Goal: Task Accomplishment & Management: Use online tool/utility

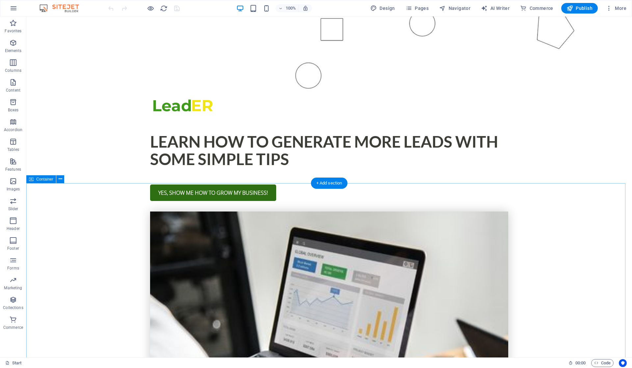
scroll to position [351, 0]
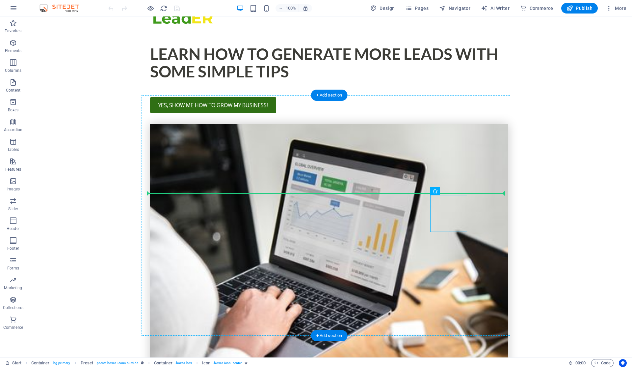
drag, startPoint x: 450, startPoint y: 203, endPoint x: 481, endPoint y: 187, distance: 35.3
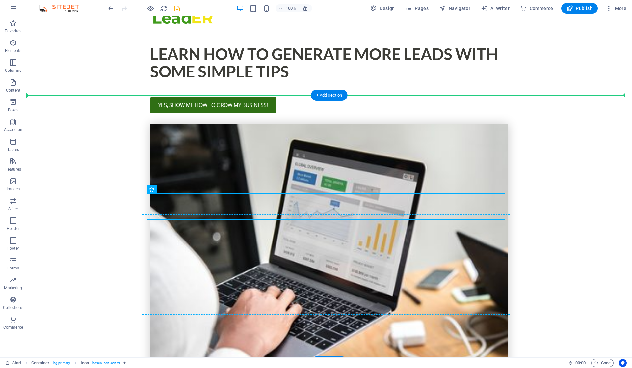
drag, startPoint x: 323, startPoint y: 201, endPoint x: 450, endPoint y: 222, distance: 129.2
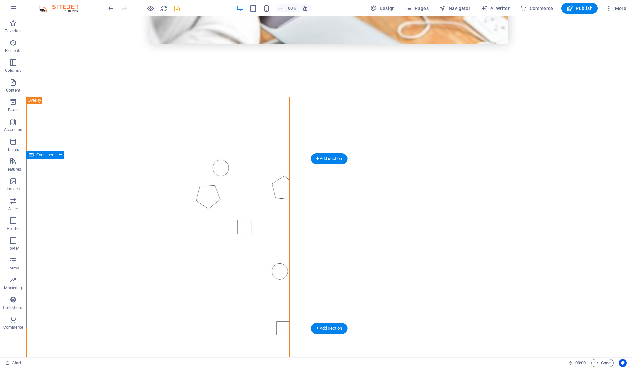
scroll to position [793, 0]
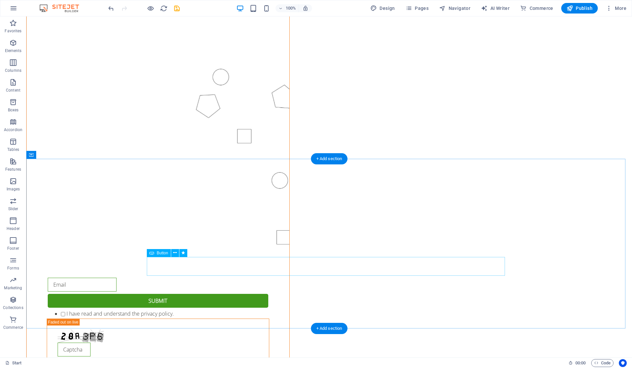
click at [176, 254] on icon at bounding box center [175, 252] width 4 height 7
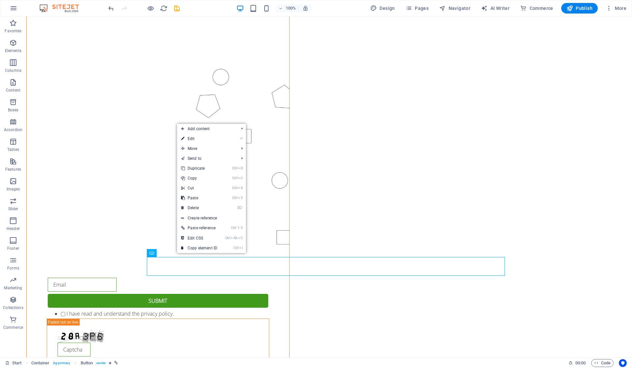
click at [197, 243] on link "Ctrl I Copy element ID" at bounding box center [199, 248] width 44 height 10
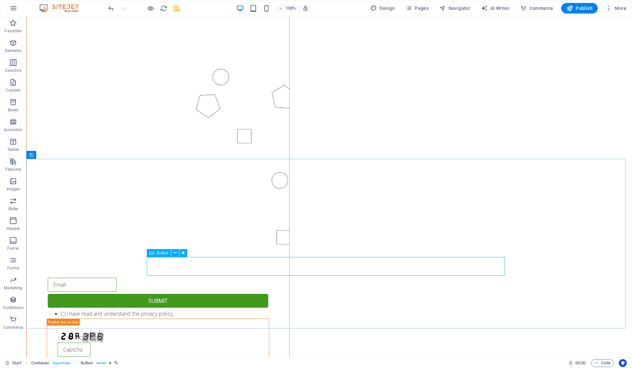
click at [175, 252] on icon at bounding box center [175, 252] width 4 height 7
drag, startPoint x: 89, startPoint y: 23, endPoint x: 76, endPoint y: 135, distance: 112.4
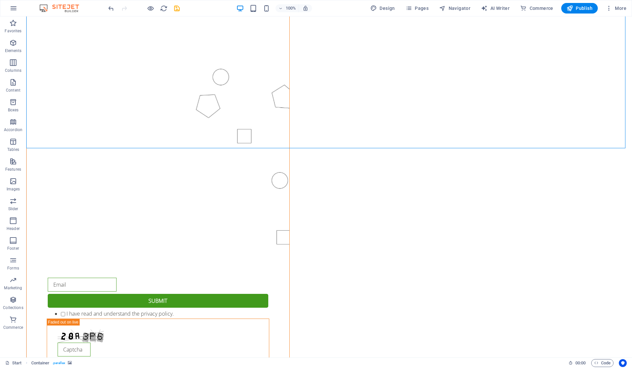
drag, startPoint x: 42, startPoint y: 24, endPoint x: 198, endPoint y: 159, distance: 205.4
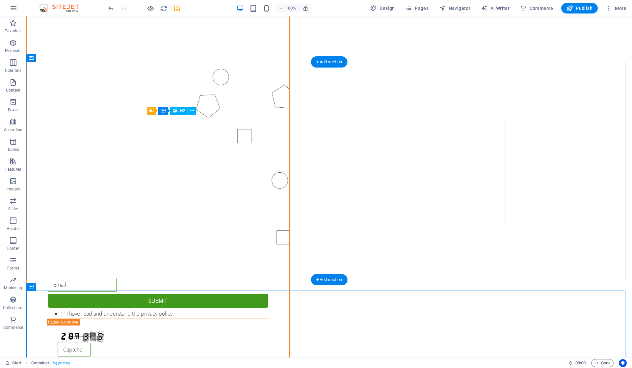
scroll to position [661, 0]
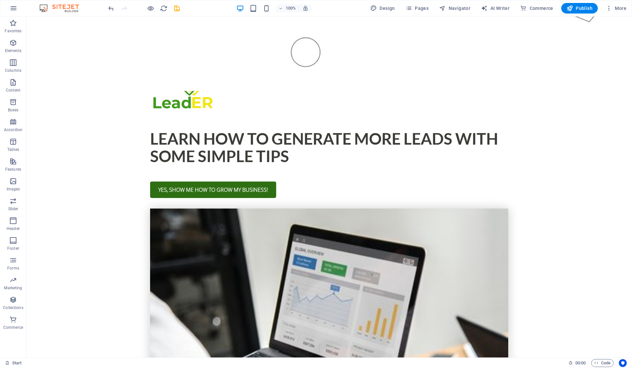
scroll to position [91, 0]
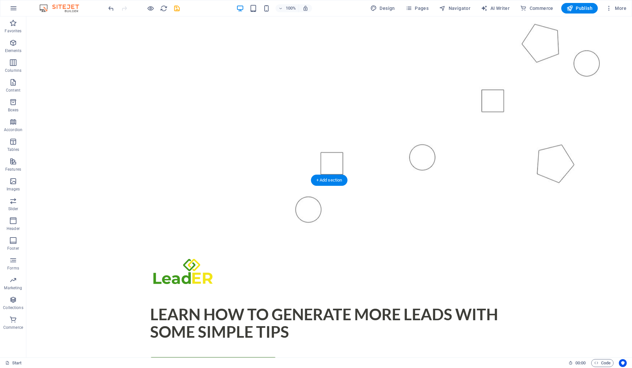
click at [332, 163] on figure at bounding box center [329, 93] width 606 height 280
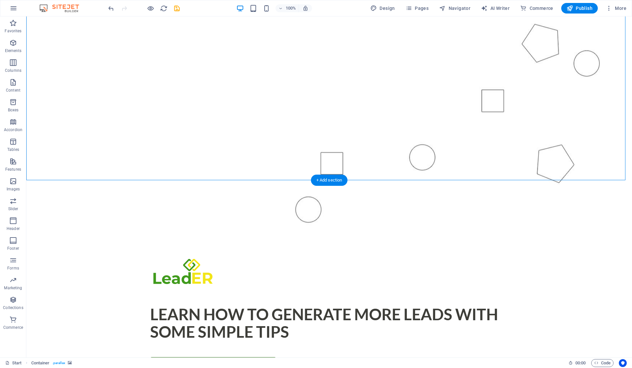
click at [331, 169] on figure at bounding box center [329, 93] width 606 height 280
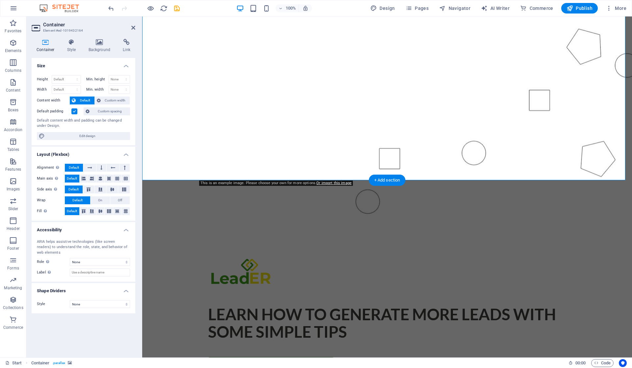
click at [384, 164] on figure at bounding box center [387, 93] width 490 height 280
click at [485, 159] on figure at bounding box center [387, 93] width 490 height 280
click at [460, 152] on figure at bounding box center [387, 93] width 490 height 280
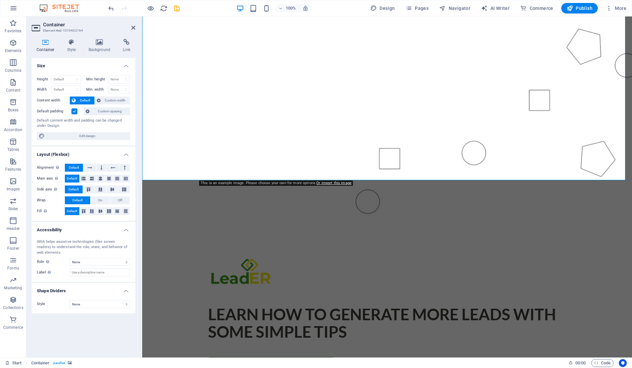
click at [132, 27] on icon at bounding box center [133, 27] width 4 height 5
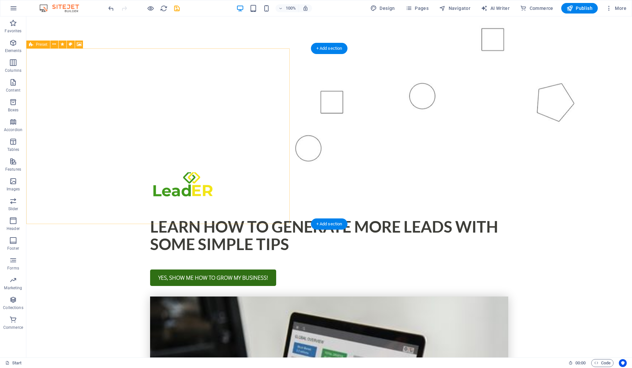
scroll to position [223, 0]
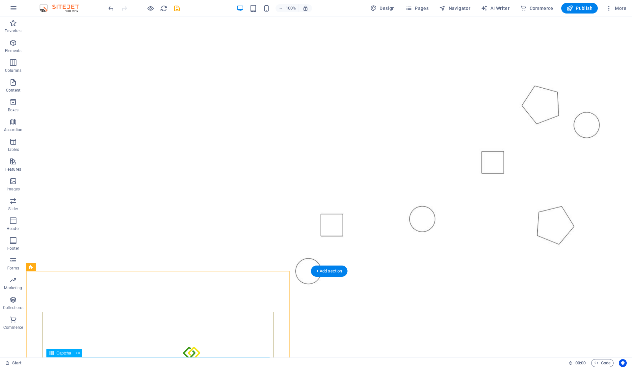
scroll to position [0, 0]
click at [142, 70] on figure at bounding box center [329, 156] width 606 height 280
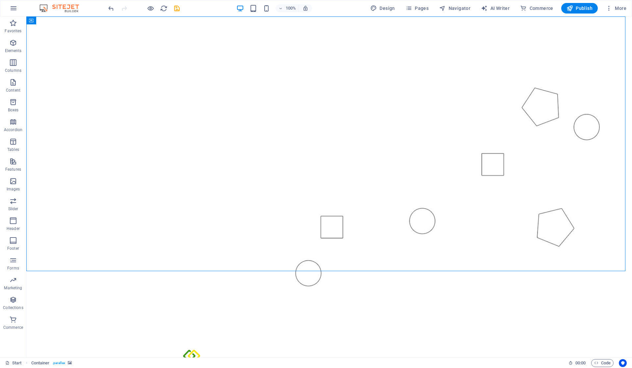
click at [9, 5] on button "button" at bounding box center [14, 8] width 16 height 16
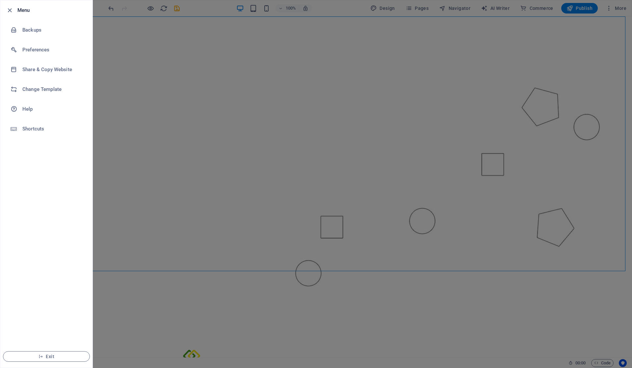
click at [37, 93] on li "Change Template" at bounding box center [46, 89] width 92 height 20
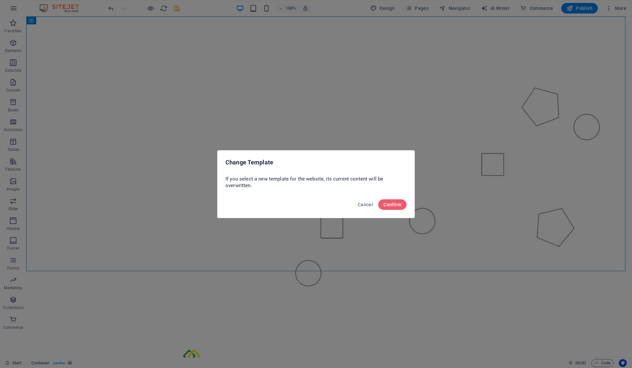
click at [392, 203] on span "Confirm" at bounding box center [393, 204] width 18 height 5
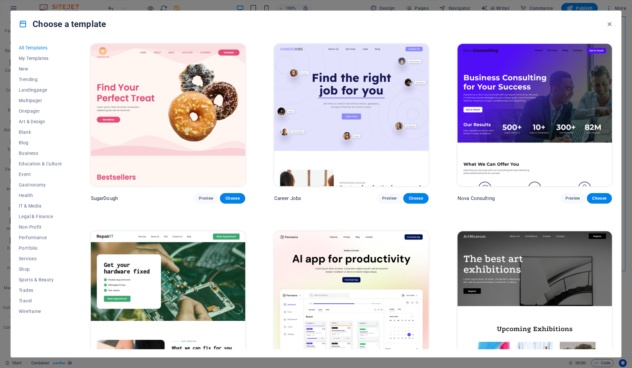
click at [34, 130] on span "Blank" at bounding box center [40, 131] width 43 height 5
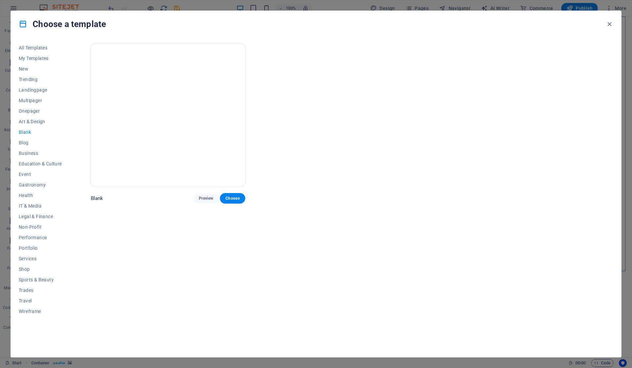
click at [199, 199] on span "Preview" at bounding box center [206, 198] width 14 height 5
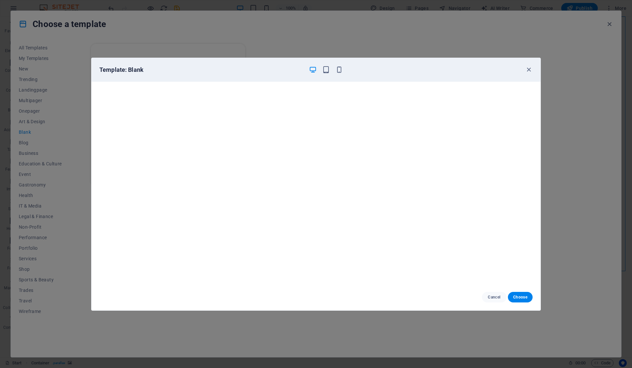
click at [515, 293] on button "Choose" at bounding box center [520, 297] width 25 height 11
checkbox input "false"
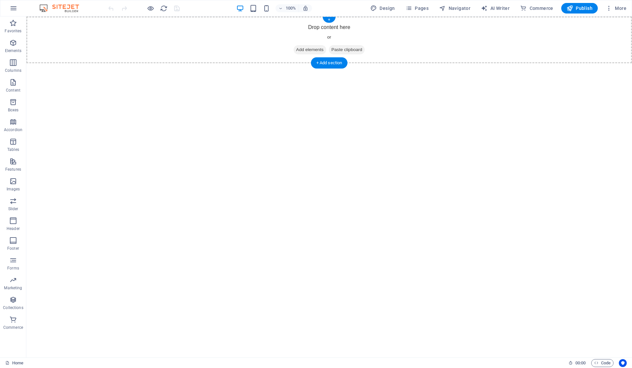
click at [312, 51] on span "Add elements" at bounding box center [310, 49] width 33 height 9
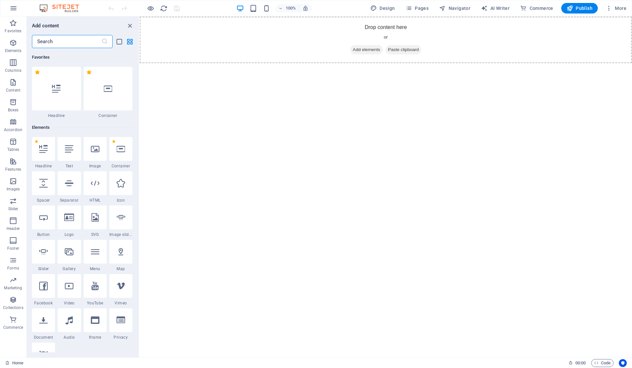
click at [70, 149] on icon at bounding box center [69, 149] width 9 height 9
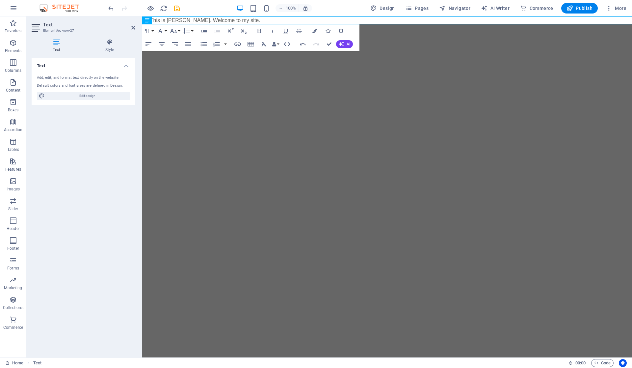
click at [246, 24] on html "Skip to main content Hi, This is Vijetha Kumar. Welcome to my site." at bounding box center [387, 20] width 490 height 8
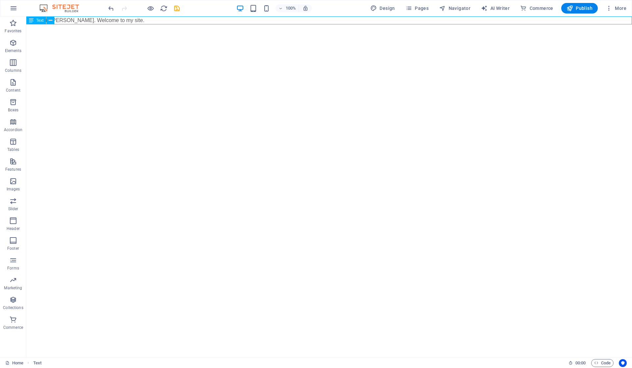
click at [49, 20] on icon at bounding box center [51, 20] width 4 height 7
click at [50, 22] on icon at bounding box center [51, 20] width 4 height 7
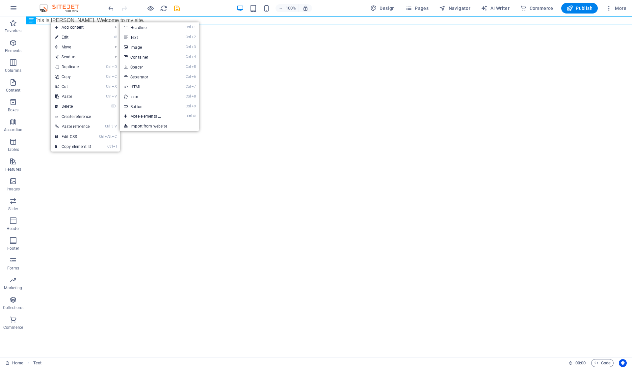
click at [137, 55] on link "Ctrl 4 Container" at bounding box center [147, 57] width 54 height 10
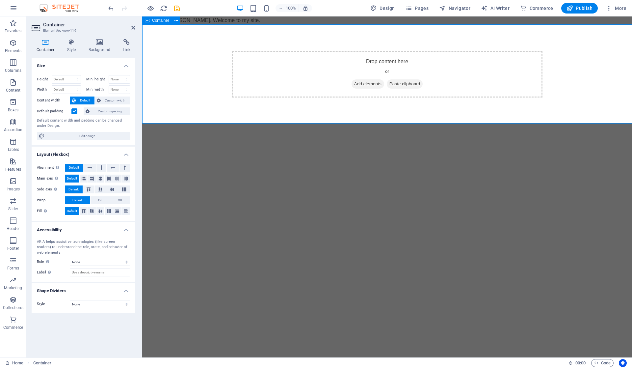
click at [363, 84] on span "Add elements" at bounding box center [368, 83] width 33 height 9
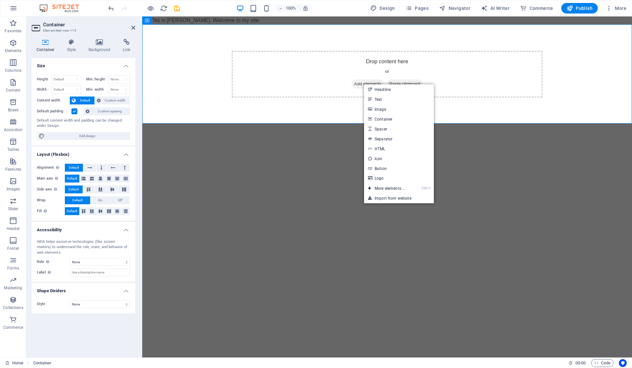
click at [385, 99] on link "Text" at bounding box center [399, 99] width 70 height 10
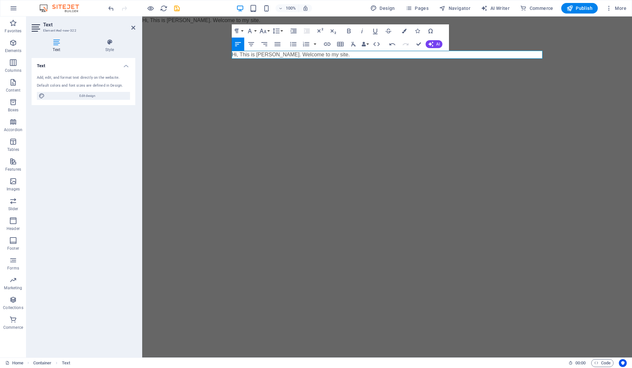
click at [368, 85] on html "Skip to main content Hi, This is Vijetha Kumar. Welcome to my site. Hi, This is…" at bounding box center [387, 50] width 490 height 68
drag, startPoint x: 348, startPoint y: 55, endPoint x: 191, endPoint y: 59, distance: 157.7
click at [191, 59] on div "Hi, This is [PERSON_NAME]. Welcome to my site." at bounding box center [387, 54] width 490 height 61
click at [264, 30] on icon "button" at bounding box center [263, 31] width 8 height 8
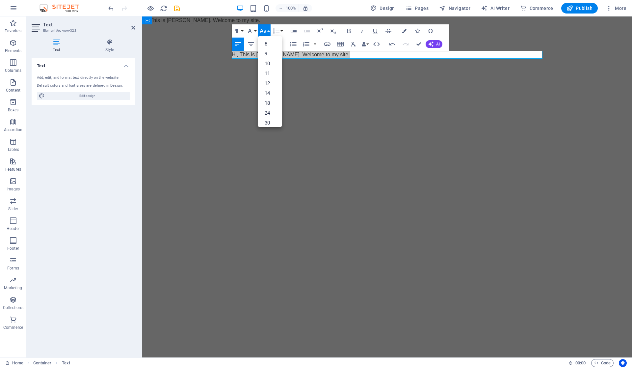
click at [264, 30] on icon "button" at bounding box center [263, 31] width 8 height 8
click at [268, 80] on link "36" at bounding box center [270, 80] width 24 height 10
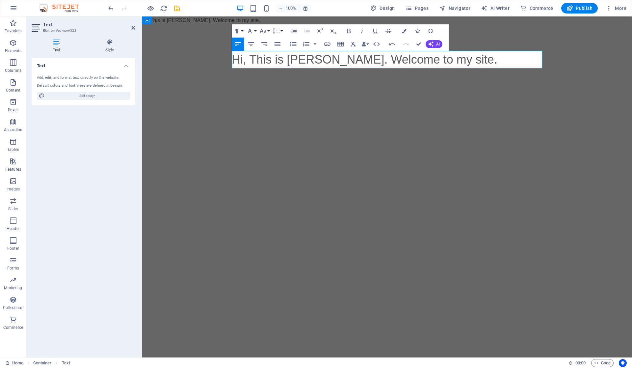
click at [267, 32] on button "Font Size" at bounding box center [264, 30] width 13 height 13
click at [266, 100] on link "60" at bounding box center [270, 100] width 24 height 10
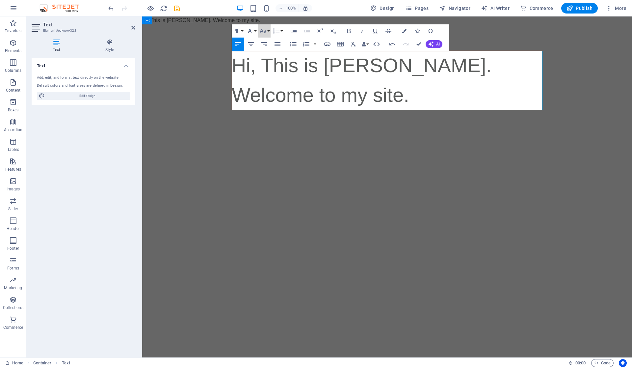
click at [269, 31] on button "Font Size" at bounding box center [264, 30] width 13 height 13
click at [267, 108] on link "72" at bounding box center [270, 110] width 24 height 10
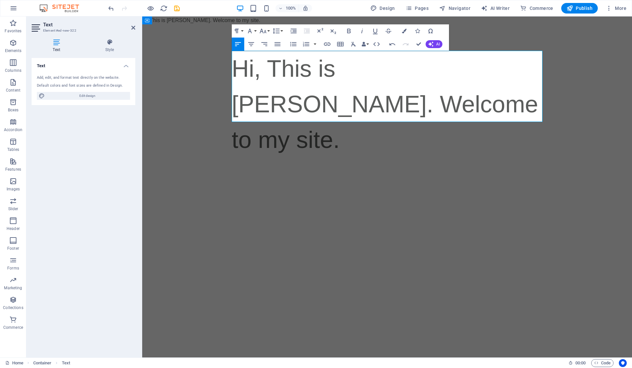
click at [279, 46] on icon "button" at bounding box center [278, 44] width 8 height 8
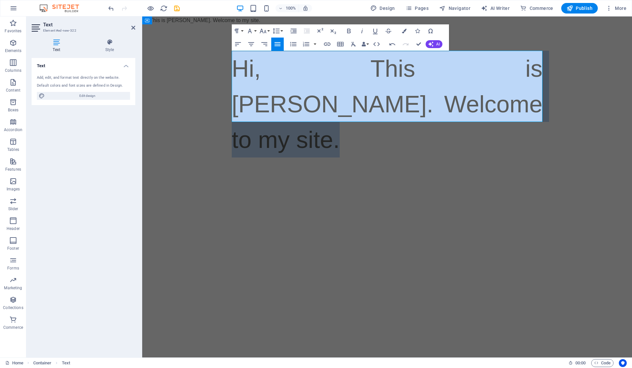
click at [279, 46] on icon "button" at bounding box center [278, 44] width 8 height 8
click at [242, 46] on icon "button" at bounding box center [238, 44] width 8 height 8
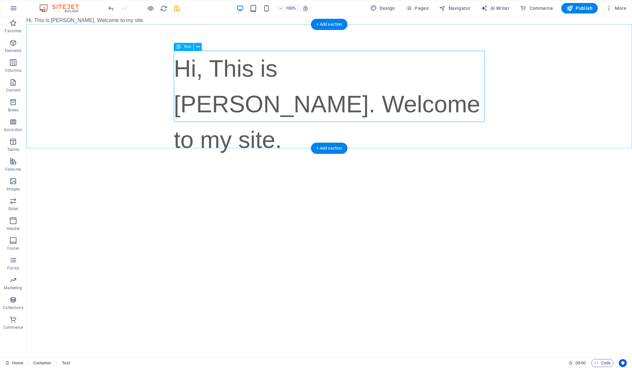
click at [399, 111] on div "Hi, This is Vijetha Kumar. Welcome to my site." at bounding box center [329, 104] width 311 height 107
click at [178, 47] on icon at bounding box center [178, 47] width 5 height 8
click at [182, 46] on div "Text" at bounding box center [184, 47] width 20 height 8
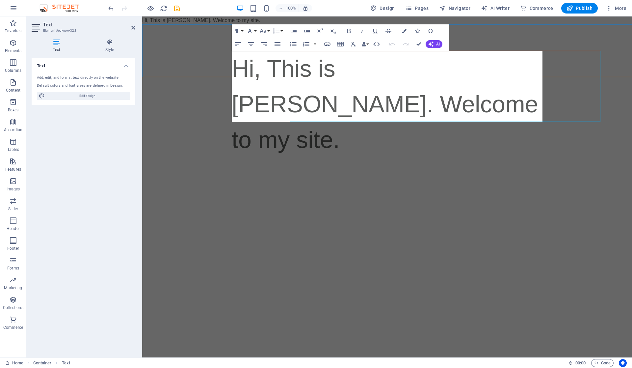
click at [182, 46] on div "Hi, This is Vijetha Kumar. Welcome to my site." at bounding box center [387, 103] width 490 height 159
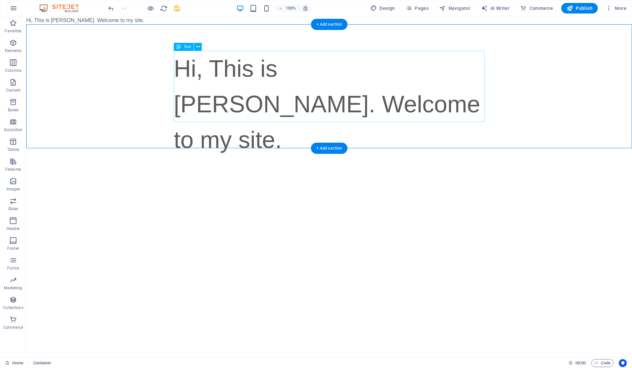
click at [189, 66] on div "Hi, This is Vijetha Kumar. Welcome to my site." at bounding box center [329, 104] width 311 height 107
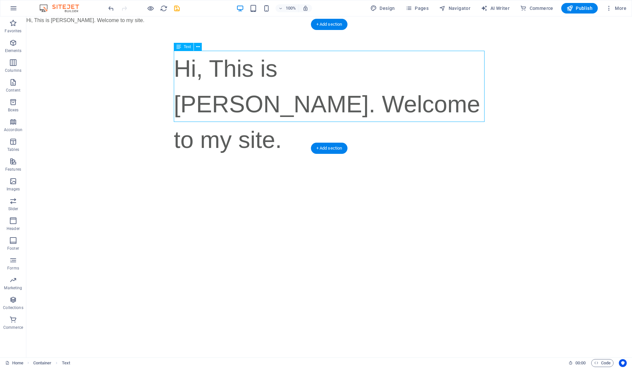
click at [189, 66] on div "Hi, This is Vijetha Kumar. Welcome to my site." at bounding box center [329, 104] width 311 height 107
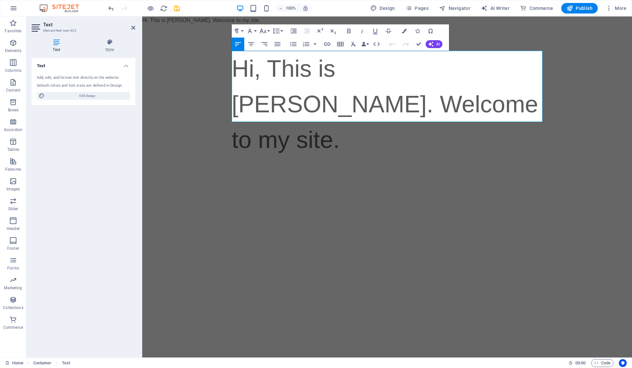
click at [110, 49] on h4 "Style" at bounding box center [109, 46] width 51 height 14
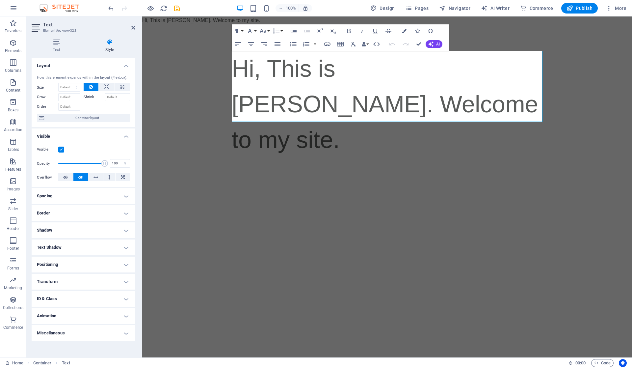
click at [58, 51] on h4 "Text" at bounding box center [58, 46] width 52 height 14
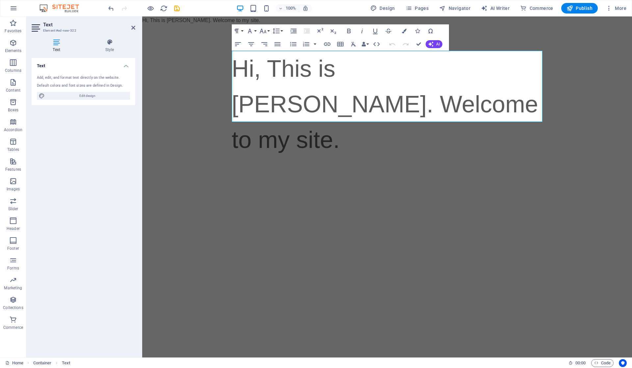
click at [75, 95] on span "Edit design" at bounding box center [87, 96] width 81 height 8
select select "px"
select select "400"
select select "px"
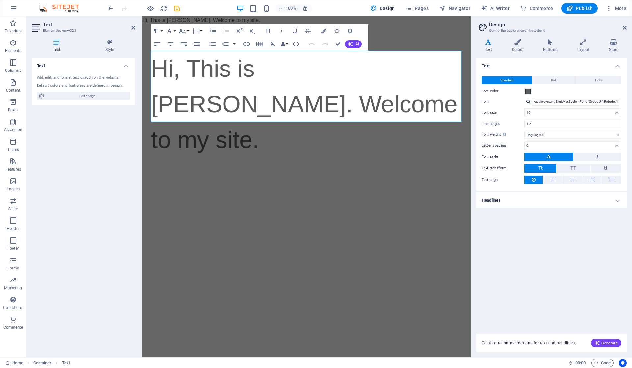
click at [556, 196] on h4 "Headlines" at bounding box center [551, 200] width 150 height 16
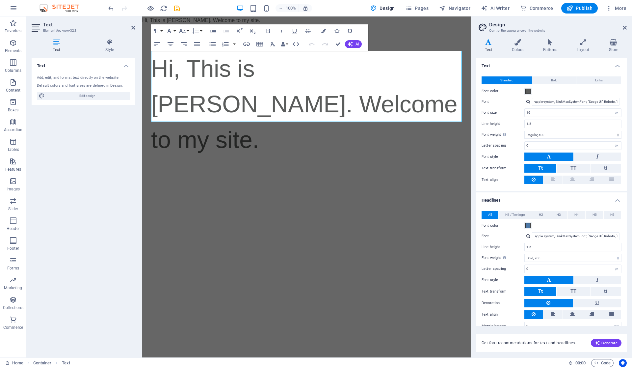
scroll to position [8, 0]
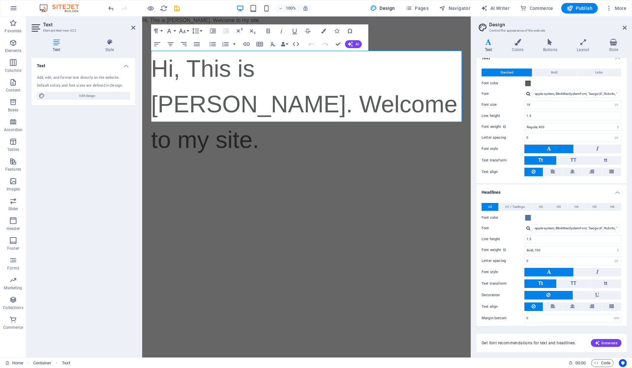
click at [523, 205] on span "H1 / Textlogo" at bounding box center [515, 207] width 20 height 8
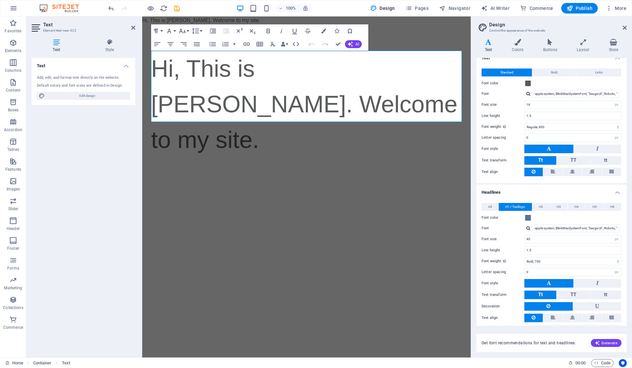
click at [551, 205] on button "H3" at bounding box center [558, 207] width 17 height 8
click at [545, 205] on button "H2" at bounding box center [540, 207] width 17 height 8
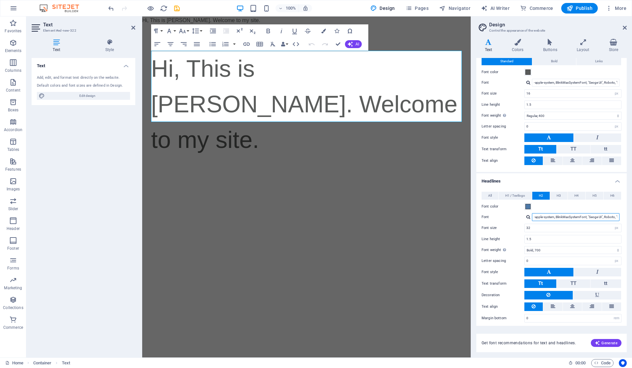
click at [576, 213] on input "-apple-system, BlinkMaxSystemFont, "Seoge UI", Roboto, "Helvetica Neue", Arial,…" at bounding box center [576, 217] width 88 height 8
click at [527, 215] on div at bounding box center [528, 217] width 4 height 4
click at [548, 225] on div "Manage fonts →" at bounding box center [577, 225] width 87 height 7
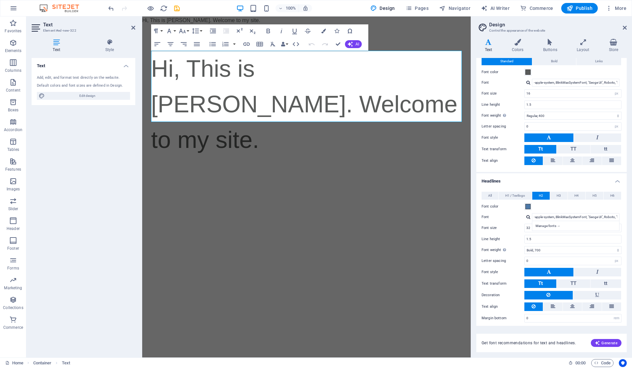
select select "popularity"
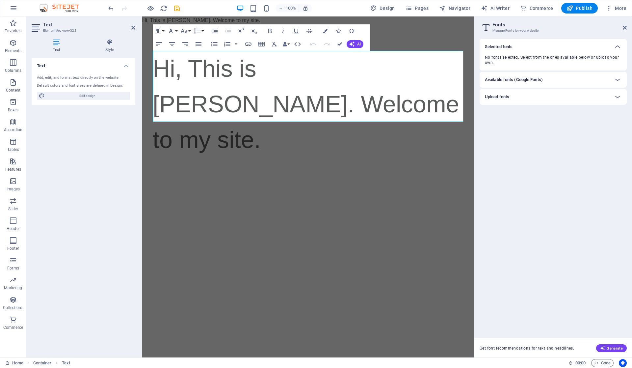
click at [573, 76] on div "Available fonts (Google Fonts)" at bounding box center [547, 80] width 125 height 8
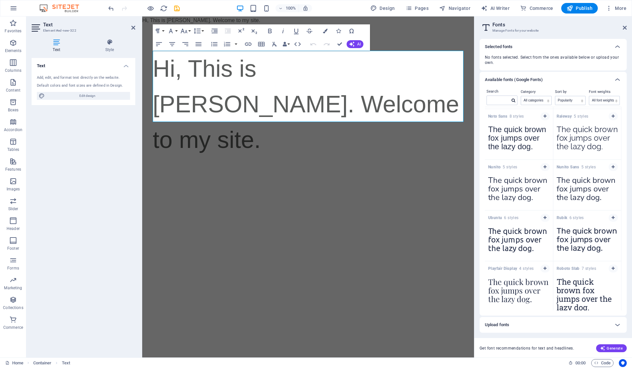
scroll to position [390, 0]
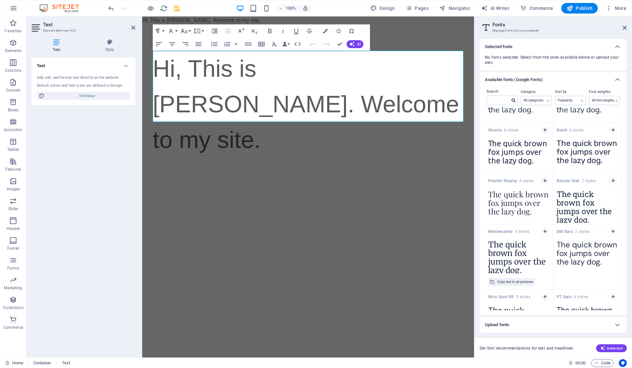
click at [514, 280] on div "Copy text to all previews" at bounding box center [515, 282] width 36 height 8
click at [544, 230] on icon "button" at bounding box center [545, 231] width 3 height 4
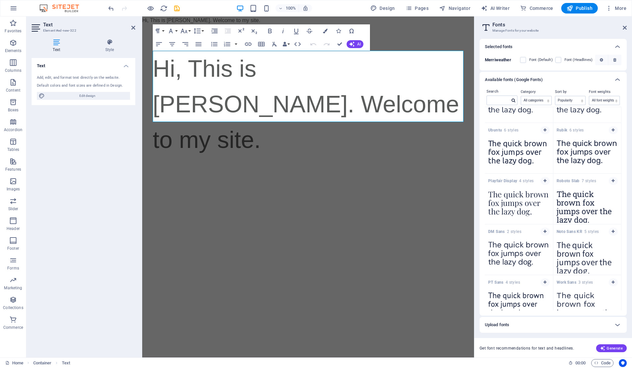
click at [619, 79] on icon at bounding box center [618, 80] width 8 height 8
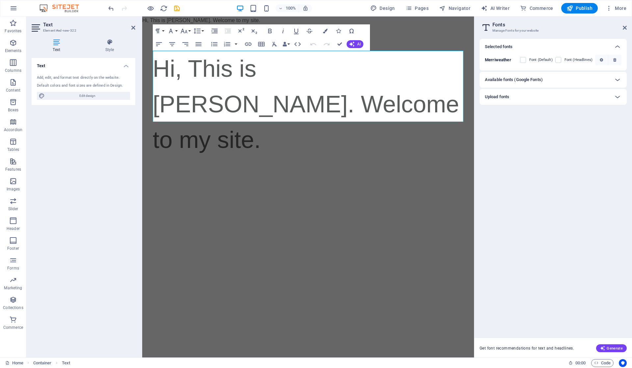
scroll to position [0, 0]
click at [570, 94] on div "Upload fonts" at bounding box center [547, 97] width 125 height 8
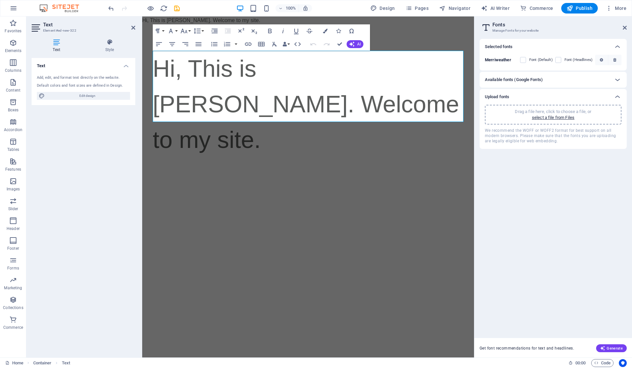
click at [570, 94] on div "Upload fonts" at bounding box center [547, 97] width 125 height 8
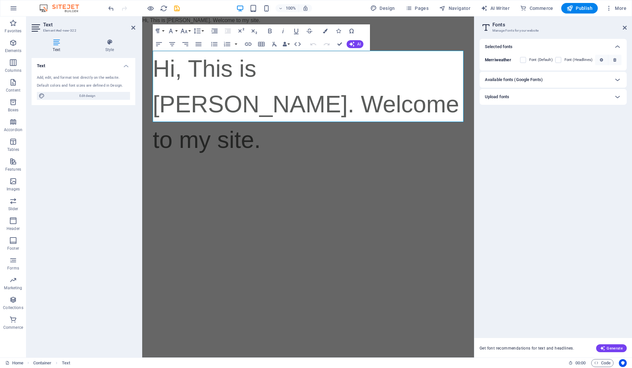
click at [526, 62] on label at bounding box center [523, 60] width 6 height 6
click at [0, 0] on input "checkbox" at bounding box center [0, 0] width 0 height 0
click at [558, 61] on label at bounding box center [558, 60] width 6 height 6
click at [0, 0] on input "checkbox" at bounding box center [0, 0] width 0 height 0
click at [560, 59] on label at bounding box center [558, 60] width 6 height 6
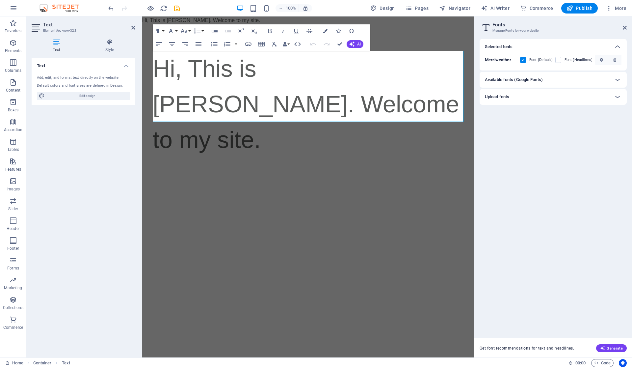
click at [0, 0] on input "checkbox" at bounding box center [0, 0] width 0 height 0
click at [559, 60] on label at bounding box center [558, 60] width 6 height 6
click at [0, 0] on input "checkbox" at bounding box center [0, 0] width 0 height 0
click at [559, 60] on label at bounding box center [558, 60] width 6 height 6
click at [0, 0] on input "checkbox" at bounding box center [0, 0] width 0 height 0
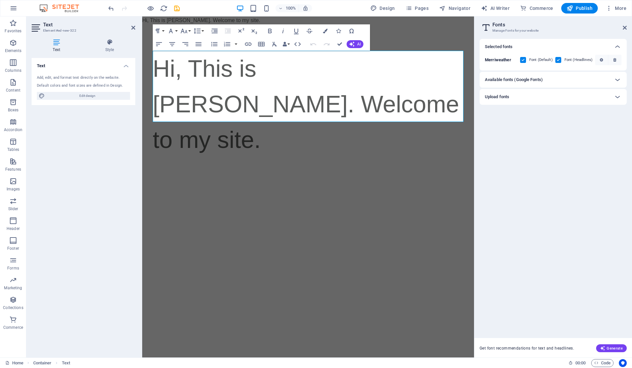
click at [625, 24] on h2 "Fonts" at bounding box center [560, 25] width 134 height 6
click at [623, 28] on icon at bounding box center [625, 27] width 4 height 5
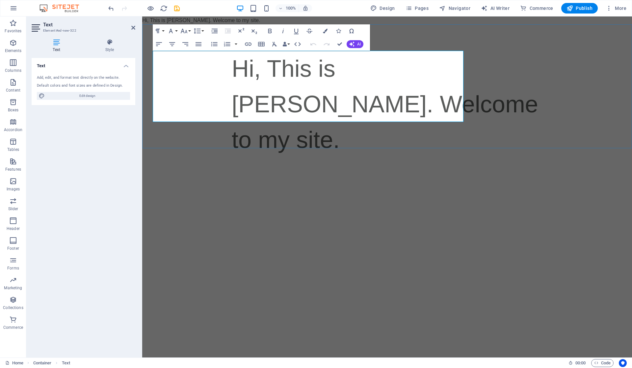
click at [441, 104] on span "Hi, This is Vijetha Kumar. Welcome to my site." at bounding box center [385, 103] width 307 height 97
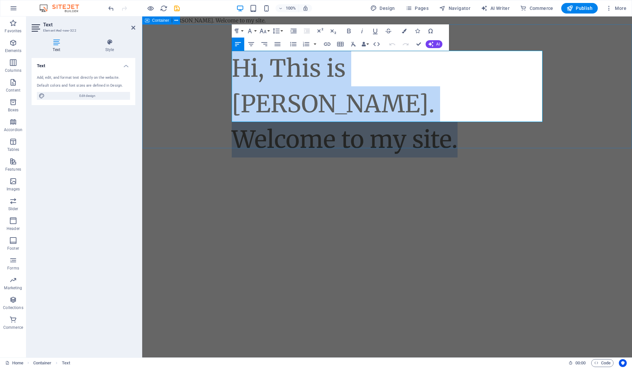
drag, startPoint x: 472, startPoint y: 108, endPoint x: 229, endPoint y: 54, distance: 248.8
click at [229, 54] on div "Hi, This is Vijetha Kumar. Welcome to my site." at bounding box center [387, 103] width 490 height 159
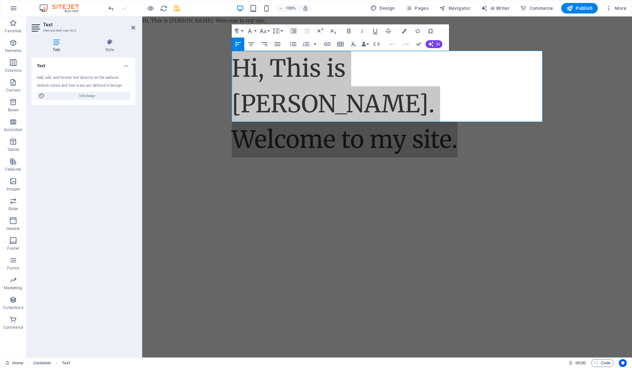
click at [71, 95] on span "Edit design" at bounding box center [87, 96] width 81 height 8
select select "px"
select select "400"
select select "px"
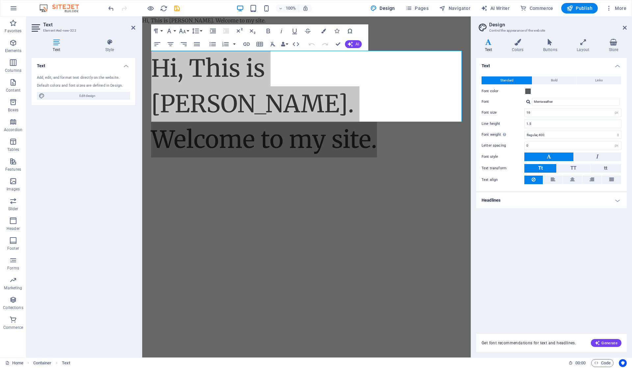
click at [527, 198] on h4 "Headlines" at bounding box center [551, 200] width 150 height 16
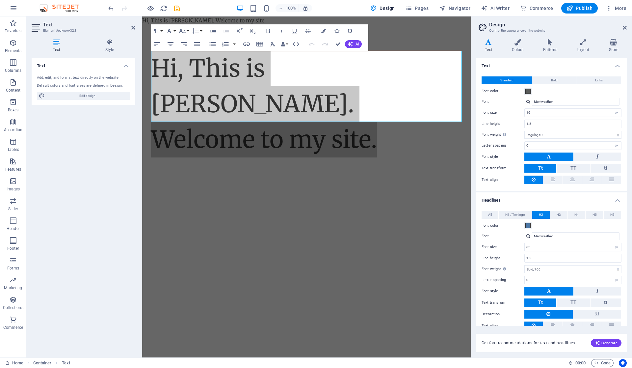
click at [544, 214] on button "H2" at bounding box center [540, 215] width 17 height 8
click at [526, 224] on span at bounding box center [527, 225] width 5 height 5
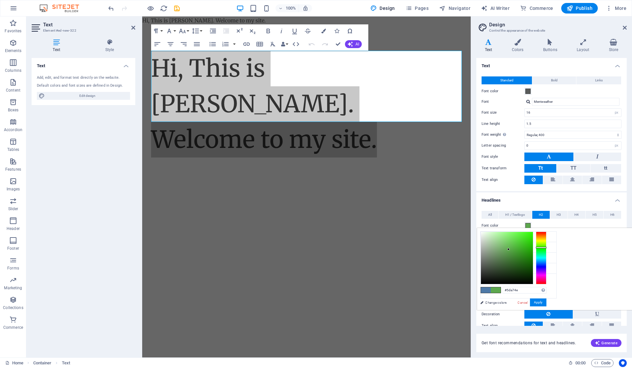
click at [547, 247] on div at bounding box center [541, 257] width 11 height 53
click at [547, 250] on div at bounding box center [541, 257] width 11 height 53
type input "#44774b"
drag, startPoint x: 590, startPoint y: 248, endPoint x: 585, endPoint y: 259, distance: 11.4
click at [504, 259] on div at bounding box center [503, 259] width 2 height 2
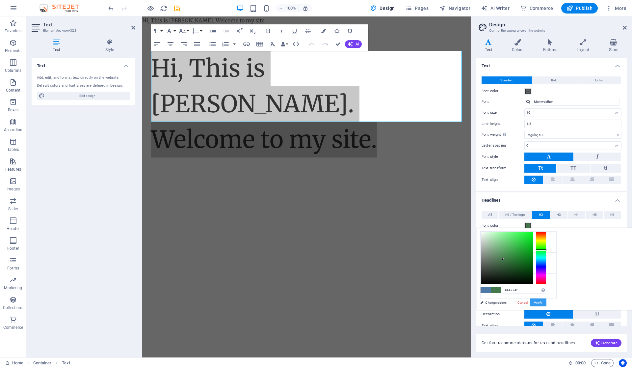
click at [547, 301] on button "Apply" at bounding box center [538, 302] width 16 height 8
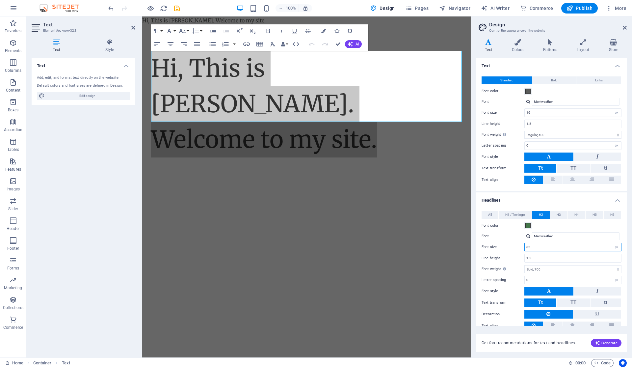
click at [547, 246] on input "32" at bounding box center [573, 247] width 96 height 8
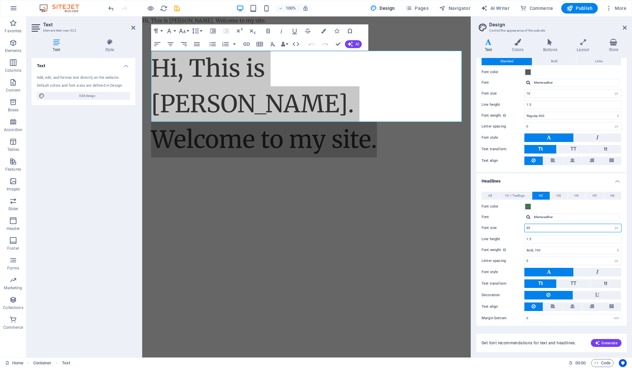
type input "30"
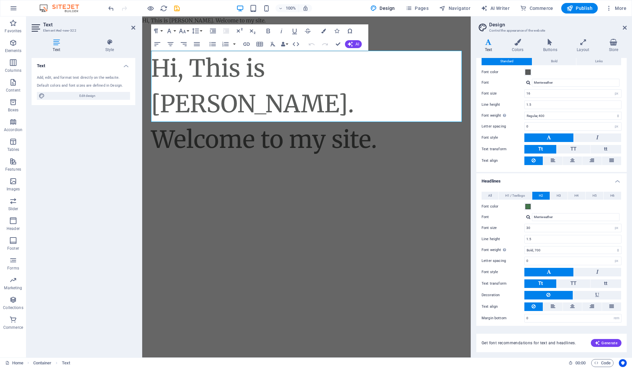
click at [432, 184] on html "Skip to main content Hi, This is Vijetha Kumar. Welcome to my site. Hi, This is…" at bounding box center [306, 99] width 329 height 167
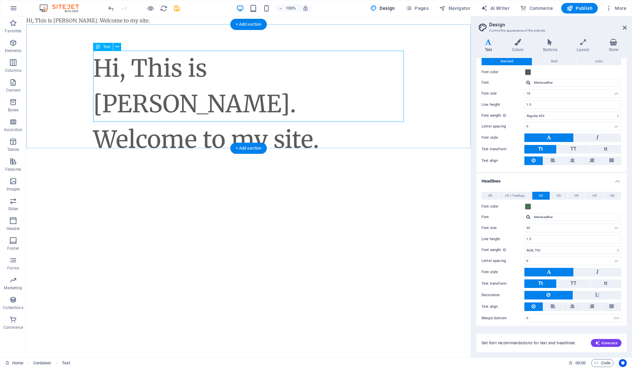
click at [339, 101] on div "Hi, This is Vijetha Kumar. Welcome to my site." at bounding box center [248, 104] width 311 height 107
click at [134, 17] on div "Hi, This is Vijetha Kumar. Welcome to my site." at bounding box center [248, 20] width 444 height 8
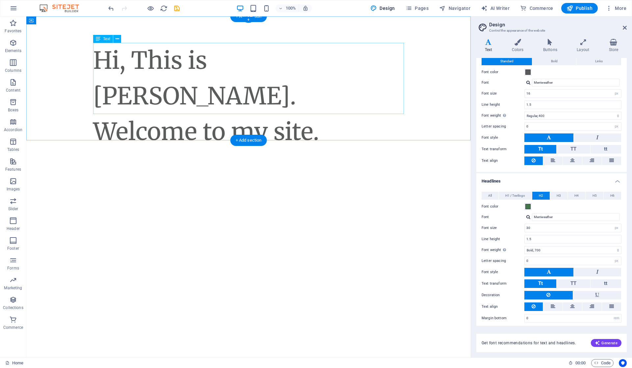
click at [304, 78] on div "Hi, This is Vijetha Kumar. Welcome to my site." at bounding box center [248, 96] width 311 height 107
click at [307, 78] on div "Hi, This is Vijetha Kumar. Welcome to my site." at bounding box center [248, 96] width 311 height 107
click at [117, 38] on icon at bounding box center [118, 39] width 4 height 7
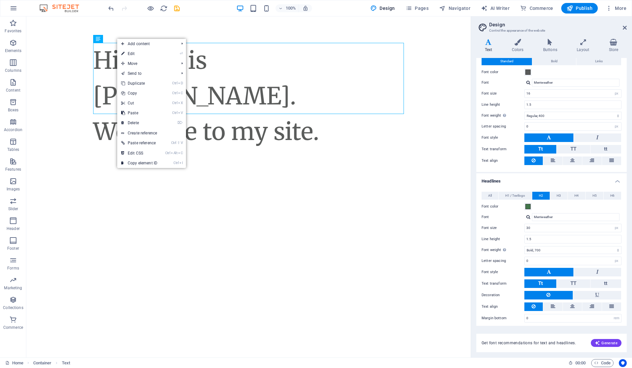
click at [140, 51] on link "⏎ Edit" at bounding box center [139, 54] width 44 height 10
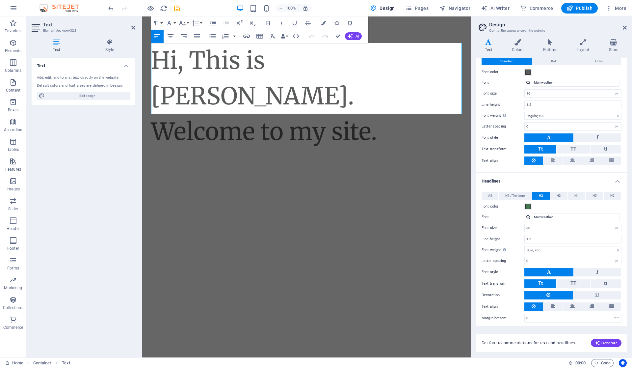
click at [107, 93] on span "Edit design" at bounding box center [87, 96] width 81 height 8
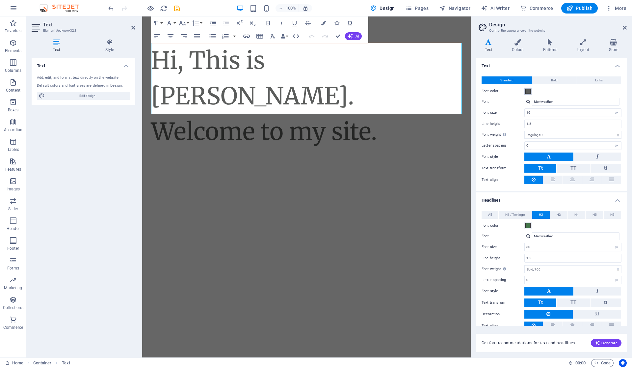
click at [528, 90] on span at bounding box center [527, 91] width 5 height 5
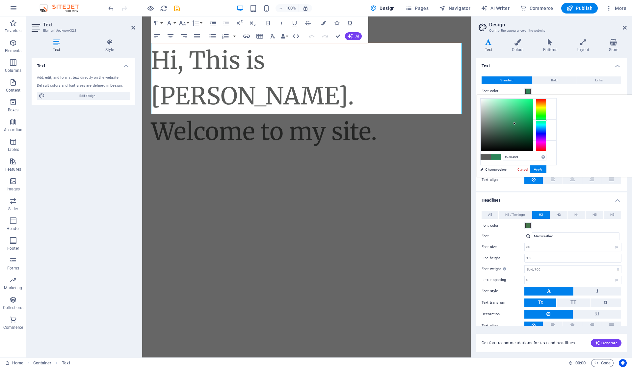
click at [533, 123] on div at bounding box center [507, 125] width 52 height 52
drag, startPoint x: 596, startPoint y: 122, endPoint x: 596, endPoint y: 131, distance: 8.2
click at [515, 131] on div at bounding box center [513, 131] width 2 height 2
drag, startPoint x: 627, startPoint y: 119, endPoint x: 625, endPoint y: 115, distance: 4.0
click at [547, 115] on div at bounding box center [541, 124] width 11 height 53
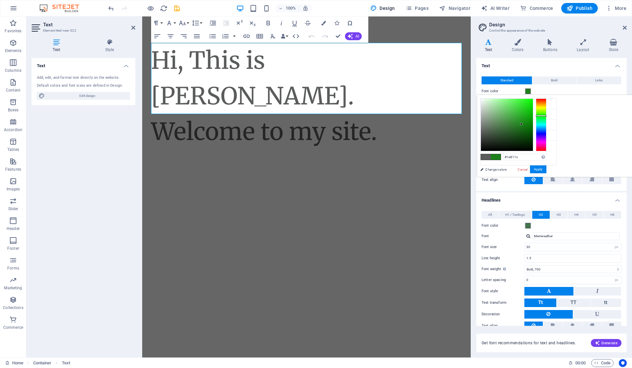
type input "#1d811b"
drag, startPoint x: 595, startPoint y: 129, endPoint x: 604, endPoint y: 124, distance: 10.6
click at [533, 124] on div at bounding box center [507, 125] width 52 height 52
click at [547, 170] on button "Apply" at bounding box center [538, 169] width 16 height 8
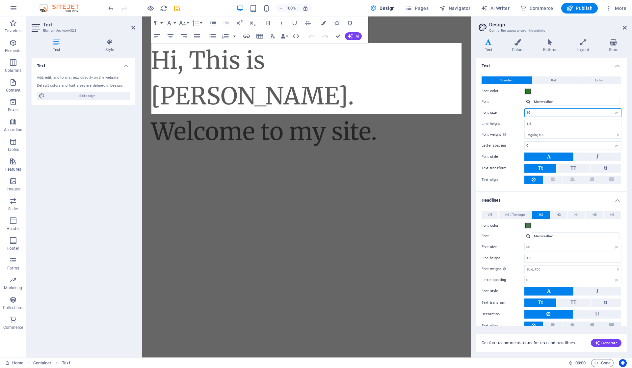
drag, startPoint x: 547, startPoint y: 111, endPoint x: 506, endPoint y: 117, distance: 41.2
click at [506, 117] on div "Standard Bold Links Font color Font Merriweather Font size 16 rem px Line heigh…" at bounding box center [551, 130] width 153 height 121
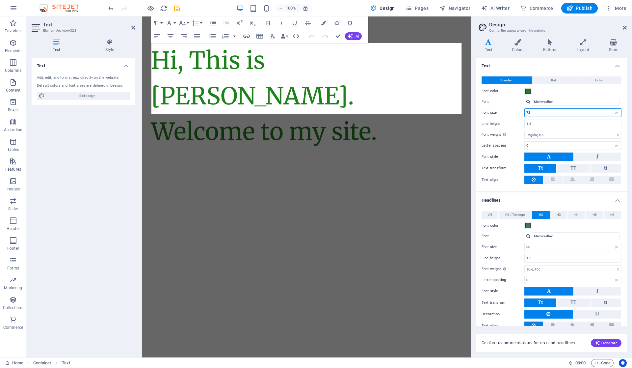
type input "72"
click at [552, 126] on input "1.5" at bounding box center [573, 124] width 96 height 8
click at [552, 132] on select "Thin, 100 Extra-light, 200 Light, 300 Regular, 400 Medium, 500 Semi-bold, 600 B…" at bounding box center [572, 135] width 97 height 8
click at [524, 131] on select "Thin, 100 Extra-light, 200 Light, 300 Regular, 400 Medium, 500 Semi-bold, 600 B…" at bounding box center [572, 135] width 97 height 8
click at [441, 173] on html "Skip to main content Hi, This is Vijetha Kumar. Welcome to my site." at bounding box center [306, 95] width 329 height 159
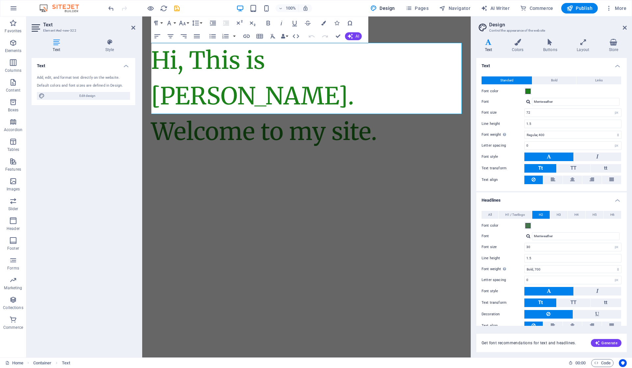
click at [610, 6] on icon "button" at bounding box center [609, 8] width 7 height 7
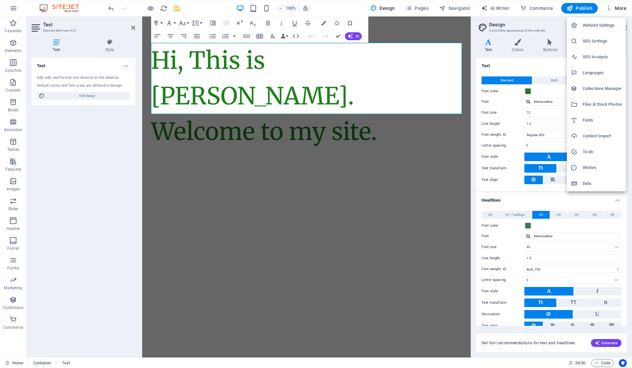
click at [419, 139] on div at bounding box center [316, 184] width 632 height 368
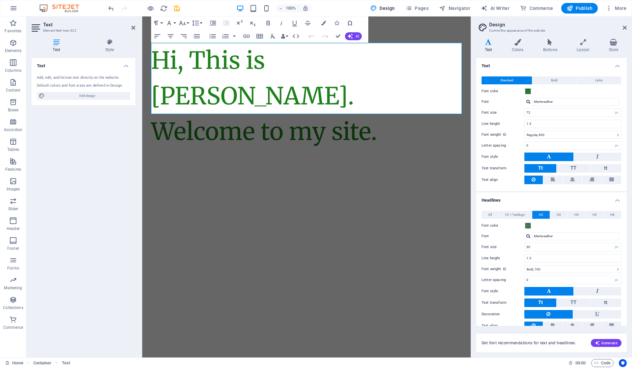
scroll to position [19, 0]
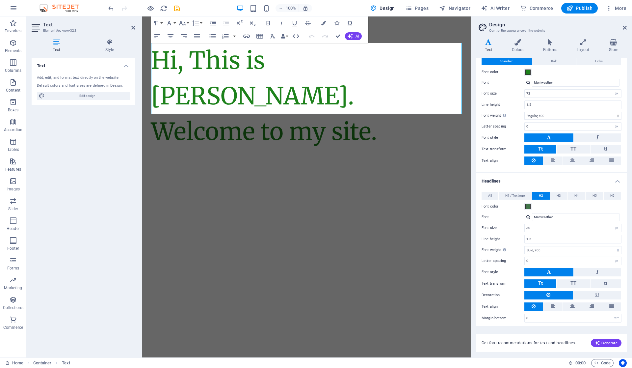
click at [558, 193] on span "H3" at bounding box center [559, 196] width 4 height 8
drag, startPoint x: 537, startPoint y: 194, endPoint x: 522, endPoint y: 194, distance: 14.8
click at [538, 194] on button "H2" at bounding box center [540, 196] width 17 height 8
click at [522, 194] on span "H1 / Textlogo" at bounding box center [515, 196] width 20 height 8
click at [491, 194] on span "All" at bounding box center [490, 196] width 4 height 8
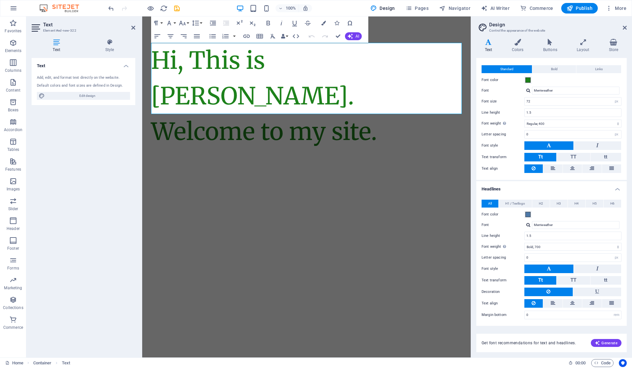
scroll to position [8, 0]
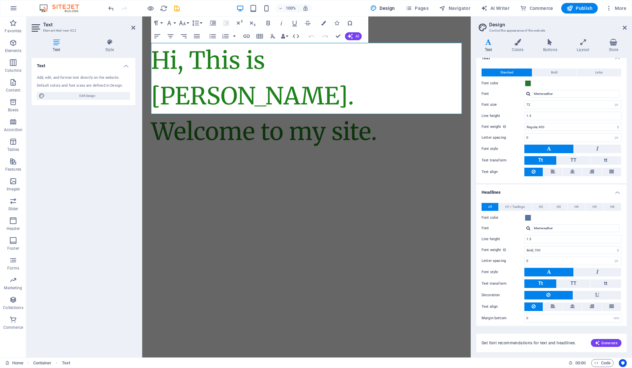
click at [538, 205] on button "H2" at bounding box center [540, 207] width 17 height 8
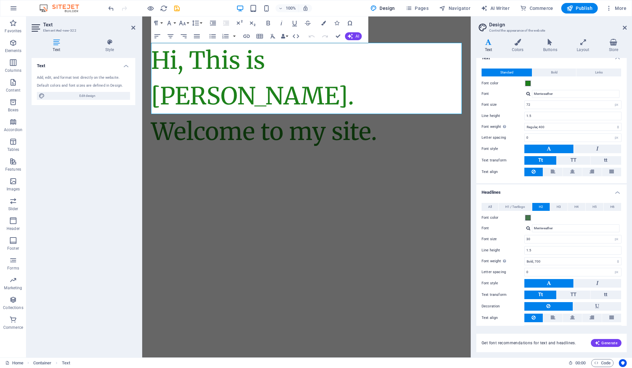
click at [403, 176] on html "Skip to main content Hi, This is Vijetha Kumar. Welcome to my site." at bounding box center [306, 95] width 329 height 159
click at [422, 157] on html "Skip to main content Hi, This is Vijetha Kumar. Welcome to my site." at bounding box center [306, 95] width 329 height 159
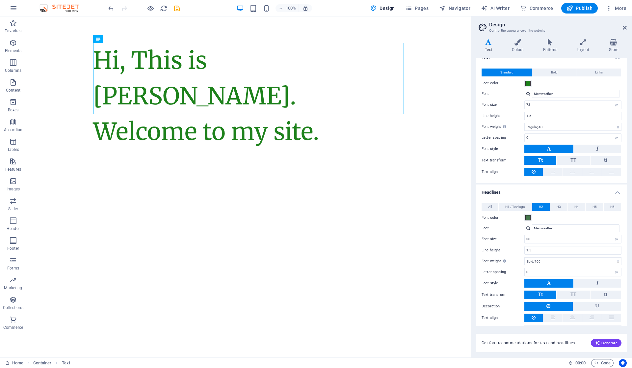
click at [341, 176] on html "Skip to main content Hi, This is Vijetha Kumar. Welcome to my site." at bounding box center [248, 95] width 444 height 159
click at [126, 119] on div "Hi, This is Vijetha Kumar. Welcome to my site." at bounding box center [248, 95] width 444 height 159
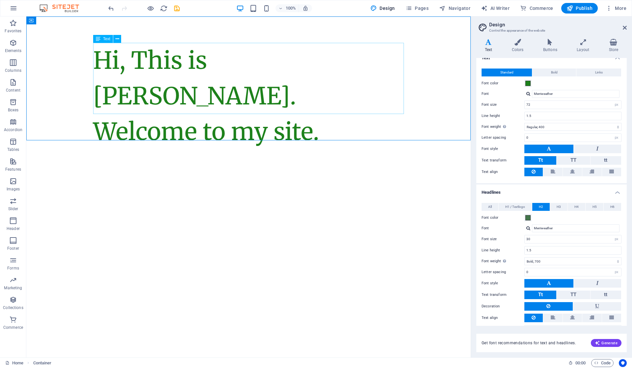
click at [117, 39] on icon at bounding box center [118, 39] width 4 height 7
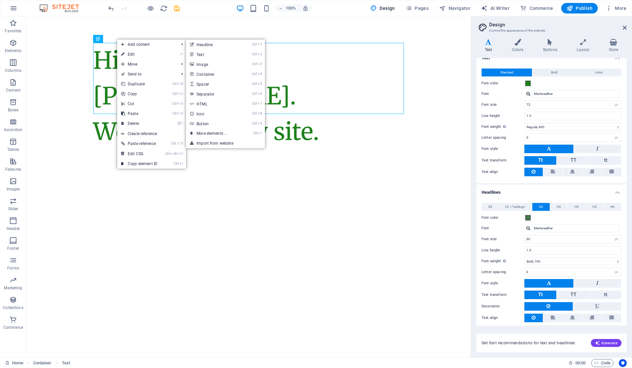
click at [226, 120] on link "Ctrl 9 Button" at bounding box center [213, 124] width 54 height 10
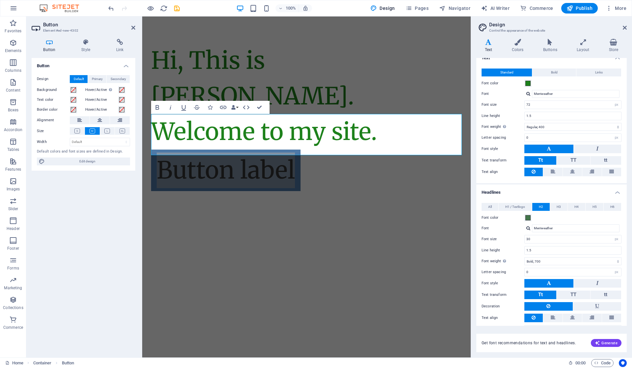
click at [76, 131] on icon at bounding box center [77, 130] width 6 height 5
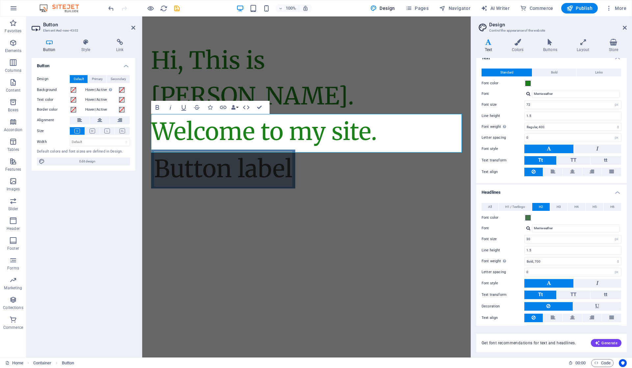
click at [91, 44] on icon at bounding box center [86, 42] width 32 height 7
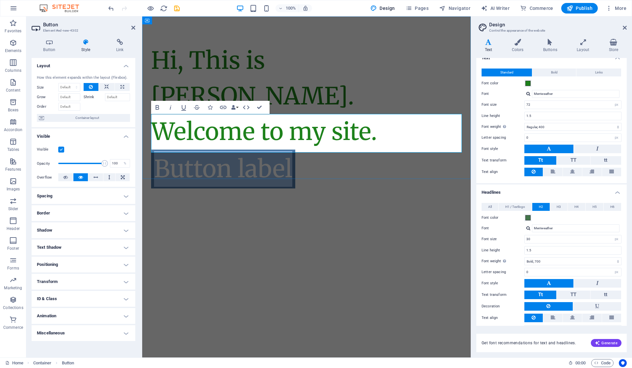
click at [277, 149] on link "Button label" at bounding box center [223, 168] width 144 height 39
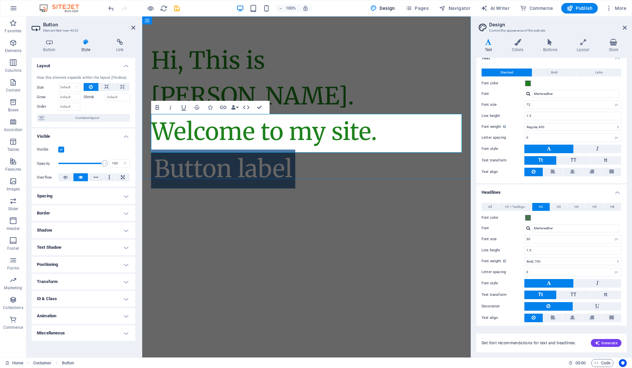
click at [291, 149] on link "Button label" at bounding box center [223, 168] width 144 height 39
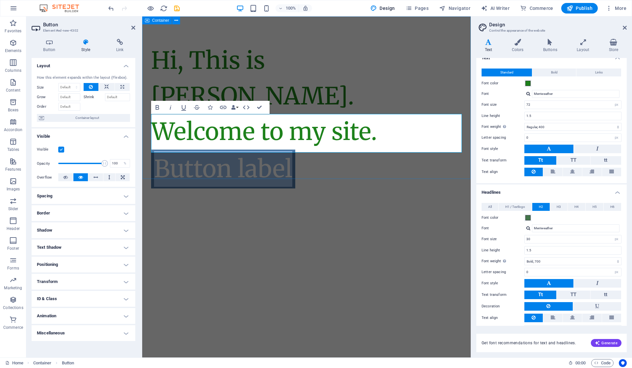
drag, startPoint x: 290, startPoint y: 136, endPoint x: 134, endPoint y: 116, distance: 157.8
click at [142, 116] on html "Skip to main content Hi, This is Vijetha Kumar. Welcome to my site. Button label" at bounding box center [306, 115] width 329 height 198
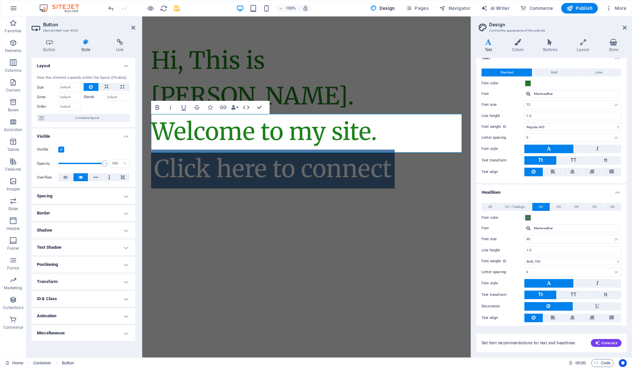
click at [558, 204] on span "H3" at bounding box center [559, 207] width 4 height 8
drag, startPoint x: 548, startPoint y: 239, endPoint x: 493, endPoint y: 236, distance: 55.7
click at [493, 236] on div "Font size 28 rem px em %" at bounding box center [552, 239] width 140 height 9
type input "10"
click at [550, 246] on input "1.5" at bounding box center [573, 250] width 96 height 8
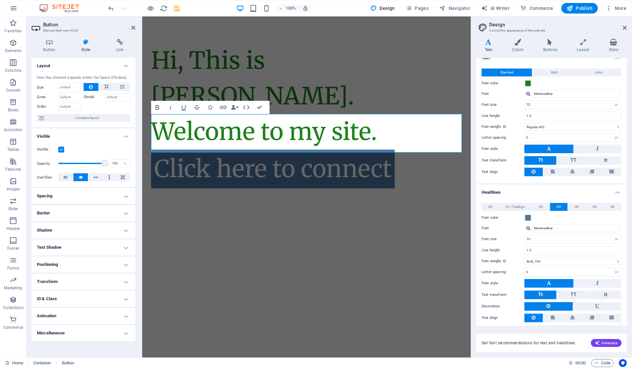
click at [557, 203] on span "H3" at bounding box center [559, 207] width 4 height 8
click at [418, 149] on div "Click here to connect" at bounding box center [306, 168] width 311 height 39
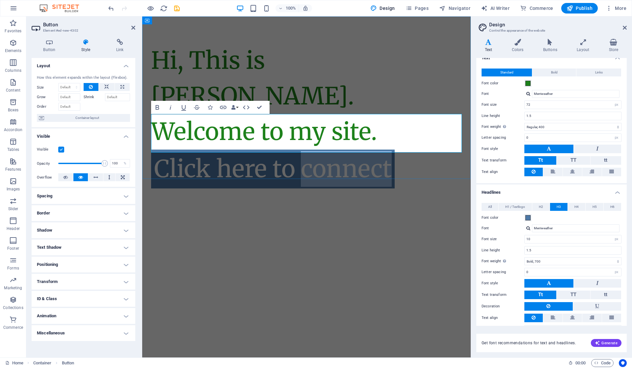
click at [418, 149] on div "Click here to connect" at bounding box center [306, 168] width 311 height 39
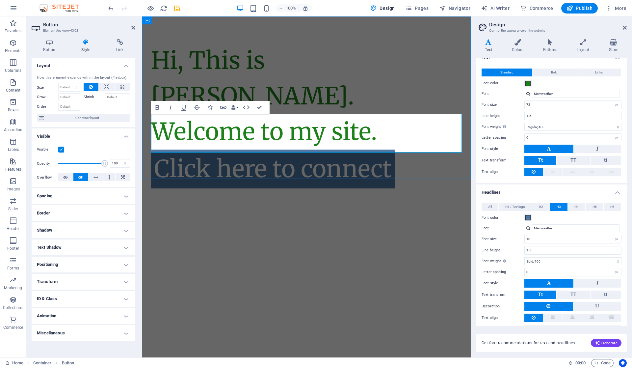
click at [418, 149] on div "Click here to connect" at bounding box center [306, 168] width 311 height 39
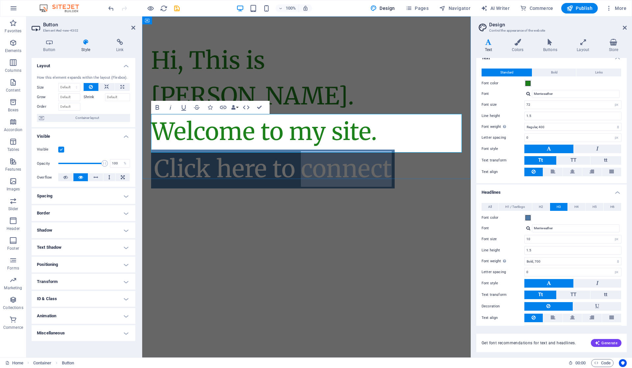
click at [418, 149] on div "Click here to connect" at bounding box center [306, 168] width 311 height 39
click at [416, 156] on div "Hi, This is Vijetha Kumar. Welcome to my site. Click here to connect" at bounding box center [306, 115] width 329 height 198
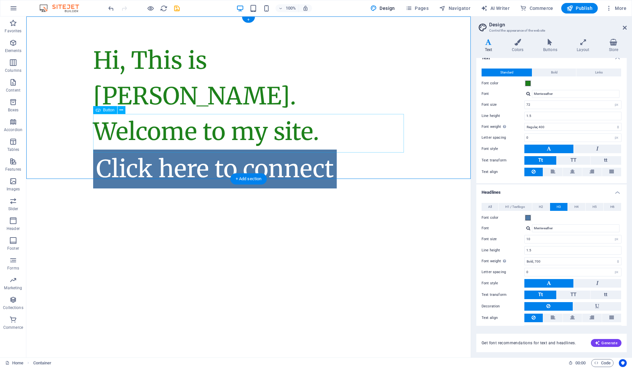
click at [270, 149] on div "Click here to connect" at bounding box center [248, 168] width 311 height 39
click at [126, 149] on div "Click here to connect" at bounding box center [248, 168] width 311 height 39
click at [120, 110] on icon at bounding box center [122, 110] width 4 height 7
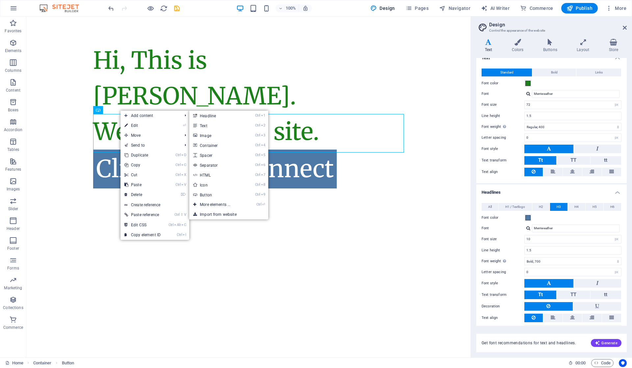
click at [129, 122] on link "⏎ Edit" at bounding box center [142, 125] width 44 height 10
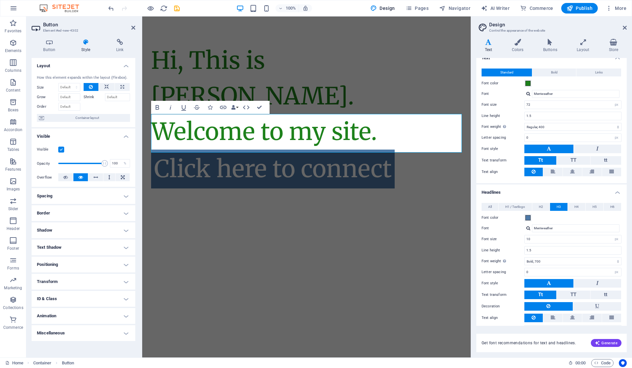
click at [85, 46] on h4 "Style" at bounding box center [87, 46] width 35 height 14
click at [49, 42] on icon at bounding box center [50, 42] width 36 height 7
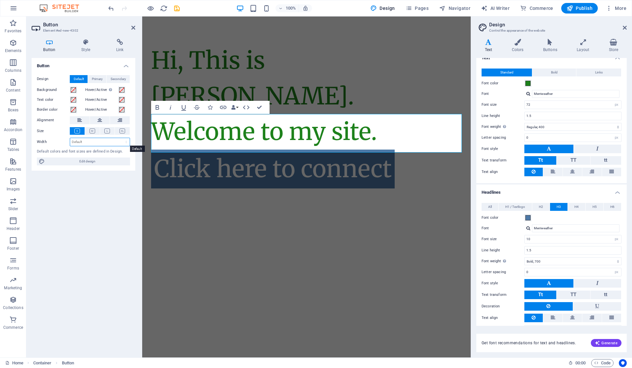
click at [83, 139] on select "Default px rem % em vh vw" at bounding box center [100, 142] width 60 height 8
click at [98, 78] on span "Primary" at bounding box center [97, 79] width 11 height 8
click at [72, 89] on span at bounding box center [73, 89] width 5 height 5
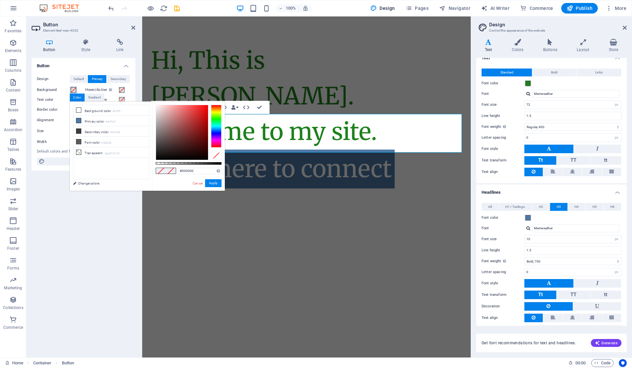
click at [219, 120] on div at bounding box center [216, 126] width 11 height 43
click at [217, 121] on div at bounding box center [216, 126] width 11 height 43
click at [216, 121] on div at bounding box center [216, 121] width 11 height 2
click at [217, 120] on div at bounding box center [216, 120] width 11 height 2
type input "#0ea927"
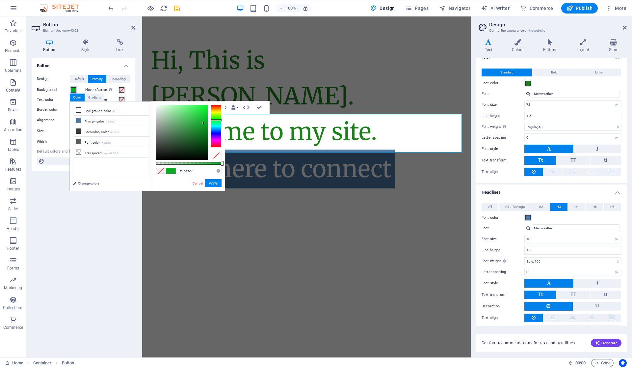
click at [203, 123] on div at bounding box center [182, 132] width 52 height 55
click at [214, 182] on button "Apply" at bounding box center [213, 183] width 16 height 8
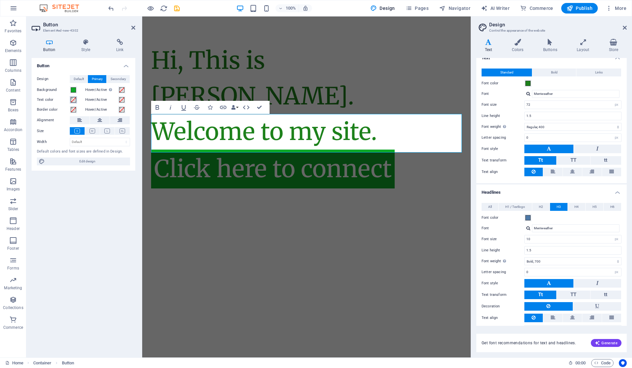
click at [71, 98] on span at bounding box center [73, 99] width 5 height 5
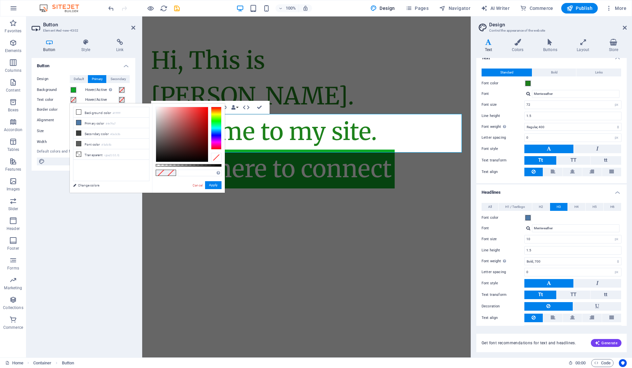
click at [87, 112] on li "Background color #ffffff" at bounding box center [111, 112] width 76 height 11
type input "#ffffff"
click at [87, 112] on li "Background color #ffffff" at bounding box center [111, 112] width 76 height 11
click at [216, 182] on button "Apply" at bounding box center [213, 185] width 16 height 8
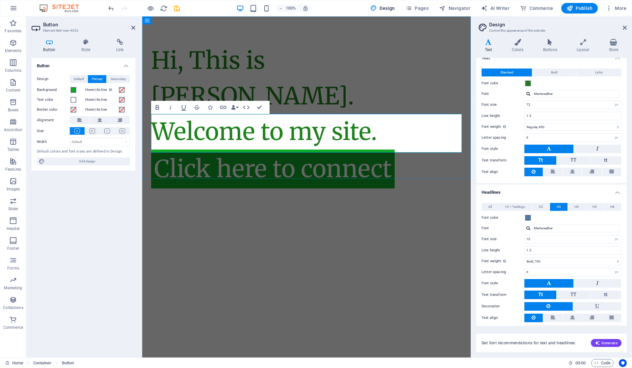
click at [393, 149] on link "Click here to connect" at bounding box center [273, 168] width 244 height 39
click at [74, 89] on span at bounding box center [73, 89] width 5 height 5
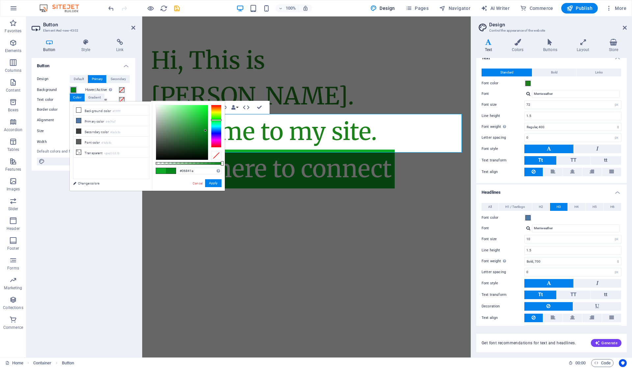
drag, startPoint x: 203, startPoint y: 122, endPoint x: 205, endPoint y: 131, distance: 9.4
click at [205, 131] on div at bounding box center [205, 130] width 2 height 2
drag, startPoint x: 205, startPoint y: 131, endPoint x: 170, endPoint y: 145, distance: 38.0
click at [170, 145] on div at bounding box center [170, 144] width 2 height 2
type input "#09811c"
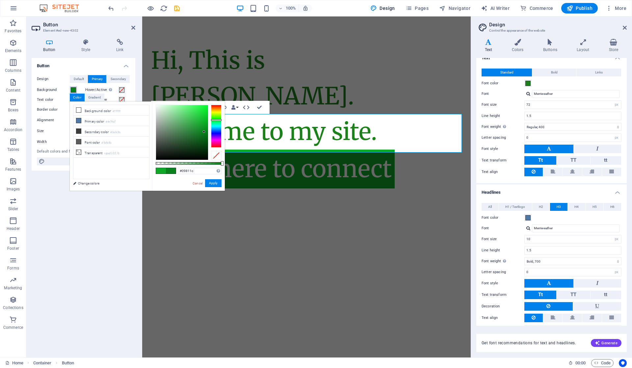
drag, startPoint x: 170, startPoint y: 142, endPoint x: 204, endPoint y: 132, distance: 36.1
click at [204, 132] on div at bounding box center [182, 132] width 52 height 55
click at [212, 182] on button "Apply" at bounding box center [213, 183] width 16 height 8
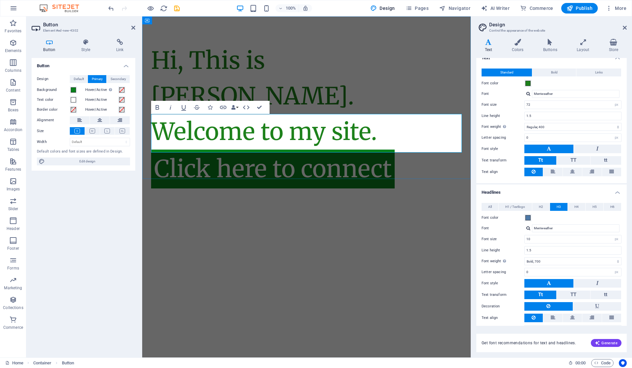
click at [399, 149] on div "Click here to connect" at bounding box center [306, 168] width 311 height 39
click at [405, 149] on div "Click here to connect" at bounding box center [306, 168] width 311 height 39
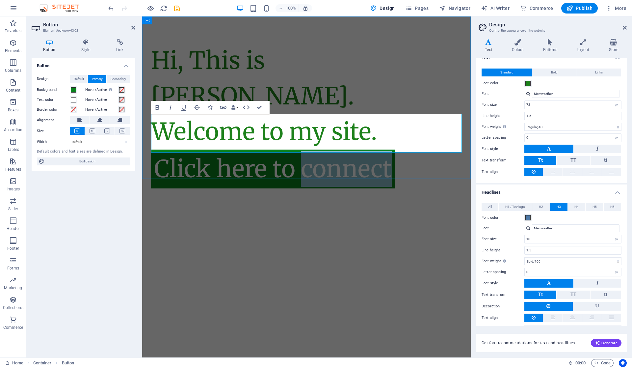
click at [405, 149] on div "Click here to connect" at bounding box center [306, 168] width 311 height 39
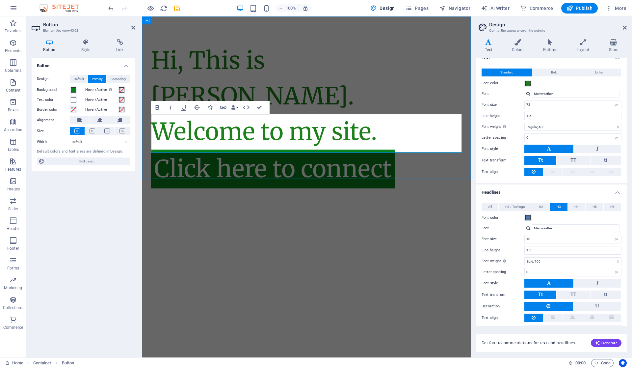
click at [401, 149] on div "Click here to connect" at bounding box center [306, 168] width 311 height 39
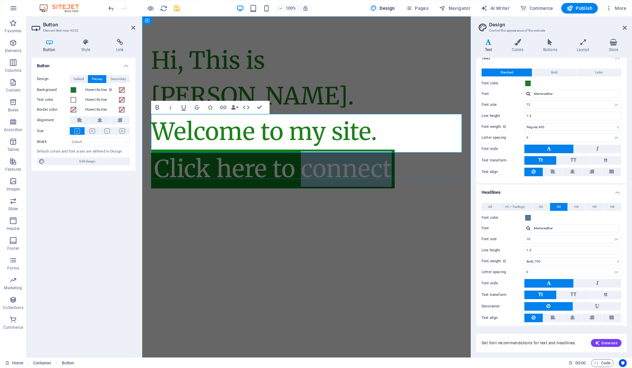
click at [401, 149] on div "Click here to connect" at bounding box center [306, 168] width 311 height 39
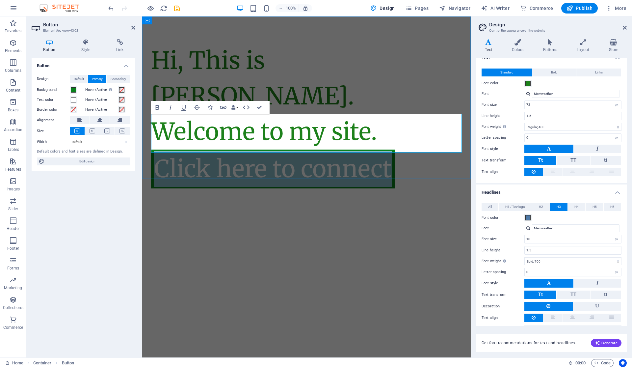
click at [401, 149] on div "Click here to connect" at bounding box center [306, 168] width 311 height 39
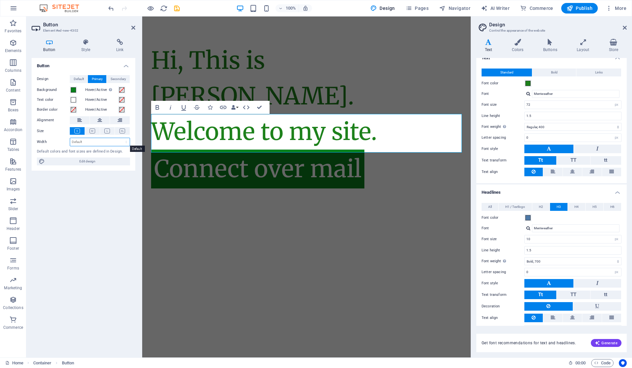
click at [107, 140] on select "Default px rem % em vh vw" at bounding box center [100, 142] width 60 height 8
click at [117, 75] on span "Secondary" at bounding box center [118, 79] width 15 height 8
click at [97, 78] on span "Primary" at bounding box center [97, 79] width 11 height 8
click at [71, 109] on span at bounding box center [73, 109] width 5 height 5
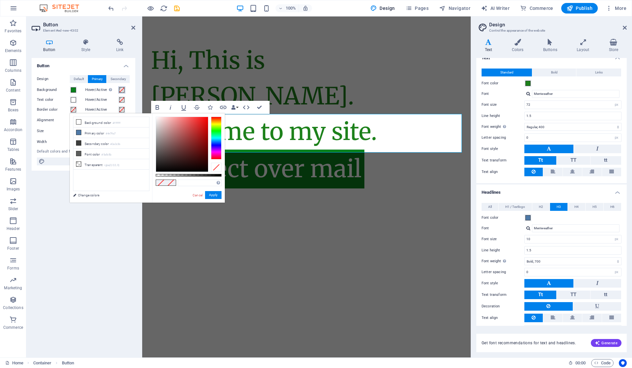
click at [120, 89] on span at bounding box center [121, 89] width 5 height 5
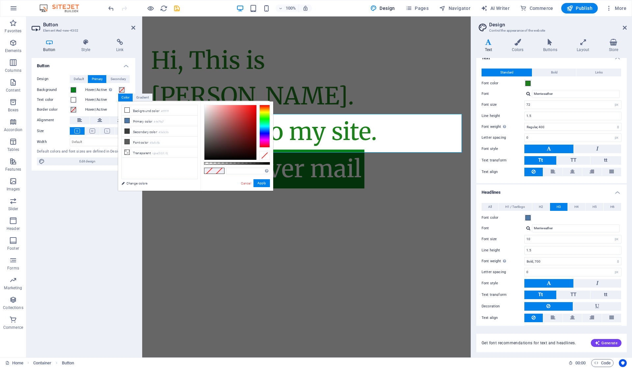
click at [139, 109] on li "Background color #ffffff" at bounding box center [160, 110] width 76 height 11
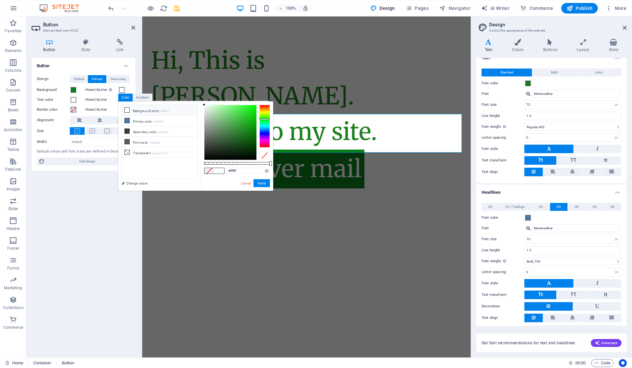
click at [265, 119] on div at bounding box center [264, 126] width 11 height 43
click at [266, 117] on div at bounding box center [264, 126] width 11 height 43
click at [250, 132] on div at bounding box center [230, 132] width 52 height 55
click at [250, 129] on div at bounding box center [230, 132] width 52 height 55
click at [149, 108] on li "Background color #ffffff" at bounding box center [160, 110] width 76 height 11
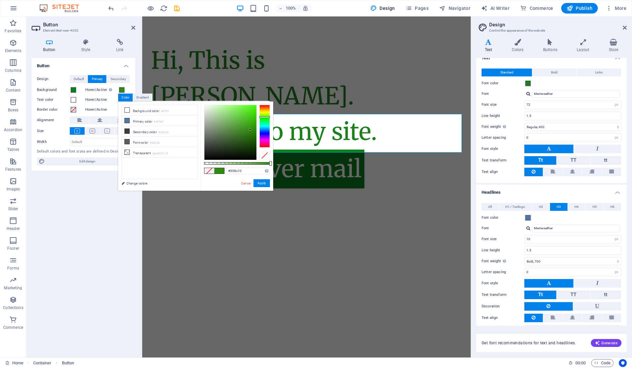
type input "#ffffff"
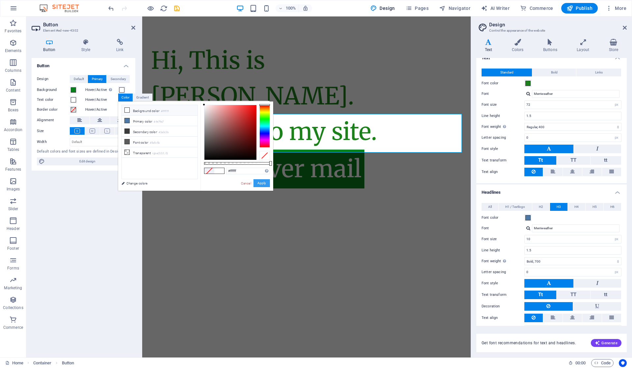
click at [263, 183] on button "Apply" at bounding box center [262, 183] width 16 height 8
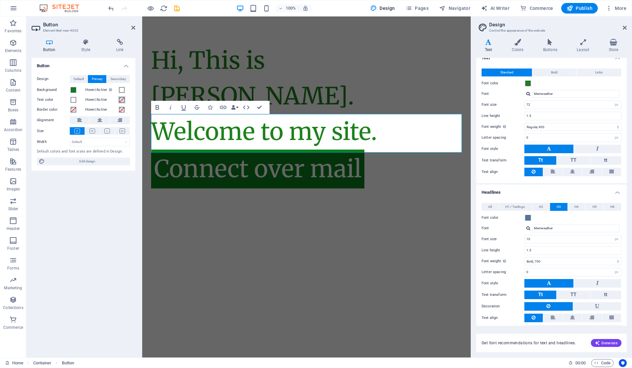
click at [120, 99] on span at bounding box center [121, 99] width 5 height 5
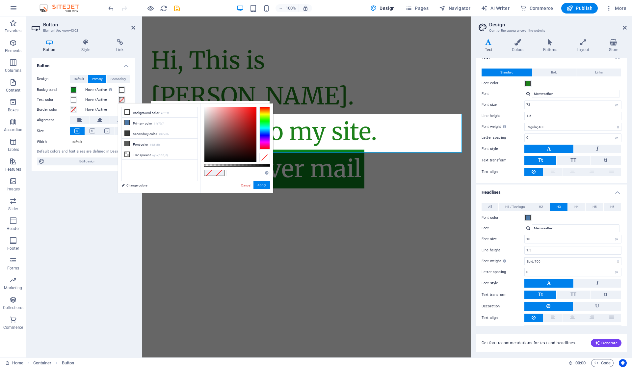
click at [151, 143] on small "#5a5c5b" at bounding box center [155, 145] width 10 height 5
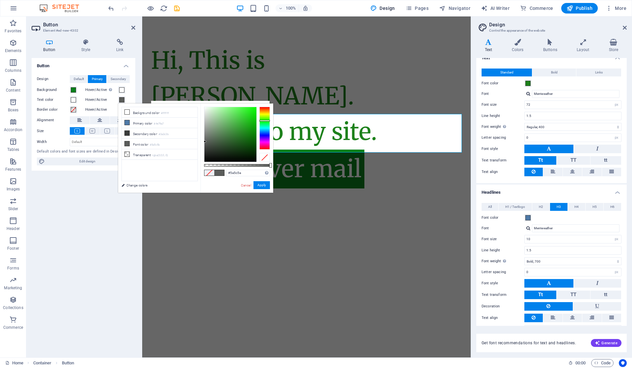
click at [265, 120] on div at bounding box center [264, 121] width 11 height 2
click at [247, 127] on div at bounding box center [230, 134] width 52 height 55
click at [251, 132] on div at bounding box center [230, 134] width 52 height 55
click at [151, 110] on li "Background color #ffffff" at bounding box center [160, 112] width 76 height 11
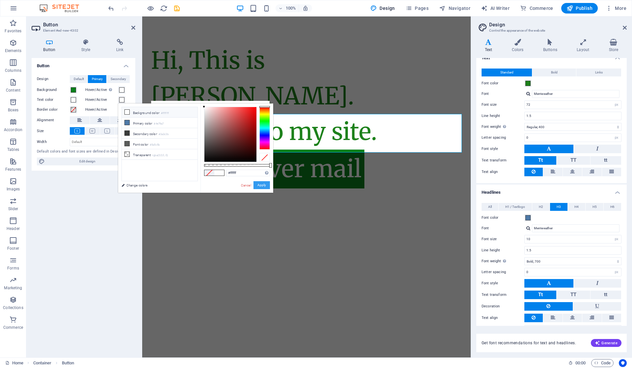
drag, startPoint x: 262, startPoint y: 185, endPoint x: 120, endPoint y: 169, distance: 142.8
click at [263, 185] on button "Apply" at bounding box center [262, 185] width 16 height 8
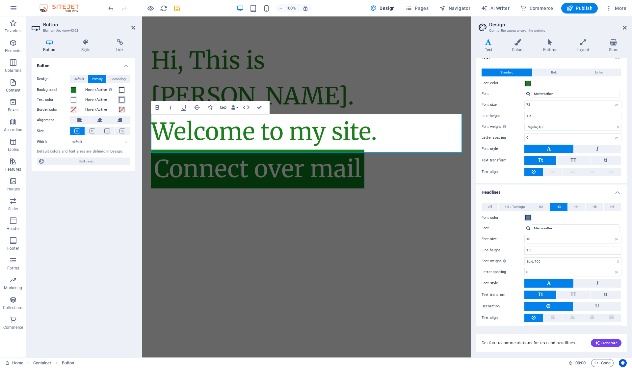
click at [122, 99] on span at bounding box center [121, 99] width 5 height 5
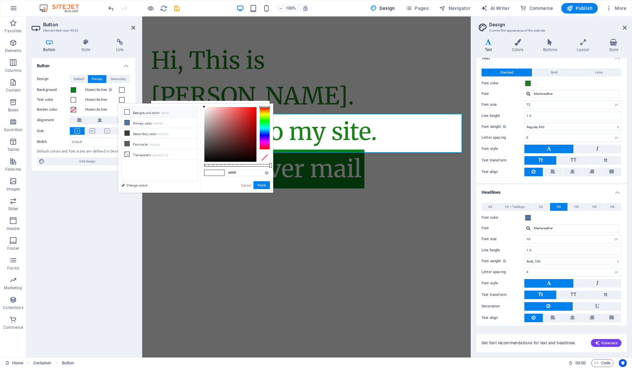
click at [157, 113] on li "Background color #ffffff" at bounding box center [160, 112] width 76 height 11
click at [264, 121] on div at bounding box center [264, 128] width 11 height 43
click at [266, 120] on div at bounding box center [264, 121] width 11 height 2
click at [253, 129] on div at bounding box center [230, 134] width 52 height 55
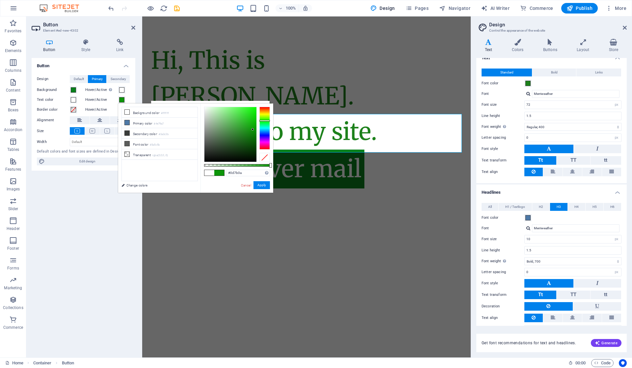
click at [252, 135] on div at bounding box center [230, 134] width 52 height 55
click at [252, 132] on div at bounding box center [230, 134] width 52 height 55
click at [252, 133] on div at bounding box center [230, 134] width 52 height 55
type input "#0d840a"
click at [262, 186] on button "Apply" at bounding box center [262, 185] width 16 height 8
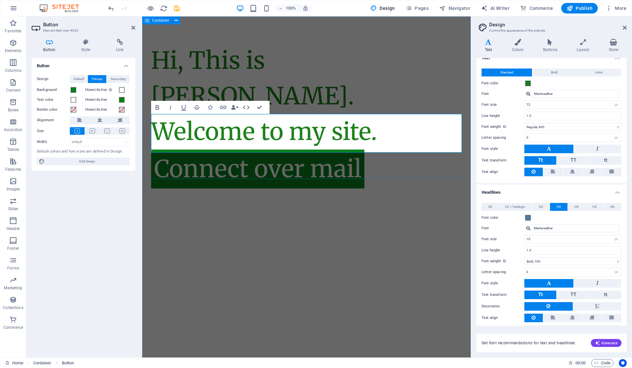
click at [291, 174] on div "Hi, This is Vijetha Kumar. Welcome to my site. Connect over mail" at bounding box center [306, 115] width 329 height 198
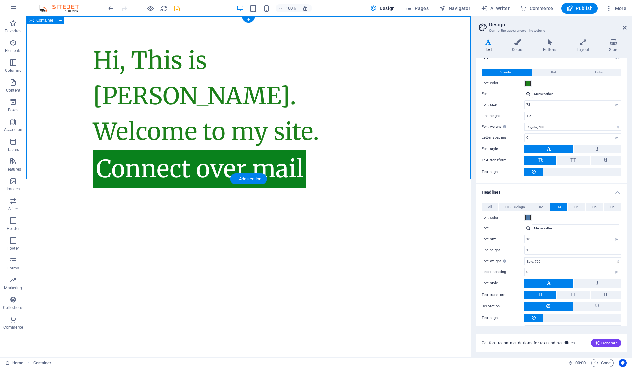
click at [315, 164] on div "Hi, This is Vijetha Kumar. Welcome to my site. Connect over mail" at bounding box center [248, 115] width 444 height 198
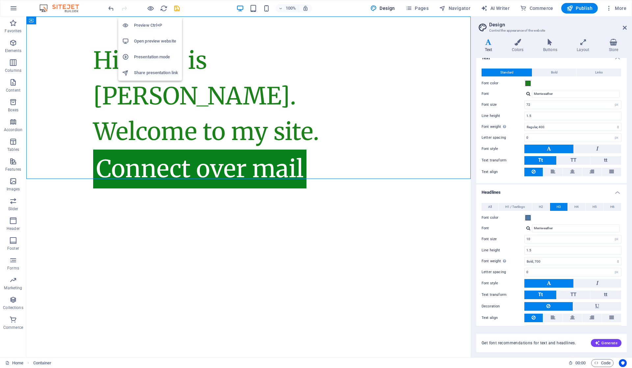
click at [151, 8] on icon "button" at bounding box center [151, 9] width 8 height 8
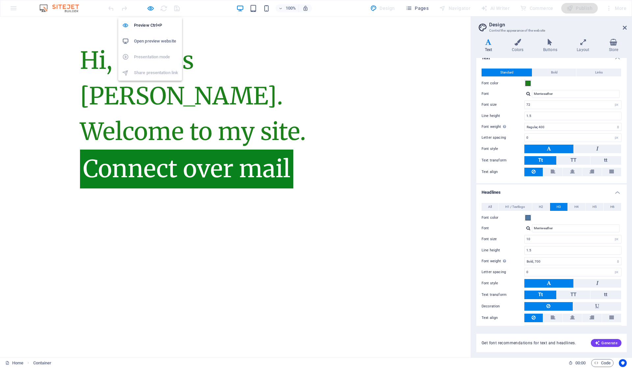
click at [150, 7] on icon "button" at bounding box center [151, 9] width 8 height 8
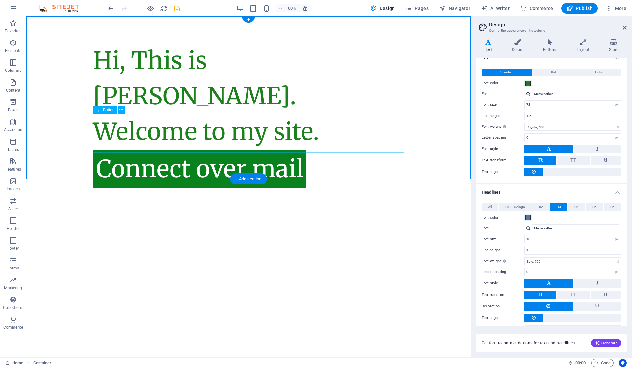
click at [163, 149] on div "Connect over mail" at bounding box center [248, 168] width 311 height 39
click at [121, 108] on icon at bounding box center [122, 110] width 4 height 7
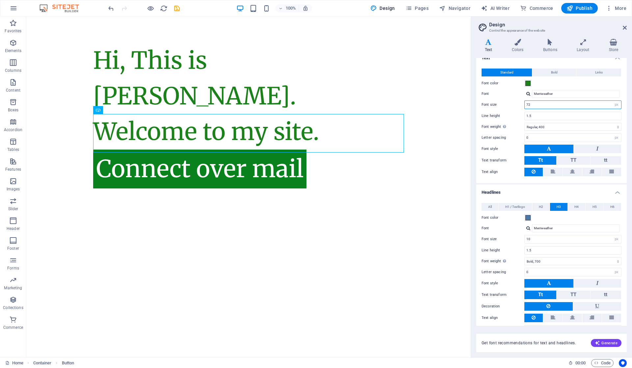
drag, startPoint x: 545, startPoint y: 103, endPoint x: 499, endPoint y: 104, distance: 45.8
click at [499, 104] on div "Font size 72 rem px" at bounding box center [552, 104] width 140 height 9
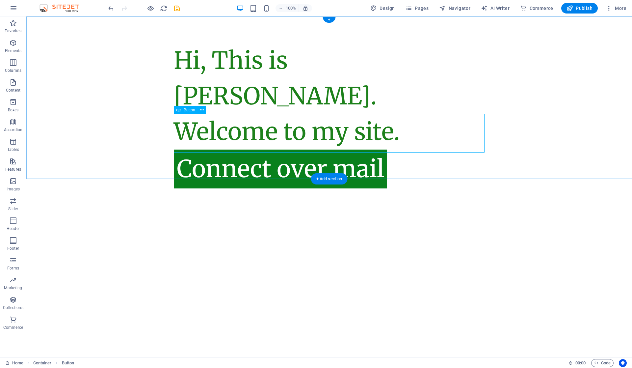
click at [316, 149] on div "Connect over mail" at bounding box center [329, 168] width 311 height 39
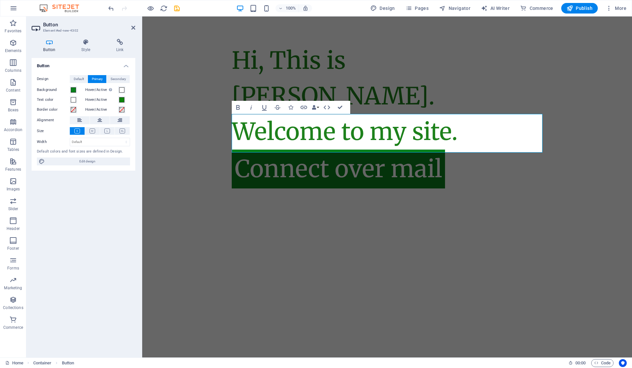
click at [88, 46] on h4 "Style" at bounding box center [87, 46] width 35 height 14
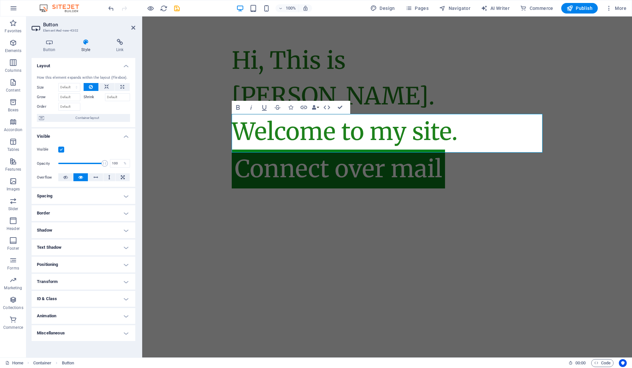
click at [114, 190] on h4 "Spacing" at bounding box center [84, 196] width 104 height 16
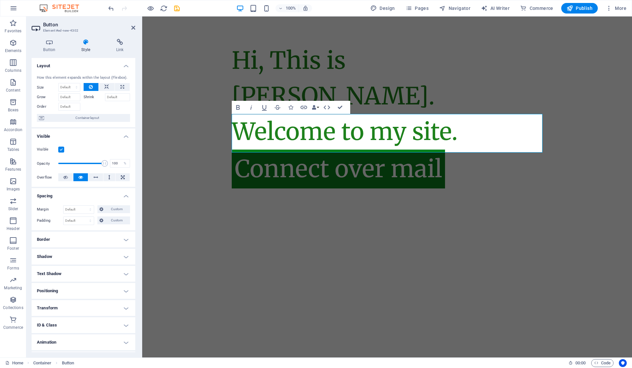
scroll to position [14, 0]
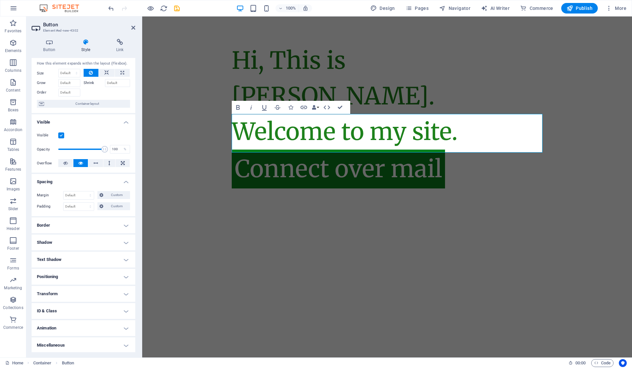
click at [97, 329] on h4 "Animation" at bounding box center [84, 328] width 104 height 16
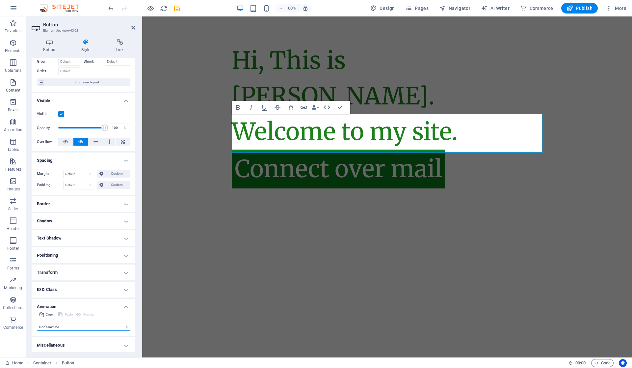
click at [108, 326] on select "Don't animate Show / Hide Slide up/down Zoom in/out Slide left to right Slide r…" at bounding box center [83, 327] width 93 height 8
select select "flash"
click at [37, 323] on select "Don't animate Show / Hide Slide up/down Zoom in/out Slide left to right Slide r…" at bounding box center [83, 327] width 93 height 8
select select "scroll"
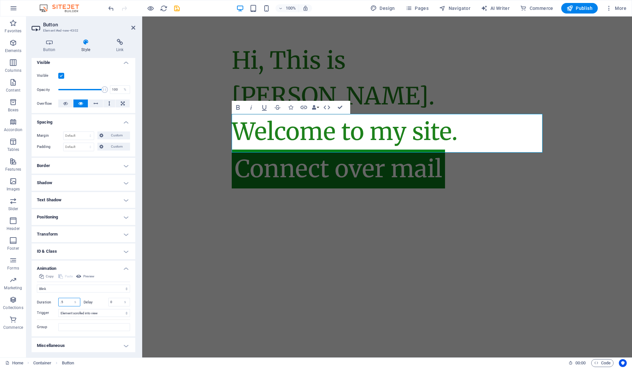
click at [59, 301] on input ".5" at bounding box center [69, 302] width 21 height 8
type input "30"
click at [175, 215] on html "Skip to main content Hi, This is Vijetha Kumar. Welcome to my site. Connect ove…" at bounding box center [387, 115] width 490 height 198
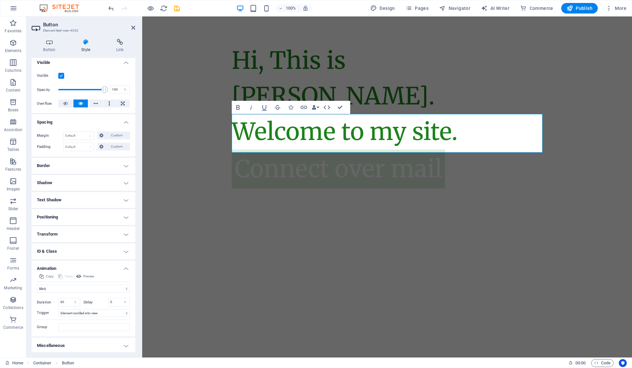
click at [89, 274] on span "Preview" at bounding box center [88, 276] width 11 height 8
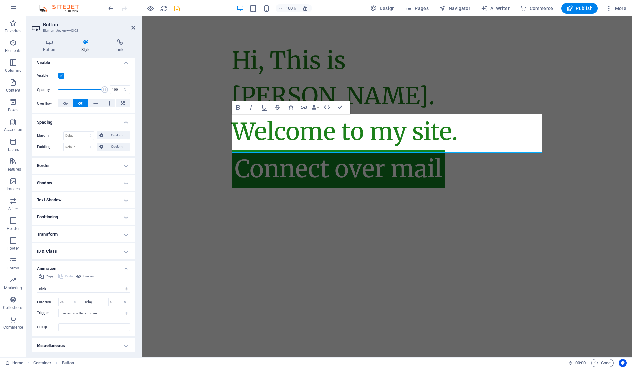
click at [89, 274] on span "Preview" at bounding box center [88, 276] width 11 height 8
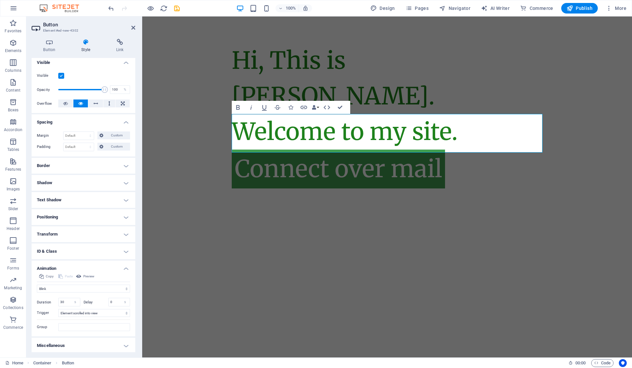
click at [134, 29] on icon at bounding box center [133, 27] width 4 height 5
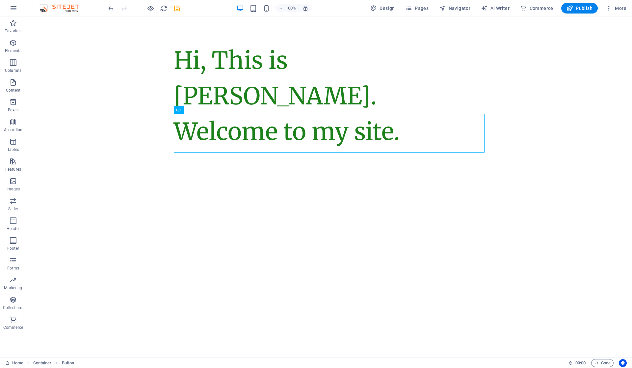
click at [221, 215] on html "Skip to main content Hi, This is Vijetha Kumar. Welcome to my site. Connect ove…" at bounding box center [329, 115] width 606 height 198
click at [331, 211] on html "Skip to main content Hi, This is Vijetha Kumar. Welcome to my site. Connect ove…" at bounding box center [329, 115] width 606 height 198
click at [423, 88] on div "Hi, This is Vijetha Kumar. Welcome to my site." at bounding box center [329, 96] width 311 height 107
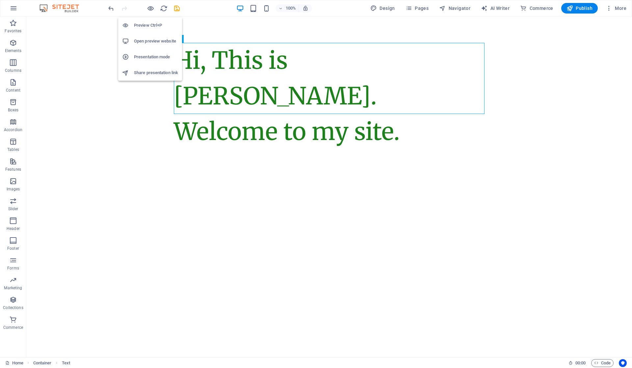
click at [151, 7] on icon "button" at bounding box center [151, 9] width 8 height 8
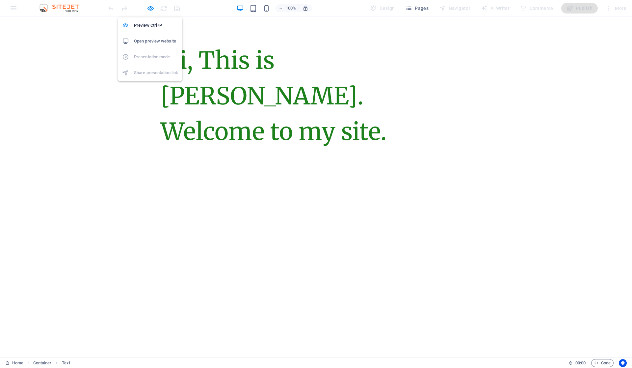
click at [148, 10] on icon "button" at bounding box center [151, 9] width 8 height 8
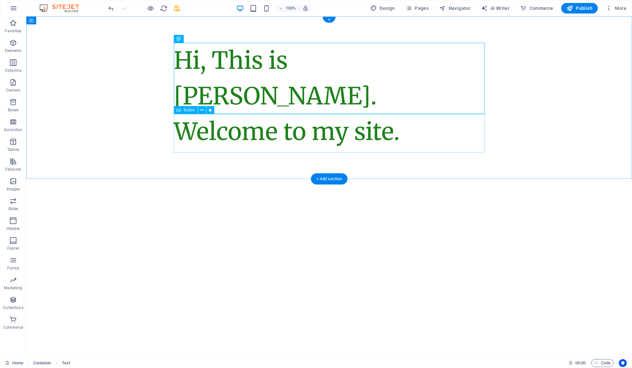
click at [256, 149] on div "Connect over mail" at bounding box center [329, 168] width 311 height 39
drag, startPoint x: 256, startPoint y: 134, endPoint x: 140, endPoint y: 134, distance: 115.9
click at [256, 149] on div "Connect over mail" at bounding box center [329, 168] width 311 height 39
select select "flash"
select select "s"
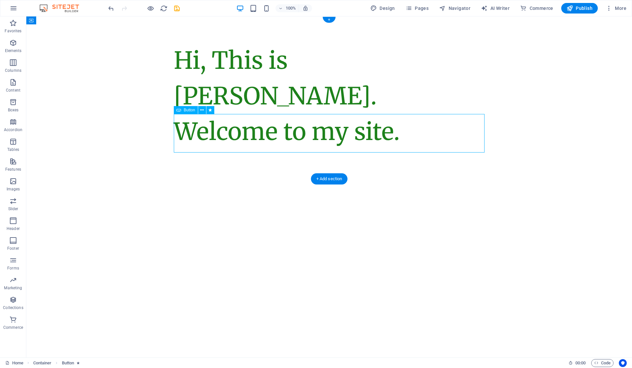
select select "s"
select select "scroll"
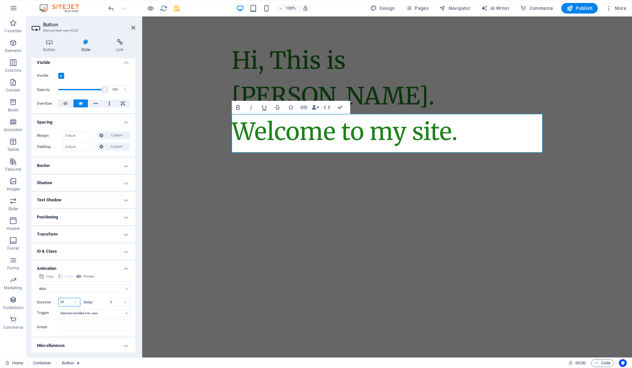
drag, startPoint x: 66, startPoint y: 302, endPoint x: 56, endPoint y: 304, distance: 10.5
click at [56, 304] on div "Duration 30 s ms" at bounding box center [58, 302] width 43 height 9
type input "10"
click at [89, 312] on select "No automatic trigger On page load Element scrolled into view" at bounding box center [94, 313] width 72 height 8
select select "onload"
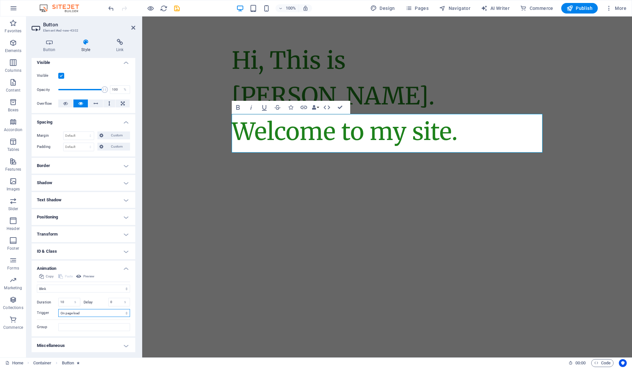
click at [58, 309] on select "No automatic trigger On page load Element scrolled into view" at bounding box center [94, 313] width 72 height 8
click at [221, 212] on html "Skip to main content Hi, This is Vijetha Kumar. Welcome to my site. Connect ove…" at bounding box center [387, 115] width 490 height 198
click at [134, 26] on icon at bounding box center [133, 27] width 4 height 5
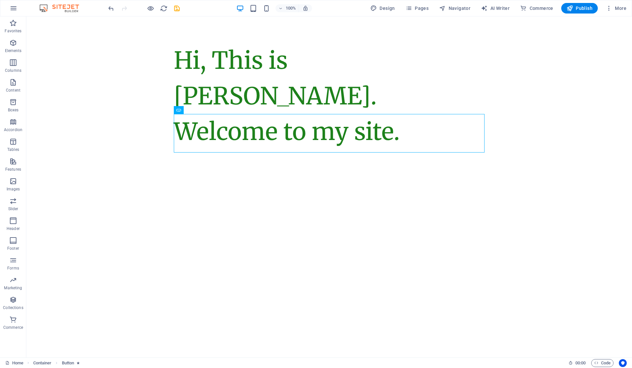
click at [606, 363] on span "Code" at bounding box center [602, 363] width 16 height 8
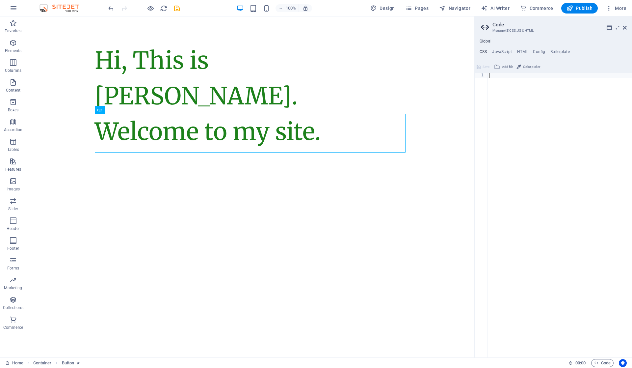
click at [504, 51] on h4 "JavaScript" at bounding box center [501, 52] width 19 height 7
click at [520, 52] on h4 "HTML" at bounding box center [522, 52] width 11 height 7
type textarea "<a href="#main-content" class="wv-link-content button">Skip to main content</a>"
click at [538, 51] on h4 "Config" at bounding box center [539, 52] width 12 height 7
type textarea "$ff-headlines: "Merriweather";"
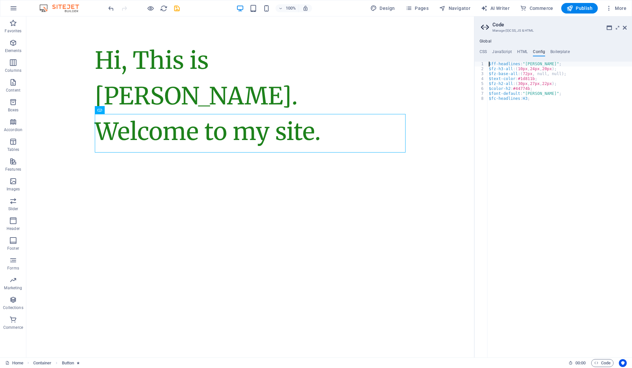
click at [556, 51] on h4 "Boilerplate" at bounding box center [559, 52] width 19 height 7
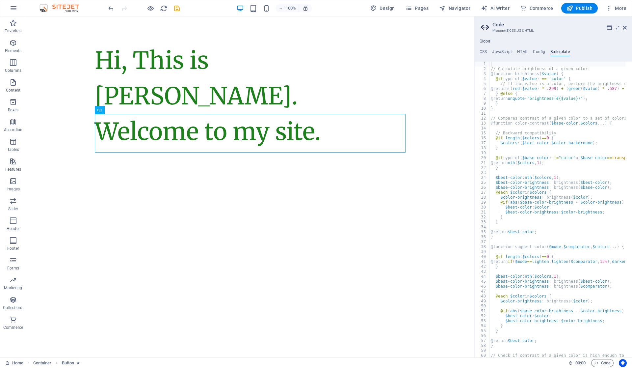
click at [626, 27] on icon at bounding box center [625, 27] width 4 height 5
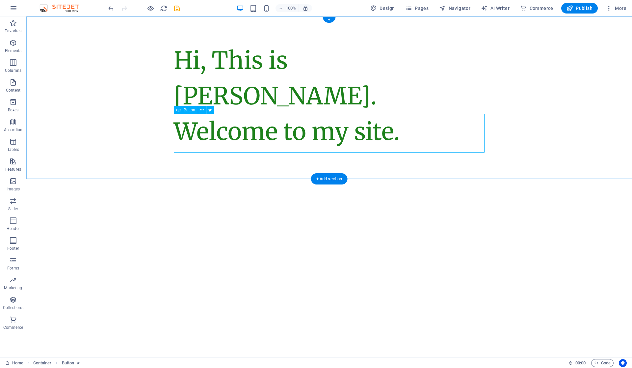
click at [345, 149] on div "Connect over mail" at bounding box center [329, 168] width 311 height 39
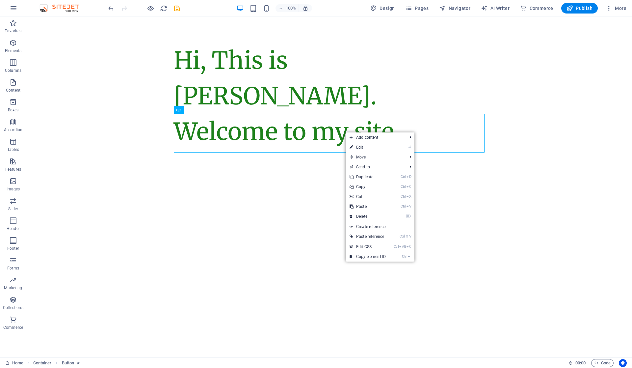
click at [361, 148] on link "⏎ Edit" at bounding box center [368, 147] width 44 height 10
select select "flash"
select select "s"
select select "onload"
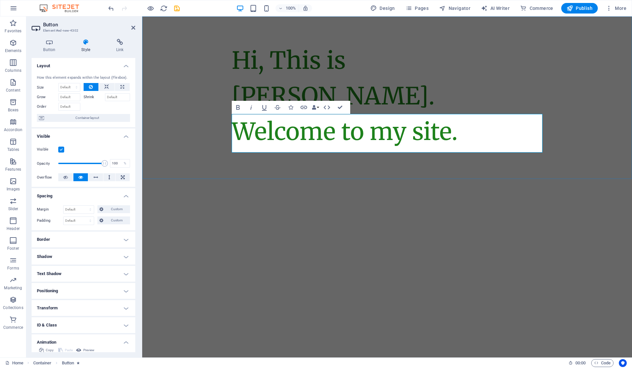
click at [248, 149] on link "Connect over mail" at bounding box center [338, 168] width 213 height 39
click at [133, 26] on icon at bounding box center [133, 27] width 4 height 5
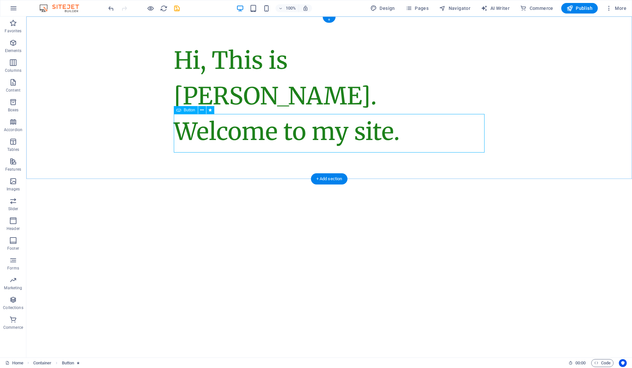
click at [243, 149] on div "Connect over mail" at bounding box center [329, 168] width 311 height 39
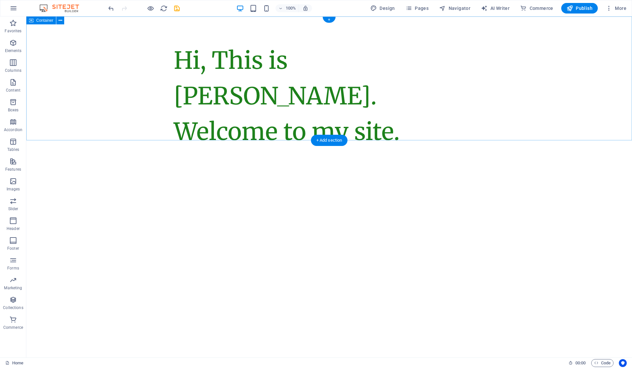
click at [250, 117] on div "Hi, This is Vijetha Kumar. Welcome to my site." at bounding box center [329, 95] width 606 height 159
click at [203, 47] on div "Hi, This is Vijetha Kumar. Welcome to my site." at bounding box center [329, 96] width 311 height 107
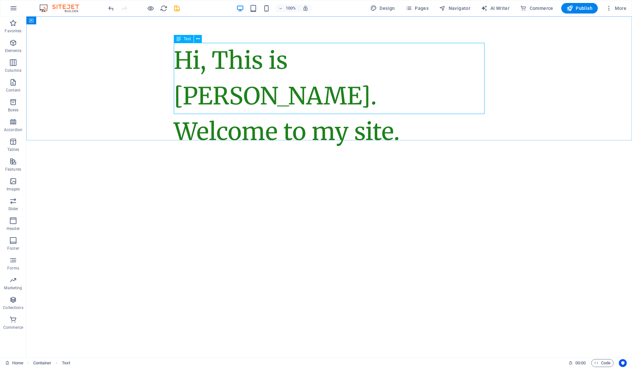
click at [200, 38] on icon at bounding box center [198, 39] width 4 height 7
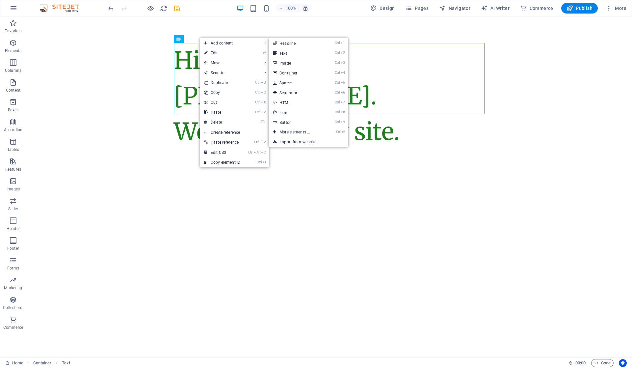
click at [303, 128] on link "Ctrl ⏎ More elements ..." at bounding box center [296, 132] width 54 height 10
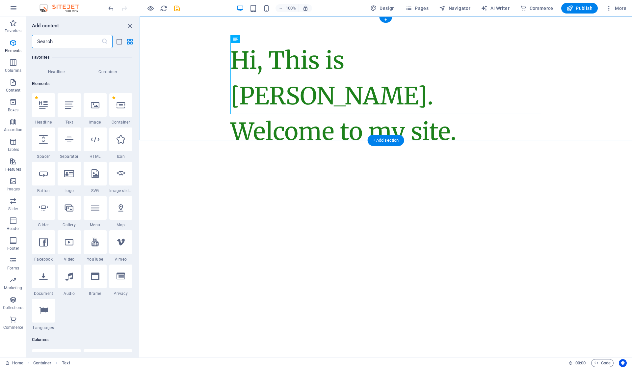
scroll to position [70, 0]
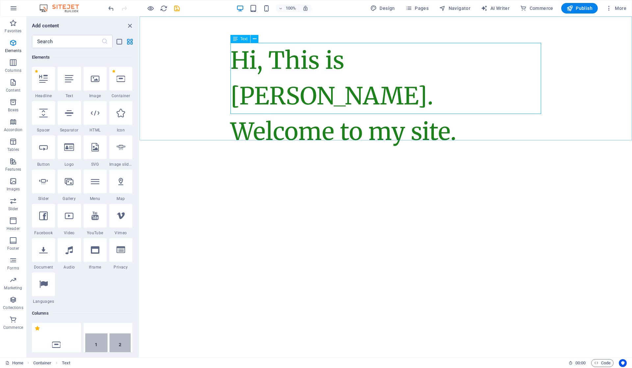
click at [255, 40] on icon at bounding box center [255, 39] width 4 height 7
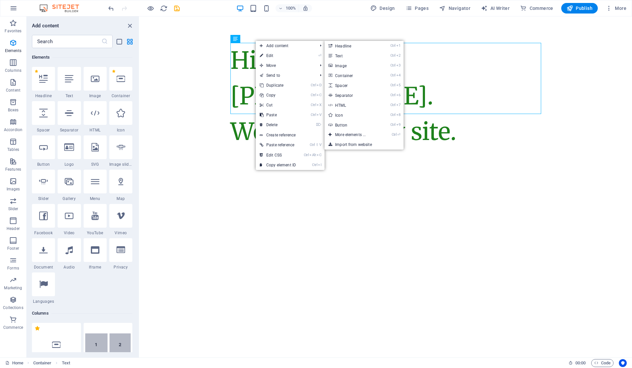
click at [348, 115] on link "Ctrl 8 Icon" at bounding box center [352, 115] width 54 height 10
select select "xMidYMid"
select select "px"
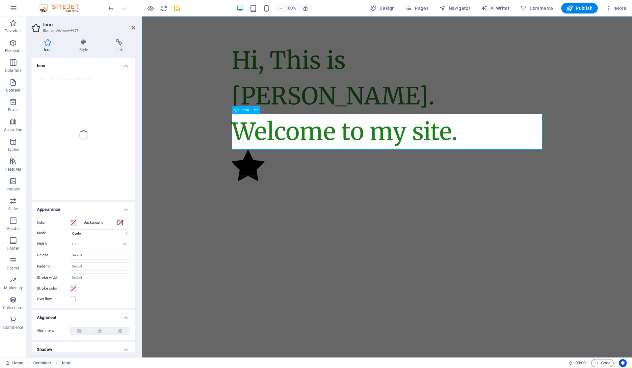
click at [256, 109] on icon at bounding box center [256, 110] width 4 height 7
click at [428, 149] on figure at bounding box center [387, 169] width 311 height 41
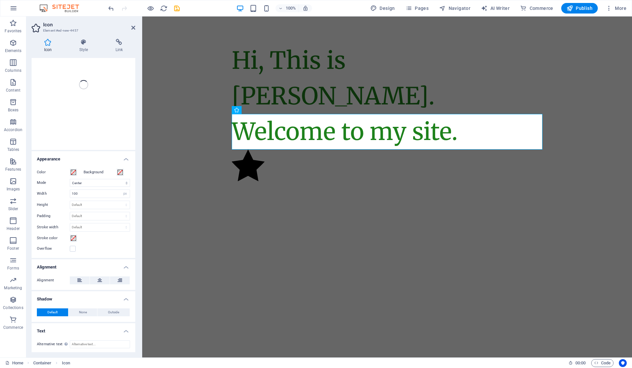
scroll to position [0, 0]
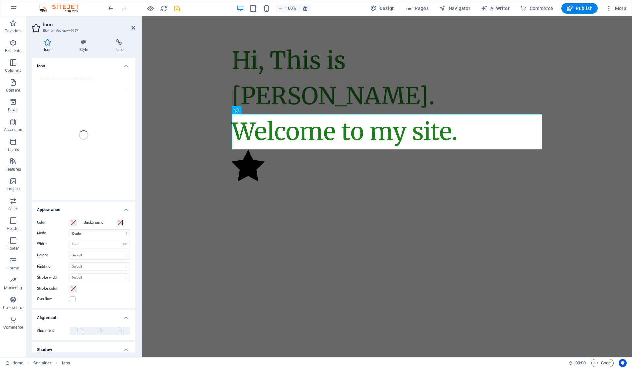
click at [88, 48] on h4 "Style" at bounding box center [85, 46] width 36 height 14
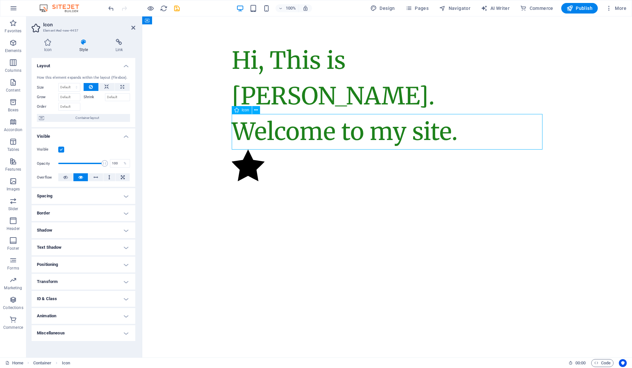
drag, startPoint x: 288, startPoint y: 133, endPoint x: 269, endPoint y: 132, distance: 19.1
click at [269, 149] on figure at bounding box center [387, 169] width 311 height 41
click at [257, 112] on icon at bounding box center [256, 110] width 4 height 7
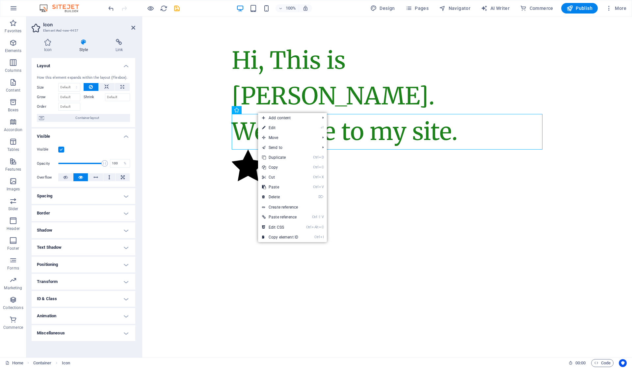
click at [287, 195] on link "⌦ Delete" at bounding box center [280, 197] width 44 height 10
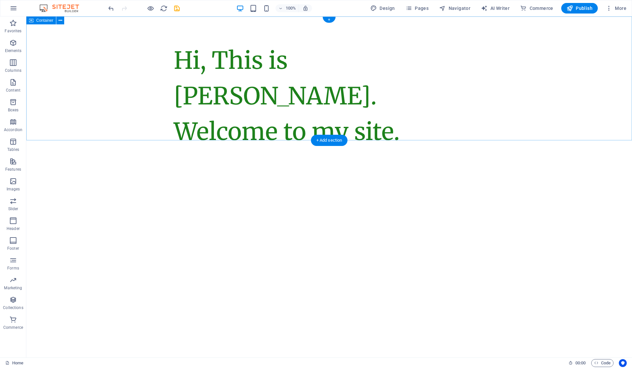
click at [226, 128] on div "Hi, This is Vijetha Kumar. Welcome to my site." at bounding box center [329, 95] width 606 height 159
click at [256, 95] on div "Hi, This is Vijetha Kumar. Welcome to my site." at bounding box center [329, 96] width 311 height 107
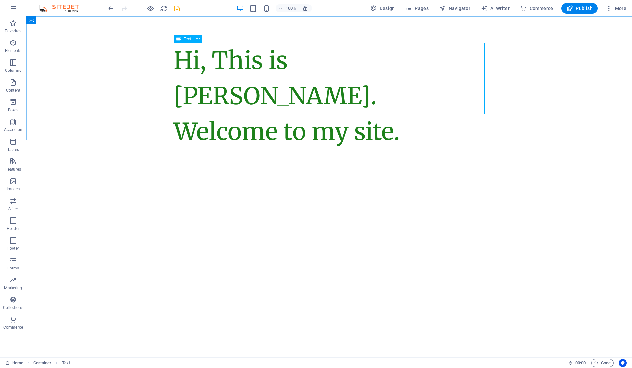
click at [198, 37] on icon at bounding box center [198, 39] width 4 height 7
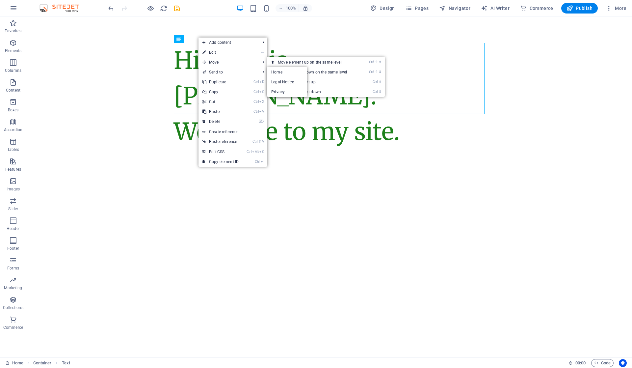
click at [220, 53] on link "⏎ Edit" at bounding box center [221, 52] width 44 height 10
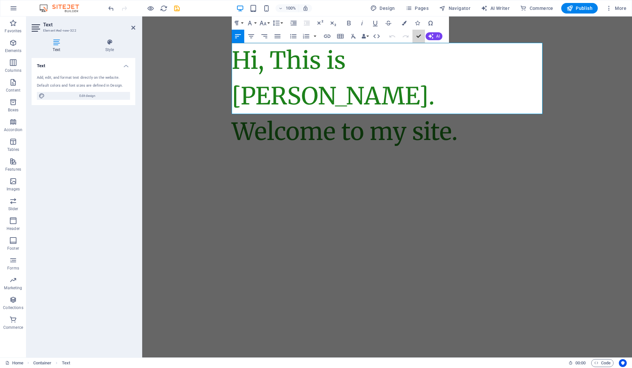
drag, startPoint x: 421, startPoint y: 37, endPoint x: 371, endPoint y: 25, distance: 50.8
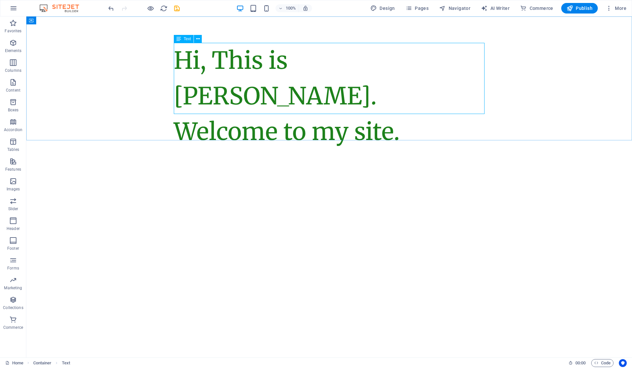
click at [196, 39] on icon at bounding box center [198, 39] width 4 height 7
click at [180, 38] on icon at bounding box center [178, 39] width 5 height 8
click at [188, 38] on span "Text" at bounding box center [187, 39] width 7 height 4
click at [200, 38] on button at bounding box center [198, 39] width 8 height 8
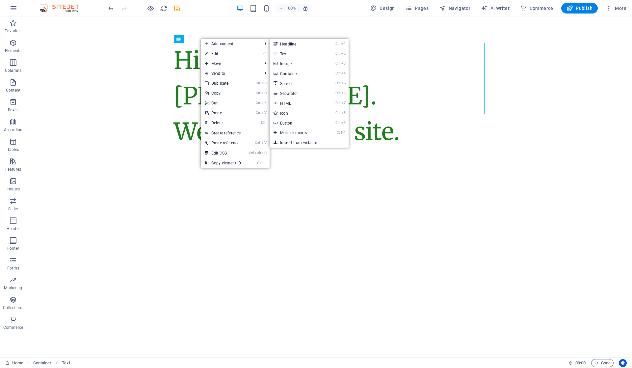
click at [304, 122] on link "Ctrl 9 Button" at bounding box center [297, 123] width 54 height 10
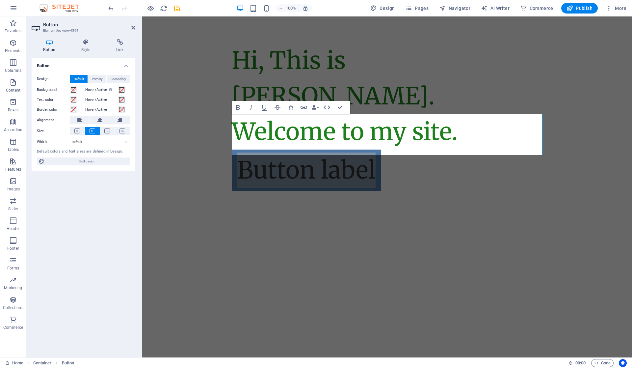
click at [81, 48] on h4 "Style" at bounding box center [87, 46] width 35 height 14
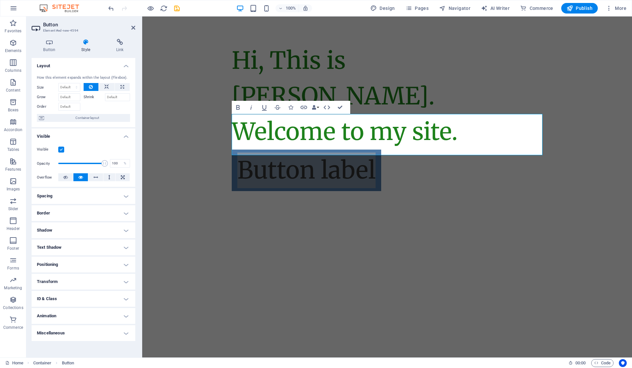
click at [125, 45] on h4 "Link" at bounding box center [119, 46] width 31 height 14
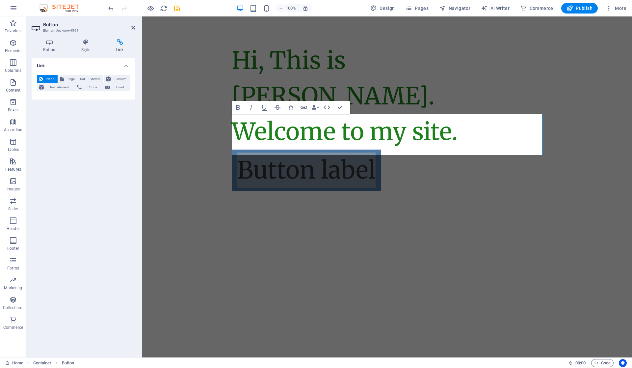
click at [119, 84] on span "Email" at bounding box center [120, 87] width 16 height 8
click at [107, 98] on input "Email" at bounding box center [100, 98] width 60 height 8
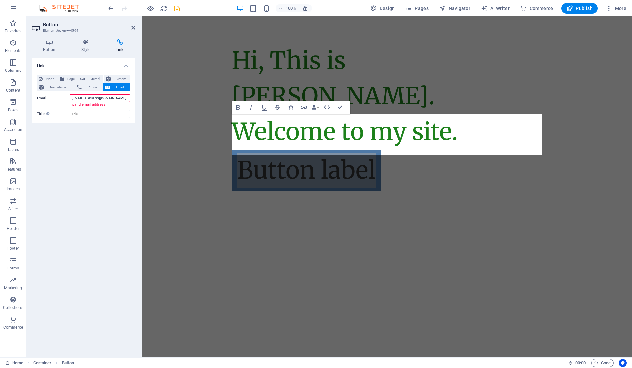
type input "vijethakumar@outlook.com"
type input "O"
type input "outlook-email"
click at [103, 127] on div "Link None Page External Element Next element Phone Email Page Home Legal Notice…" at bounding box center [84, 205] width 104 height 294
click at [54, 43] on icon at bounding box center [50, 42] width 36 height 7
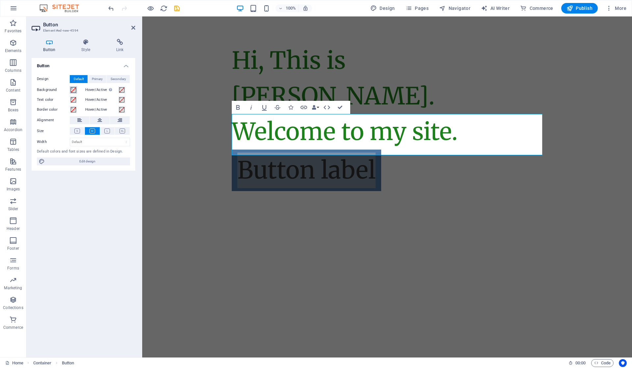
click at [72, 89] on span at bounding box center [73, 89] width 5 height 5
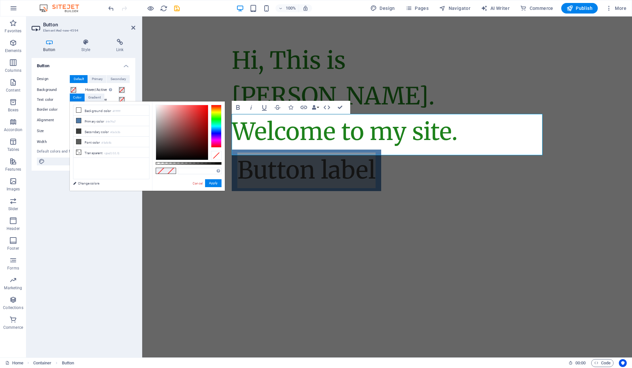
click at [96, 77] on span "Primary" at bounding box center [97, 79] width 11 height 8
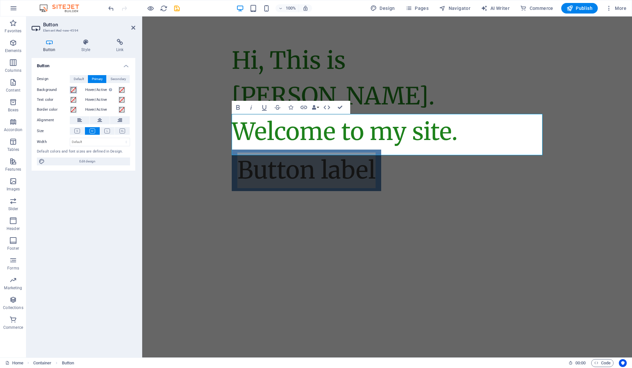
click at [75, 88] on span at bounding box center [73, 89] width 5 height 5
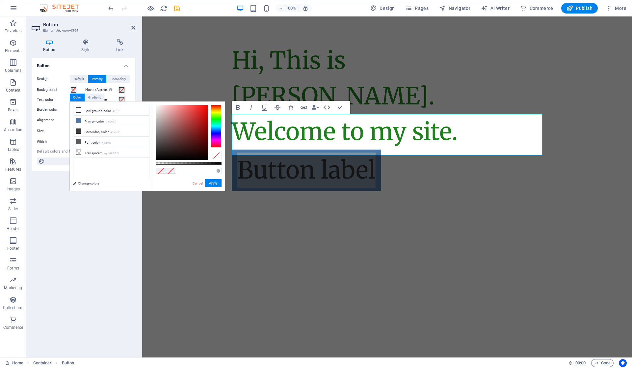
click at [85, 109] on li "Background color #ffffff" at bounding box center [111, 110] width 76 height 11
click at [219, 120] on div at bounding box center [216, 126] width 11 height 43
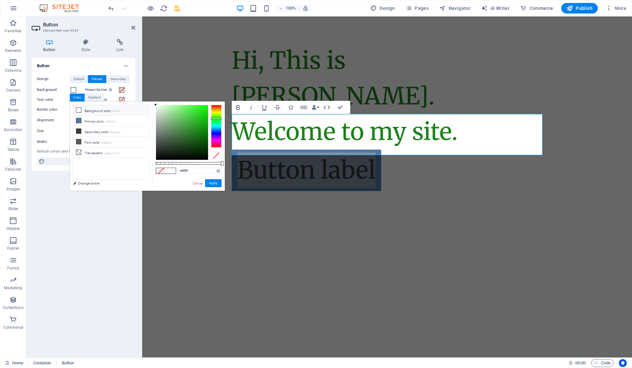
click at [217, 119] on div at bounding box center [216, 119] width 11 height 2
click at [202, 129] on div at bounding box center [182, 132] width 52 height 55
click at [214, 186] on button "Apply" at bounding box center [213, 183] width 16 height 8
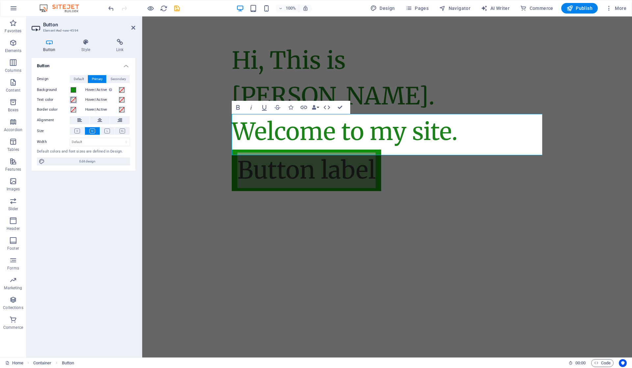
click at [74, 99] on span at bounding box center [73, 99] width 5 height 5
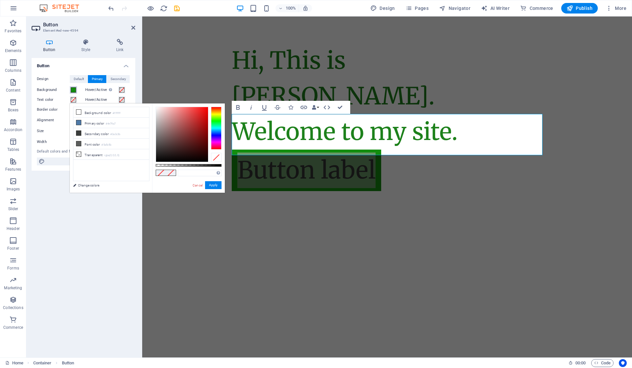
click at [73, 89] on span at bounding box center [73, 89] width 5 height 5
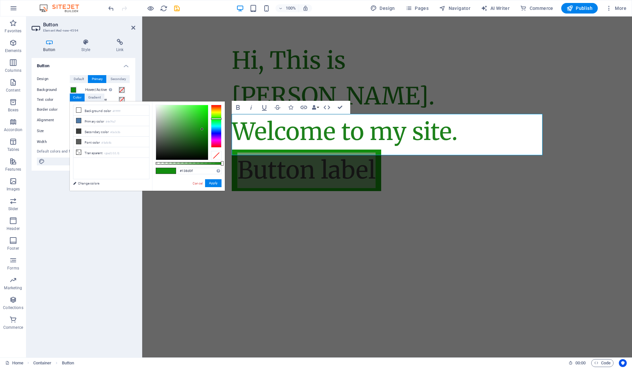
click at [109, 141] on small "#5a5c5b" at bounding box center [106, 143] width 10 height 5
type input "#5c5a5a"
drag, startPoint x: 217, startPoint y: 122, endPoint x: 218, endPoint y: 97, distance: 24.7
click at [218, 97] on body "vijethakumar.in Home Favorites Elements Columns Content Boxes Accordion Tables …" at bounding box center [316, 184] width 632 height 368
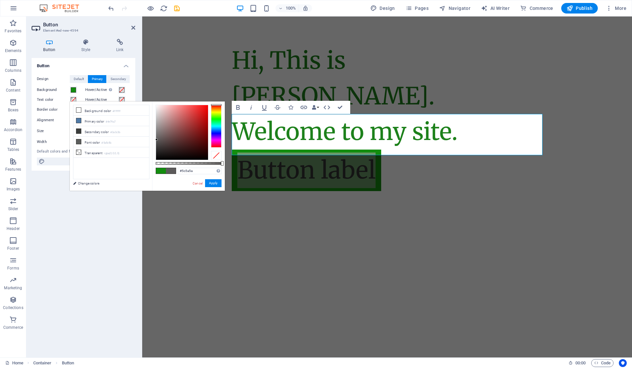
click at [214, 157] on div at bounding box center [216, 155] width 11 height 9
click at [221, 154] on div at bounding box center [216, 155] width 11 height 9
click at [163, 163] on div at bounding box center [189, 163] width 66 height 3
click at [218, 121] on div at bounding box center [216, 126] width 11 height 43
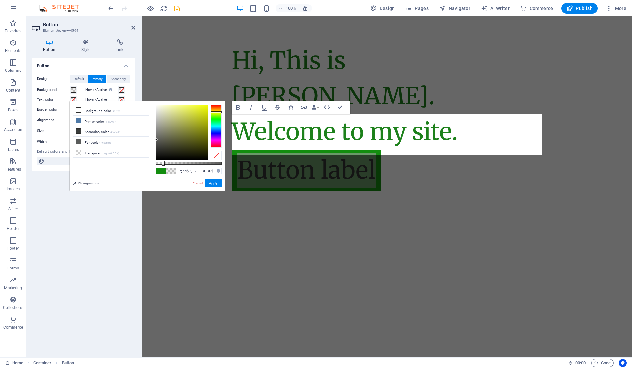
click at [218, 112] on div at bounding box center [216, 126] width 11 height 43
drag, startPoint x: 322, startPoint y: 185, endPoint x: 225, endPoint y: 166, distance: 98.7
click at [190, 169] on input "rgba(92, 92, 90, 0.107)" at bounding box center [200, 171] width 44 height 7
click at [194, 171] on input "rgba(92, 92, 90, 0.107)" at bounding box center [200, 171] width 44 height 7
drag, startPoint x: 320, startPoint y: 188, endPoint x: 227, endPoint y: 171, distance: 94.6
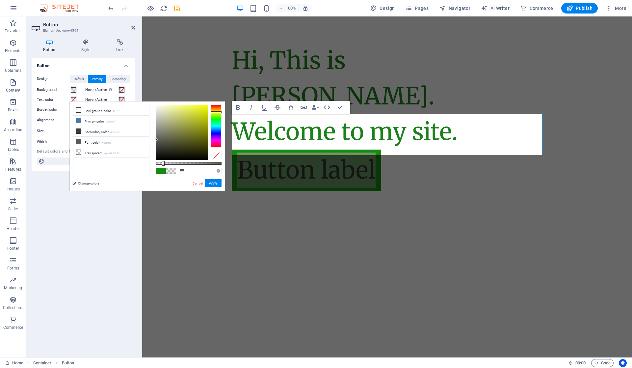
click at [172, 177] on div "ffff Supported formats #0852ed rgb(8, 82, 237) rgba(8, 82, 237, 90%) hsv(221,97…" at bounding box center [188, 193] width 73 height 185
click at [214, 182] on button "Apply" at bounding box center [213, 183] width 16 height 8
click at [190, 172] on input "ffff" at bounding box center [200, 171] width 44 height 7
click at [208, 182] on button "Apply" at bounding box center [213, 183] width 16 height 8
click at [191, 172] on input "fffff" at bounding box center [200, 171] width 44 height 7
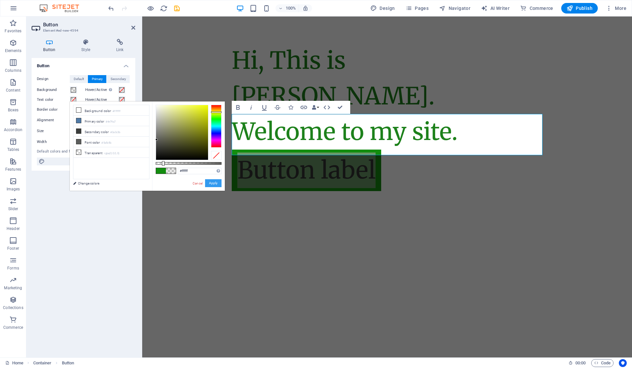
click at [213, 183] on button "Apply" at bounding box center [213, 183] width 16 height 8
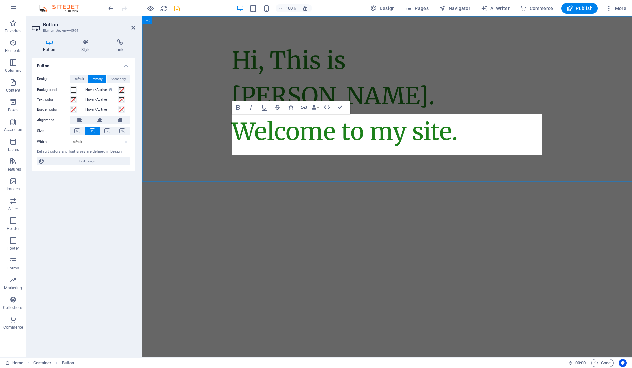
click at [398, 149] on div "Button label" at bounding box center [387, 169] width 311 height 41
click at [75, 91] on span at bounding box center [73, 89] width 5 height 5
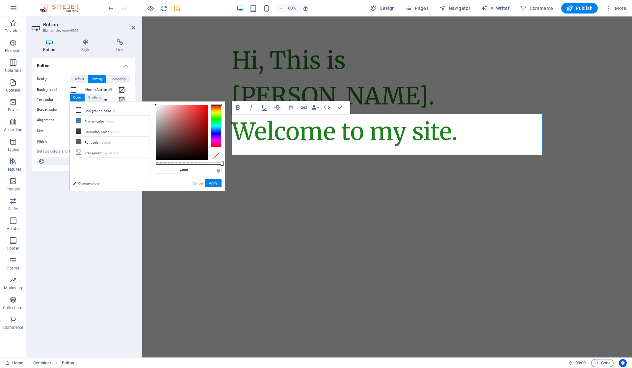
click at [93, 109] on li "Background color #ffffff" at bounding box center [111, 110] width 76 height 11
click at [217, 119] on div at bounding box center [216, 126] width 11 height 43
click at [219, 116] on div at bounding box center [216, 126] width 11 height 43
click at [202, 134] on div at bounding box center [182, 132] width 52 height 55
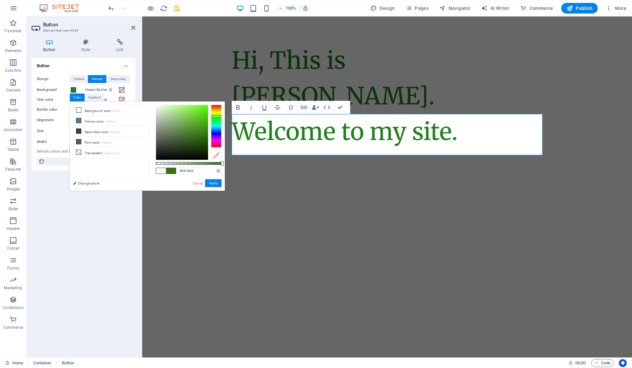
type input "#36840b"
click at [203, 131] on div at bounding box center [182, 132] width 52 height 55
click at [211, 185] on button "Apply" at bounding box center [213, 183] width 16 height 8
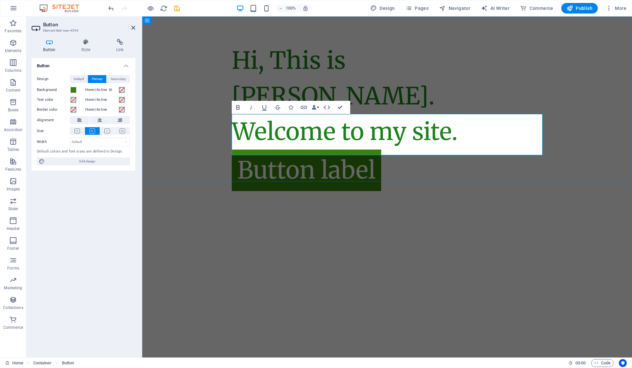
click at [402, 149] on div "Button label" at bounding box center [387, 169] width 311 height 41
click at [350, 168] on div "Hi, This is Vijetha Kumar. Welcome to my site. Button label" at bounding box center [387, 116] width 490 height 201
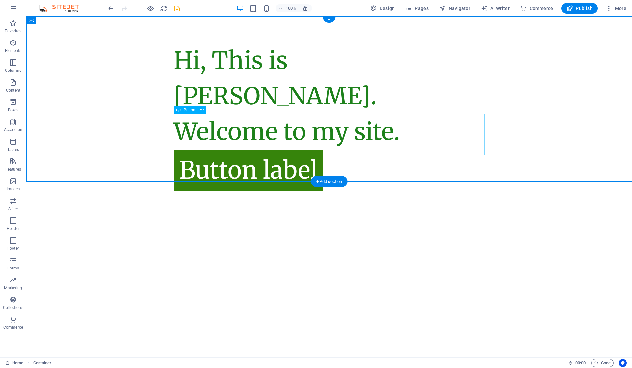
click at [307, 149] on div "Button label" at bounding box center [329, 169] width 311 height 41
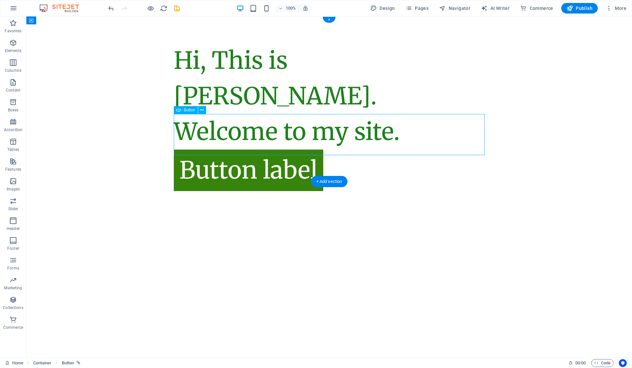
click at [315, 149] on div "Button label" at bounding box center [329, 169] width 311 height 41
click at [294, 149] on div "Button label" at bounding box center [329, 169] width 311 height 41
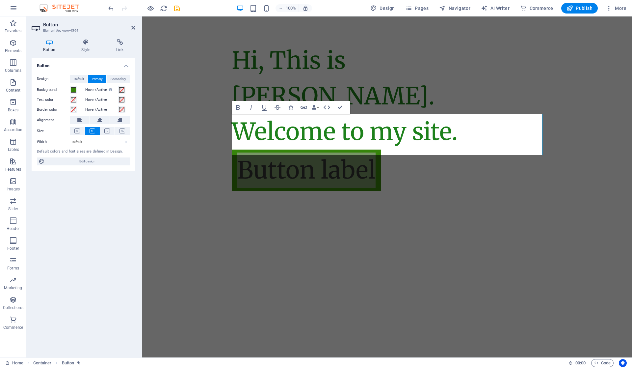
click at [76, 133] on icon at bounding box center [77, 130] width 6 height 5
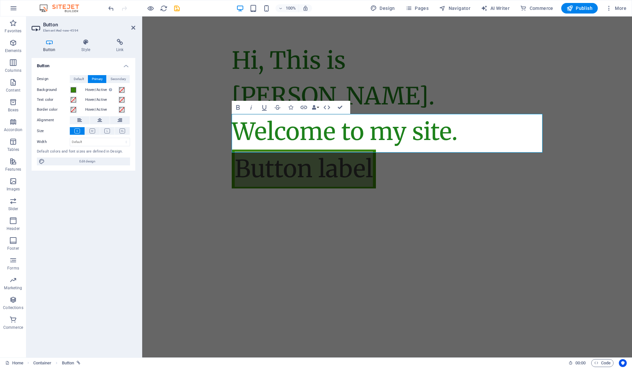
click at [95, 159] on span "Edit design" at bounding box center [87, 161] width 81 height 8
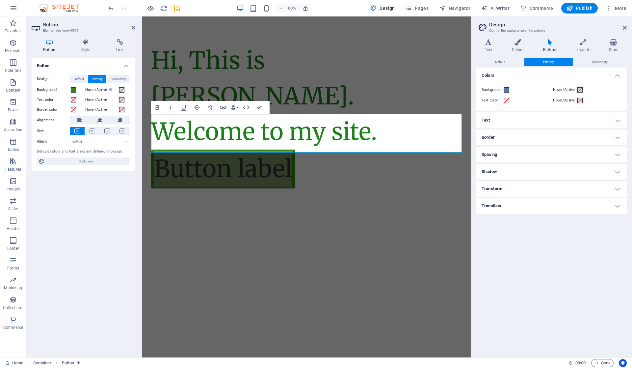
click at [498, 122] on h4 "Text" at bounding box center [551, 120] width 150 height 16
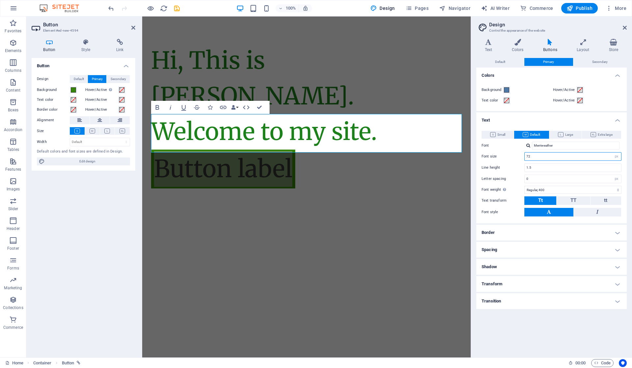
drag, startPoint x: 543, startPoint y: 157, endPoint x: 523, endPoint y: 158, distance: 19.8
click at [523, 158] on div "Font size 72 rem px em %" at bounding box center [552, 156] width 140 height 9
type input "20"
click at [511, 166] on label "Line height" at bounding box center [503, 168] width 43 height 4
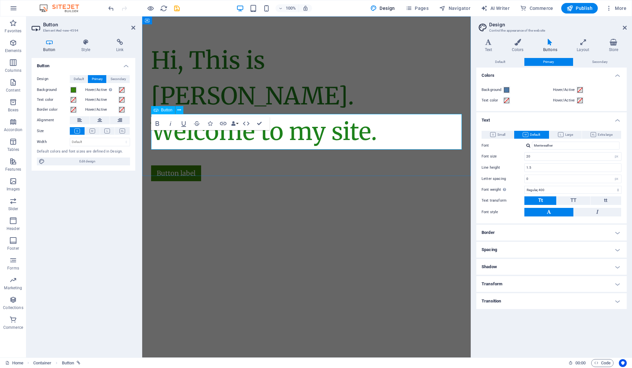
click at [371, 149] on div "Button label" at bounding box center [306, 167] width 311 height 36
click at [288, 149] on div "Mail us" at bounding box center [306, 167] width 311 height 36
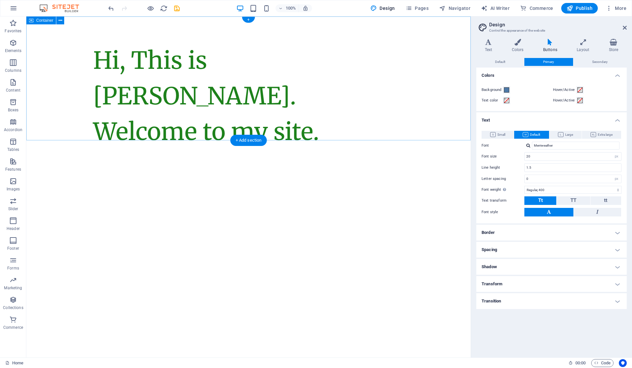
click at [181, 124] on div "Hi, This is Vijetha Kumar. Welcome to my site." at bounding box center [248, 95] width 444 height 159
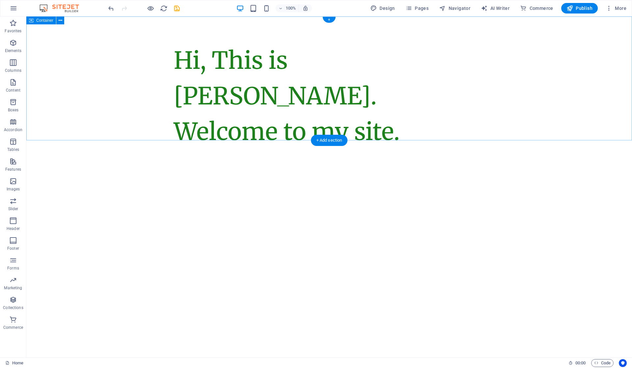
click at [201, 124] on div "Hi, This is Vijetha Kumar. Welcome to my site." at bounding box center [329, 95] width 606 height 159
click at [197, 78] on div "Hi, This is Vijetha Kumar. Welcome to my site." at bounding box center [329, 96] width 311 height 107
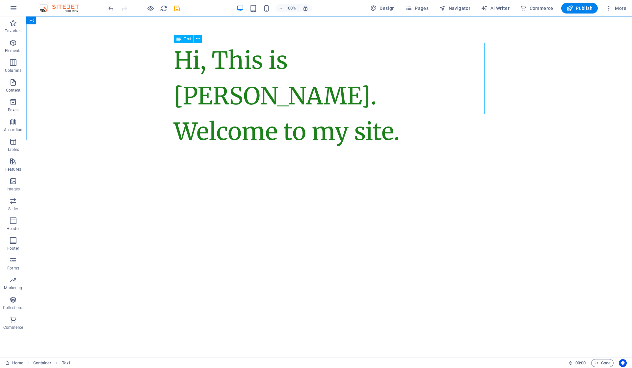
click at [197, 39] on icon at bounding box center [198, 39] width 4 height 7
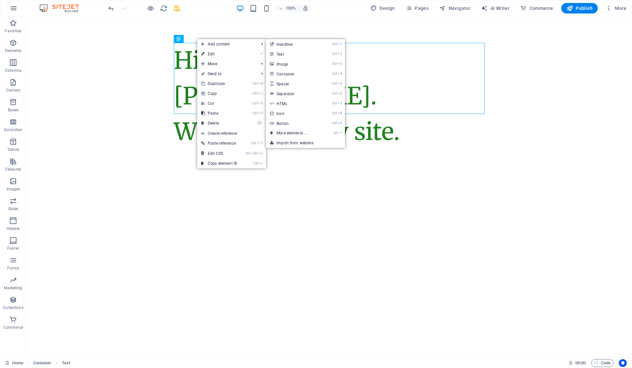
drag, startPoint x: 290, startPoint y: 122, endPoint x: 139, endPoint y: 127, distance: 150.5
click at [290, 122] on link "Ctrl 9 Button" at bounding box center [293, 123] width 54 height 10
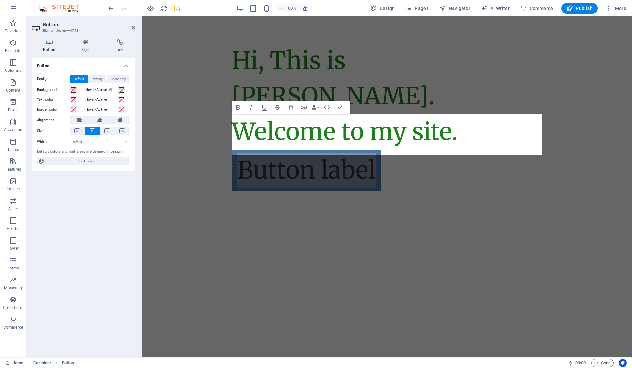
click at [72, 129] on button at bounding box center [77, 131] width 15 height 8
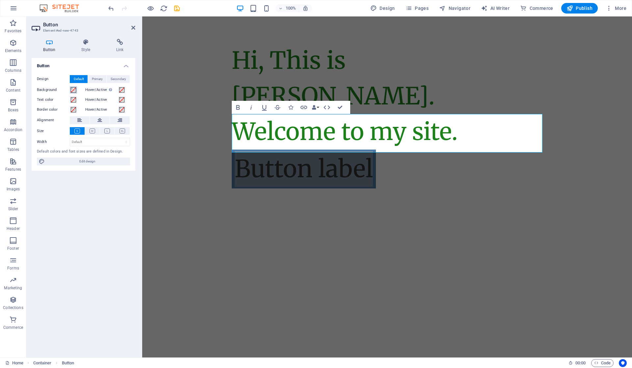
click at [75, 90] on span at bounding box center [73, 89] width 5 height 5
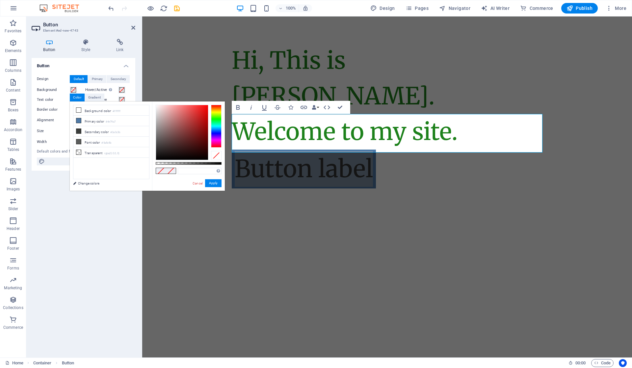
click at [80, 111] on span at bounding box center [78, 109] width 5 height 5
click at [217, 122] on div at bounding box center [216, 126] width 11 height 43
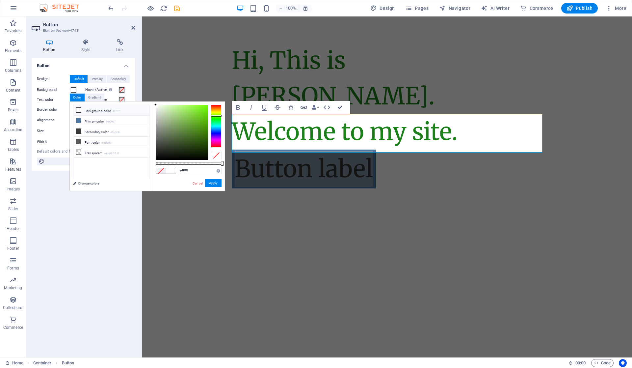
drag, startPoint x: 216, startPoint y: 121, endPoint x: 215, endPoint y: 116, distance: 5.6
click at [215, 116] on div at bounding box center [216, 126] width 11 height 43
click at [219, 118] on div at bounding box center [216, 118] width 11 height 2
click at [215, 118] on div at bounding box center [216, 118] width 11 height 2
type input "#217f0e"
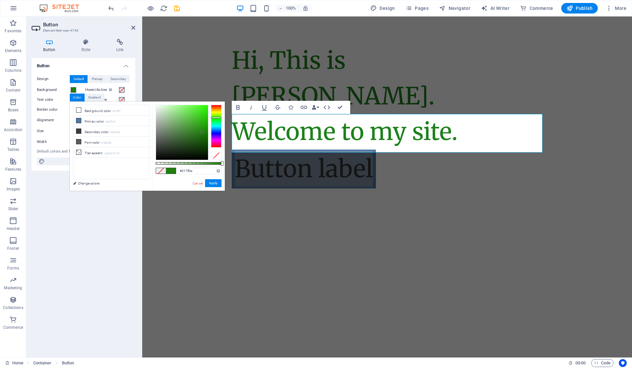
click at [202, 132] on div at bounding box center [182, 132] width 52 height 55
click at [213, 182] on button "Apply" at bounding box center [213, 183] width 16 height 8
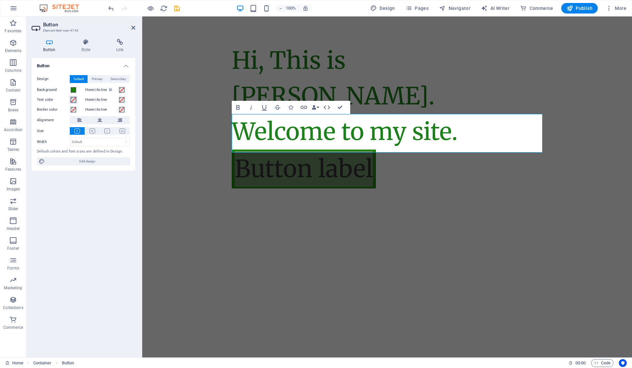
click at [76, 98] on span at bounding box center [73, 99] width 5 height 5
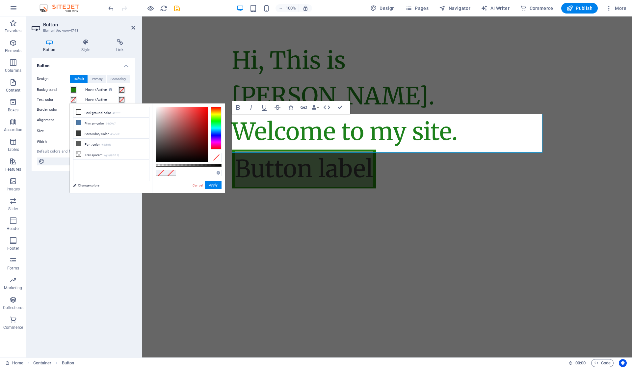
click at [88, 113] on li "Background color #ffffff" at bounding box center [111, 112] width 76 height 11
type input "#ffffff"
click at [212, 186] on button "Apply" at bounding box center [213, 185] width 16 height 8
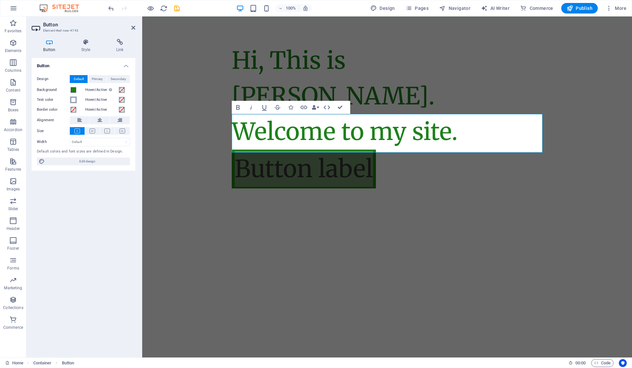
click at [73, 100] on span at bounding box center [73, 99] width 5 height 5
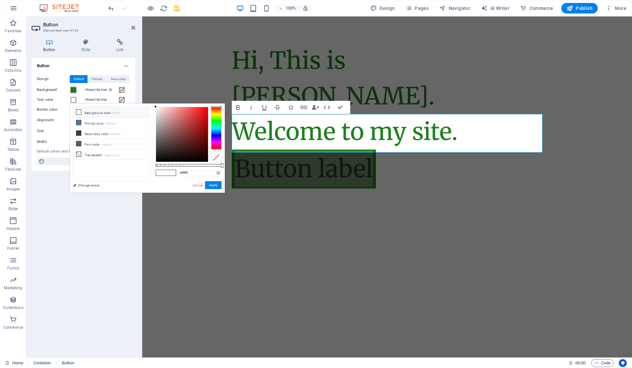
click at [75, 89] on span at bounding box center [73, 89] width 5 height 5
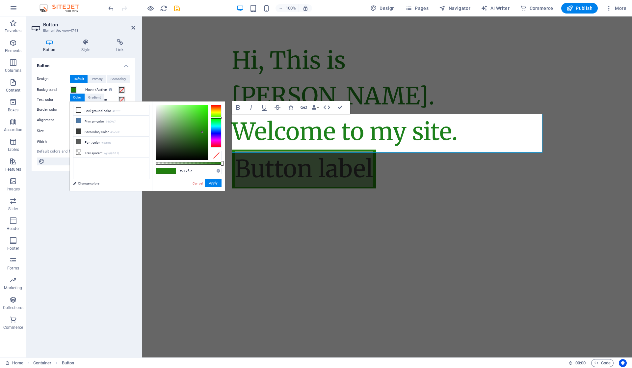
click at [107, 141] on small "#5a5c5b" at bounding box center [106, 143] width 10 height 5
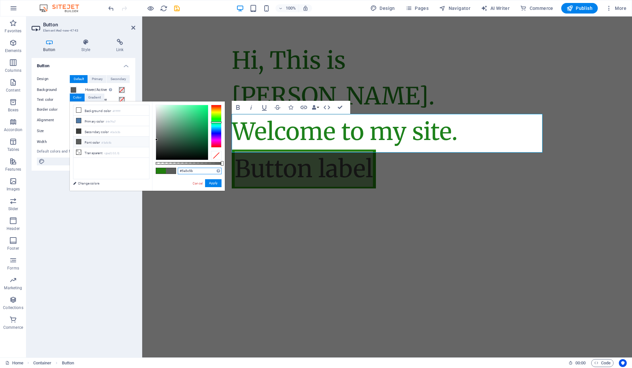
drag, startPoint x: 180, startPoint y: 169, endPoint x: 183, endPoint y: 173, distance: 5.1
click at [183, 173] on input "#5a5c5b" at bounding box center [200, 171] width 44 height 7
click at [214, 184] on button "Apply" at bounding box center [213, 183] width 16 height 8
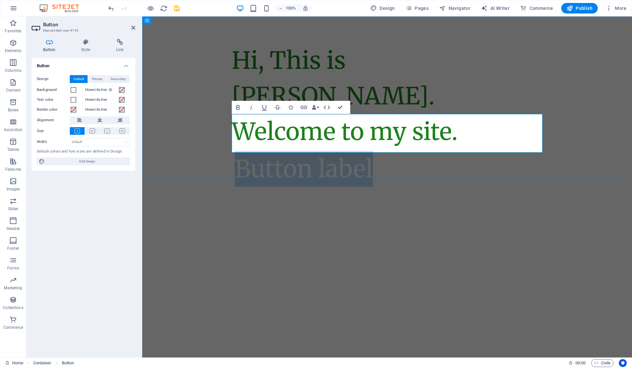
click at [365, 149] on link "Button label" at bounding box center [304, 168] width 144 height 39
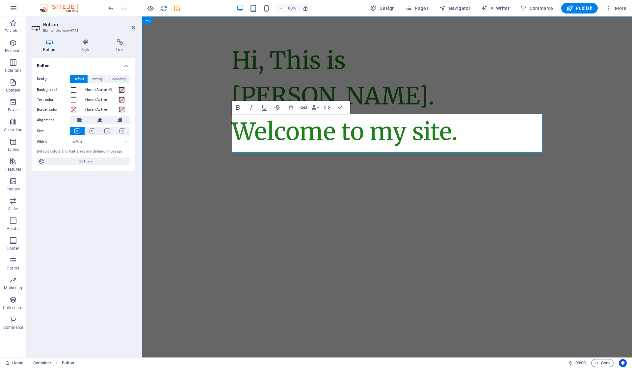
click at [381, 149] on div "Button label" at bounding box center [387, 168] width 311 height 39
click at [75, 89] on span at bounding box center [73, 89] width 5 height 5
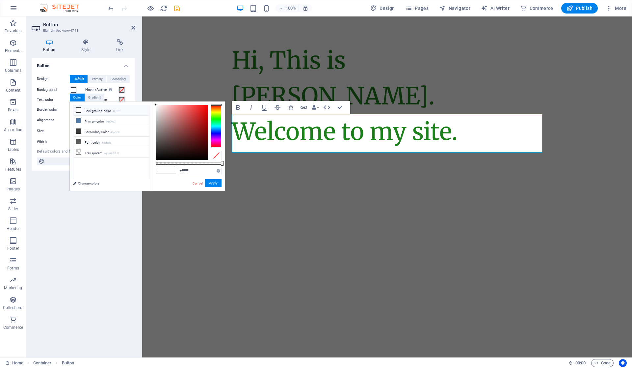
click at [97, 111] on li "Background color #ffffff" at bounding box center [111, 110] width 76 height 11
click at [77, 111] on icon at bounding box center [78, 110] width 5 height 5
click at [96, 111] on li "Background color #ffffff" at bounding box center [111, 110] width 76 height 11
click at [219, 118] on div at bounding box center [216, 126] width 11 height 43
click at [218, 117] on div at bounding box center [216, 118] width 11 height 2
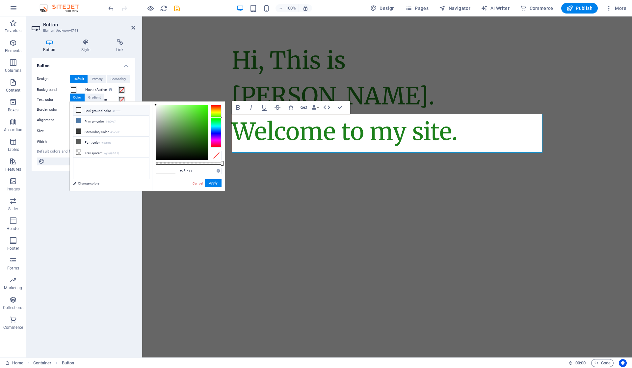
click at [202, 125] on div at bounding box center [182, 132] width 52 height 55
type input "#26820d"
click at [203, 131] on div at bounding box center [182, 132] width 52 height 55
drag, startPoint x: 212, startPoint y: 184, endPoint x: 70, endPoint y: 168, distance: 142.8
click at [212, 184] on button "Apply" at bounding box center [213, 183] width 16 height 8
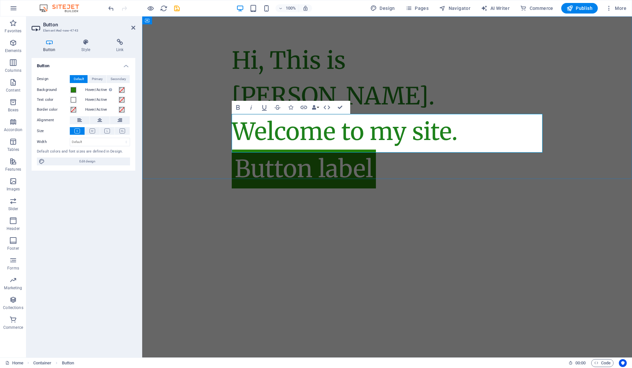
click at [410, 149] on div "Button label" at bounding box center [387, 168] width 311 height 39
click at [397, 149] on div "Button label" at bounding box center [387, 168] width 311 height 39
click at [381, 149] on div "Button label" at bounding box center [387, 168] width 311 height 39
click at [373, 158] on div "Hi, This is Vijetha Kumar. Welcome to my site. Button label" at bounding box center [387, 115] width 490 height 198
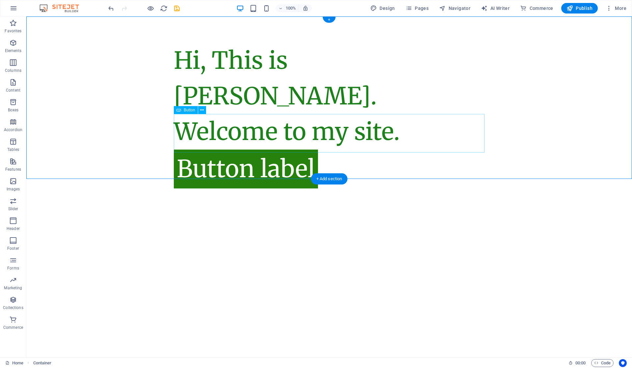
click at [294, 149] on div "Button label" at bounding box center [329, 168] width 311 height 39
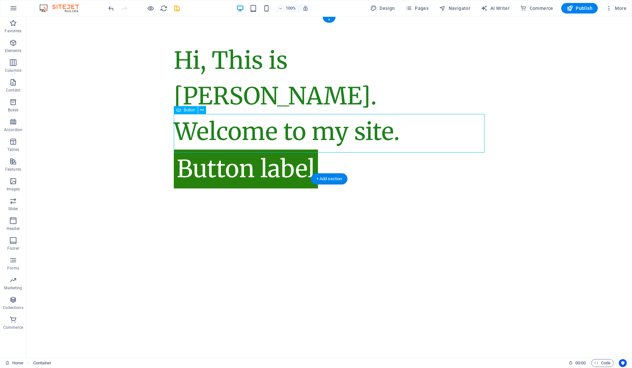
click at [294, 149] on div "Button label" at bounding box center [329, 168] width 311 height 39
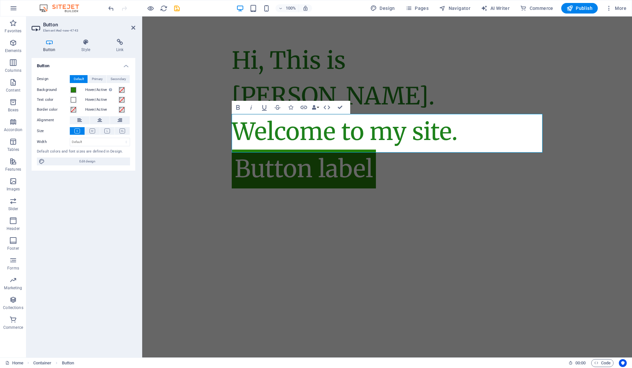
click at [101, 158] on span "Edit design" at bounding box center [87, 161] width 81 height 8
select select "px"
select select "400"
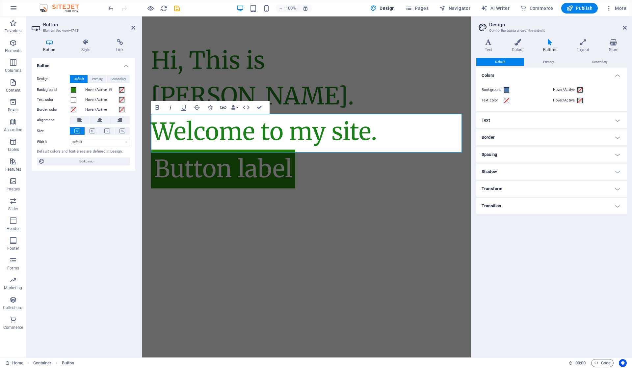
click at [514, 123] on h4 "Text" at bounding box center [551, 120] width 150 height 16
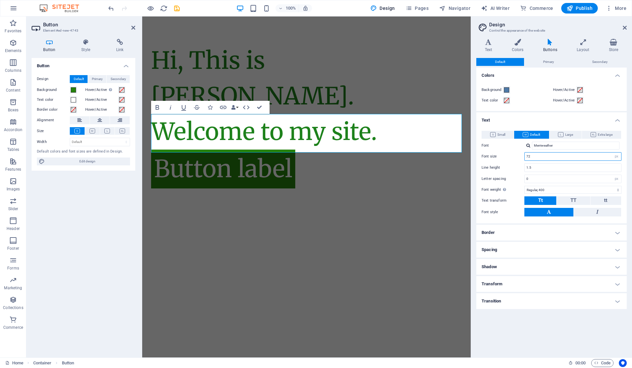
drag, startPoint x: 538, startPoint y: 156, endPoint x: 519, endPoint y: 158, distance: 19.2
click at [520, 158] on div "Font size 72 rem px em %" at bounding box center [552, 156] width 140 height 9
type input "20"
click at [513, 161] on div "Small Default Large Extra large Font Merriweather Font size 20 rem px em % Line…" at bounding box center [551, 173] width 153 height 99
click at [365, 177] on div "Hi, This is Vijetha Kumar. Welcome to my site. Button label" at bounding box center [306, 115] width 329 height 198
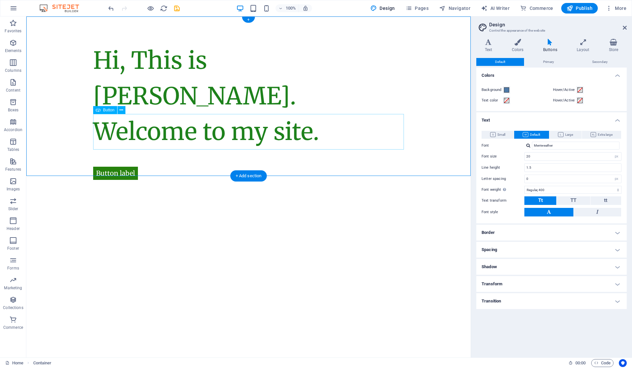
click at [127, 149] on div "Button label" at bounding box center [248, 167] width 311 height 36
click at [114, 149] on div "Button label" at bounding box center [248, 167] width 311 height 36
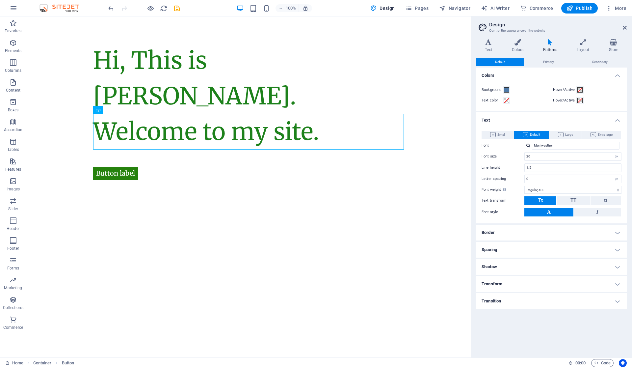
click at [503, 138] on span "Small" at bounding box center [497, 135] width 15 height 8
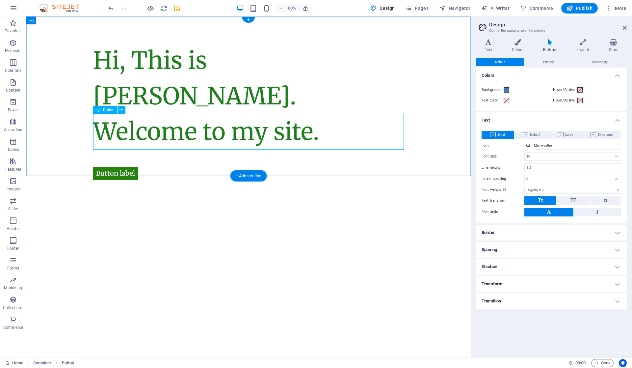
click at [135, 149] on div "Button label" at bounding box center [248, 167] width 311 height 36
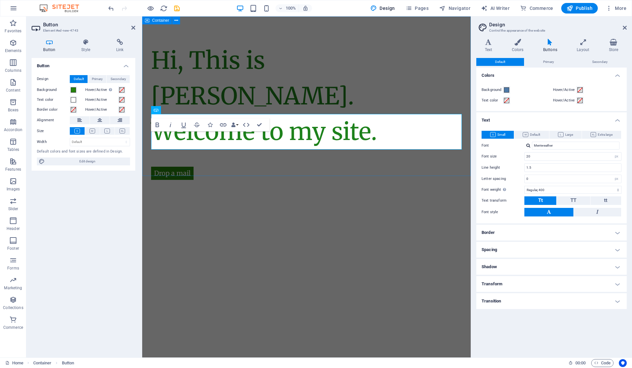
click at [224, 161] on div "Hi, This is Vijetha Kumar. Welcome to my site. Drop a mail" at bounding box center [306, 113] width 329 height 195
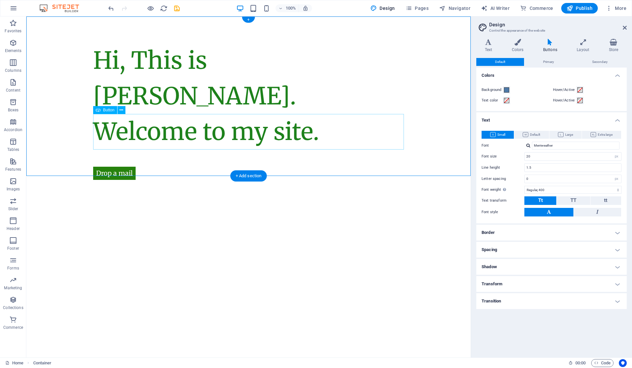
click at [115, 149] on div "Drop a mail" at bounding box center [248, 167] width 311 height 36
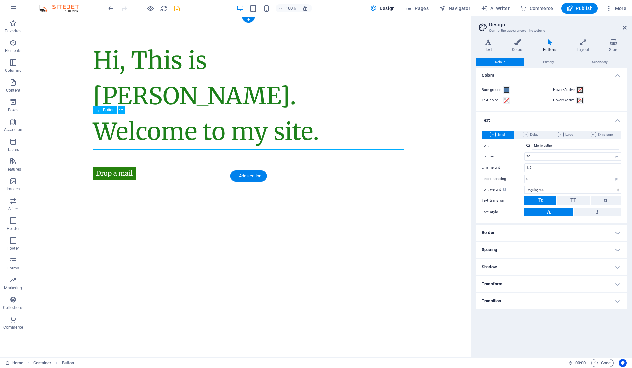
drag, startPoint x: 119, startPoint y: 137, endPoint x: 118, endPoint y: 119, distance: 18.1
click at [118, 149] on div "Drop a mail" at bounding box center [248, 167] width 311 height 36
click at [124, 108] on button at bounding box center [122, 110] width 8 height 8
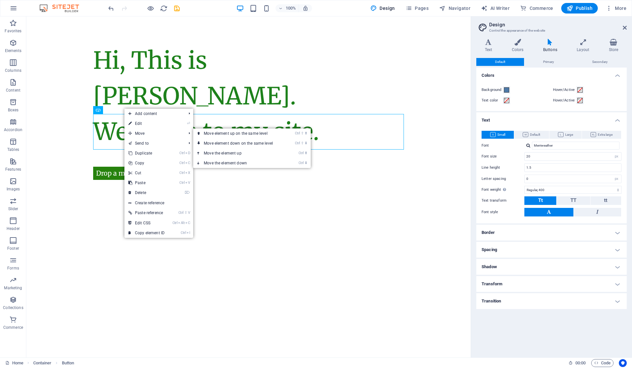
click at [138, 131] on span "Move" at bounding box center [153, 133] width 59 height 10
click at [219, 134] on link "Ctrl ⇧ ⬆ Move element up on the same level" at bounding box center [239, 133] width 93 height 10
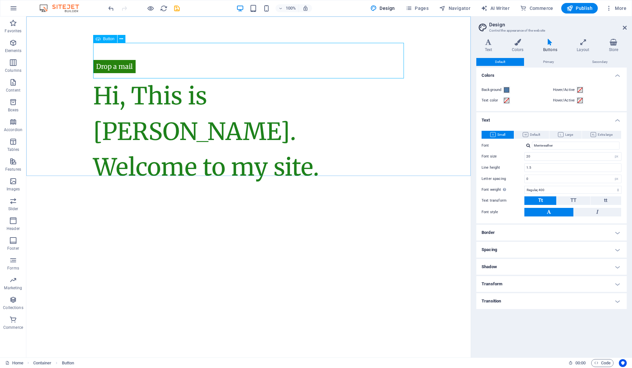
click at [120, 36] on icon at bounding box center [122, 39] width 4 height 7
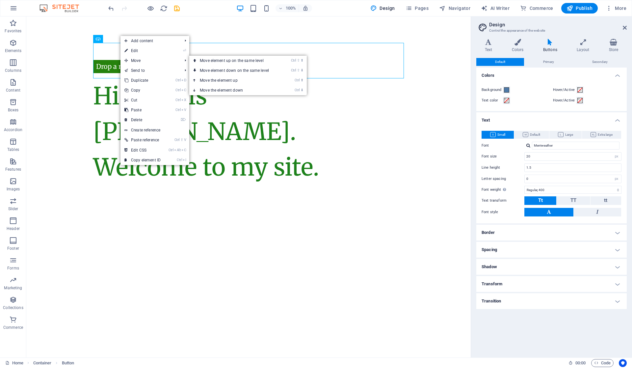
click at [200, 68] on link "Ctrl ⇧ ⬇ Move element down on the same level" at bounding box center [235, 71] width 93 height 10
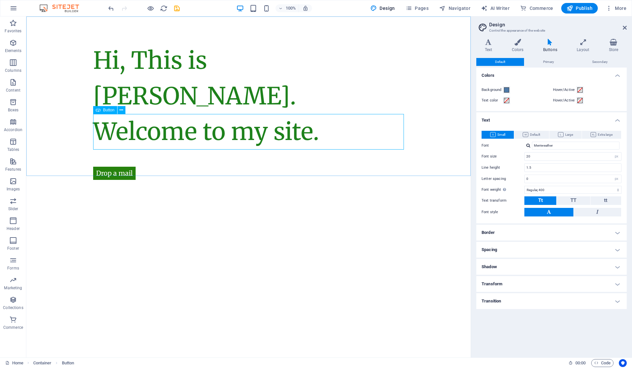
click at [120, 109] on icon at bounding box center [122, 110] width 4 height 7
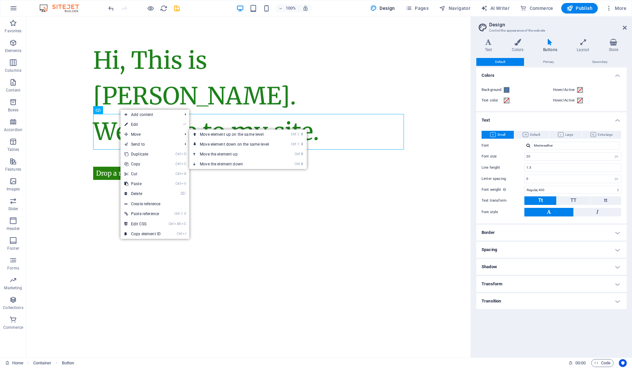
click at [203, 154] on link "Ctrl ⬆ Move the element up" at bounding box center [235, 154] width 93 height 10
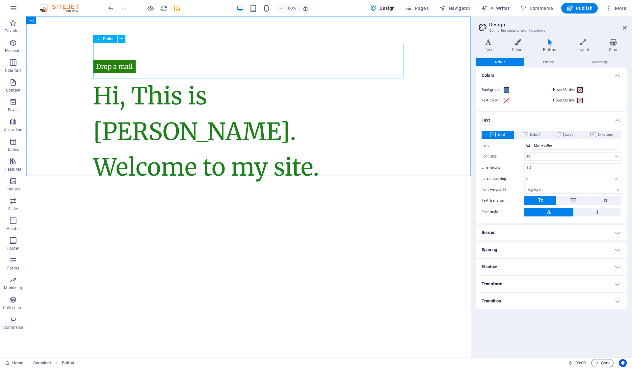
click at [121, 37] on icon at bounding box center [122, 39] width 4 height 7
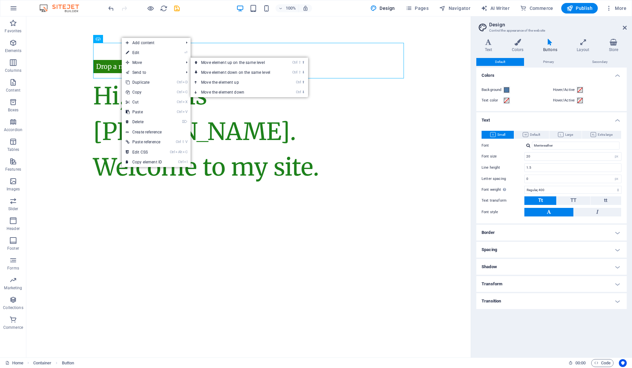
click at [208, 93] on link "Ctrl ⬇ Move the element down" at bounding box center [237, 92] width 93 height 10
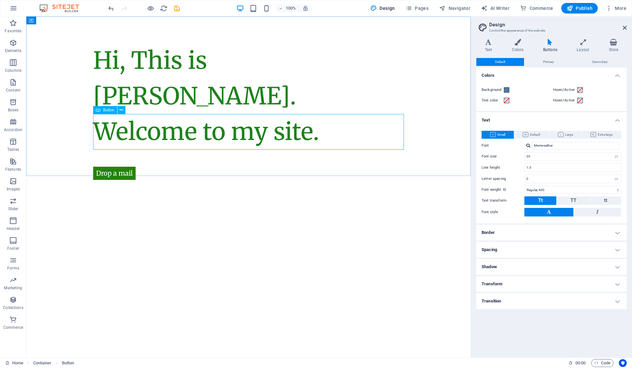
click at [122, 108] on icon at bounding box center [122, 110] width 4 height 7
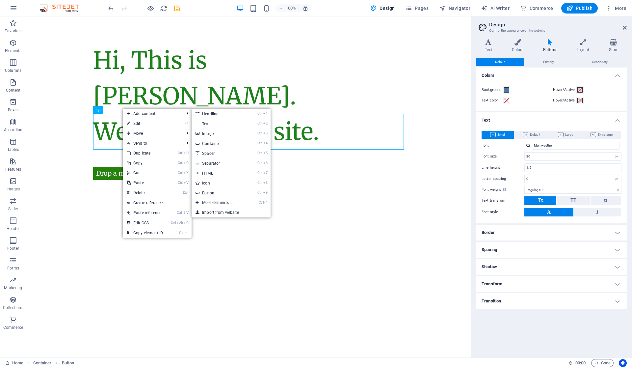
click at [203, 125] on link "Ctrl 2 Text" at bounding box center [219, 124] width 54 height 10
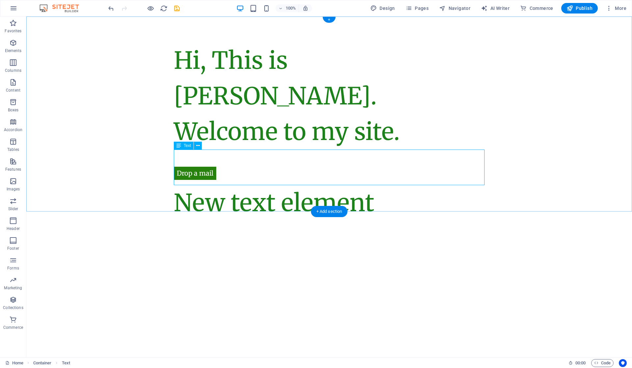
click at [258, 185] on div "New text element" at bounding box center [329, 203] width 311 height 36
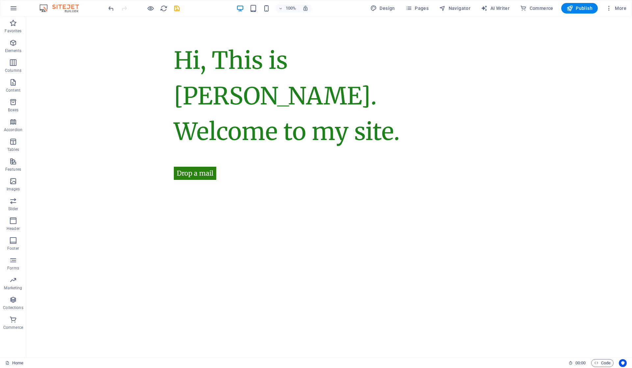
click at [283, 211] on html "Skip to main content Hi, This is Vijetha Kumar. Welcome to my site. Drop a mail" at bounding box center [329, 113] width 606 height 195
click at [203, 149] on div "Drop a mail" at bounding box center [329, 167] width 311 height 36
click at [202, 118] on div "Hi, This is Vijetha Kumar. Welcome to my site." at bounding box center [329, 95] width 606 height 159
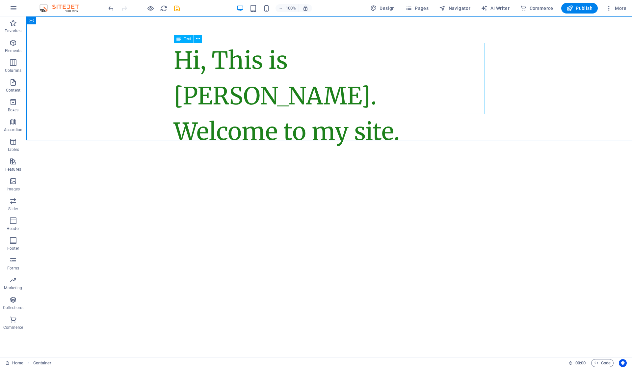
click at [199, 40] on icon at bounding box center [198, 39] width 4 height 7
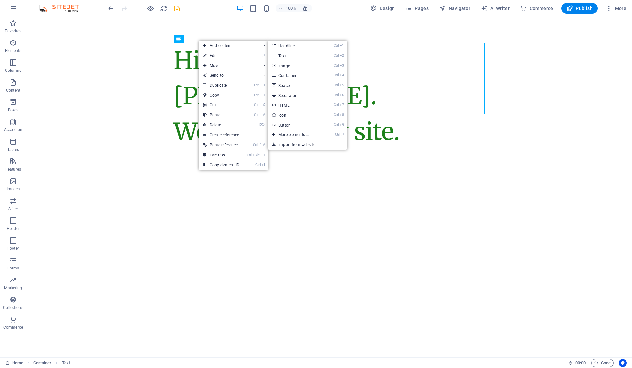
click at [292, 122] on link "Ctrl 9 Button" at bounding box center [295, 125] width 54 height 10
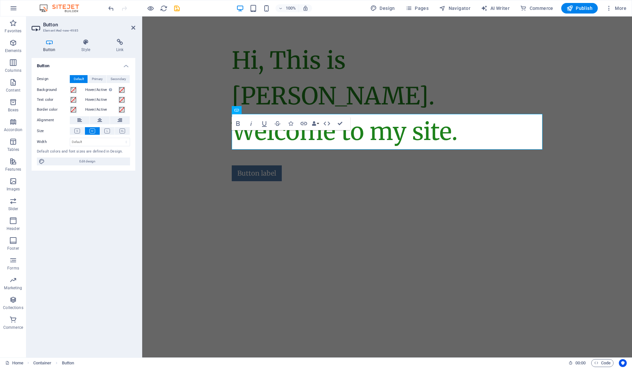
click at [78, 128] on button at bounding box center [77, 131] width 15 height 8
click at [72, 85] on div "Design Default Primary Secondary Background Hover/Active Switch to preview mode…" at bounding box center [84, 120] width 104 height 101
click at [73, 90] on span at bounding box center [73, 89] width 5 height 5
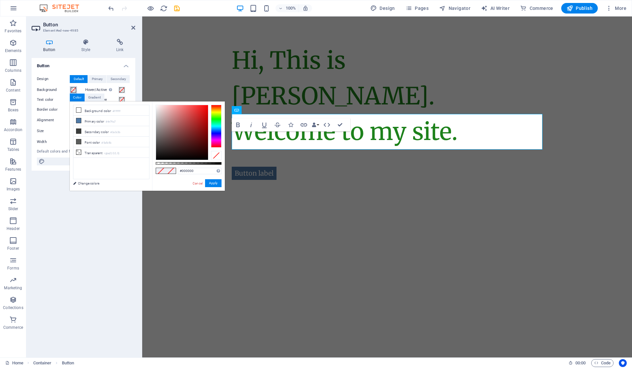
click at [215, 120] on div at bounding box center [216, 126] width 11 height 43
click at [204, 128] on div at bounding box center [182, 132] width 52 height 55
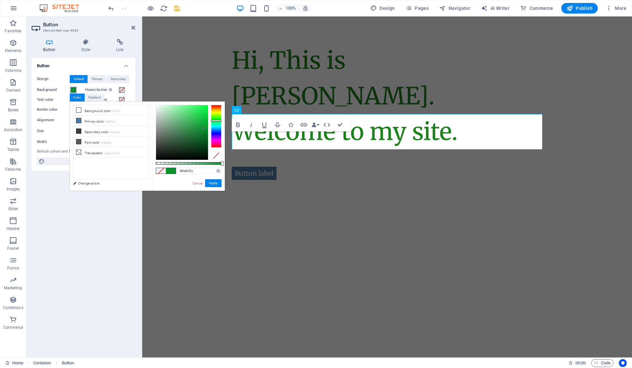
type input "#0d7b29"
click at [202, 133] on div at bounding box center [182, 132] width 52 height 55
drag, startPoint x: 211, startPoint y: 184, endPoint x: 69, endPoint y: 168, distance: 142.8
click at [211, 184] on button "Apply" at bounding box center [213, 183] width 16 height 8
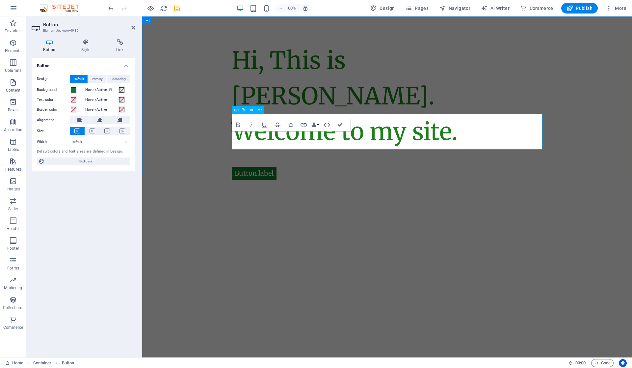
click at [283, 149] on div "Button label" at bounding box center [387, 167] width 311 height 36
click at [86, 138] on select "Default px rem % em vh vw" at bounding box center [100, 142] width 60 height 8
click at [82, 43] on icon at bounding box center [86, 42] width 32 height 7
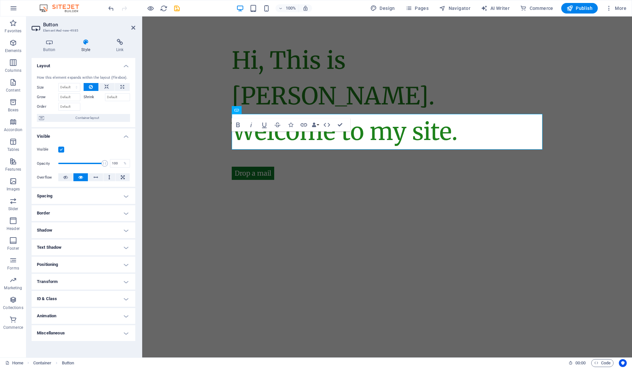
click at [79, 263] on h4 "Positioning" at bounding box center [84, 264] width 104 height 16
click at [58, 278] on span "Static" at bounding box center [60, 278] width 8 height 8
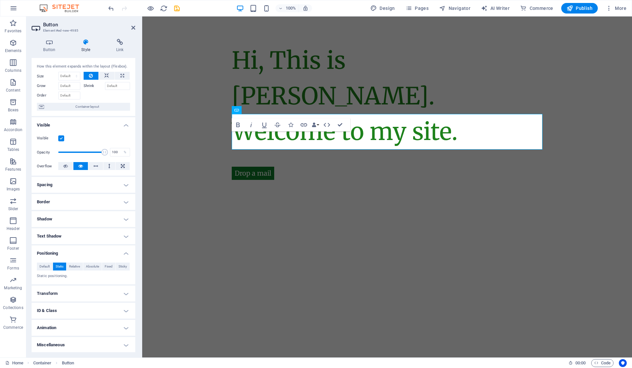
click at [74, 263] on span "Relative" at bounding box center [74, 266] width 11 height 8
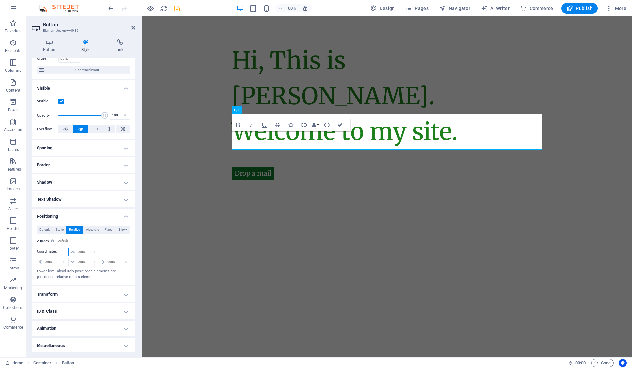
click at [79, 252] on select "auto px rem % em" at bounding box center [83, 252] width 29 height 8
select select "px"
click at [88, 248] on select "auto px rem % em" at bounding box center [83, 252] width 29 height 8
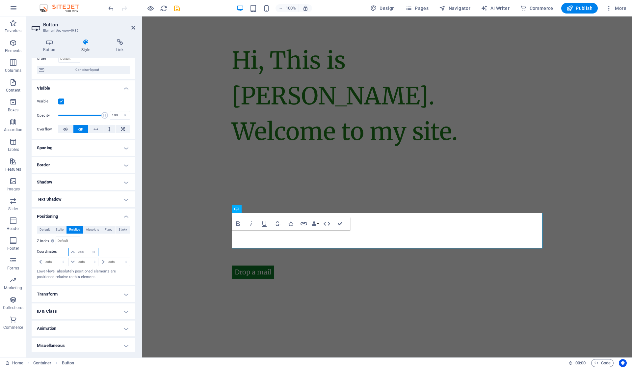
drag, startPoint x: 82, startPoint y: 253, endPoint x: 70, endPoint y: 257, distance: 12.9
click at [70, 257] on div "300 auto px rem % em auto px rem % em auto px rem % em auto px rem % em" at bounding box center [83, 257] width 93 height 18
type input "200"
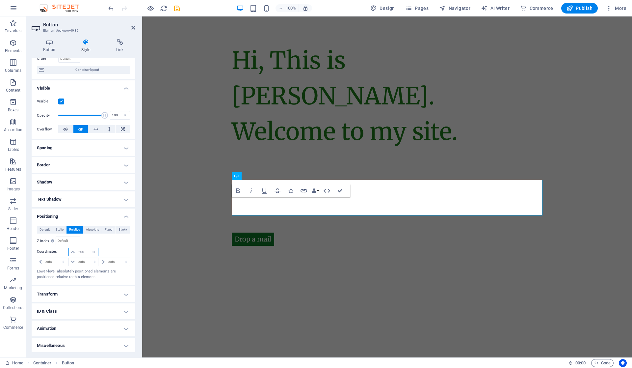
drag, startPoint x: 85, startPoint y: 251, endPoint x: 73, endPoint y: 251, distance: 11.5
click at [73, 251] on div "200 auto px rem % em" at bounding box center [83, 252] width 30 height 9
type input "-20"
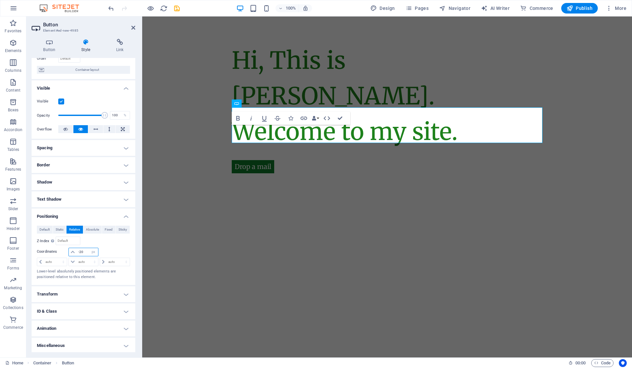
drag, startPoint x: 84, startPoint y: 250, endPoint x: 76, endPoint y: 250, distance: 7.6
click at [77, 250] on input "-20" at bounding box center [87, 252] width 21 height 8
type input "-30"
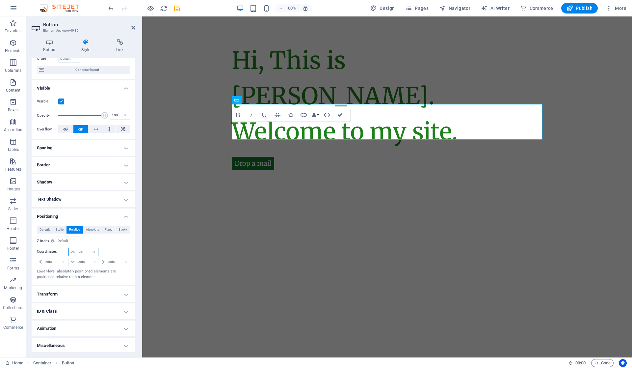
drag, startPoint x: 84, startPoint y: 254, endPoint x: 75, endPoint y: 251, distance: 9.4
click at [75, 251] on div "-30 auto px rem % em" at bounding box center [83, 252] width 30 height 9
type input "-50"
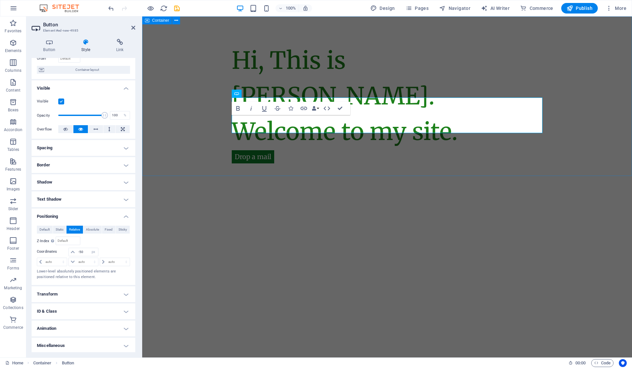
click at [264, 153] on div "Hi, This is Vijetha Kumar. Welcome to my site. Drop a mail" at bounding box center [387, 113] width 490 height 195
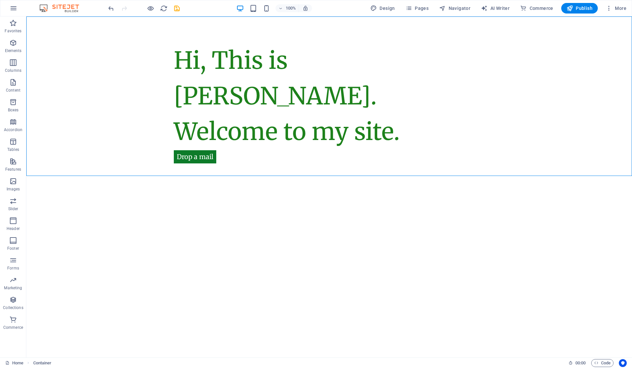
click at [256, 211] on html "Skip to main content Hi, This is Vijetha Kumar. Welcome to my site. Drop a mail" at bounding box center [329, 113] width 606 height 195
click at [211, 133] on div "Drop a mail" at bounding box center [329, 151] width 311 height 36
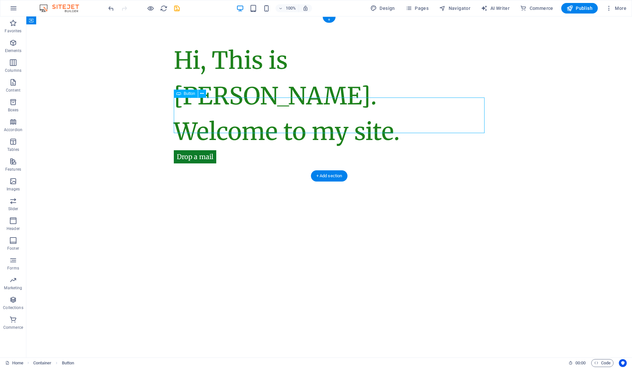
click at [211, 133] on div "Drop a mail" at bounding box center [329, 151] width 311 height 36
select select "px"
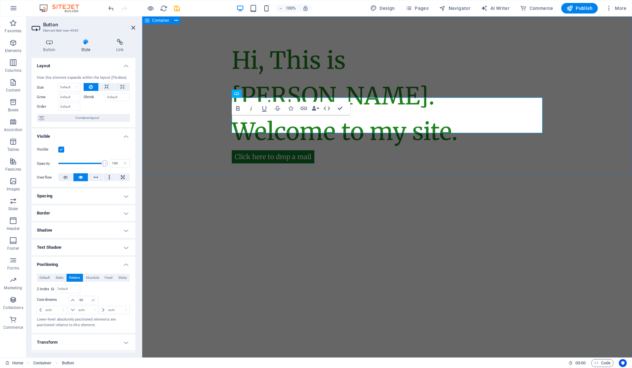
click at [277, 158] on div "Hi, This is Vijetha Kumar. Welcome to my site. Click here to drop a mail" at bounding box center [387, 113] width 490 height 195
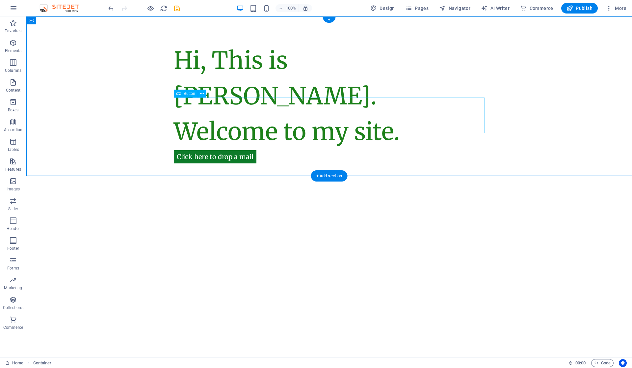
click at [244, 133] on div "Click here to drop a mail" at bounding box center [329, 151] width 311 height 36
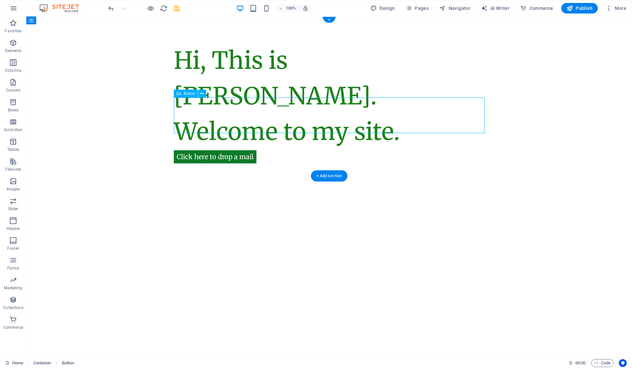
click at [244, 133] on div "Click here to drop a mail" at bounding box center [329, 151] width 311 height 36
select select "px"
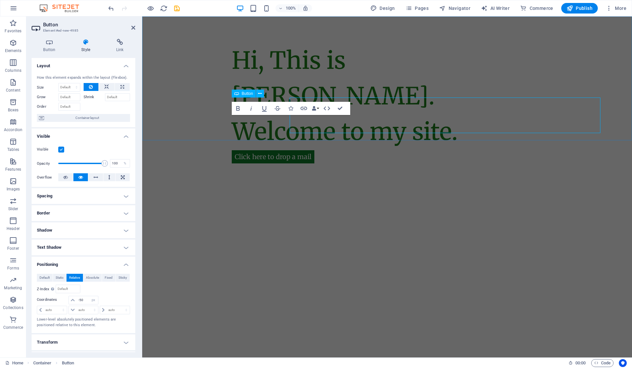
click at [244, 121] on div "Hi, This is Vijetha Kumar. Welcome to my site. Click here to drop a mail" at bounding box center [387, 113] width 490 height 195
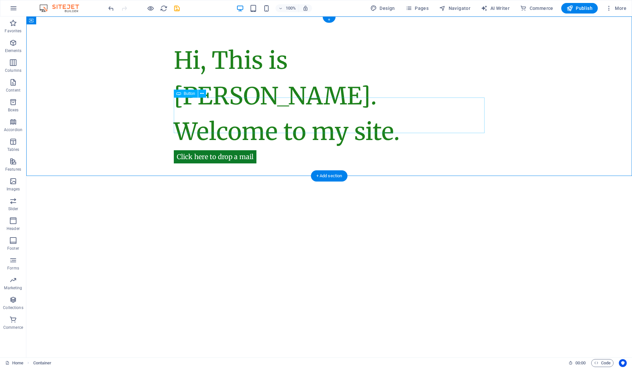
click at [211, 133] on div "Click here to drop a mail" at bounding box center [329, 151] width 311 height 36
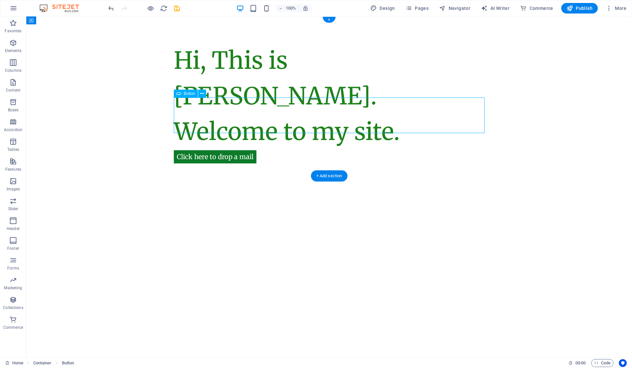
click at [211, 133] on div "Click here to drop a mail" at bounding box center [329, 151] width 311 height 36
select select "px"
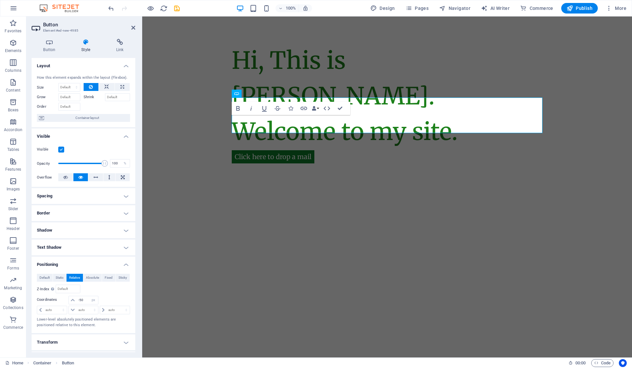
click at [221, 178] on html "Skip to main content Hi, This is Vijetha Kumar. Welcome to my site. Click here …" at bounding box center [387, 113] width 490 height 195
click at [118, 45] on h4 "Link" at bounding box center [119, 46] width 31 height 14
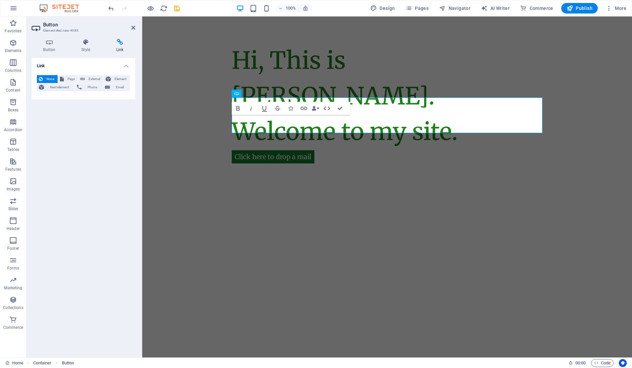
click at [113, 86] on span "Email" at bounding box center [120, 87] width 16 height 8
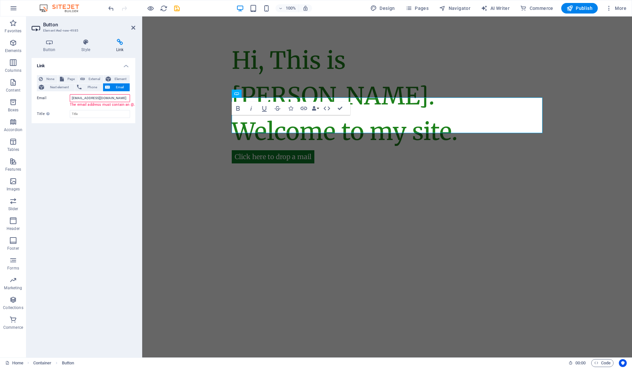
type input "vijethakumar@outlook.com"
type input "outlook-email"
click at [57, 88] on span "Next element" at bounding box center [59, 87] width 27 height 8
click at [94, 79] on span "External" at bounding box center [94, 79] width 14 height 8
select select "blank"
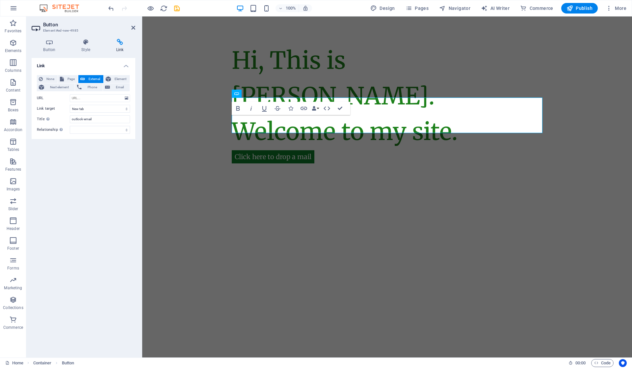
click at [113, 77] on span "Element" at bounding box center [120, 79] width 15 height 8
click at [90, 78] on span "External" at bounding box center [94, 79] width 14 height 8
select select
select select "blank"
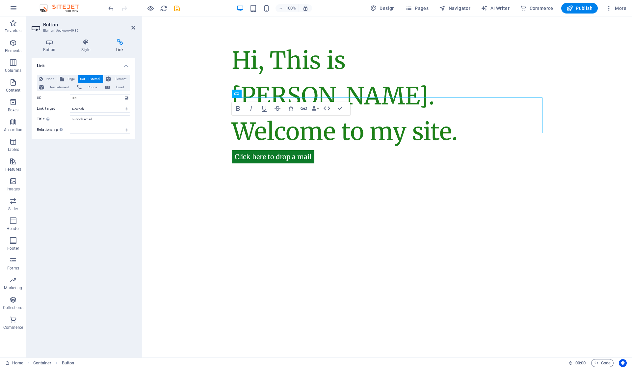
click at [68, 78] on span "Page" at bounding box center [71, 79] width 10 height 8
select select
click at [92, 51] on h4 "Style" at bounding box center [87, 46] width 35 height 14
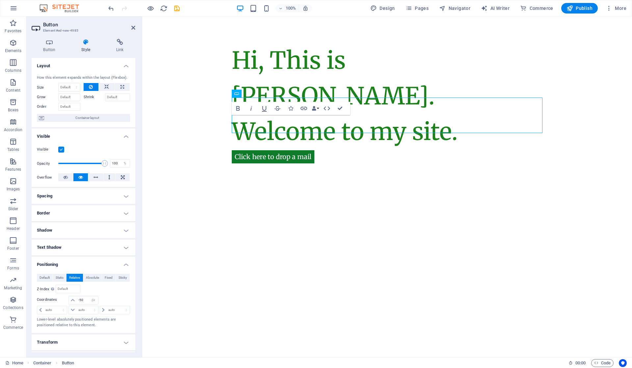
click at [52, 48] on h4 "Button" at bounding box center [51, 46] width 38 height 14
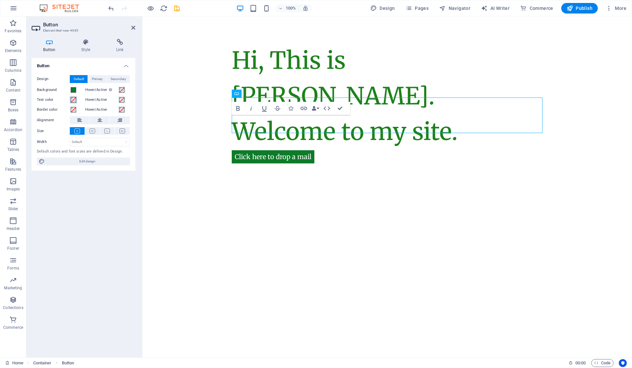
click at [71, 99] on span at bounding box center [73, 99] width 5 height 5
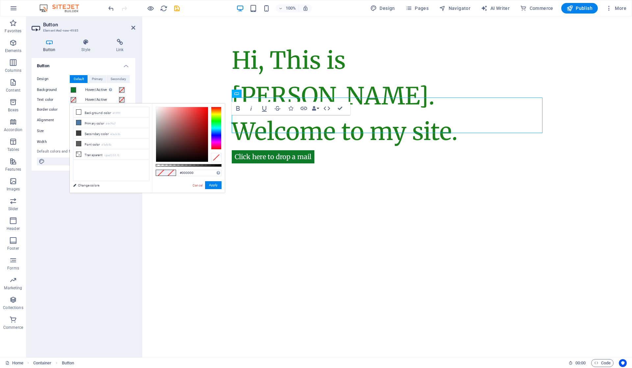
click at [218, 121] on div at bounding box center [216, 128] width 11 height 43
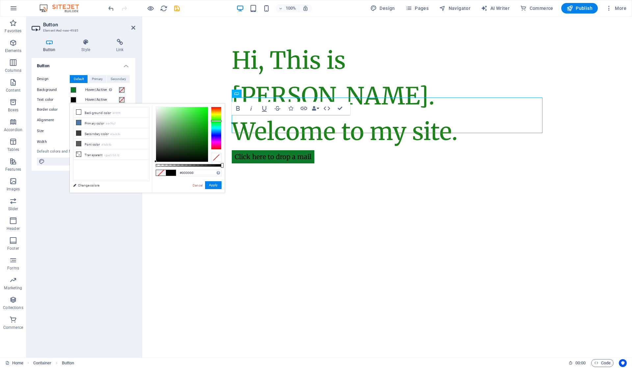
click at [216, 122] on div at bounding box center [216, 128] width 11 height 43
type input "#0b6f1b"
click at [202, 138] on div at bounding box center [182, 134] width 52 height 55
click at [211, 183] on button "Apply" at bounding box center [213, 185] width 16 height 8
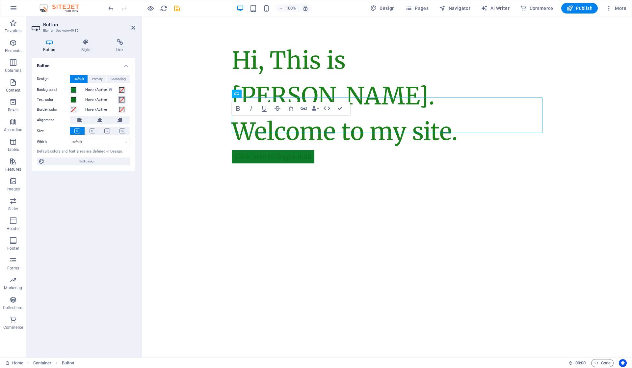
click at [122, 98] on span at bounding box center [121, 99] width 5 height 5
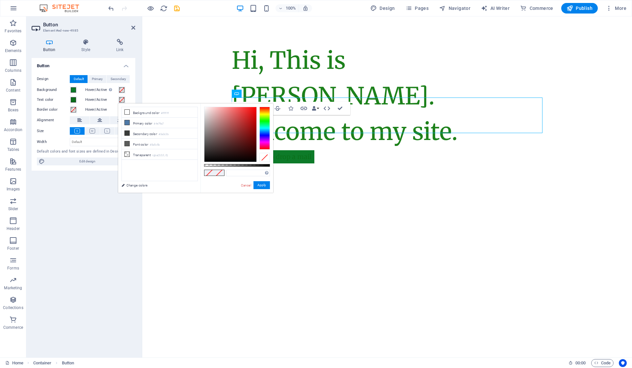
click at [135, 112] on li "Background color #ffffff" at bounding box center [160, 112] width 76 height 11
type input "#ffffff"
click at [259, 187] on button "Apply" at bounding box center [262, 185] width 16 height 8
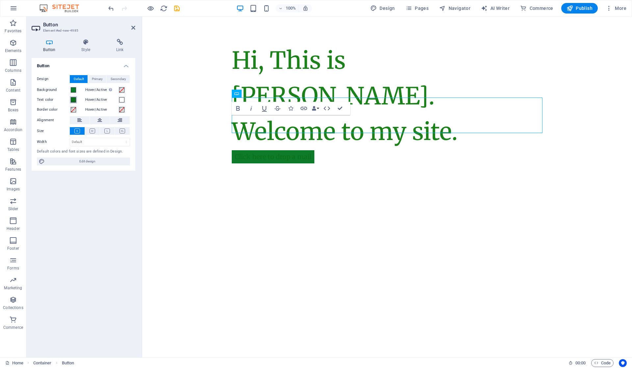
click at [72, 100] on span at bounding box center [73, 99] width 5 height 5
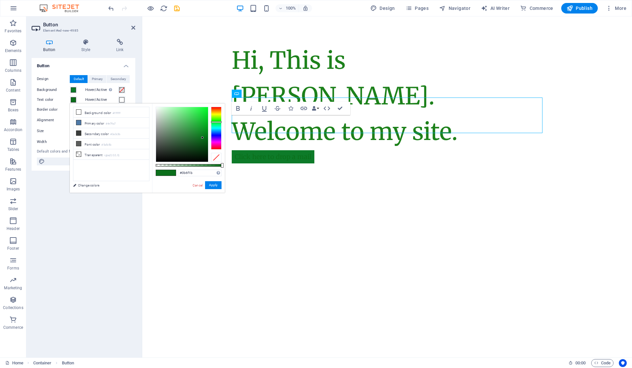
click at [92, 111] on li "Background color #ffffff" at bounding box center [111, 112] width 76 height 11
type input "#ffffff"
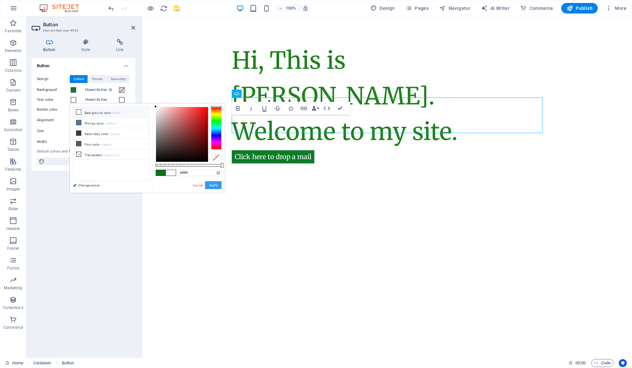
click at [212, 184] on button "Apply" at bounding box center [213, 185] width 16 height 8
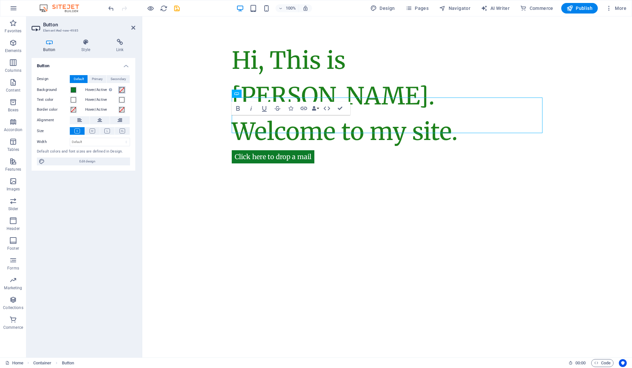
click at [120, 89] on span at bounding box center [121, 89] width 5 height 5
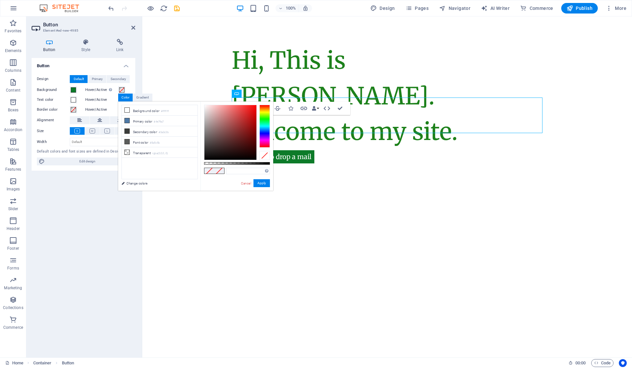
click at [135, 110] on li "Background color #ffffff" at bounding box center [160, 110] width 76 height 11
type input "#ffffff"
click at [262, 184] on button "Apply" at bounding box center [262, 183] width 16 height 8
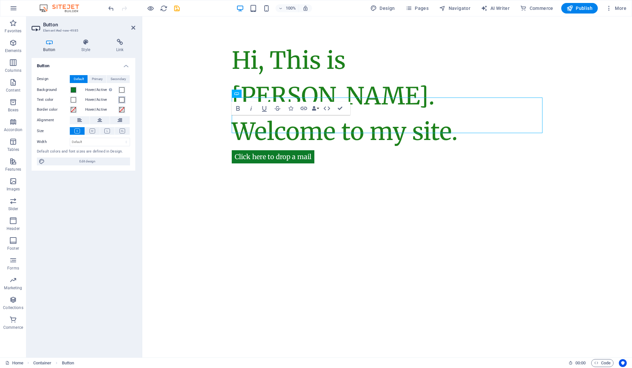
click at [120, 100] on span at bounding box center [121, 99] width 5 height 5
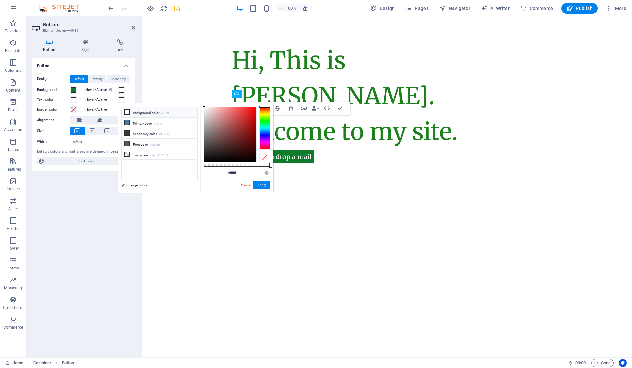
click at [142, 110] on li "Background color #ffffff" at bounding box center [160, 112] width 76 height 11
click at [263, 120] on div at bounding box center [264, 128] width 11 height 43
click at [264, 121] on div at bounding box center [264, 128] width 11 height 43
click at [265, 123] on div at bounding box center [264, 128] width 11 height 43
click at [264, 122] on div at bounding box center [264, 128] width 11 height 43
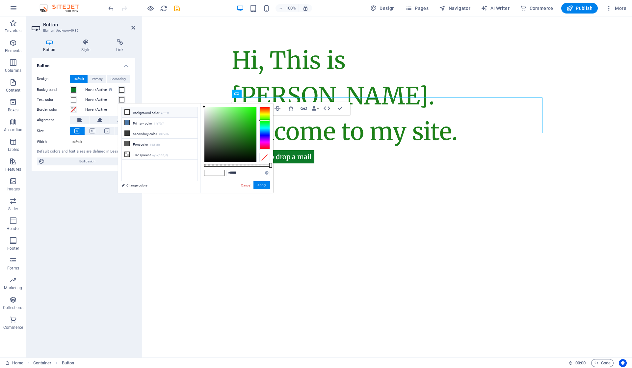
click at [264, 120] on div at bounding box center [264, 128] width 11 height 43
type input "#16900d"
click at [252, 130] on div at bounding box center [230, 134] width 52 height 55
click at [263, 186] on button "Apply" at bounding box center [262, 185] width 16 height 8
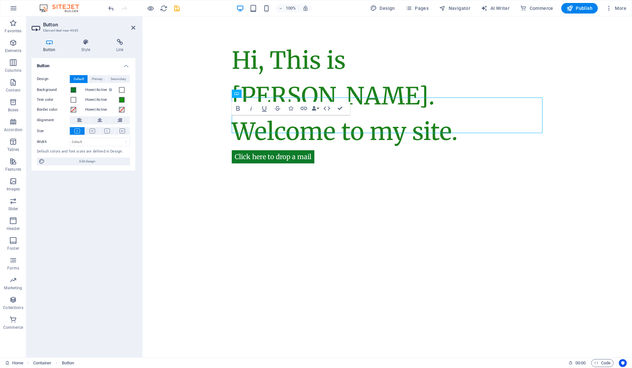
click at [133, 27] on icon at bounding box center [133, 27] width 4 height 5
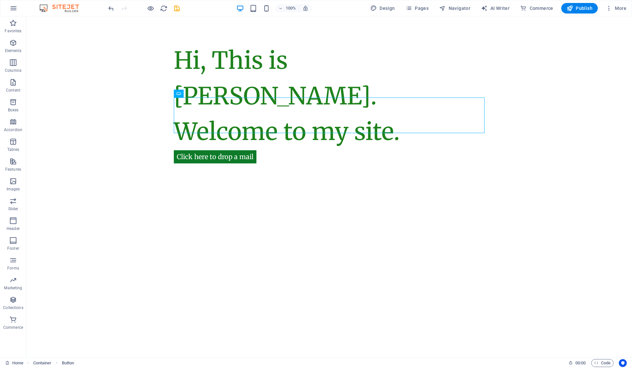
click at [234, 211] on html "Skip to main content Hi, This is Vijetha Kumar. Welcome to my site. Click here …" at bounding box center [329, 113] width 606 height 195
click at [252, 166] on div "Hi, This is Vijetha Kumar. Welcome to my site. Click here to drop a mail" at bounding box center [329, 113] width 606 height 195
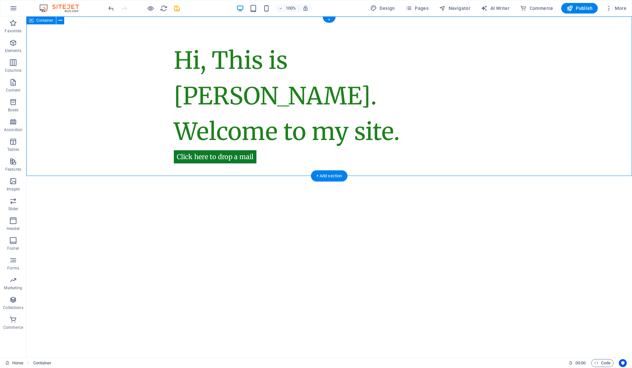
click at [271, 164] on div "Hi, This is Vijetha Kumar. Welcome to my site. Click here to drop a mail" at bounding box center [329, 113] width 606 height 195
click at [580, 9] on span "Publish" at bounding box center [580, 8] width 26 height 7
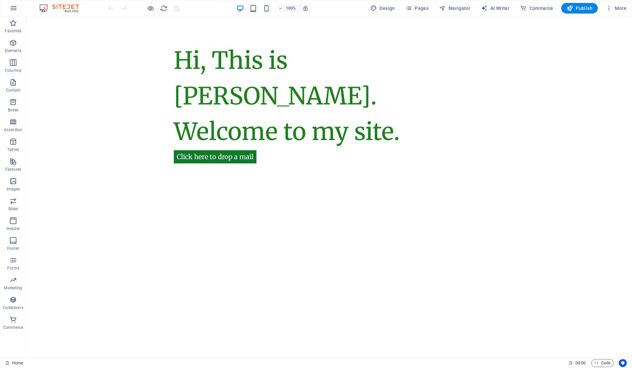
click at [572, 11] on icon "button" at bounding box center [570, 8] width 7 height 7
click at [611, 8] on icon "button" at bounding box center [609, 8] width 7 height 7
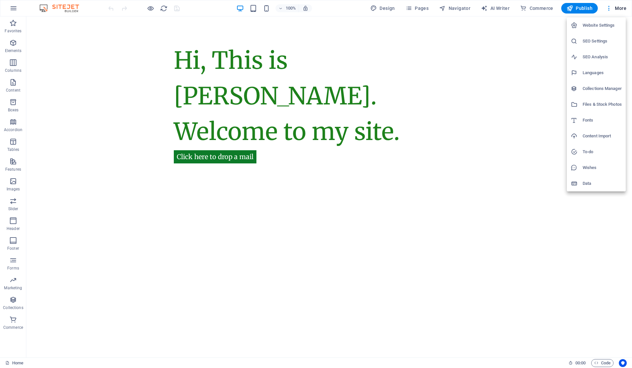
click at [605, 25] on h6 "Website Settings" at bounding box center [602, 25] width 39 height 8
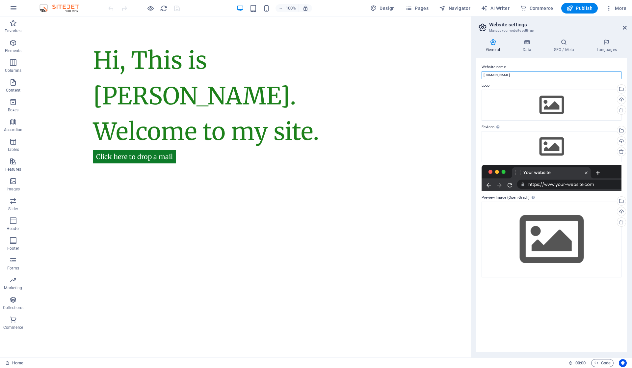
click at [525, 72] on input "[DOMAIN_NAME]" at bounding box center [552, 75] width 140 height 8
click at [545, 103] on div "Drag files here, click to choose files or select files from Files or our free s…" at bounding box center [552, 105] width 140 height 31
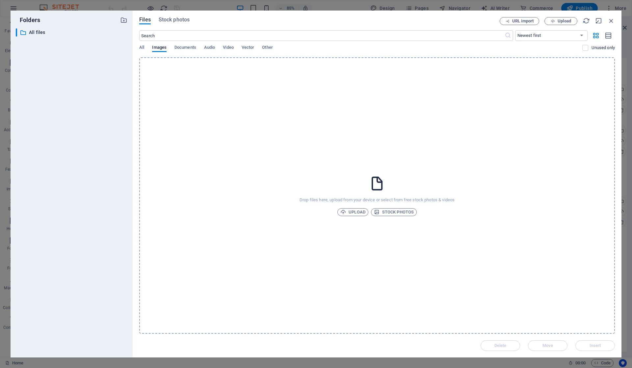
click at [350, 212] on span "Upload" at bounding box center [352, 212] width 25 height 8
click at [611, 22] on icon "button" at bounding box center [611, 20] width 7 height 7
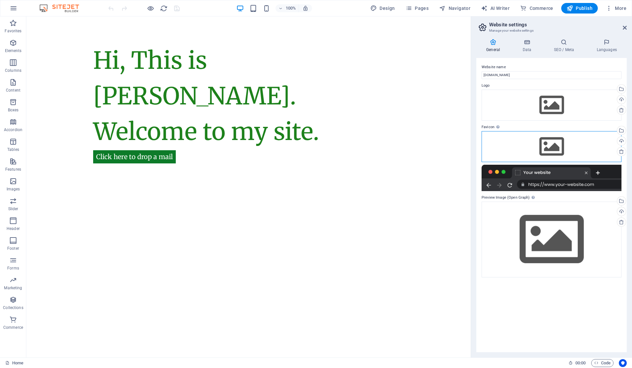
click at [573, 154] on div "Drag files here, click to choose files or select files from Files or our free s…" at bounding box center [552, 146] width 140 height 31
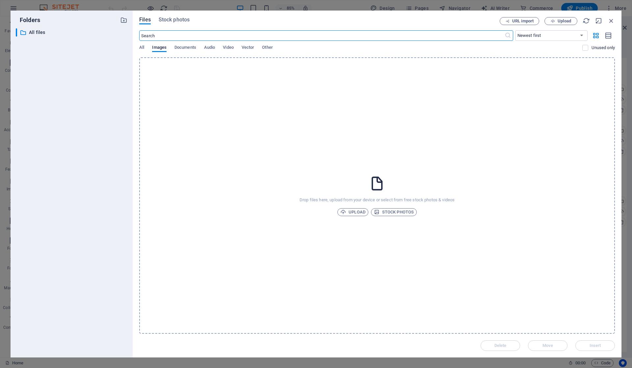
click at [350, 214] on span "Upload" at bounding box center [352, 212] width 25 height 8
click at [453, 255] on div "Drop files here, upload from your device or select from free stock photos & vid…" at bounding box center [377, 195] width 476 height 276
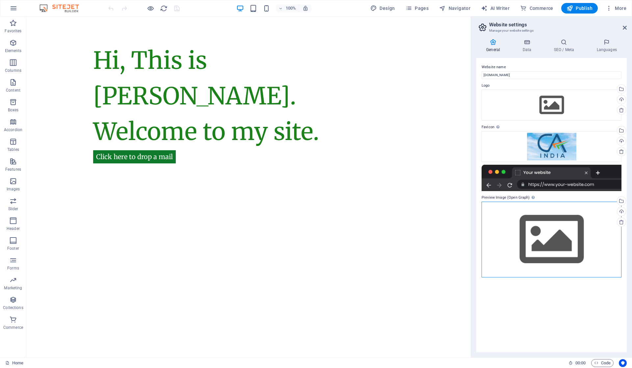
click at [508, 217] on div "Drag files here, click to choose files or select files from Files or our free s…" at bounding box center [552, 238] width 140 height 75
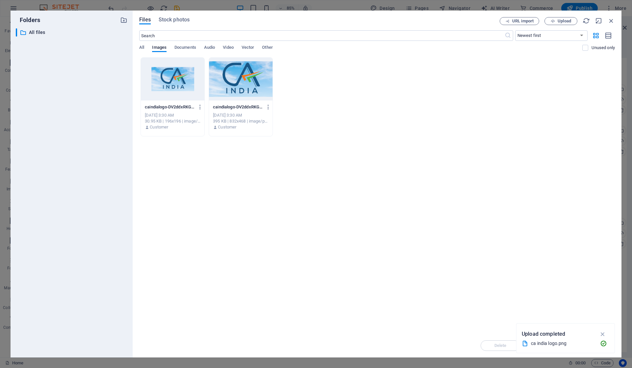
click at [244, 44] on div "​ Newest first Oldest first Name (A-Z) Name (Z-A) Size (0-9) Size (9-0) Resolut…" at bounding box center [377, 43] width 476 height 27
click at [249, 45] on span "Vector" at bounding box center [248, 47] width 13 height 9
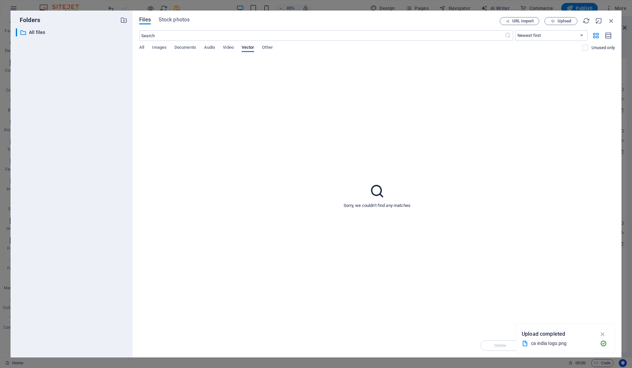
click at [144, 47] on span "All" at bounding box center [141, 47] width 5 height 9
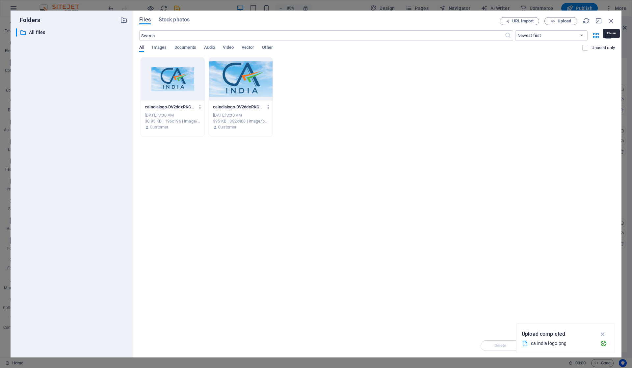
click at [613, 20] on icon "button" at bounding box center [611, 20] width 7 height 7
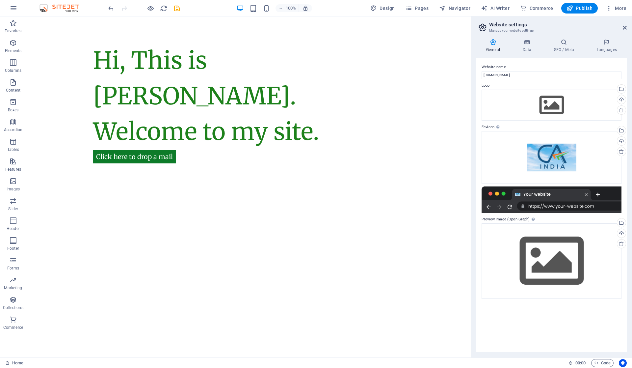
click at [316, 184] on html "Skip to main content Hi, This is [PERSON_NAME]. Welcome to my site. Click here …" at bounding box center [248, 113] width 444 height 195
click at [533, 38] on div "General Data SEO / Meta Languages Website name vijethakumar.in Logo Drag files …" at bounding box center [551, 196] width 161 height 324
click at [527, 43] on icon at bounding box center [527, 42] width 29 height 7
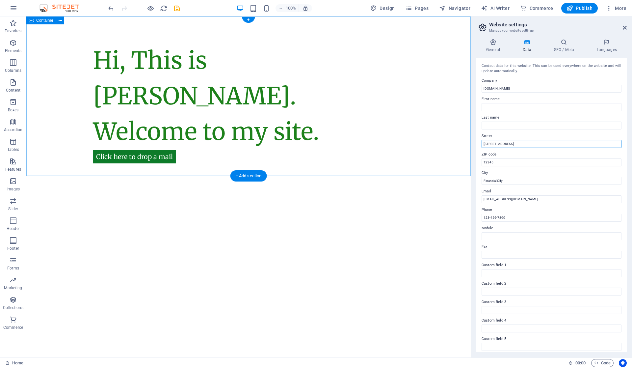
drag, startPoint x: 554, startPoint y: 161, endPoint x: 442, endPoint y: 139, distance: 114.0
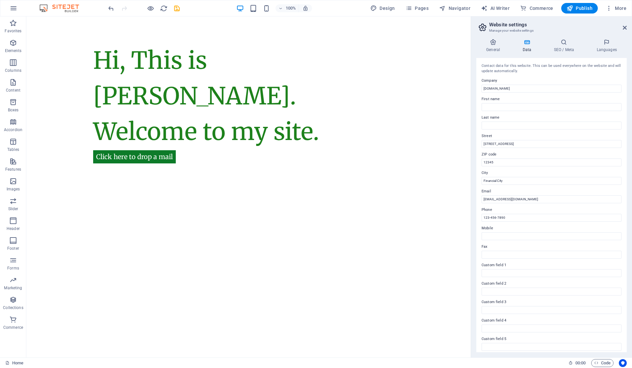
click at [562, 45] on icon at bounding box center [564, 42] width 40 height 7
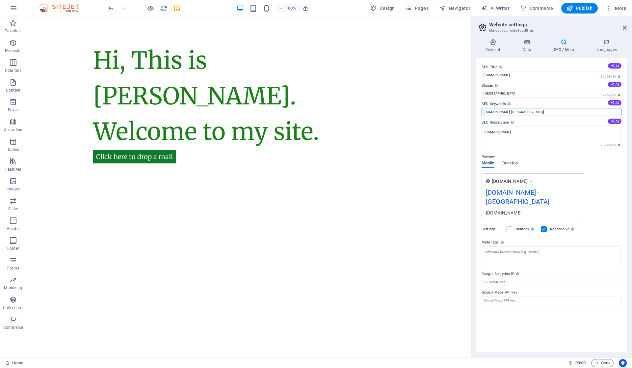
click at [539, 111] on input "vijethakumar.in, Berlin" at bounding box center [552, 112] width 140 height 8
drag, startPoint x: 539, startPoint y: 111, endPoint x: 472, endPoint y: 108, distance: 66.9
click at [472, 108] on div "General Data SEO / Meta Languages Website name vijethakumar.in Logo Drag files …" at bounding box center [551, 196] width 161 height 324
type input "vijetha kumar, ku"
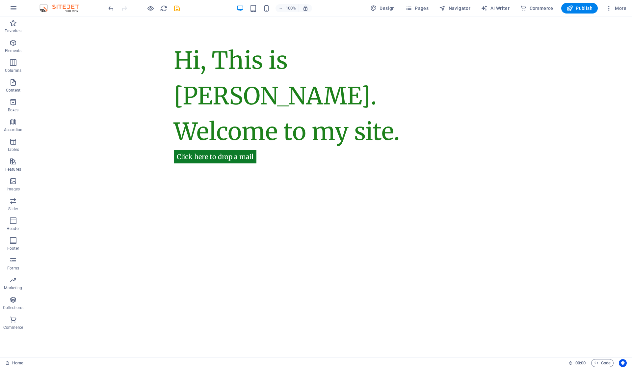
click at [611, 6] on icon "button" at bounding box center [609, 8] width 7 height 7
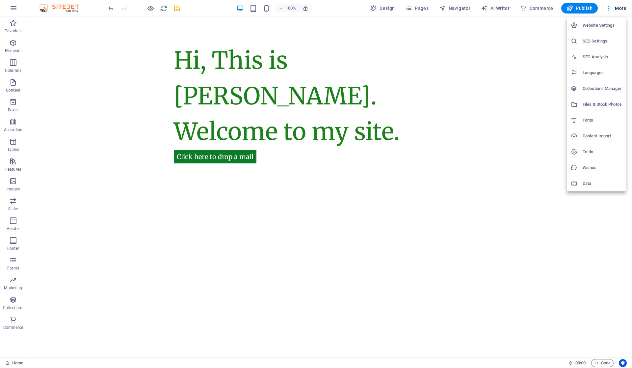
click at [604, 25] on h6 "Website Settings" at bounding box center [602, 25] width 39 height 8
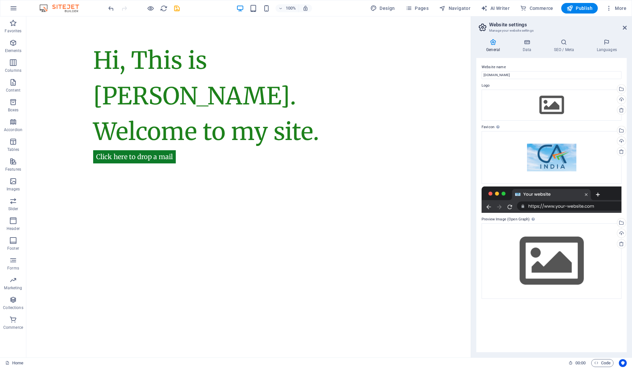
click at [530, 46] on h4 "Data" at bounding box center [528, 46] width 31 height 14
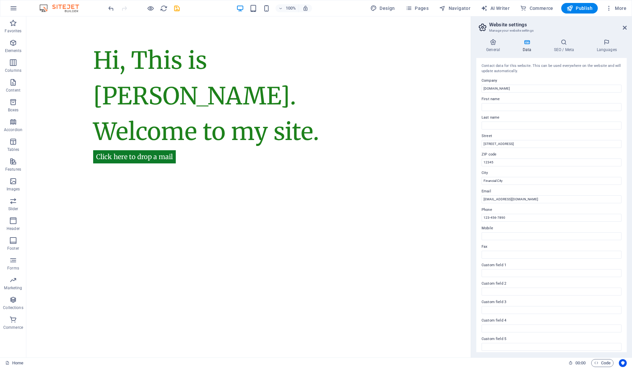
click at [554, 46] on h4 "SEO / Meta" at bounding box center [565, 46] width 43 height 14
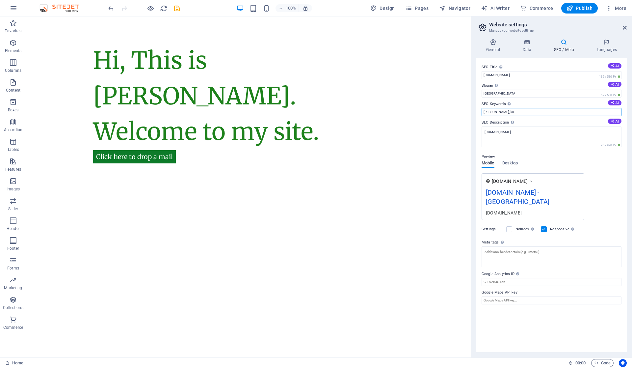
click at [521, 109] on input "vijetha kumar, ku" at bounding box center [552, 112] width 140 height 8
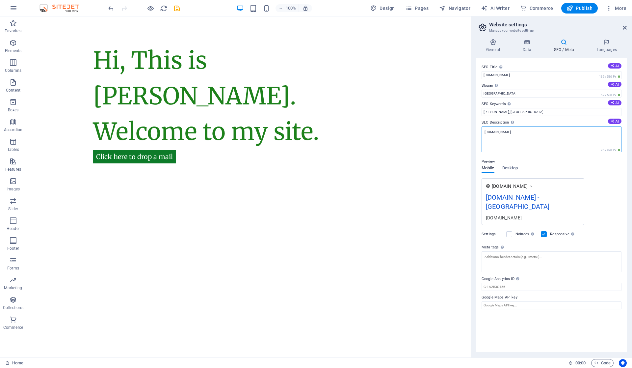
click at [524, 134] on textarea "[DOMAIN_NAME]" at bounding box center [552, 139] width 140 height 26
click at [546, 114] on input "vijetha kumar, karnataka" at bounding box center [552, 112] width 140 height 8
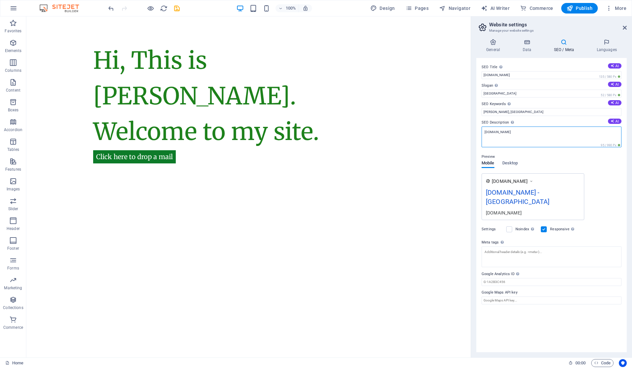
click at [529, 136] on textarea "[DOMAIN_NAME]" at bounding box center [552, 136] width 140 height 21
click at [544, 112] on input "vijetha kumar, karnataka" at bounding box center [552, 112] width 140 height 8
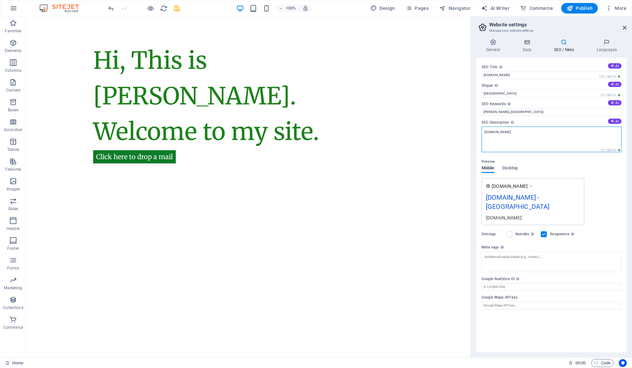
click at [538, 135] on textarea "[DOMAIN_NAME]" at bounding box center [552, 139] width 140 height 26
click at [538, 110] on input "vijetha kumar, karnataka" at bounding box center [552, 112] width 140 height 8
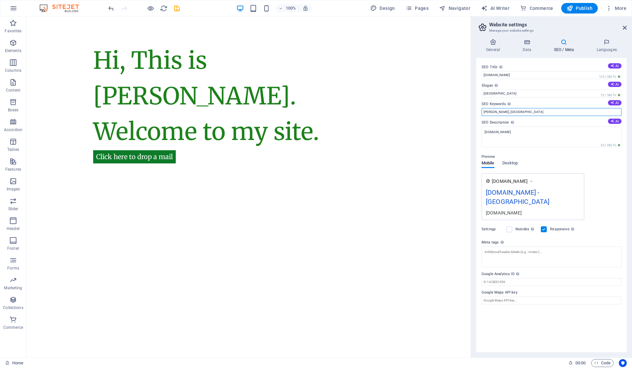
drag, startPoint x: 538, startPoint y: 110, endPoint x: 504, endPoint y: 108, distance: 34.0
click at [504, 108] on input "vijetha kumar, karnataka" at bounding box center [552, 112] width 140 height 8
type input "vijetha kumar, CA"
click at [542, 149] on div "Preview Mobile Desktop www.example.com vijethakumar.in - Berlin vijethakumar.in" at bounding box center [552, 183] width 140 height 72
click at [607, 224] on div "Settings Noindex Instruct search engines to exclude this website from search re…" at bounding box center [552, 229] width 140 height 18
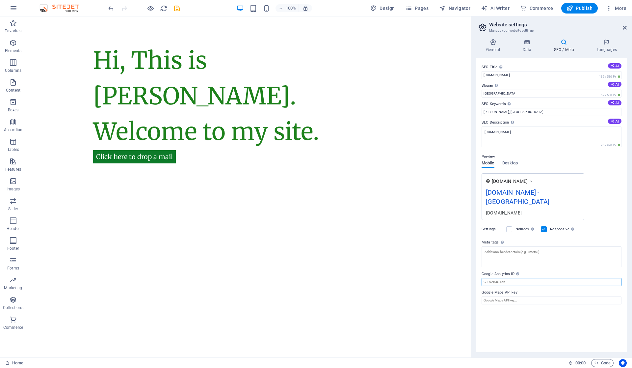
click at [540, 278] on input "Google Analytics ID Please only add the Google Analytics ID. We automatically i…" at bounding box center [552, 282] width 140 height 8
click at [534, 296] on input "Google Maps API key" at bounding box center [552, 300] width 140 height 8
click at [535, 304] on div "SEO Title The title of your website - make it something that stands out in sear…" at bounding box center [551, 205] width 150 height 294
click at [613, 178] on div "www.example.com vijethakumar.in - Berlin vijethakumar.in" at bounding box center [552, 196] width 140 height 47
click at [604, 44] on icon at bounding box center [607, 42] width 40 height 7
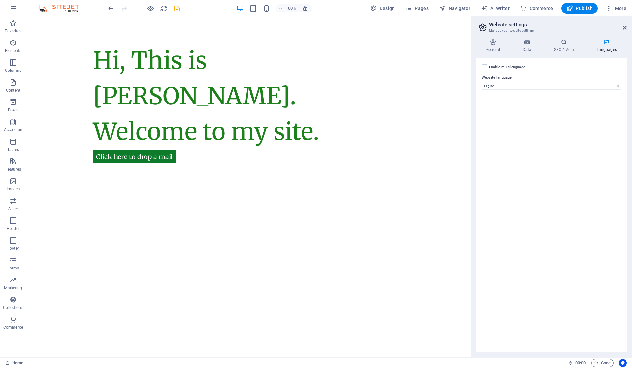
click at [534, 80] on label "Website language" at bounding box center [552, 78] width 140 height 8
click at [534, 82] on select "Abkhazian Afar Afrikaans Akan Albanian Amharic Arabic Aragonese Armenian Assame…" at bounding box center [552, 86] width 140 height 8
click at [535, 83] on select "Abkhazian Afar Afrikaans Akan Albanian Amharic Arabic Aragonese Armenian Assame…" at bounding box center [552, 86] width 140 height 8
click at [487, 67] on label at bounding box center [485, 67] width 6 height 6
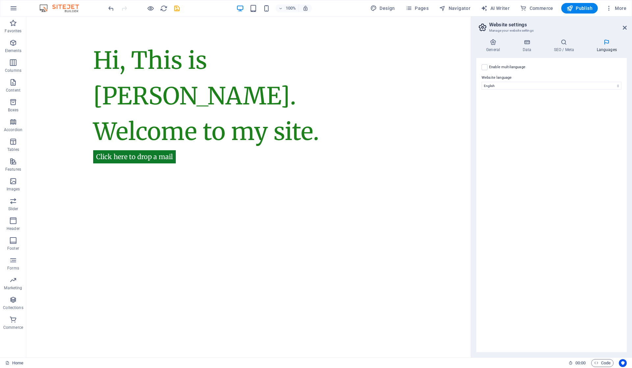
click at [0, 0] on input "Enable multilanguage To disable multilanguage delete all languages until only o…" at bounding box center [0, 0] width 0 height 0
click at [537, 117] on select "Abkhazian Afar Afrikaans Akan Albanian Amharic Arabic Aragonese Armenian Assame…" at bounding box center [552, 118] width 110 height 8
select select "79"
click at [550, 149] on div "Enable multilanguage To disable multilanguage delete all languages until only o…" at bounding box center [551, 205] width 150 height 294
click at [613, 119] on icon at bounding box center [613, 118] width 4 height 8
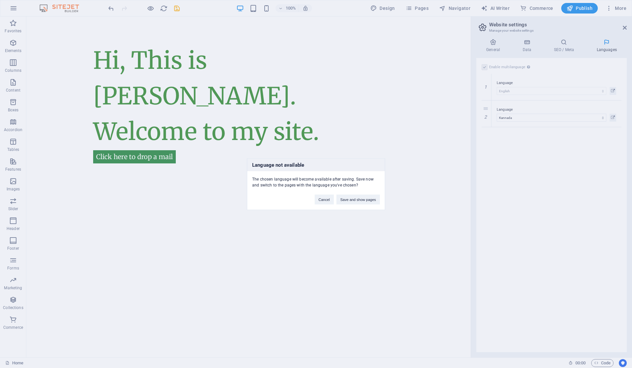
click at [358, 200] on button "Save and show pages" at bounding box center [357, 199] width 43 height 10
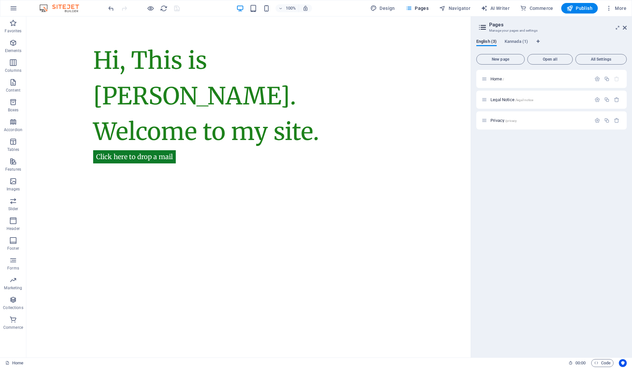
click at [508, 58] on span "New page" at bounding box center [500, 59] width 42 height 4
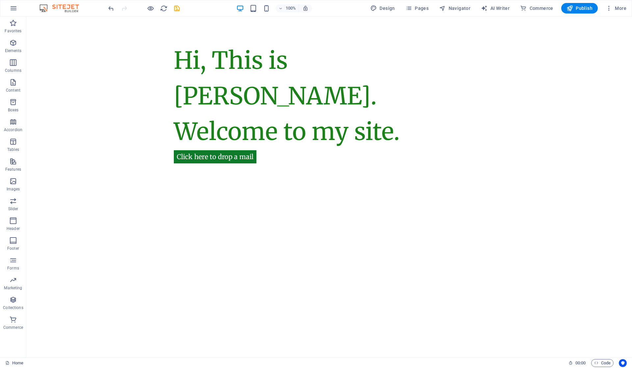
click at [609, 8] on icon "button" at bounding box center [609, 8] width 7 height 7
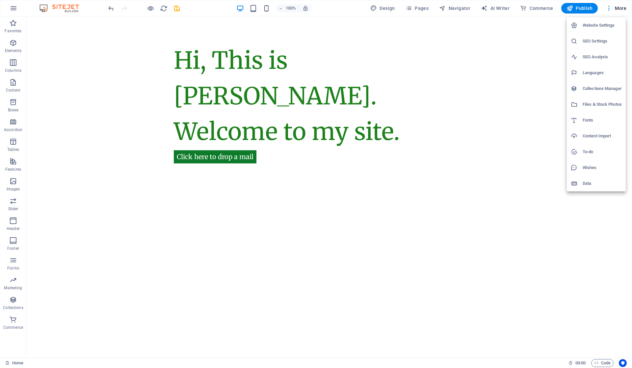
click at [604, 27] on h6 "Website Settings" at bounding box center [602, 25] width 39 height 8
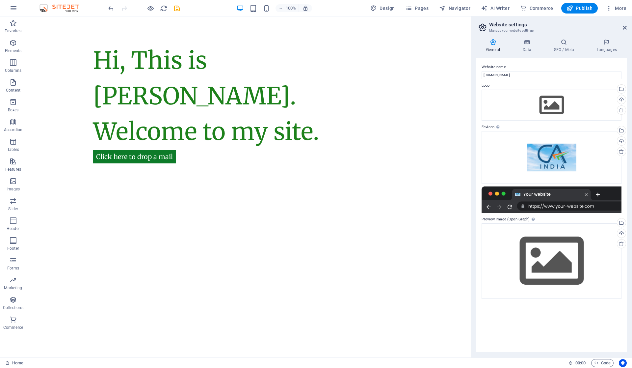
click at [570, 39] on div "General Data SEO / Meta Languages Website name vijethakumar.in Logo Drag files …" at bounding box center [551, 196] width 161 height 324
click at [599, 43] on icon at bounding box center [607, 42] width 40 height 7
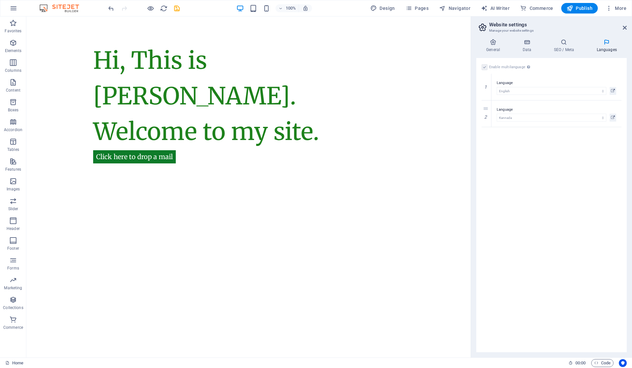
click at [497, 47] on h4 "General" at bounding box center [494, 46] width 36 height 14
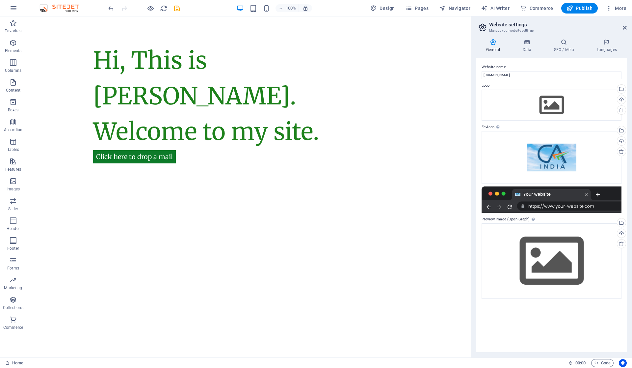
click at [528, 43] on icon at bounding box center [527, 42] width 29 height 7
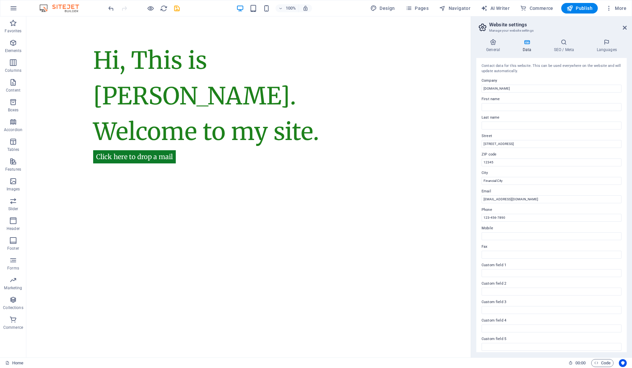
scroll to position [22, 0]
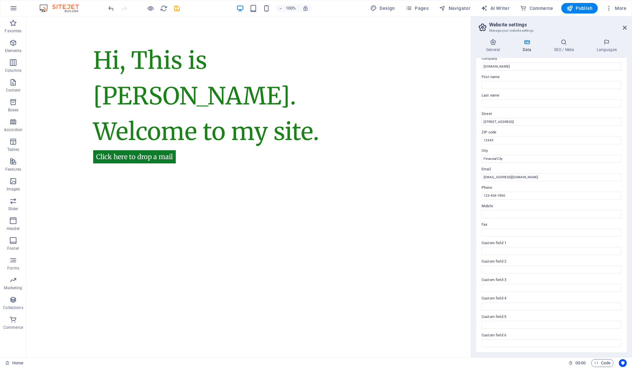
click at [559, 47] on h4 "SEO / Meta" at bounding box center [565, 46] width 43 height 14
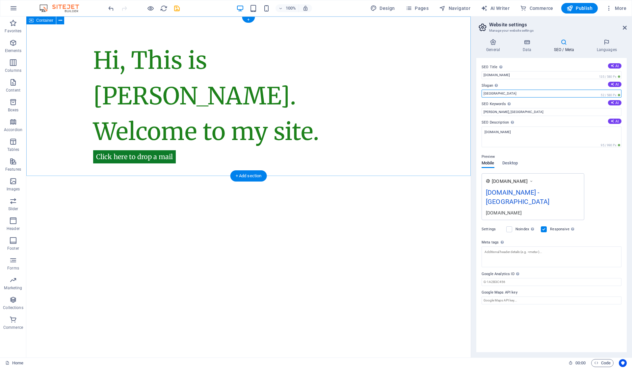
drag, startPoint x: 564, startPoint y: 110, endPoint x: 462, endPoint y: 92, distance: 103.1
type input "c"
type input "Chartered Accountant"
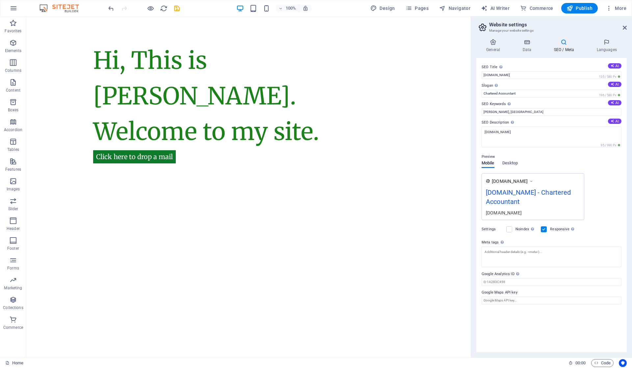
click at [605, 217] on div "www.example.com vijethakumar.in - Chartered Accountant vijethakumar.in" at bounding box center [552, 196] width 140 height 47
click at [176, 8] on icon "save" at bounding box center [177, 9] width 8 height 8
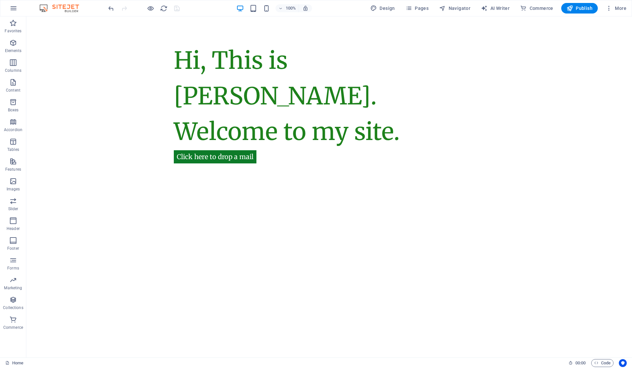
click at [574, 11] on span "Publish" at bounding box center [580, 8] width 26 height 7
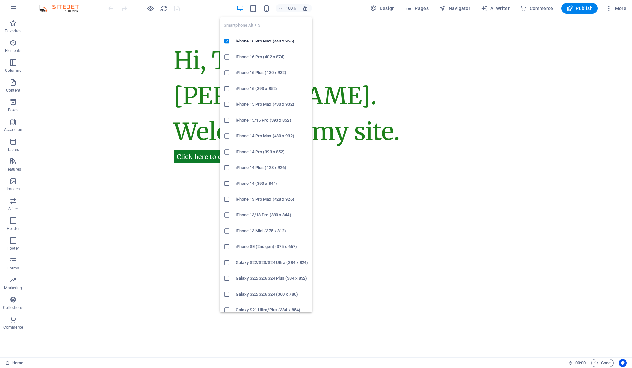
click at [264, 9] on icon "button" at bounding box center [267, 9] width 8 height 8
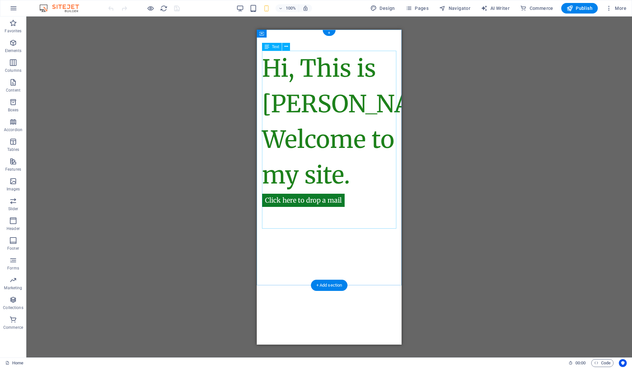
click at [377, 128] on div "Hi, This is [PERSON_NAME]. Welcome to my site." at bounding box center [329, 121] width 134 height 142
click at [285, 45] on icon at bounding box center [286, 46] width 4 height 7
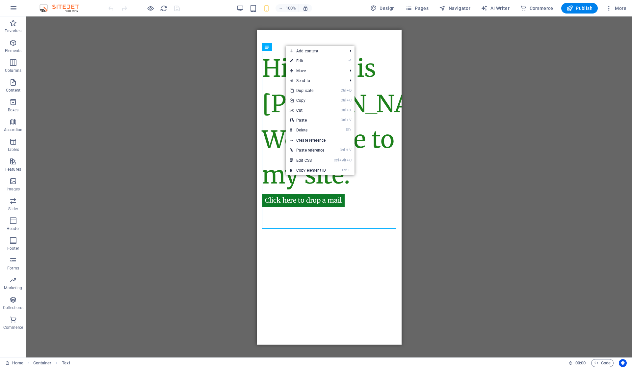
click at [299, 60] on link "⏎ Edit" at bounding box center [308, 61] width 44 height 10
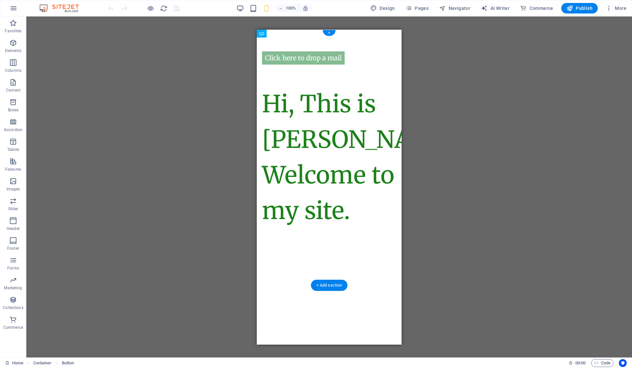
drag, startPoint x: 373, startPoint y: 217, endPoint x: 372, endPoint y: 204, distance: 12.2
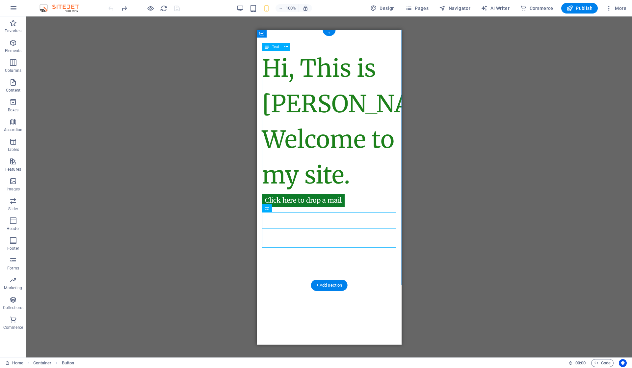
click at [357, 193] on div "Hi, This is [PERSON_NAME]. Welcome to my site." at bounding box center [329, 121] width 134 height 142
click at [353, 212] on div "Click here to drop a mail" at bounding box center [329, 194] width 134 height 36
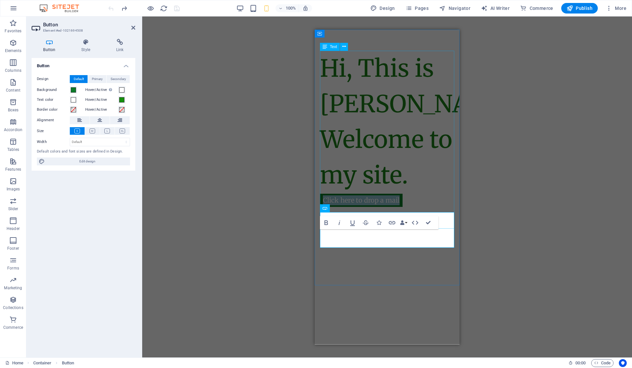
click at [420, 188] on div "Hi, This is [PERSON_NAME]. Welcome to my site." at bounding box center [387, 121] width 134 height 142
drag, startPoint x: 420, startPoint y: 188, endPoint x: 735, endPoint y: 217, distance: 316.0
click at [460, 188] on html "Skip to main content Hi, This is [PERSON_NAME]. Welcome to my site. Click here …" at bounding box center [387, 139] width 145 height 220
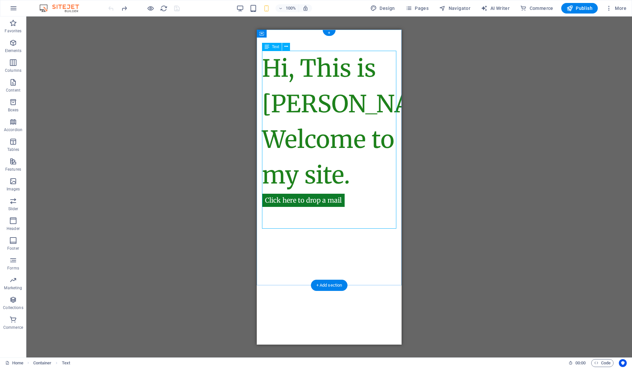
click at [266, 65] on div "Hi, This is [PERSON_NAME]. Welcome to my site." at bounding box center [329, 121] width 134 height 142
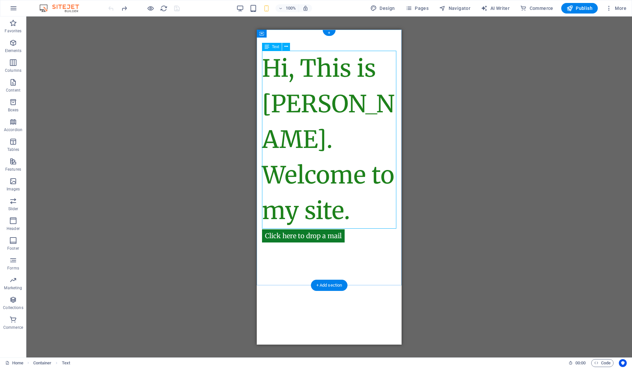
click at [266, 66] on div "Text Container Button + + Add section" at bounding box center [329, 186] width 606 height 341
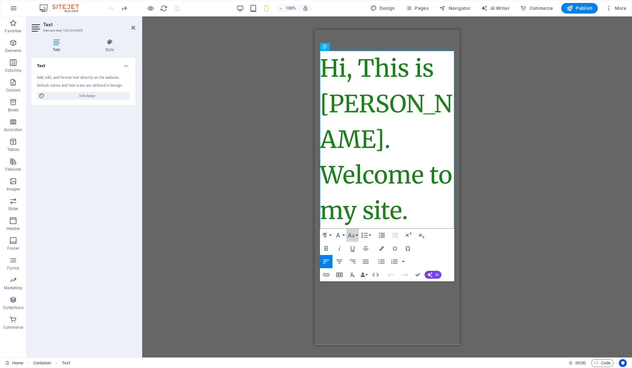
click at [354, 235] on icon "button" at bounding box center [351, 235] width 7 height 5
click at [356, 282] on link "36" at bounding box center [358, 284] width 24 height 10
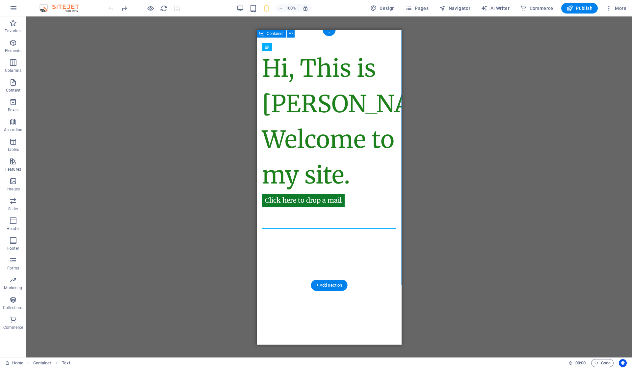
click at [377, 249] on div "Hi, This is [PERSON_NAME]. Welcome to my site. Click here to drop a mail" at bounding box center [329, 139] width 145 height 220
click at [360, 193] on div "Hi, This is [PERSON_NAME]. Welcome to my site." at bounding box center [329, 121] width 134 height 142
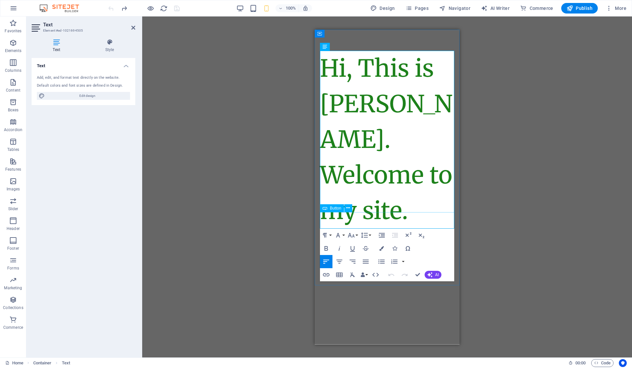
click at [409, 216] on div "Click here to drop a mail" at bounding box center [387, 230] width 134 height 36
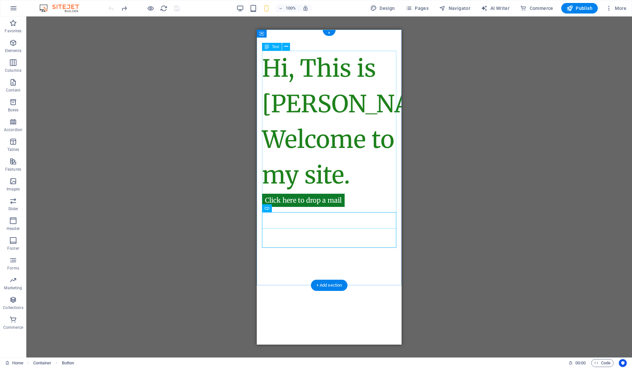
click at [263, 63] on div "Hi, This is [PERSON_NAME]. Welcome to my site." at bounding box center [329, 121] width 134 height 142
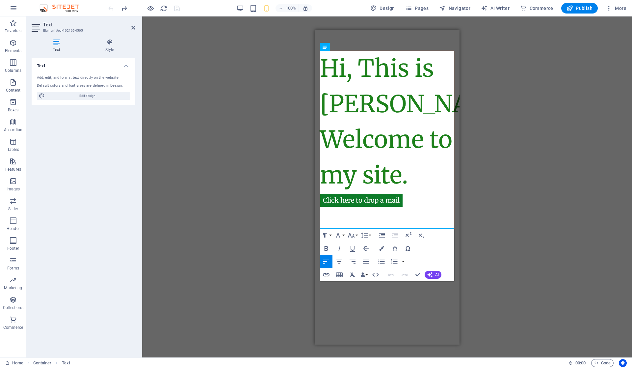
click at [263, 63] on div "Drag here to replace the existing content. Press “Ctrl” if you want to create a…" at bounding box center [387, 186] width 490 height 341
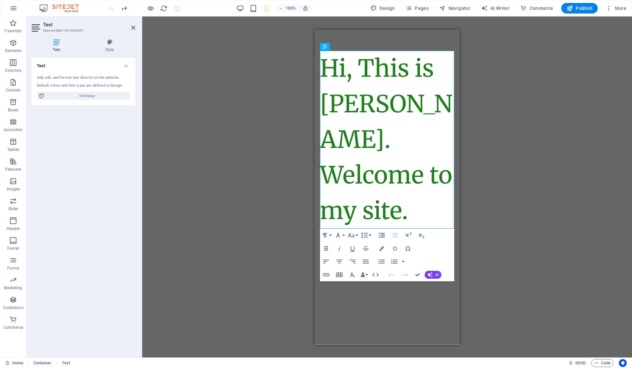
click at [356, 236] on button "Font Size" at bounding box center [352, 234] width 13 height 13
click at [363, 283] on link "36" at bounding box center [358, 284] width 24 height 10
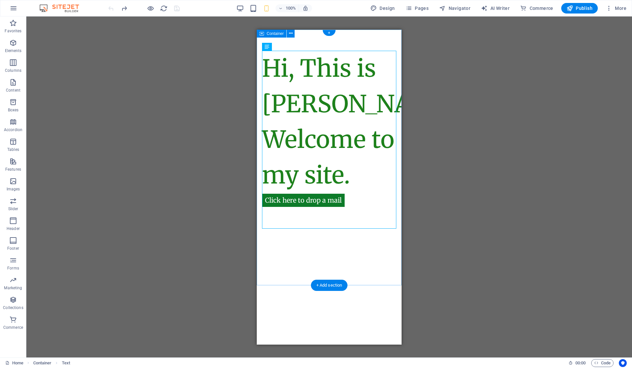
click at [360, 249] on div "Hi, This is [PERSON_NAME]. Welcome to my site. Click here to drop a mail" at bounding box center [329, 139] width 145 height 220
click at [441, 110] on div "Drag here to replace the existing content. Press “Ctrl” if you want to create a…" at bounding box center [329, 186] width 606 height 341
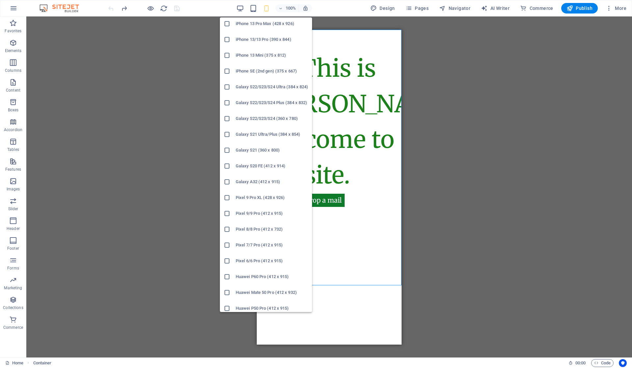
scroll to position [219, 0]
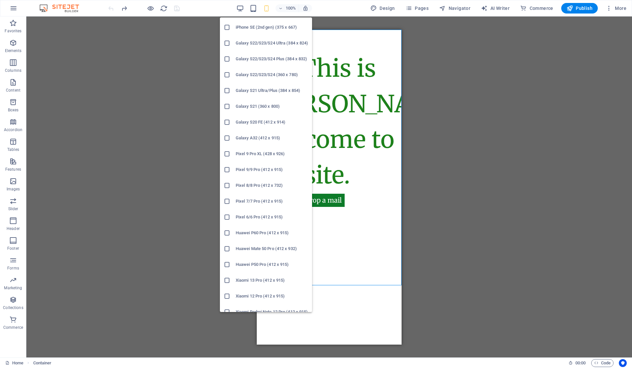
click at [246, 203] on h6 "Pixel 7/7 Pro (412 x 915)" at bounding box center [272, 201] width 72 height 8
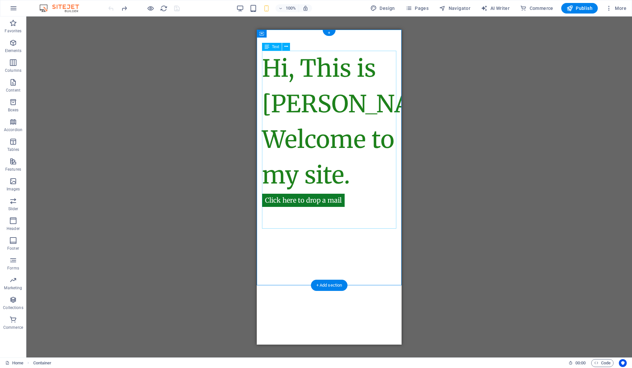
click at [361, 193] on div "Hi, This is Vijetha Kumar. Welcome to my site." at bounding box center [329, 121] width 134 height 142
click at [285, 50] on button at bounding box center [286, 47] width 8 height 8
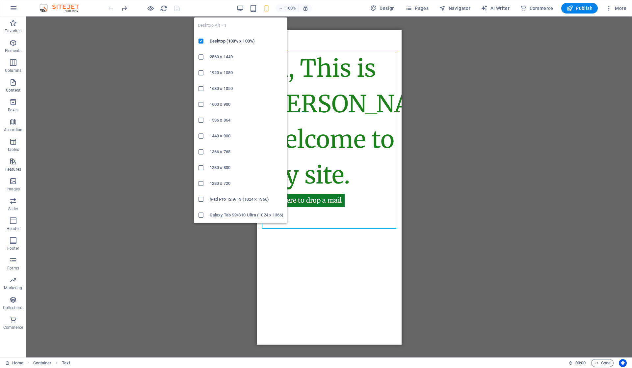
click at [241, 8] on icon "button" at bounding box center [240, 9] width 8 height 8
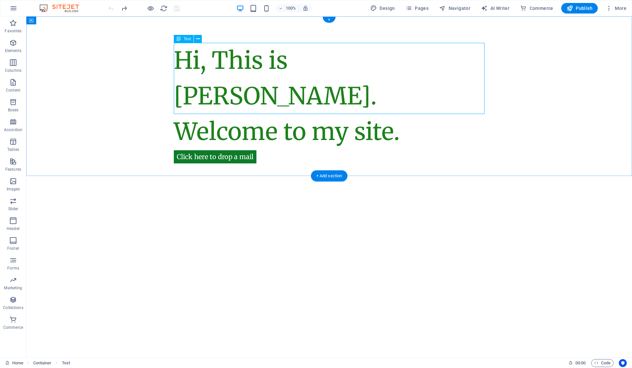
click at [404, 94] on div "Hi, This is Vijetha Kumar. Welcome to my site." at bounding box center [329, 96] width 311 height 107
click at [410, 96] on div "Hi, This is Vijetha Kumar. Welcome to my site." at bounding box center [329, 96] width 311 height 107
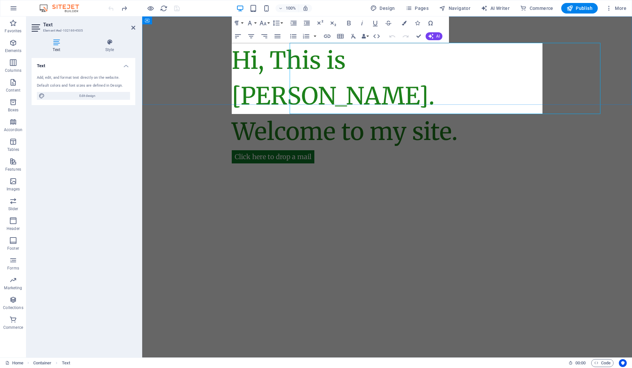
click at [410, 96] on span "Hi, This is Vijetha Kumar. Welcome to my site." at bounding box center [345, 95] width 226 height 101
click at [268, 22] on button "Font Size" at bounding box center [264, 22] width 13 height 13
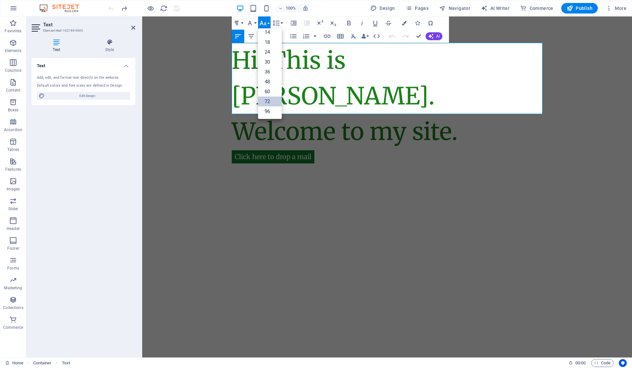
scroll to position [53, 0]
click at [269, 79] on link "48" at bounding box center [270, 82] width 24 height 10
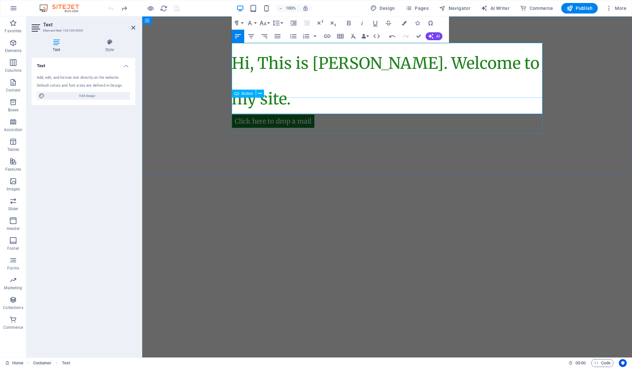
click at [330, 98] on div "Click here to drop a mail" at bounding box center [387, 115] width 311 height 36
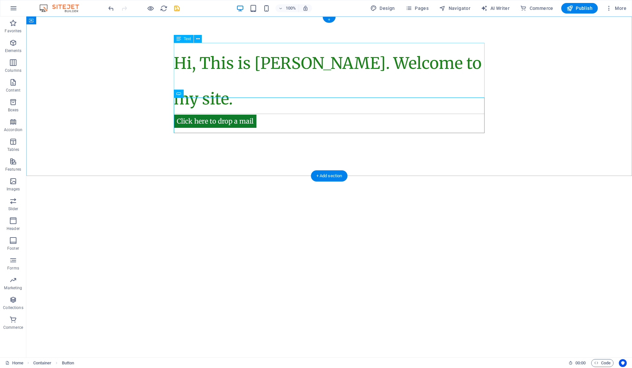
click at [253, 83] on div "Hi, This is Vijetha Kumar. Welcome to my site." at bounding box center [329, 78] width 311 height 71
click at [253, 88] on div "Hi, This is Vijetha Kumar. Welcome to my site." at bounding box center [329, 78] width 311 height 71
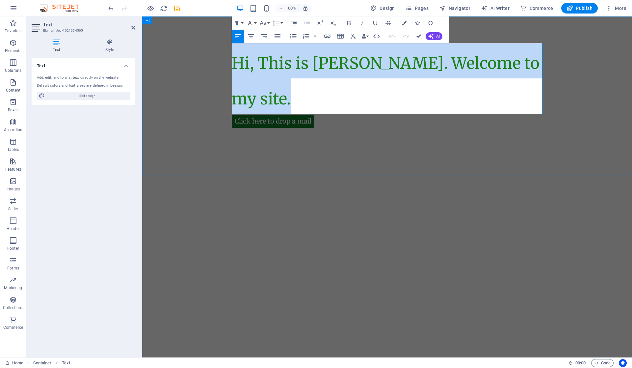
drag, startPoint x: 312, startPoint y: 96, endPoint x: 233, endPoint y: 65, distance: 85.3
click at [233, 65] on p "Hi, This is Vijetha Kumar. Welcome to my site." at bounding box center [387, 78] width 311 height 71
click at [408, 96] on p "Hi, This is Vijetha Kumar. Welcome to my site." at bounding box center [387, 78] width 311 height 71
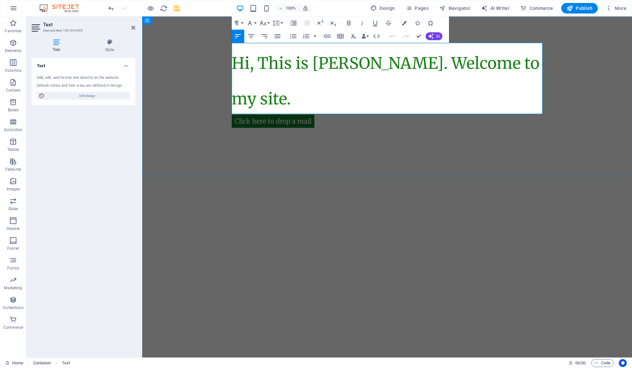
click at [432, 67] on span "Hi, This is Vijetha Kumar. Welcome to my site." at bounding box center [386, 80] width 308 height 55
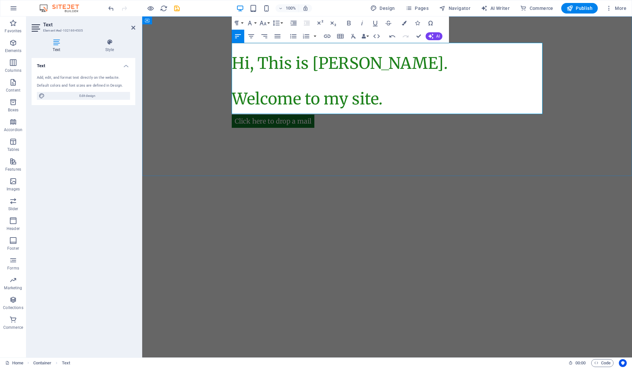
click at [250, 81] on p "Welcome to my site." at bounding box center [387, 96] width 311 height 36
click at [417, 98] on div "Click here to drop a mail" at bounding box center [387, 115] width 311 height 36
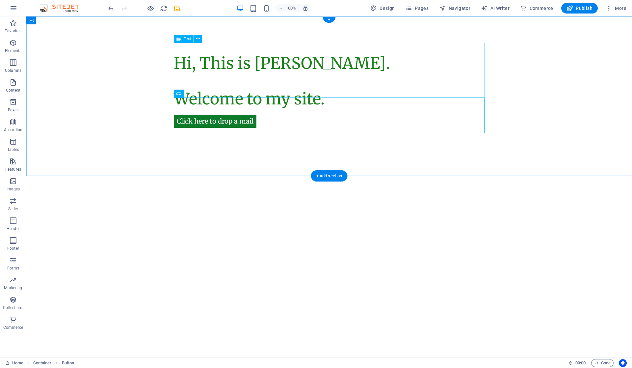
click at [402, 84] on div "Hi, This is Vijetha Kumar. Welcome to my site." at bounding box center [329, 78] width 311 height 71
click at [347, 88] on div "Hi, This is Vijetha Kumar. Welcome to my site." at bounding box center [329, 78] width 311 height 71
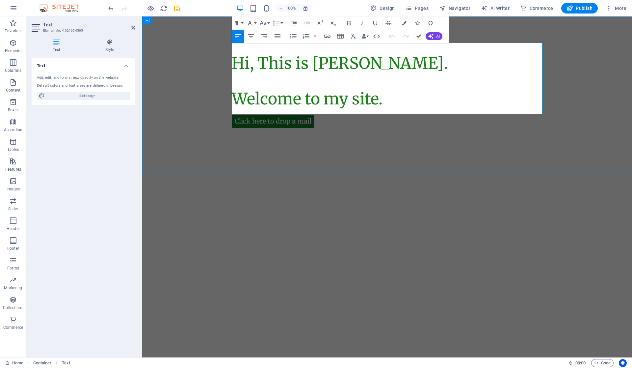
click at [398, 95] on p "Welcome to my site." at bounding box center [387, 96] width 311 height 36
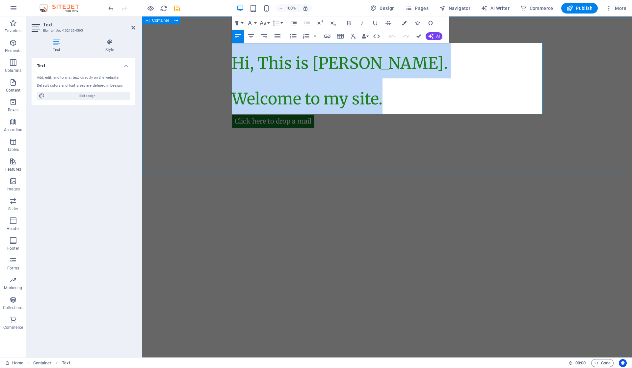
drag, startPoint x: 398, startPoint y: 95, endPoint x: 226, endPoint y: 66, distance: 174.7
click at [226, 66] on div "Hi, This is Vijetha Kumar. Welcome to my site. Click here to drop a mail" at bounding box center [387, 95] width 490 height 159
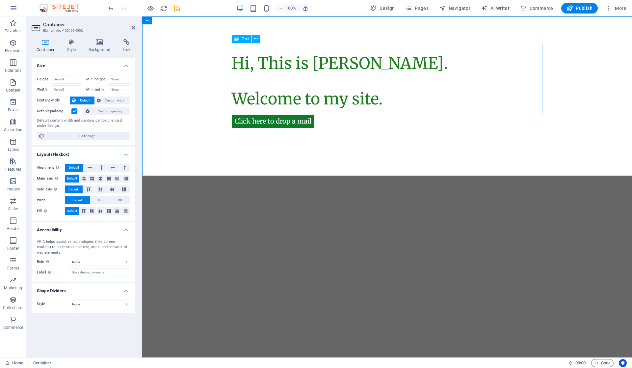
click at [386, 90] on div "Hi, This is Vijetha Kumar. Welcome to my site." at bounding box center [387, 78] width 311 height 71
click at [350, 90] on div "Hi, This is Vijetha Kumar. Welcome to my site." at bounding box center [387, 78] width 311 height 71
click at [375, 84] on div "Hi, This is Vijetha Kumar. Welcome to my site." at bounding box center [387, 78] width 311 height 71
click at [388, 96] on div "Hi, This is Vijetha Kumar. Welcome to my site." at bounding box center [387, 78] width 311 height 71
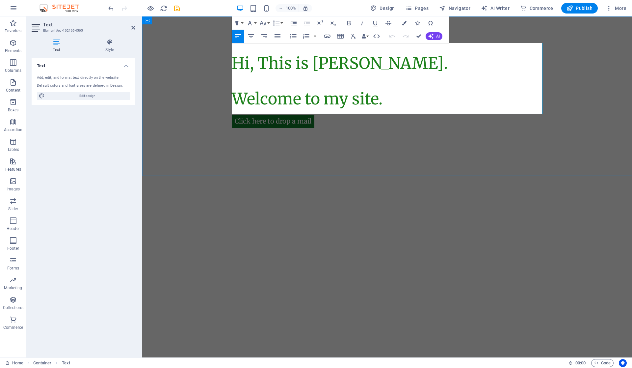
click at [359, 72] on span "Hi, This is [PERSON_NAME]." at bounding box center [340, 63] width 216 height 20
click at [358, 80] on p "Welcome to my site." at bounding box center [387, 96] width 311 height 36
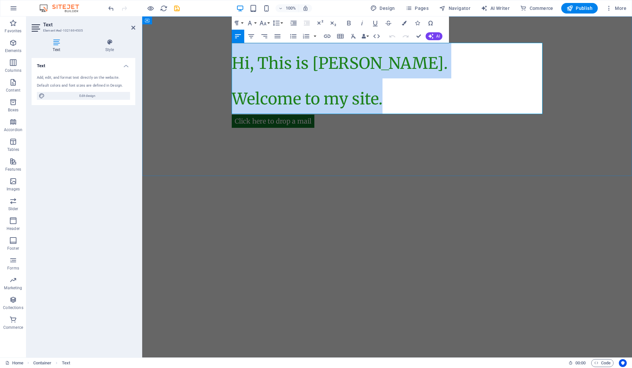
drag, startPoint x: 394, startPoint y: 94, endPoint x: 235, endPoint y: 60, distance: 162.6
click at [235, 60] on div "Hi, This is Vijetha Kumar. Welcome to my site." at bounding box center [387, 78] width 311 height 71
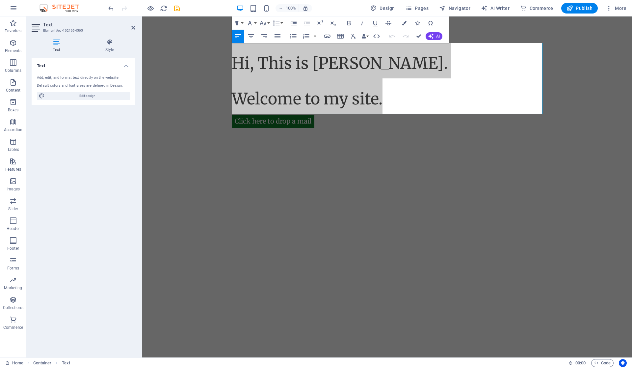
click at [283, 24] on button "Line Height" at bounding box center [277, 22] width 13 height 13
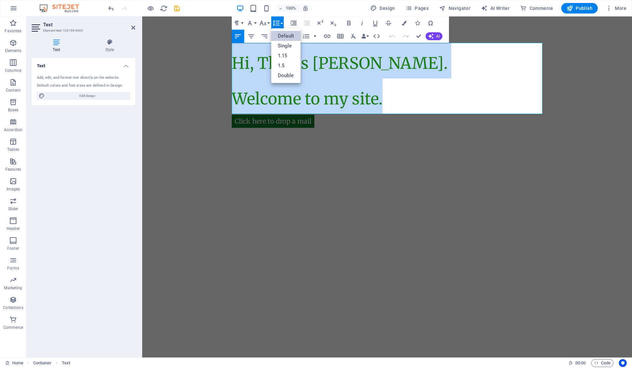
click at [288, 46] on link "Single" at bounding box center [285, 46] width 29 height 10
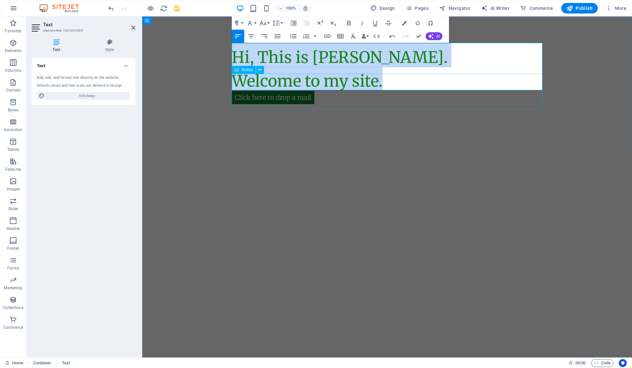
click at [406, 89] on div "Click here to drop a mail" at bounding box center [387, 92] width 311 height 36
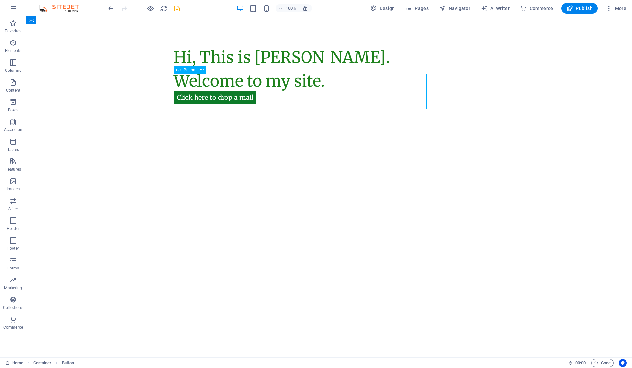
click at [407, 79] on div "Click here to drop a mail" at bounding box center [329, 92] width 311 height 36
click at [351, 152] on html "Skip to main content Hi, This is [PERSON_NAME]. Welcome to my site. Click here …" at bounding box center [329, 84] width 606 height 136
click at [355, 91] on div "Click here to drop a mail" at bounding box center [329, 92] width 311 height 36
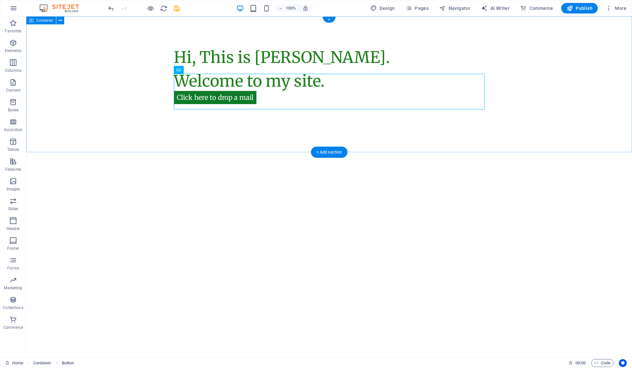
click at [365, 131] on div "Hi, This is Vijetha Kumar. Welcome to my site. Click here to drop a mail" at bounding box center [329, 84] width 606 height 136
click at [335, 82] on div "Click here to drop a mail" at bounding box center [329, 92] width 311 height 36
click at [266, 151] on div "Hi, This is Vijetha Kumar. Welcome to my site. Click here to drop a mail" at bounding box center [329, 84] width 606 height 136
click at [239, 94] on div "Click here to drop a mail" at bounding box center [329, 92] width 311 height 36
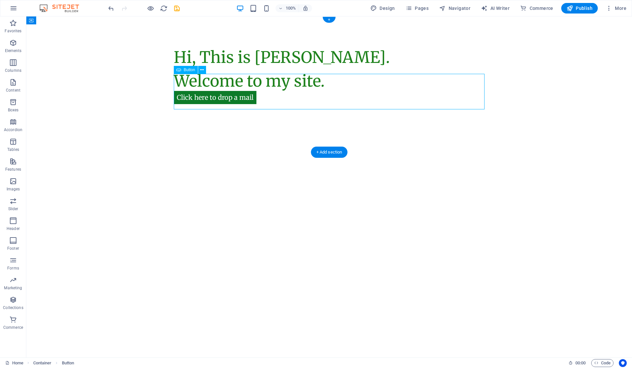
click at [239, 94] on div "Click here to drop a mail" at bounding box center [329, 92] width 311 height 36
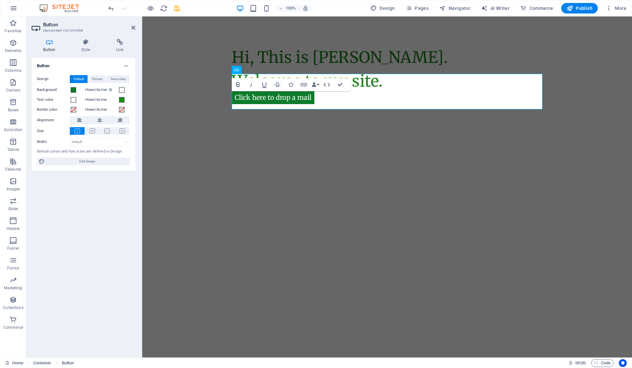
click at [91, 50] on h4 "Style" at bounding box center [87, 46] width 35 height 14
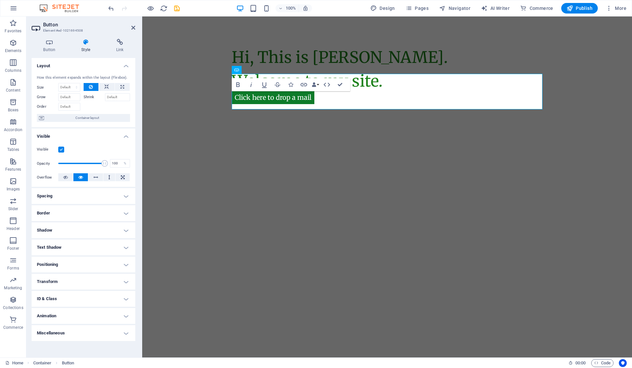
click at [77, 259] on h4 "Positioning" at bounding box center [84, 264] width 104 height 16
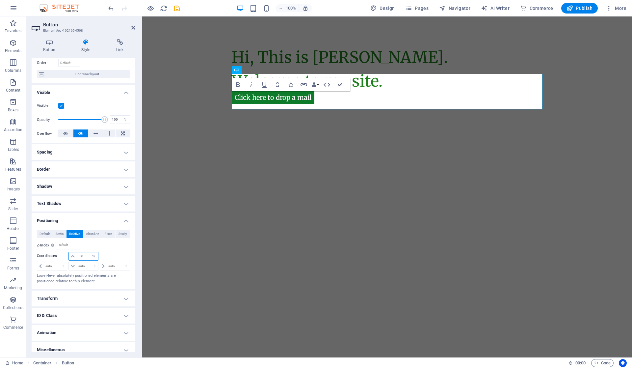
click at [78, 255] on input "-50" at bounding box center [87, 256] width 21 height 8
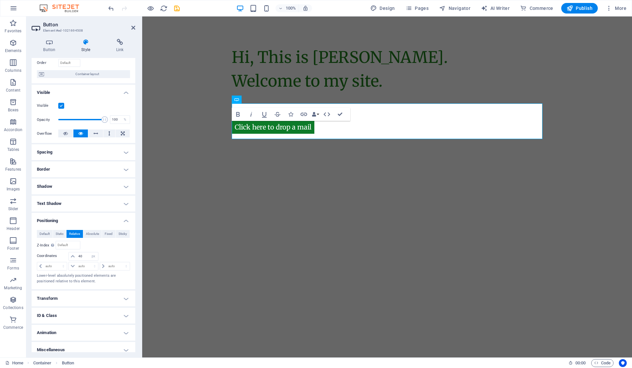
click at [285, 152] on html "Skip to main content Hi, This is [PERSON_NAME]. Welcome to my site. Click here …" at bounding box center [387, 84] width 490 height 136
click at [79, 255] on input "40" at bounding box center [87, 256] width 21 height 8
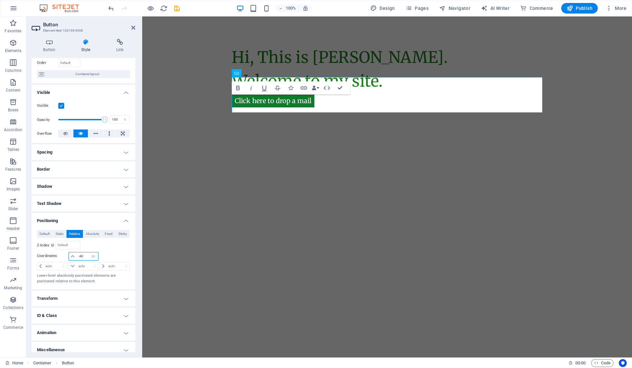
type input "-40"
click at [283, 152] on html "Skip to main content Hi, This is [PERSON_NAME]. Welcome to my site. Click here …" at bounding box center [387, 84] width 490 height 136
click at [133, 27] on icon at bounding box center [133, 27] width 4 height 5
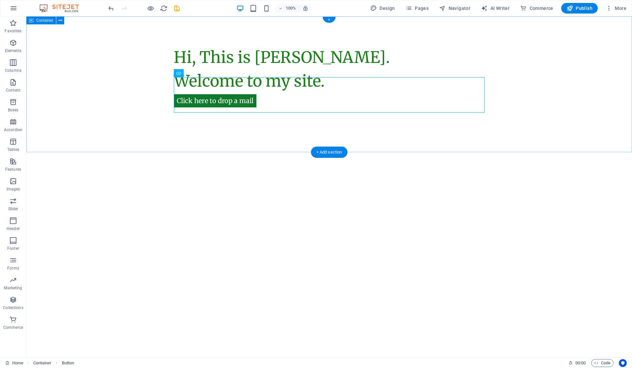
click at [235, 122] on div "Hi, This is [PERSON_NAME]. Welcome to my site. Click here to drop a mail" at bounding box center [329, 84] width 606 height 136
click at [243, 120] on div "Hi, This is [PERSON_NAME]. Welcome to my site. Click here to drop a mail" at bounding box center [329, 84] width 606 height 136
click at [235, 136] on div "Hi, This is [PERSON_NAME]. Welcome to my site. Click here to drop a mail" at bounding box center [329, 84] width 606 height 136
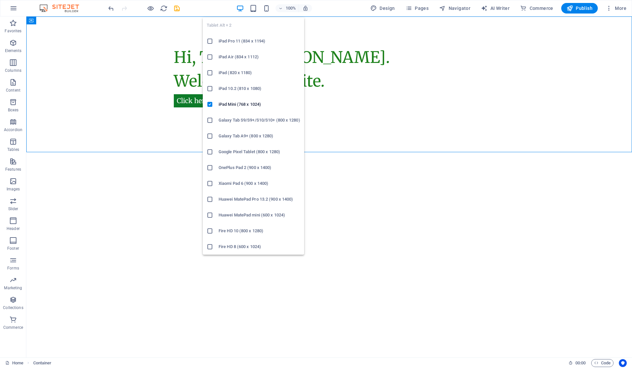
click at [255, 9] on icon "button" at bounding box center [254, 9] width 8 height 8
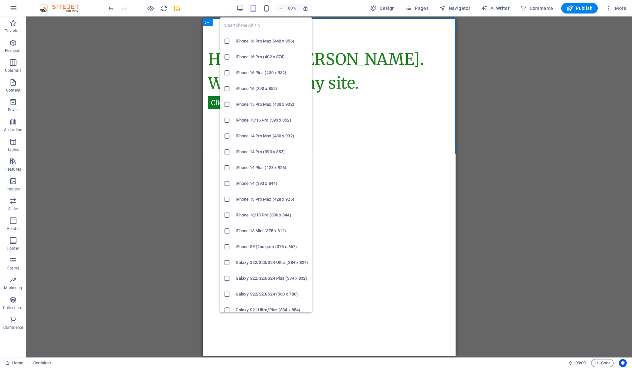
click at [264, 9] on icon "button" at bounding box center [267, 9] width 8 height 8
click at [267, 11] on icon "button" at bounding box center [267, 9] width 8 height 8
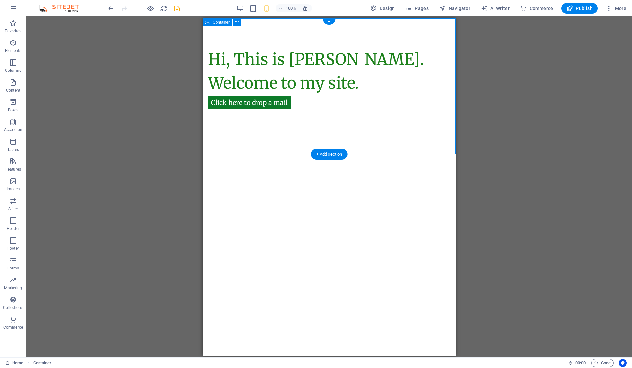
click at [355, 134] on div "Hi, This is [PERSON_NAME]. Welcome to my site. Click here to drop a mail" at bounding box center [329, 86] width 253 height 136
click at [580, 11] on span "Publish" at bounding box center [580, 8] width 26 height 7
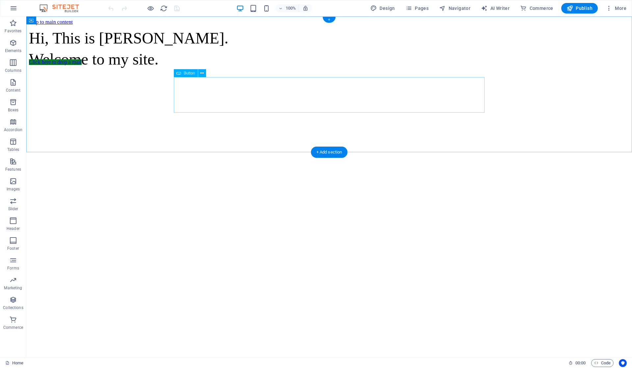
click at [237, 65] on div "Click here to drop a mail" at bounding box center [329, 62] width 601 height 6
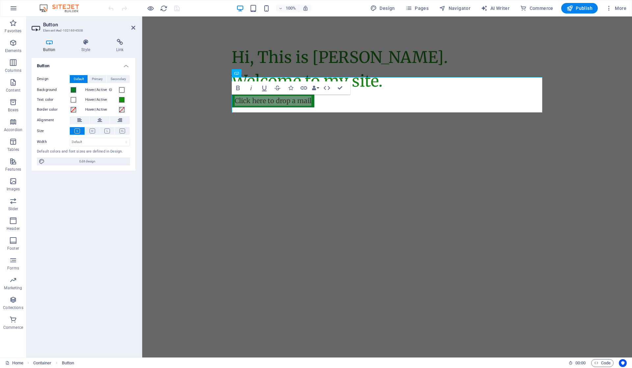
click at [91, 49] on h4 "Style" at bounding box center [87, 46] width 35 height 14
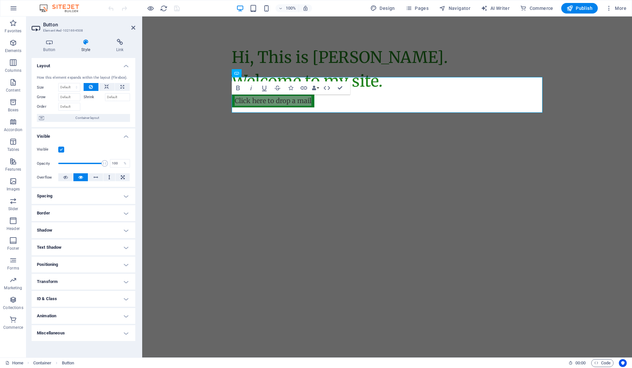
click at [113, 44] on icon at bounding box center [119, 42] width 31 height 7
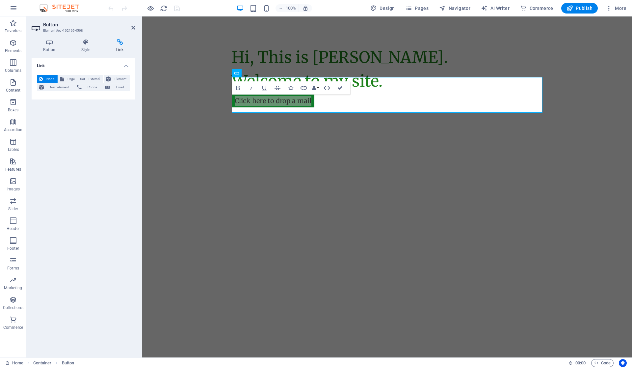
click at [115, 86] on span "Email" at bounding box center [120, 87] width 16 height 8
type input "[EMAIL_ADDRESS][DOMAIN_NAME]"
click at [95, 167] on div "Link None Page External Element Next element Phone Email Page Home Legal Notice…" at bounding box center [84, 205] width 104 height 294
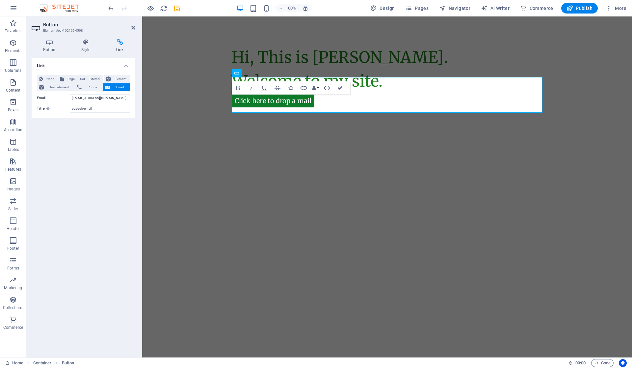
click at [216, 152] on html "Skip to main content Hi, This is [PERSON_NAME]. Welcome to my site. Click here …" at bounding box center [387, 84] width 490 height 136
click at [130, 27] on h2 "Button" at bounding box center [89, 25] width 92 height 6
click at [132, 28] on icon at bounding box center [133, 27] width 4 height 5
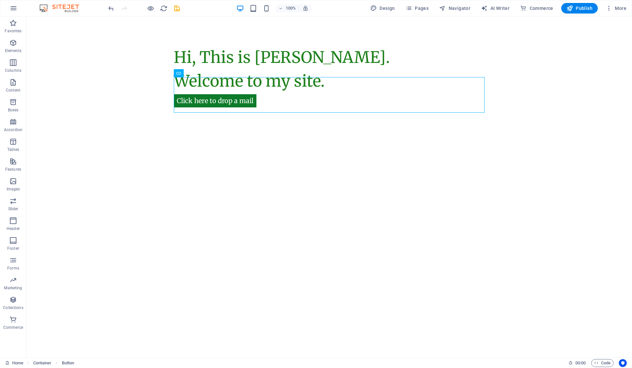
click at [173, 8] on icon "save" at bounding box center [177, 9] width 8 height 8
click at [576, 7] on span "Publish" at bounding box center [580, 8] width 26 height 7
click at [382, 1] on div "100% Design Pages Navigator AI Writer Commerce Publish More" at bounding box center [315, 8] width 631 height 16
click at [383, 5] on span "Design" at bounding box center [382, 8] width 25 height 7
select select "px"
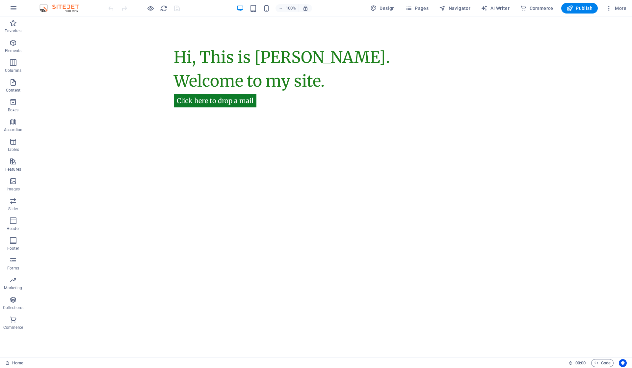
select select "400"
select select "px"
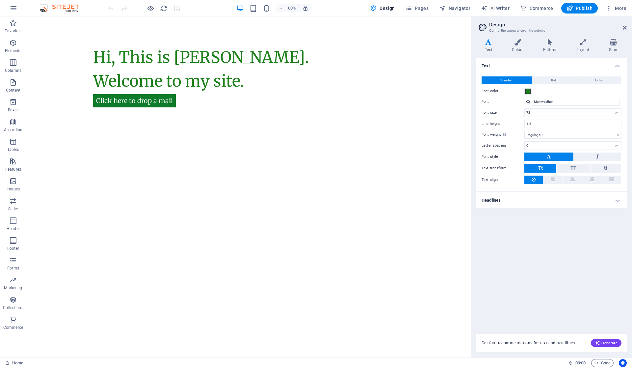
click at [417, 1] on div "100% Design Pages Navigator AI Writer Commerce Publish More" at bounding box center [315, 8] width 631 height 16
click at [417, 7] on span "Pages" at bounding box center [417, 8] width 23 height 7
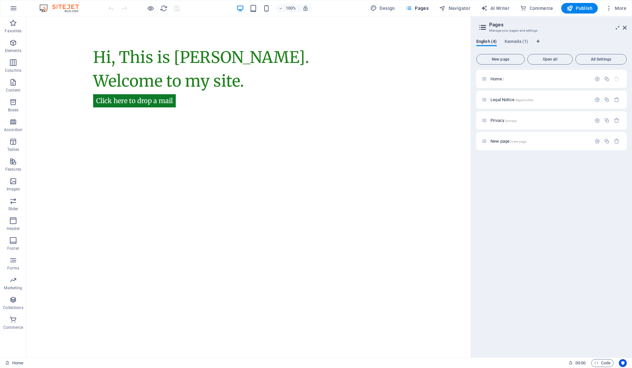
click at [513, 42] on span "Kannada (1)" at bounding box center [516, 42] width 23 height 9
click at [482, 42] on span "English (4)" at bounding box center [486, 42] width 20 height 9
click at [458, 8] on span "Navigator" at bounding box center [454, 8] width 31 height 7
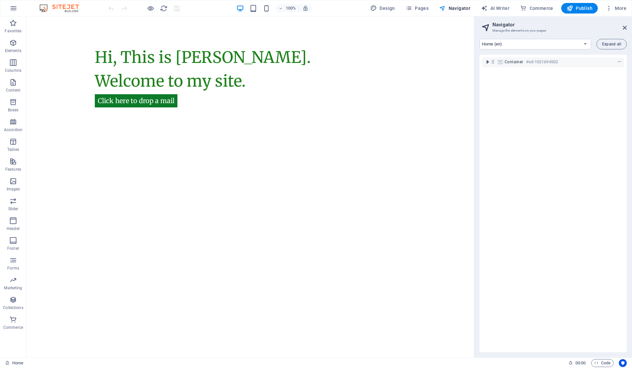
click at [519, 41] on select "Home (en) Legal Notice (en) Privacy (en) New page (en) Home (kn)" at bounding box center [536, 44] width 112 height 11
click at [422, 9] on span "Pages" at bounding box center [417, 8] width 23 height 7
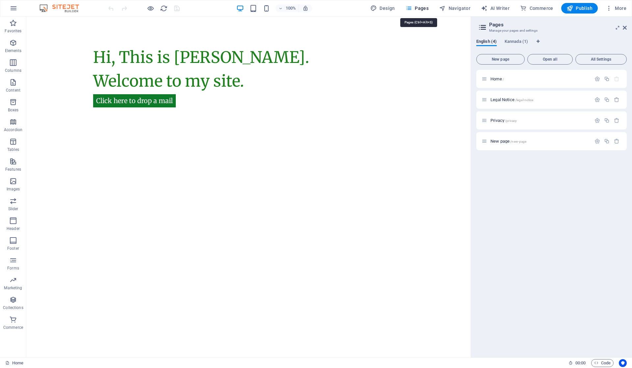
click at [422, 9] on span "Pages" at bounding box center [417, 8] width 23 height 7
click at [518, 40] on span "Kannada (1)" at bounding box center [516, 42] width 23 height 9
click at [608, 8] on icon "button" at bounding box center [609, 8] width 7 height 7
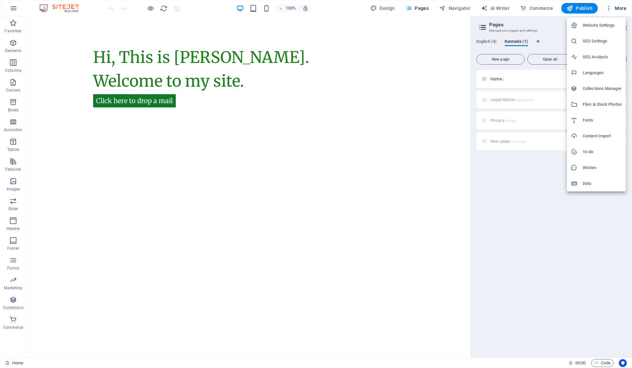
click at [606, 23] on h6 "Website Settings" at bounding box center [602, 25] width 39 height 8
select select "41"
select select "79"
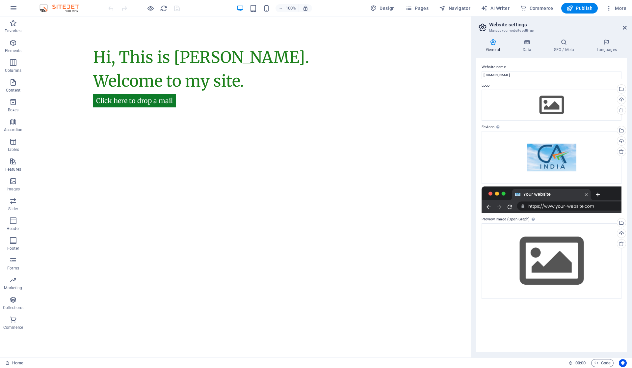
click at [606, 46] on h4 "Languages" at bounding box center [607, 46] width 40 height 14
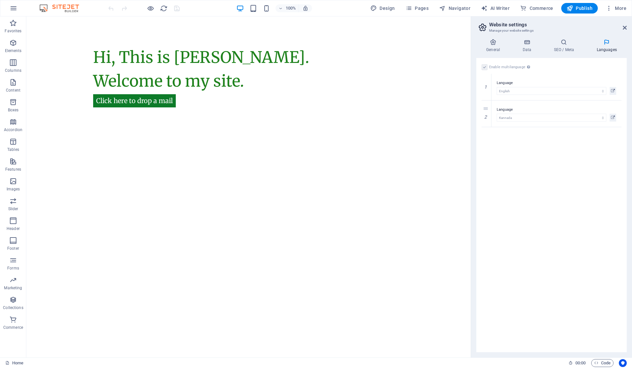
click at [0, 0] on icon at bounding box center [0, 0] width 0 height 0
click at [624, 27] on icon at bounding box center [625, 27] width 4 height 5
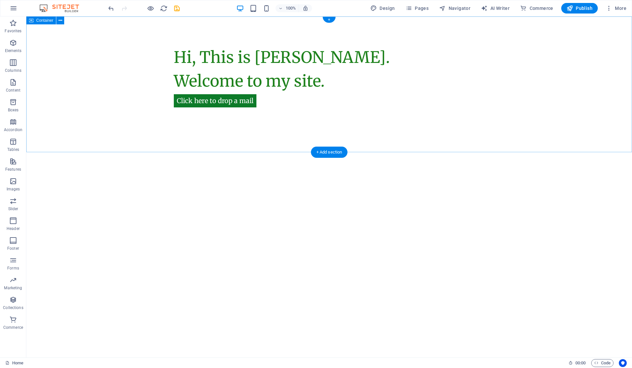
click at [540, 114] on div "Hi, This is [PERSON_NAME]. Welcome to my site. Click here to drop a mail" at bounding box center [329, 84] width 606 height 136
click at [607, 8] on icon "button" at bounding box center [609, 8] width 7 height 7
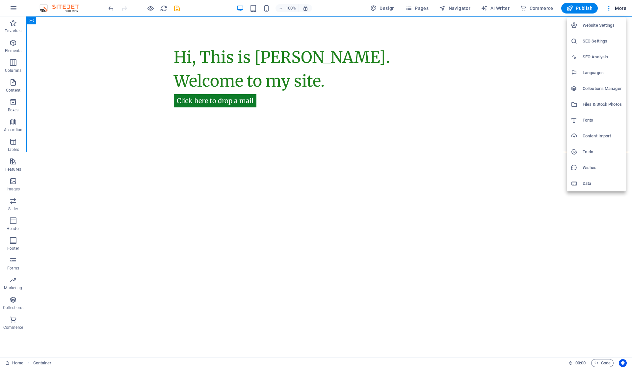
click at [489, 6] on div at bounding box center [316, 184] width 632 height 368
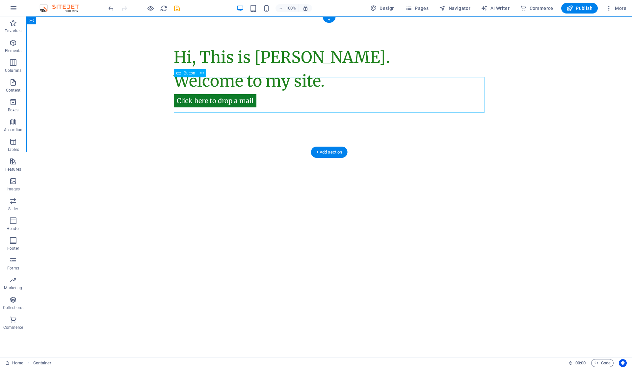
click at [189, 100] on div "Click here to drop a mail" at bounding box center [329, 95] width 311 height 36
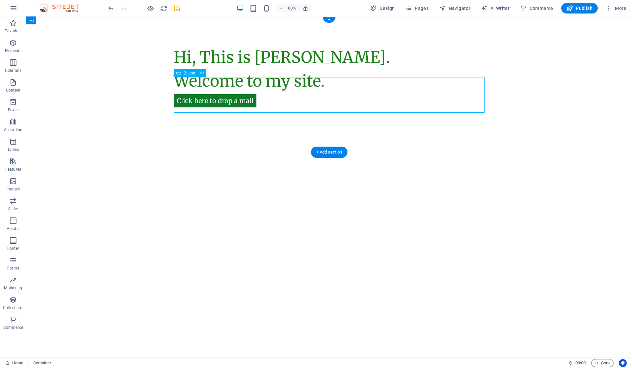
click at [189, 100] on div "Click here to drop a mail" at bounding box center [329, 95] width 311 height 36
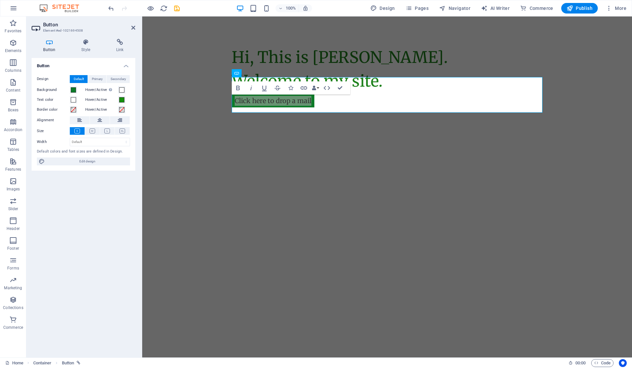
click at [82, 49] on h4 "Style" at bounding box center [87, 46] width 35 height 14
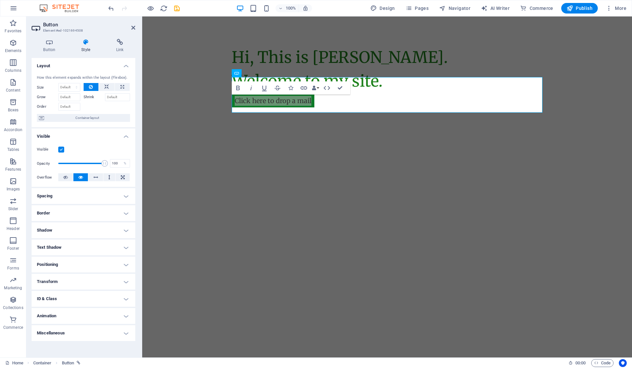
click at [93, 211] on h4 "Border" at bounding box center [84, 213] width 104 height 16
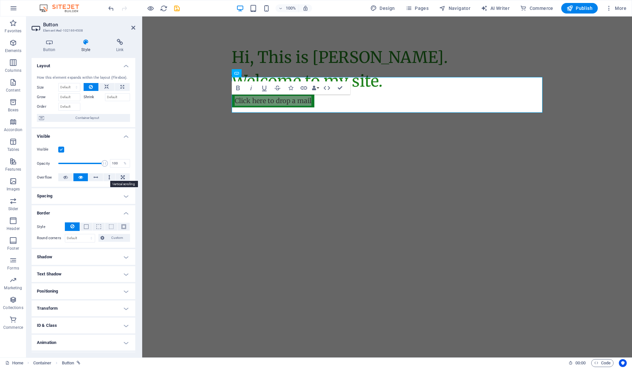
scroll to position [14, 0]
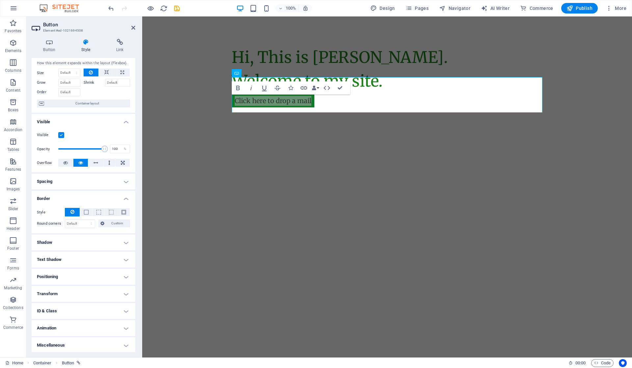
click at [89, 213] on button at bounding box center [86, 212] width 12 height 8
click at [65, 236] on button "- Color" at bounding box center [68, 234] width 7 height 7
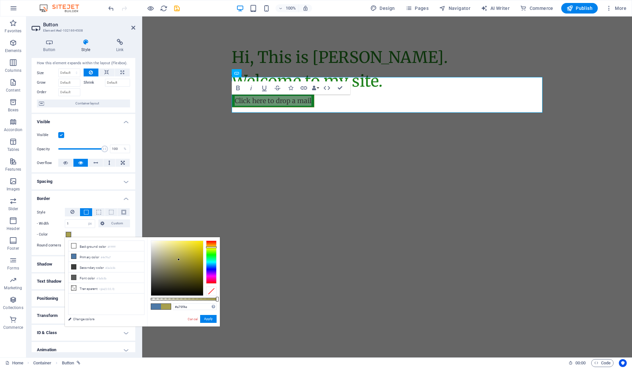
click at [211, 247] on div at bounding box center [211, 261] width 11 height 43
click at [196, 248] on div at bounding box center [177, 268] width 52 height 55
click at [198, 251] on div at bounding box center [177, 268] width 52 height 55
type input "#ffea17"
drag, startPoint x: 197, startPoint y: 250, endPoint x: 56, endPoint y: 219, distance: 144.6
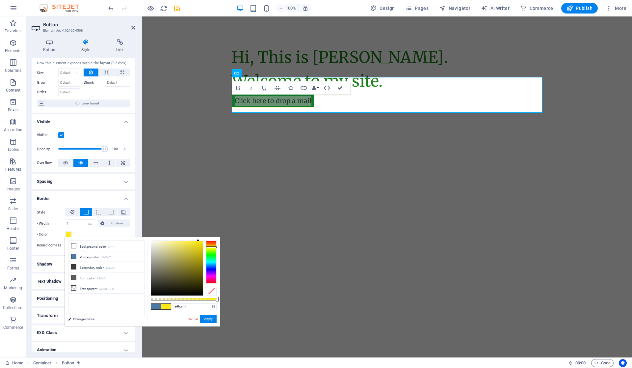
click at [198, 236] on body "vijethakumar.in Home (en) Favorites Elements Columns Content Boxes Accordion Ta…" at bounding box center [316, 184] width 632 height 368
click at [210, 320] on button "Apply" at bounding box center [208, 319] width 16 height 8
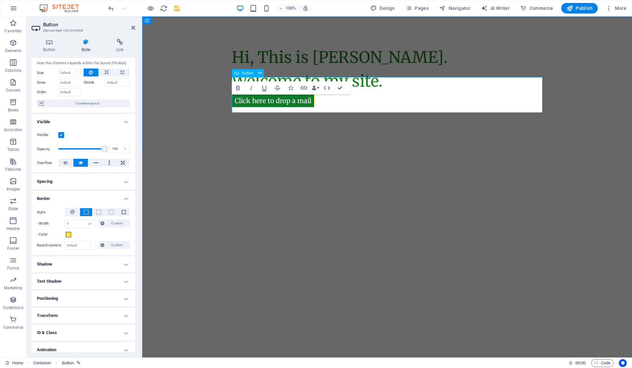
click at [334, 100] on div "Click here to drop a mail" at bounding box center [387, 95] width 311 height 36
click at [326, 132] on div "Hi, This is [PERSON_NAME]. Welcome to my site. Click here to drop a mail" at bounding box center [387, 84] width 490 height 136
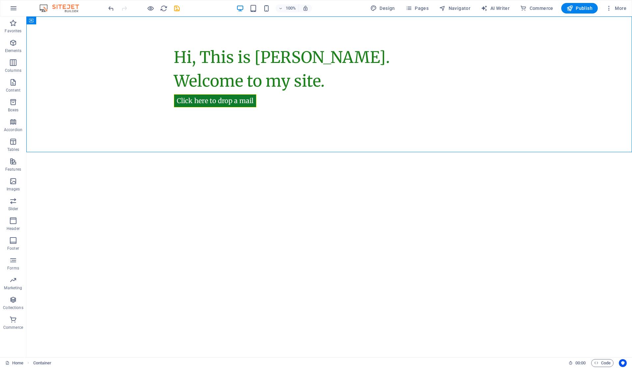
click at [18, 166] on span "Features" at bounding box center [13, 165] width 26 height 16
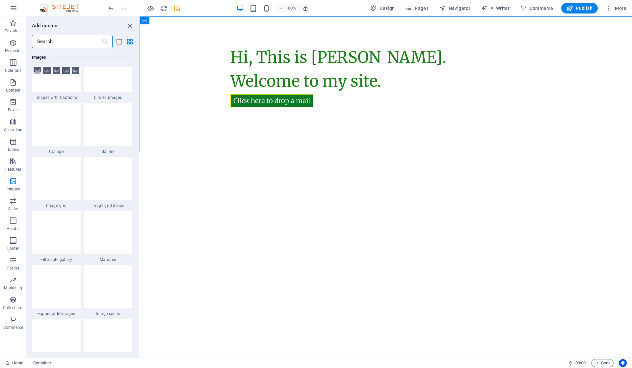
scroll to position [3444, 0]
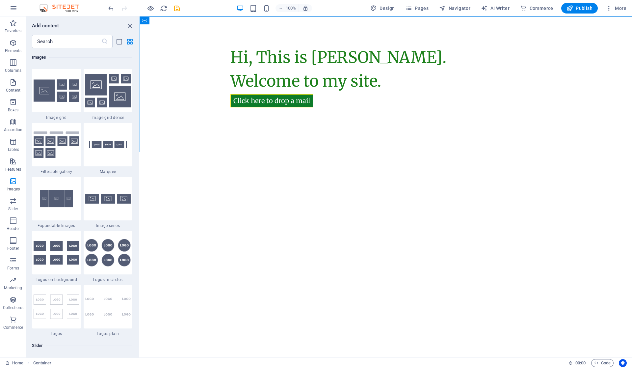
click at [106, 156] on div at bounding box center [108, 144] width 49 height 43
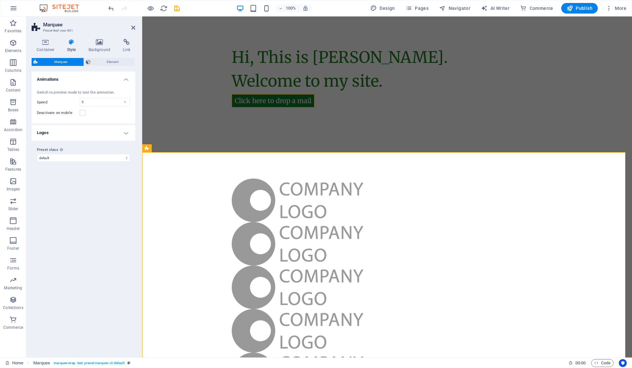
click at [110, 61] on span "Element" at bounding box center [113, 62] width 41 height 8
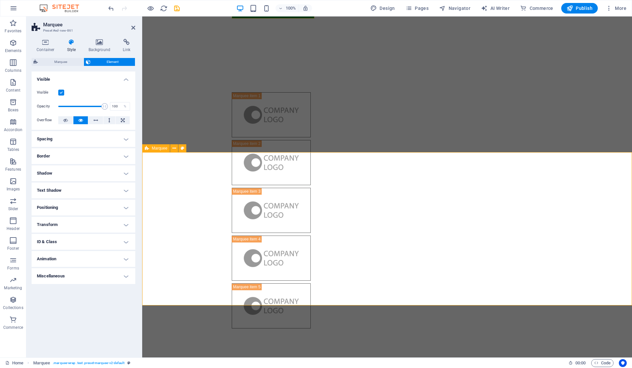
scroll to position [0, 0]
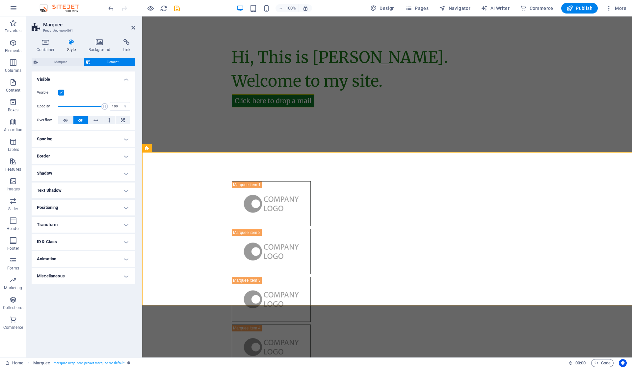
click at [61, 57] on div "Container Style Background Link Size Height Default px rem % vh vw Min. height …" at bounding box center [84, 195] width 104 height 313
click at [61, 63] on span "Marquee" at bounding box center [61, 62] width 42 height 8
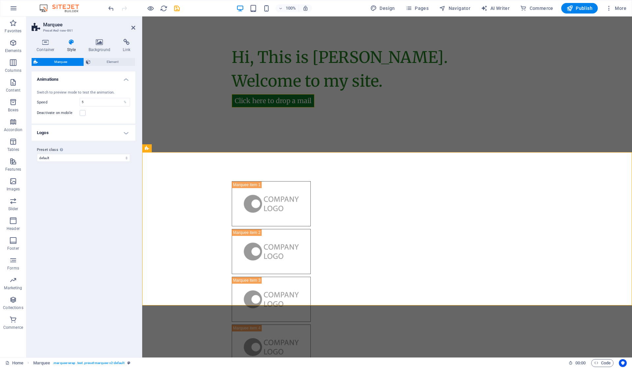
click at [96, 135] on h4 "Logos" at bounding box center [84, 133] width 104 height 16
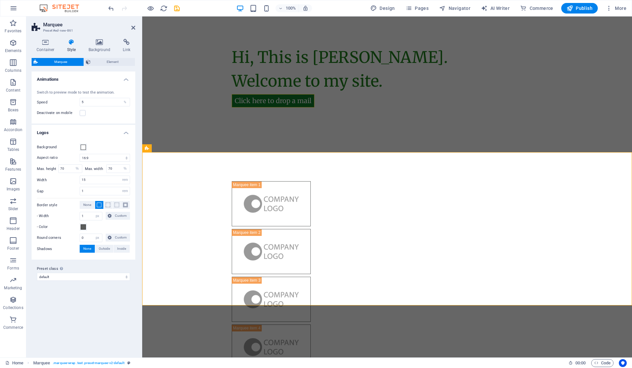
click at [131, 28] on header "Marquee Preset #ed-new-861" at bounding box center [84, 24] width 104 height 17
click at [133, 25] on icon at bounding box center [133, 27] width 4 height 5
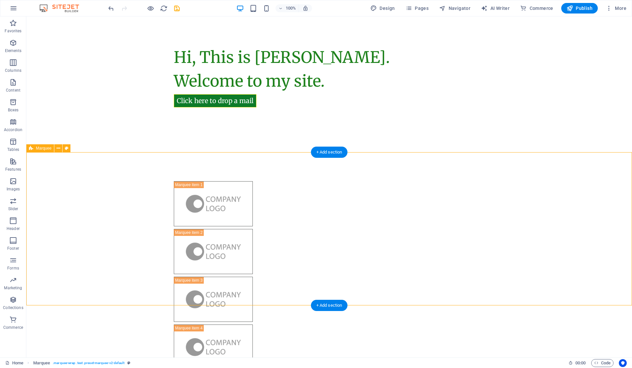
click at [70, 189] on div at bounding box center [329, 299] width 606 height 294
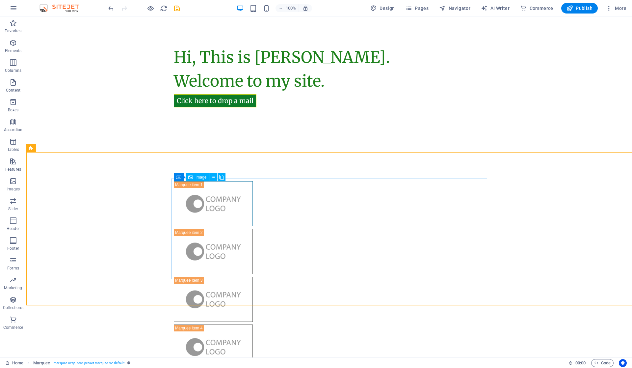
click at [213, 174] on icon at bounding box center [214, 177] width 4 height 7
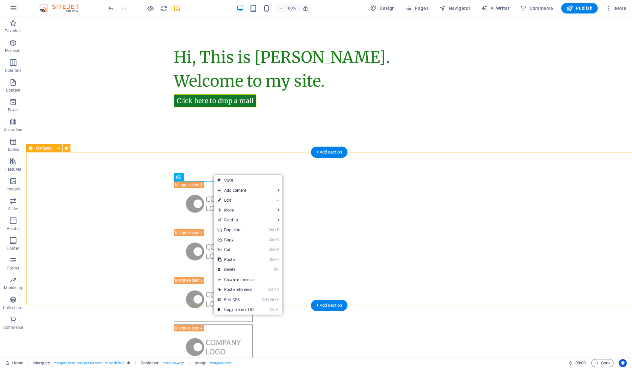
click at [94, 212] on div at bounding box center [329, 299] width 606 height 294
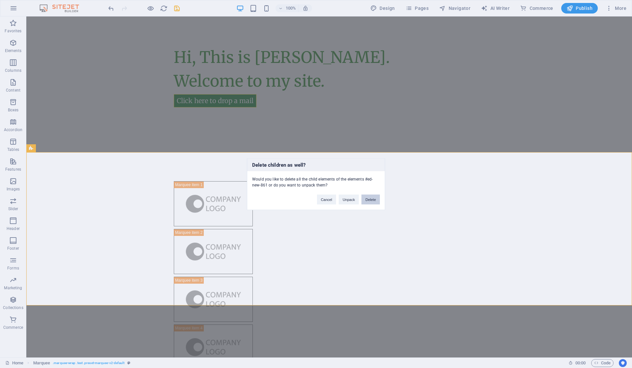
click at [370, 200] on button "Delete" at bounding box center [370, 199] width 18 height 10
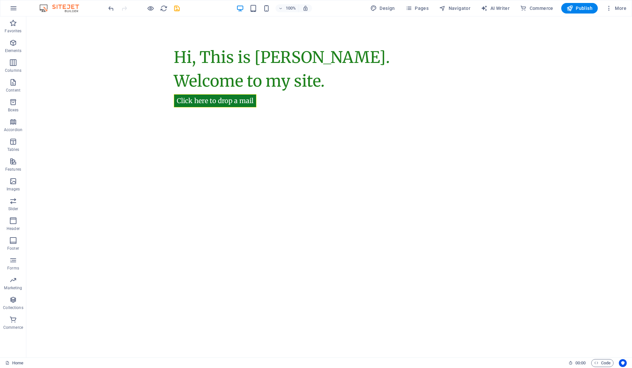
click at [309, 152] on html "Skip to main content Hi, This is [PERSON_NAME]. Welcome to my site. Click here …" at bounding box center [329, 84] width 606 height 136
click at [203, 152] on html "Skip to main content Hi, This is [PERSON_NAME]. Welcome to my site. Click here …" at bounding box center [329, 84] width 606 height 136
click at [269, 133] on div "Hi, This is [PERSON_NAME]. Welcome to my site. Click here to drop a mail" at bounding box center [329, 84] width 606 height 136
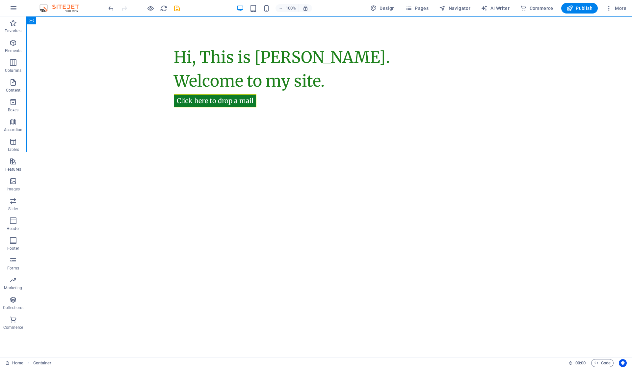
click at [280, 152] on html "Skip to main content Hi, This is [PERSON_NAME]. Welcome to my site. Click here …" at bounding box center [329, 84] width 606 height 136
click at [328, 97] on div "Click here to drop a mail" at bounding box center [329, 95] width 311 height 36
click at [276, 134] on div "Hi, This is [PERSON_NAME]. Welcome to my site. Click here to drop a mail" at bounding box center [329, 84] width 606 height 136
click at [290, 152] on html "Skip to main content Hi, This is [PERSON_NAME]. Welcome to my site. Click here …" at bounding box center [329, 84] width 606 height 136
click at [13, 259] on icon "button" at bounding box center [13, 260] width 8 height 8
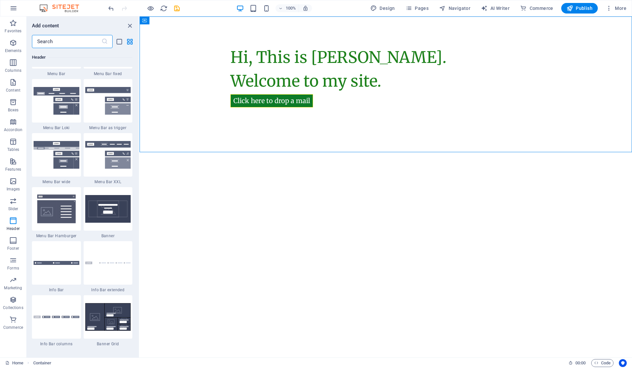
scroll to position [4104, 0]
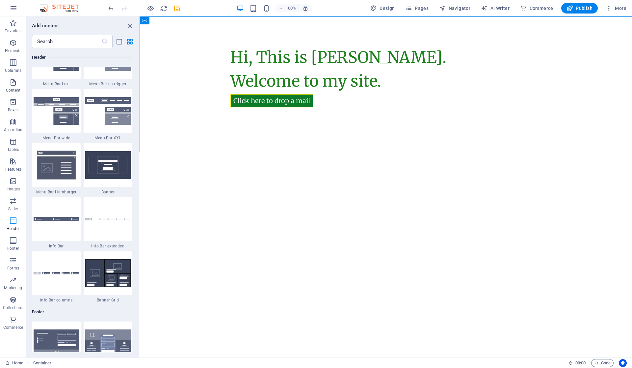
click at [99, 270] on img at bounding box center [108, 273] width 46 height 28
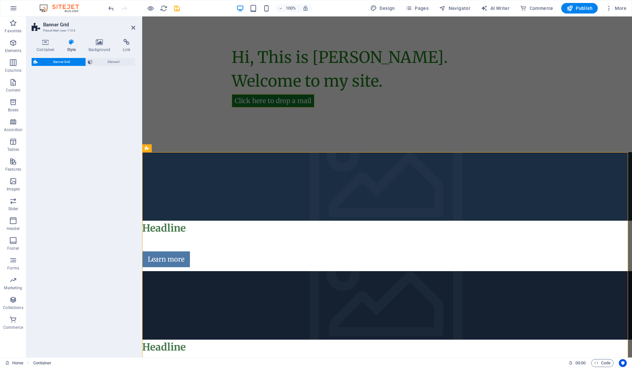
select select "vh"
select select "rem"
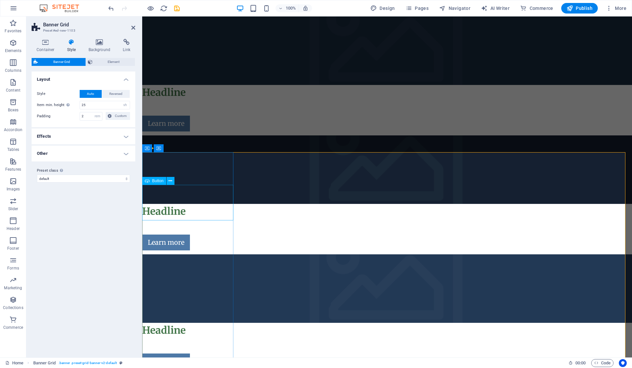
scroll to position [0, 0]
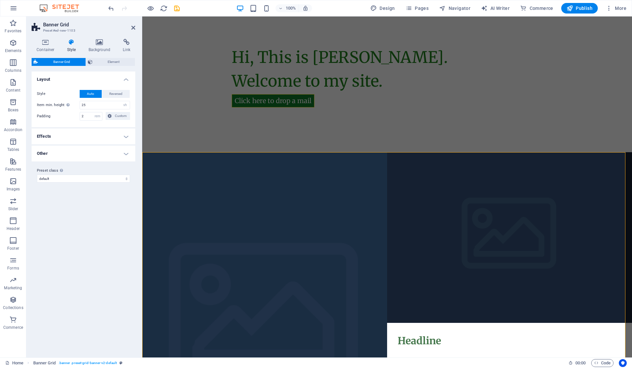
click at [93, 57] on div "Container Style Background Link Size Height Default px rem % vh vw Min. height …" at bounding box center [84, 195] width 104 height 313
click at [96, 63] on span "Element" at bounding box center [113, 62] width 39 height 8
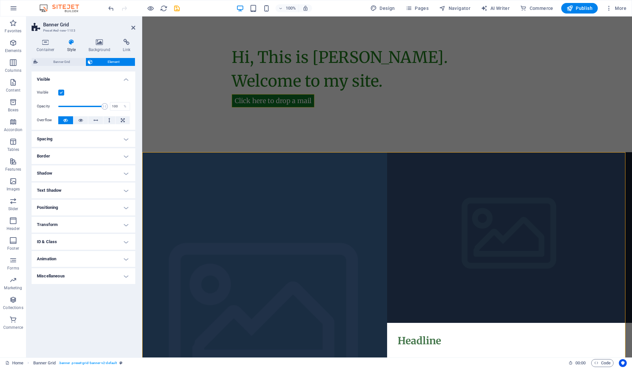
click at [68, 63] on span "Banner Grid" at bounding box center [62, 62] width 44 height 8
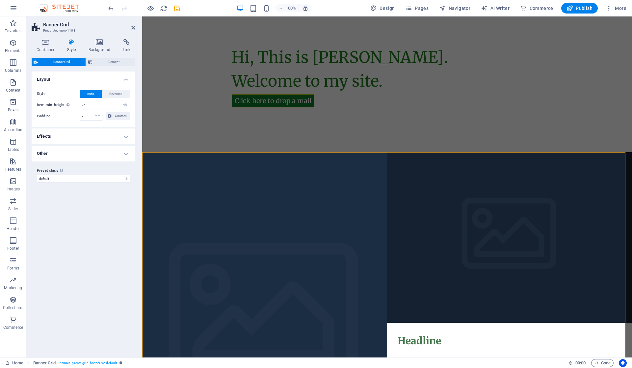
click at [47, 43] on icon at bounding box center [46, 42] width 28 height 7
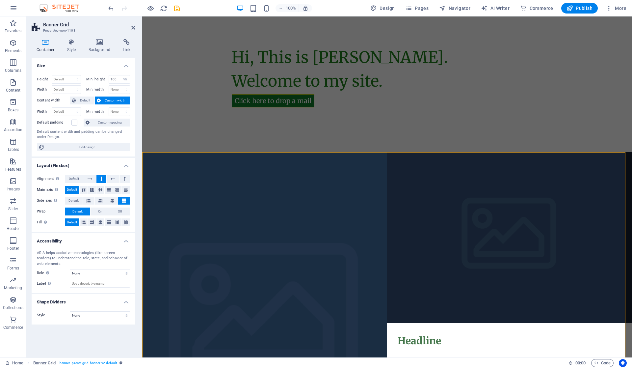
click at [131, 25] on h2 "Banner Grid" at bounding box center [89, 25] width 92 height 6
click at [133, 26] on icon at bounding box center [133, 27] width 4 height 5
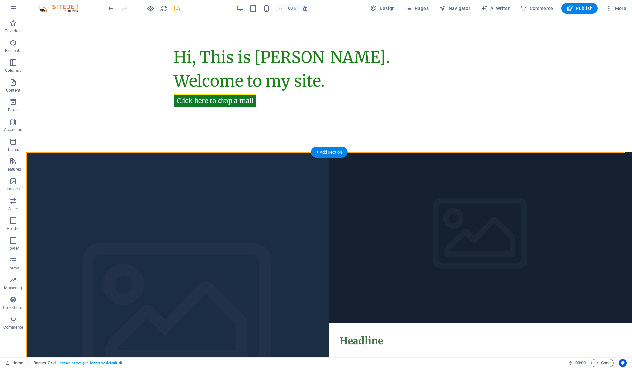
click at [90, 171] on figure at bounding box center [177, 322] width 303 height 341
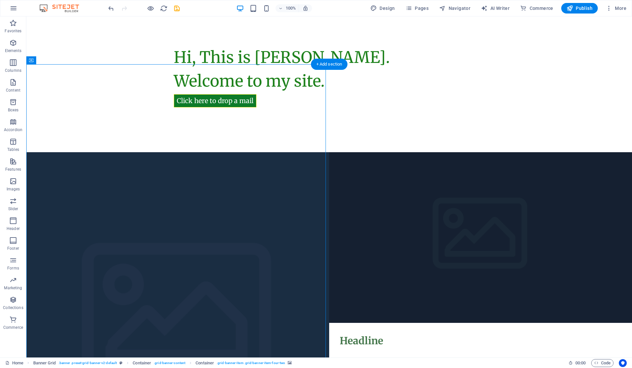
scroll to position [136, 0]
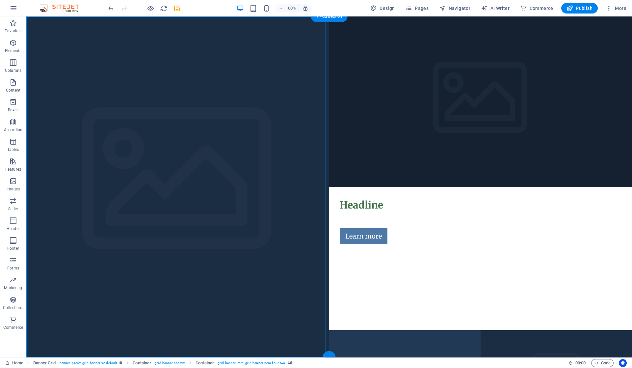
click at [104, 177] on figure at bounding box center [177, 186] width 303 height 341
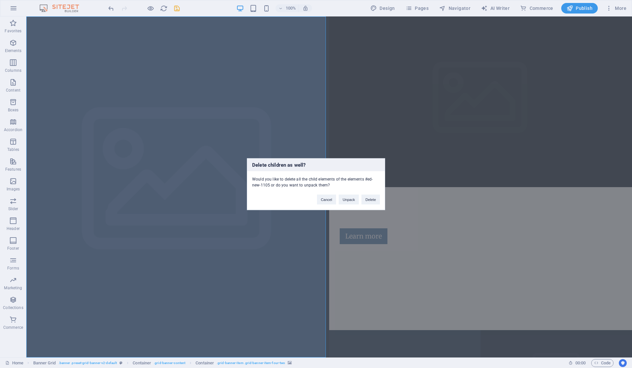
click at [377, 199] on button "Delete" at bounding box center [370, 199] width 18 height 10
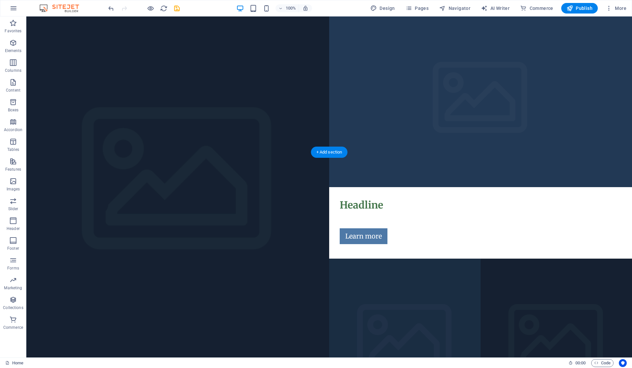
scroll to position [0, 0]
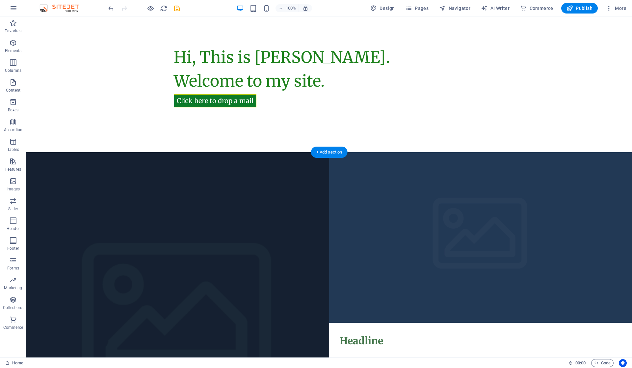
click at [294, 162] on figure at bounding box center [177, 322] width 303 height 341
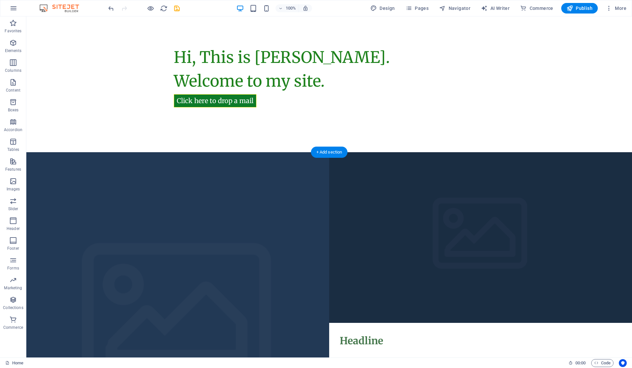
click at [294, 162] on figure at bounding box center [177, 322] width 303 height 341
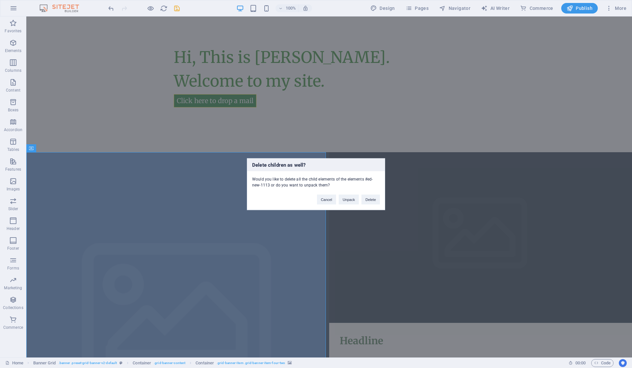
click at [368, 201] on button "Delete" at bounding box center [370, 199] width 18 height 10
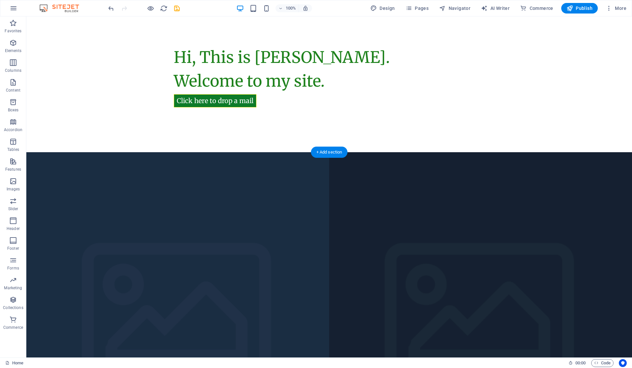
click at [371, 183] on figure at bounding box center [480, 322] width 303 height 341
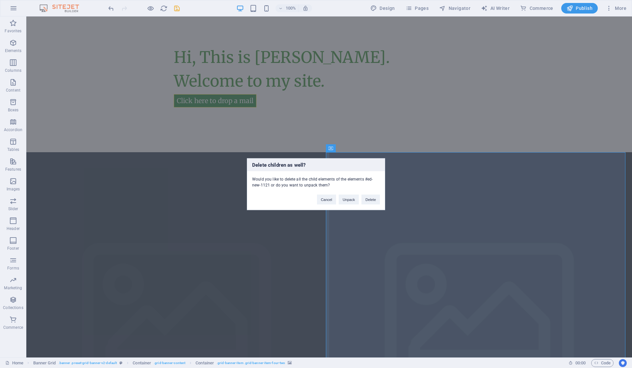
click at [375, 198] on button "Delete" at bounding box center [370, 199] width 18 height 10
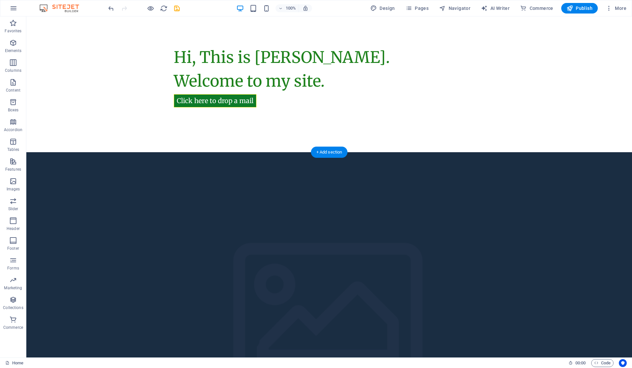
click at [342, 194] on figure at bounding box center [329, 322] width 606 height 341
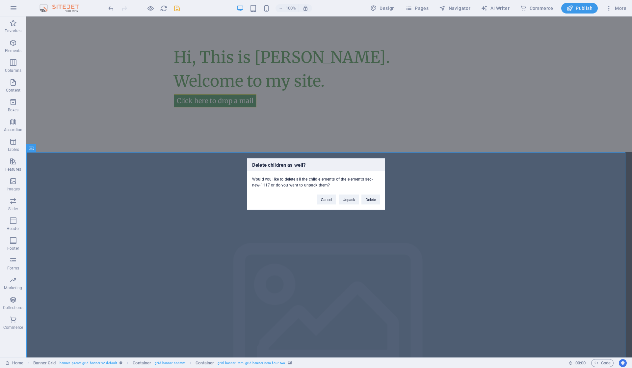
click at [377, 202] on button "Delete" at bounding box center [370, 199] width 18 height 10
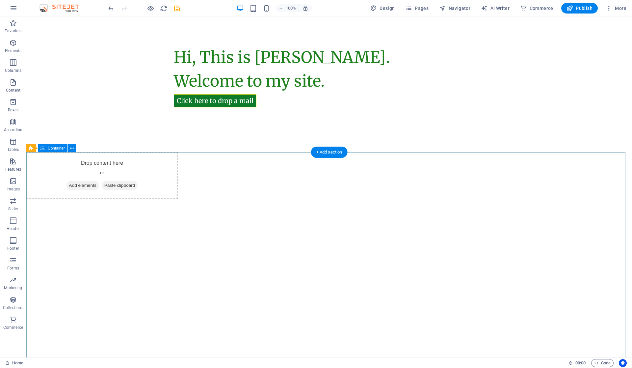
click at [359, 203] on div "Drop content here or Add elements Paste clipboard" at bounding box center [329, 245] width 606 height 187
click at [153, 190] on div "Drop content here or Add elements Paste clipboard" at bounding box center [101, 175] width 151 height 47
click at [73, 147] on icon at bounding box center [72, 148] width 4 height 7
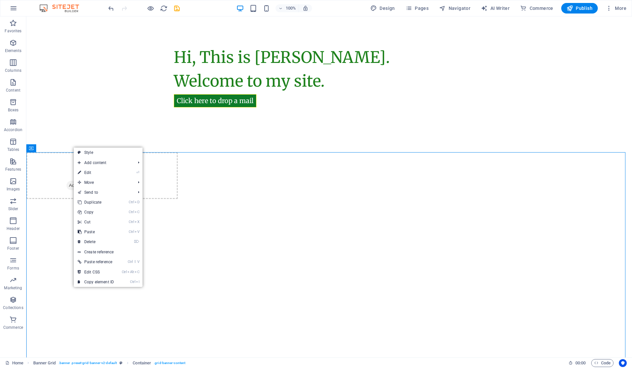
click at [93, 242] on link "⌦ Delete" at bounding box center [96, 242] width 44 height 10
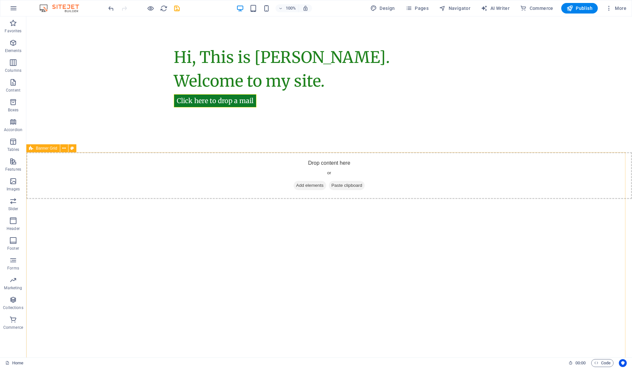
click at [64, 146] on icon at bounding box center [64, 148] width 4 height 7
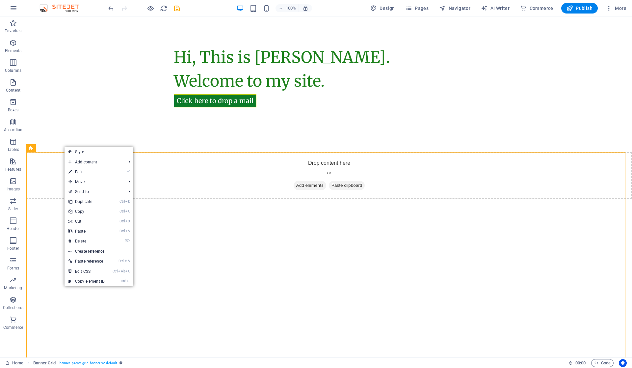
click at [92, 240] on link "⌦ Delete" at bounding box center [87, 241] width 44 height 10
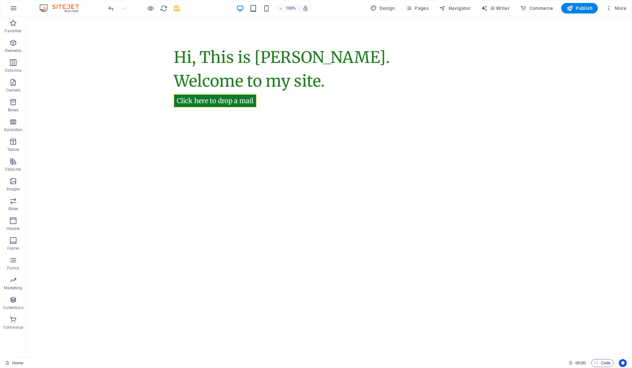
click at [224, 152] on html "Skip to main content Hi, This is [PERSON_NAME]. Welcome to my site. Click here …" at bounding box center [329, 84] width 606 height 136
click at [211, 123] on div "Hi, This is [PERSON_NAME]. Welcome to my site. Click here to drop a mail" at bounding box center [329, 84] width 606 height 136
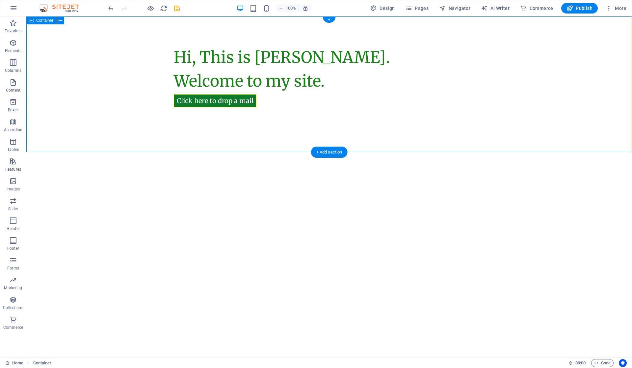
click at [213, 24] on div "Hi, This is [PERSON_NAME]. Welcome to my site. Click here to drop a mail" at bounding box center [329, 84] width 606 height 136
click at [63, 19] on button at bounding box center [60, 20] width 8 height 8
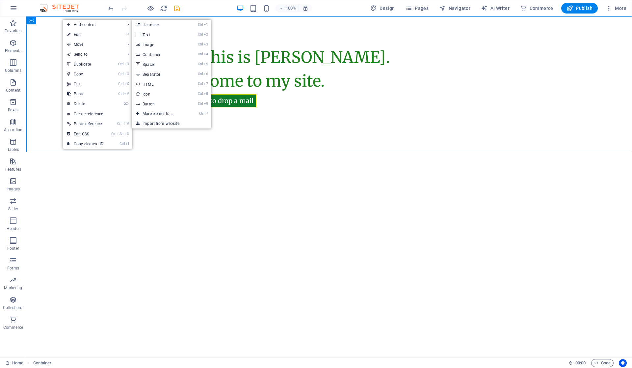
click at [169, 112] on link "Ctrl ⏎ More elements ..." at bounding box center [159, 114] width 54 height 10
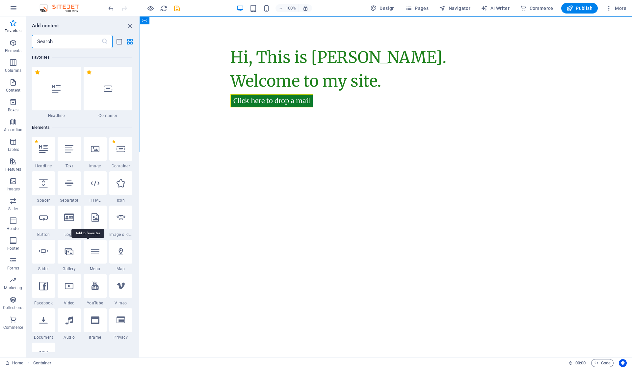
scroll to position [44, 0]
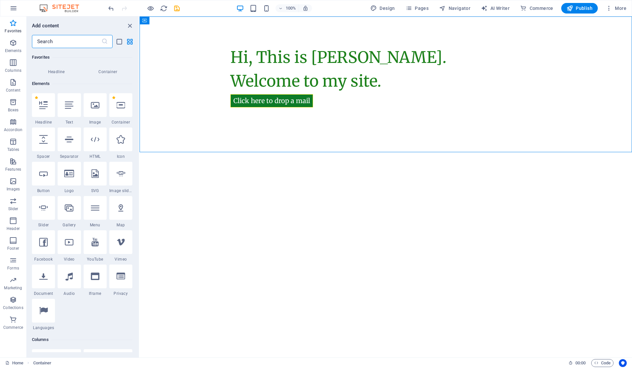
click at [85, 311] on div "1 Star Headline 1 Star Text 1 Star Image 1 Star Container 1 Star Spacer 1 Star …" at bounding box center [82, 211] width 100 height 237
click at [93, 313] on div "1 Star Headline 1 Star Text 1 Star Image 1 Star Container 1 Star Spacer 1 Star …" at bounding box center [82, 211] width 100 height 237
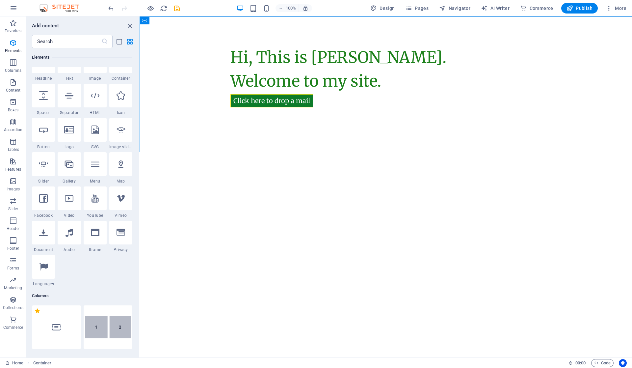
click at [99, 299] on div "Columns" at bounding box center [82, 295] width 100 height 18
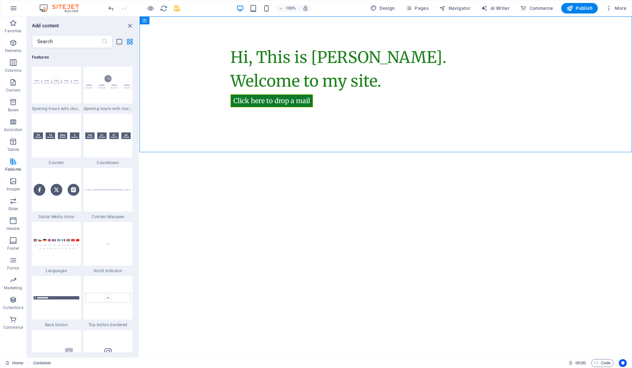
scroll to position [2941, 0]
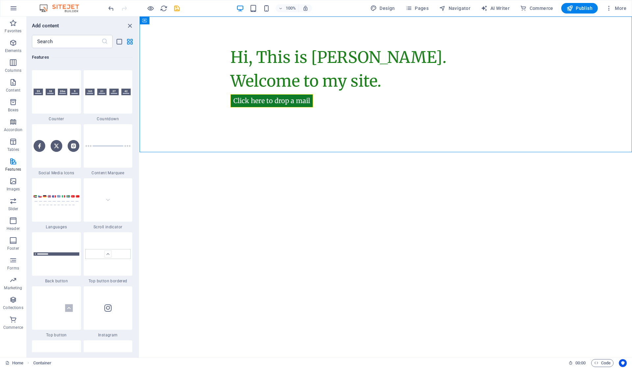
click at [115, 158] on div at bounding box center [108, 145] width 49 height 43
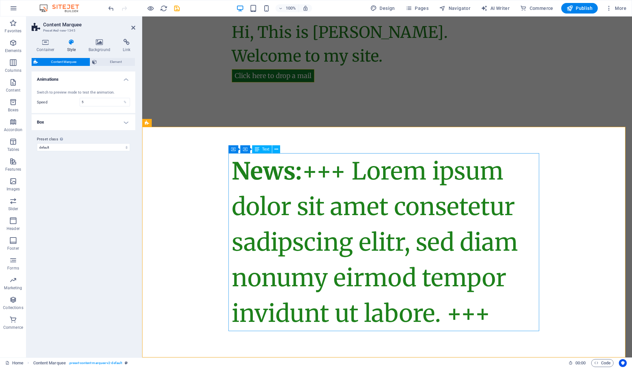
scroll to position [0, 0]
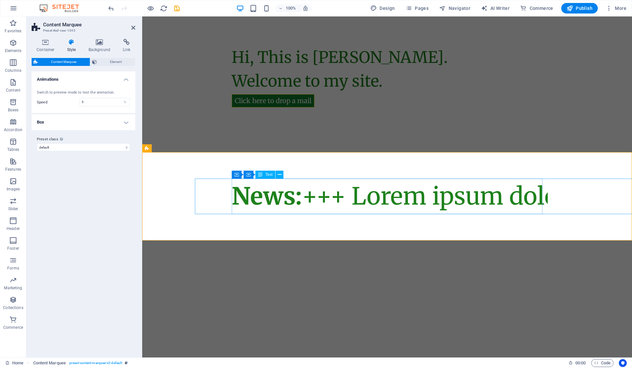
click at [514, 202] on div "News: +++ Lorem ipsum dolor sit amet consetetur sadipscing elitr, sed diam nonu…" at bounding box center [527, 196] width 26 height 36
click at [516, 202] on div "News: +++ Lorem ipsum dolor sit amet consetetur sadipscing elitr, sed diam nonu…" at bounding box center [528, 196] width 25 height 36
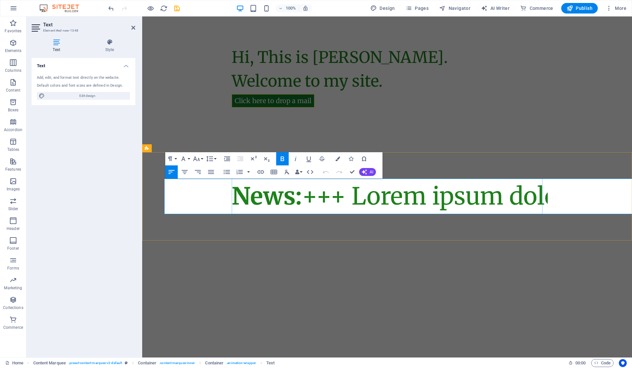
click at [519, 197] on p "News: +++ Lorem ipsum dolor sit amet consetetur sadipscing elitr, sed diam nonu…" at bounding box center [530, 196] width 22 height 36
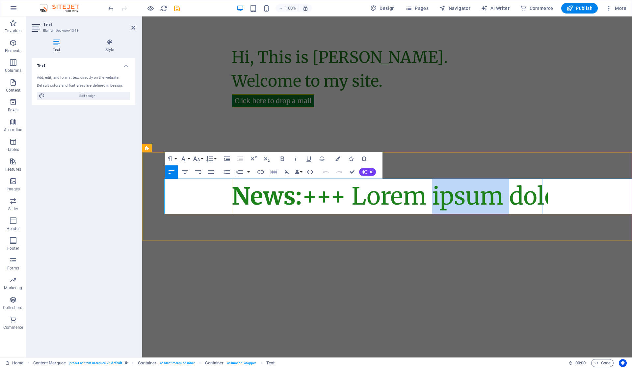
click at [540, 197] on p "News: +++ Lorem ipsum dolor sit amet consetetur sadipscing elitr, sed diam nonu…" at bounding box center [541, 196] width 2 height 36
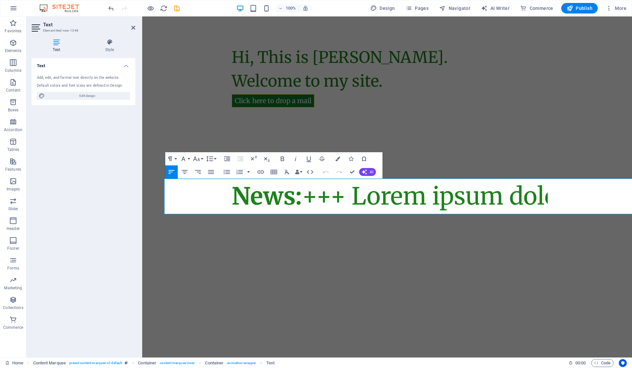
click at [230, 240] on html "Skip to main content Hi, This is Vijetha Kumar. Welcome to my site. Click here …" at bounding box center [387, 128] width 490 height 224
click at [242, 240] on html "Skip to main content Hi, This is Vijetha Kumar. Welcome to my site. Click here …" at bounding box center [387, 128] width 490 height 224
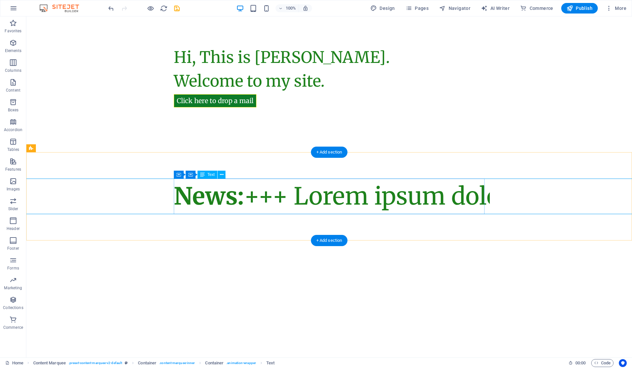
click at [477, 198] on div "News: +++ Lorem ipsum dolor sit amet consetetur sadipscing elitr, sed diam nonu…" at bounding box center [480, 196] width 7 height 36
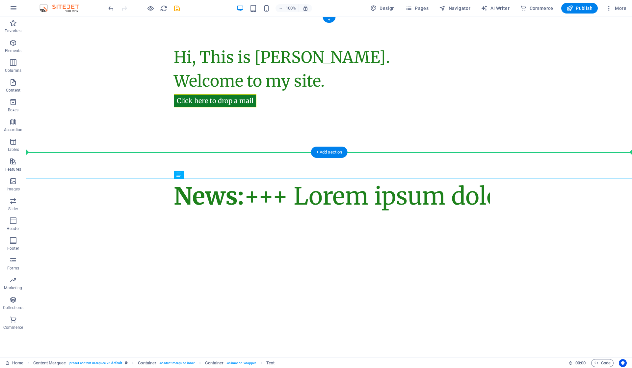
drag, startPoint x: 342, startPoint y: 199, endPoint x: 336, endPoint y: 142, distance: 58.0
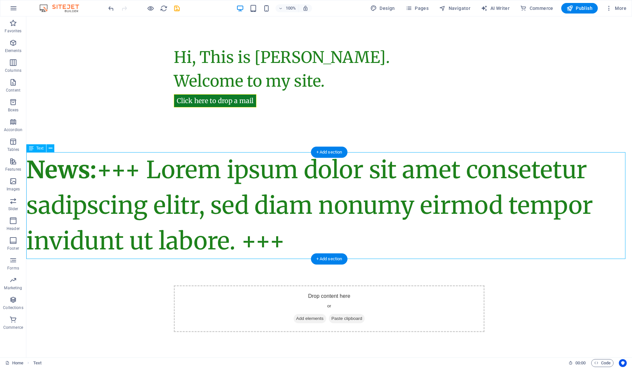
click at [298, 235] on div "News: +++ Lorem ipsum dolor sit amet consetetur sadipscing elitr, sed diam nonu…" at bounding box center [329, 205] width 606 height 107
click at [298, 236] on div "News: +++ Lorem ipsum dolor sit amet consetetur sadipscing elitr, sed diam nonu…" at bounding box center [329, 205] width 606 height 107
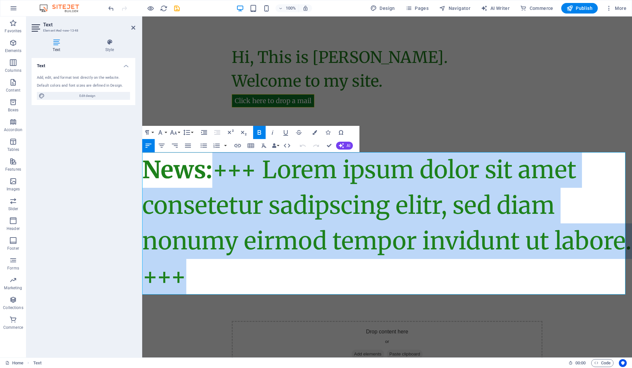
drag, startPoint x: 294, startPoint y: 275, endPoint x: 222, endPoint y: 171, distance: 126.2
click at [222, 171] on p "News: +++ Lorem ipsum dolor sit amet consetetur sadipscing elitr, sed diam nonu…" at bounding box center [387, 223] width 490 height 142
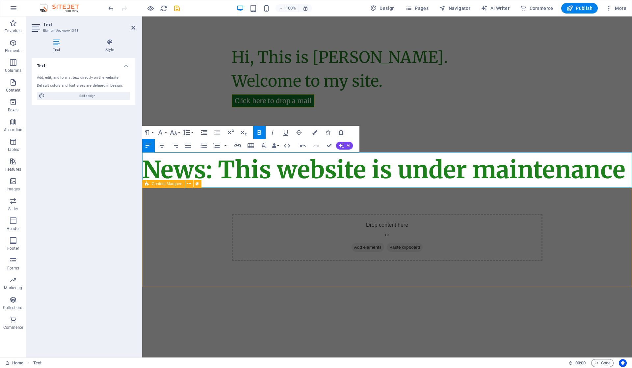
click at [190, 184] on icon at bounding box center [189, 183] width 4 height 7
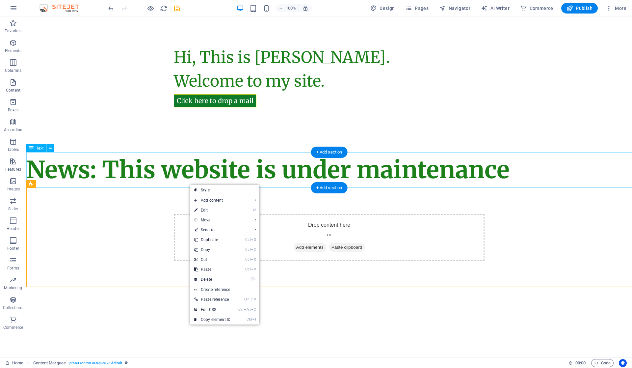
click at [416, 175] on div "News: This website is under maintenance" at bounding box center [329, 170] width 606 height 36
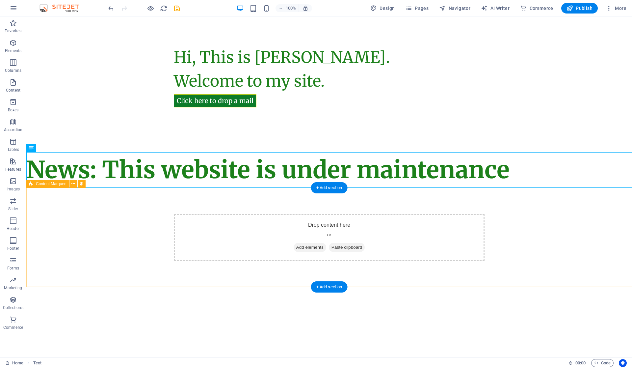
click at [433, 230] on div "Drop content here or Add elements Paste clipboard" at bounding box center [329, 237] width 311 height 47
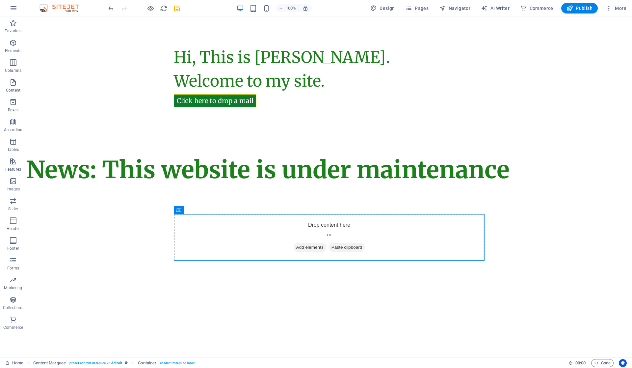
click at [429, 287] on html "Skip to main content Hi, This is Vijetha Kumar. Welcome to my site. Click here …" at bounding box center [329, 151] width 606 height 271
click at [435, 171] on div "News: This website is under maintenance" at bounding box center [329, 170] width 606 height 36
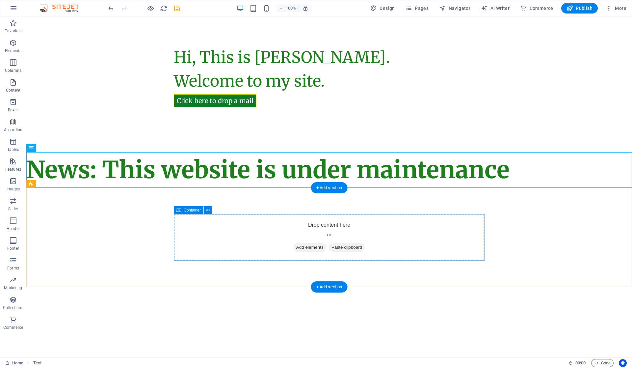
click at [444, 216] on div "Drop content here or Add elements Paste clipboard" at bounding box center [329, 237] width 311 height 47
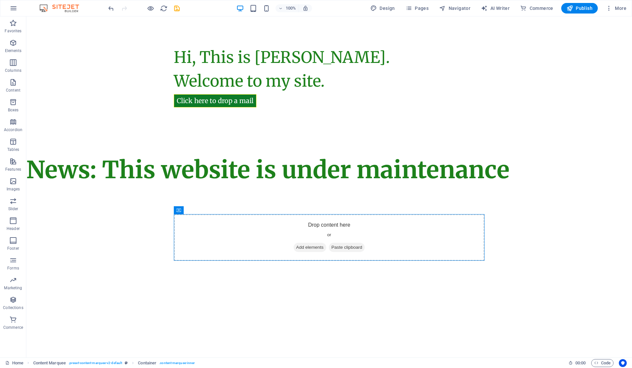
click at [397, 287] on html "Skip to main content Hi, This is Vijetha Kumar. Welcome to my site. Click here …" at bounding box center [329, 151] width 606 height 271
click at [431, 83] on div "Click here to drop a mail" at bounding box center [329, 95] width 311 height 36
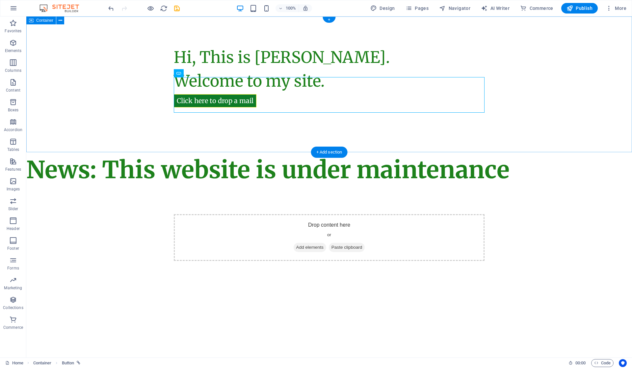
click at [544, 66] on div "Hi, This is [PERSON_NAME]. Welcome to my site. Click here to drop a mail" at bounding box center [329, 84] width 606 height 136
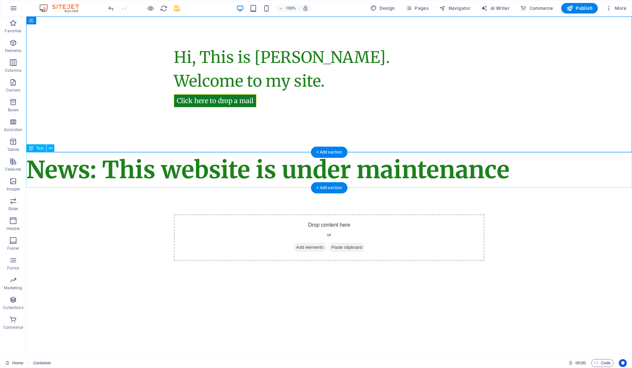
click at [410, 169] on div "News: This website is under maintenance" at bounding box center [329, 170] width 606 height 36
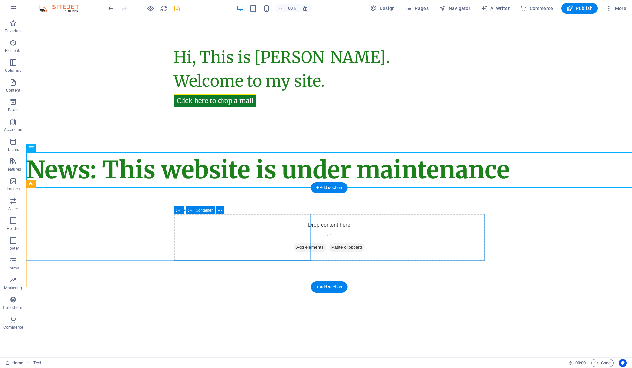
click at [474, 233] on div "Drop content here or Add elements Paste clipboard" at bounding box center [479, 237] width 11 height 47
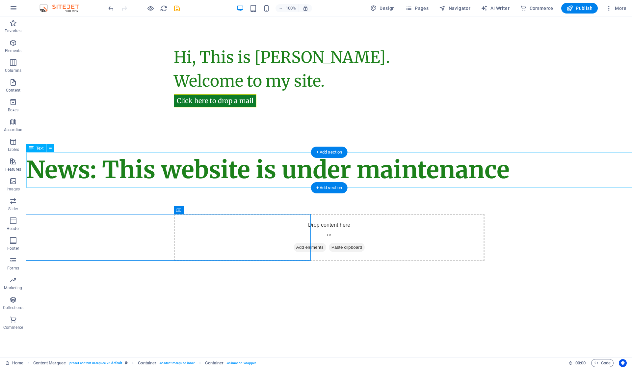
click at [212, 172] on div "News: This website is under maintenance" at bounding box center [329, 170] width 606 height 36
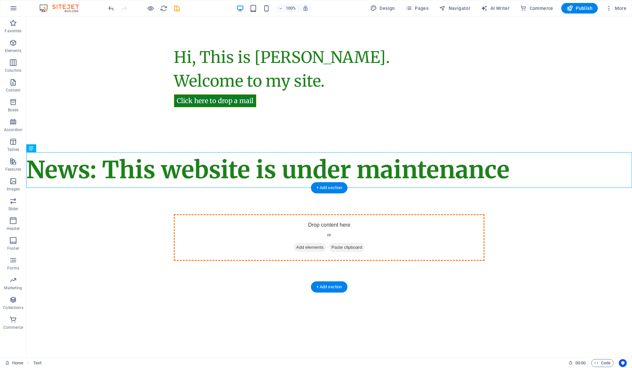
drag, startPoint x: 219, startPoint y: 169, endPoint x: 219, endPoint y: 234, distance: 65.8
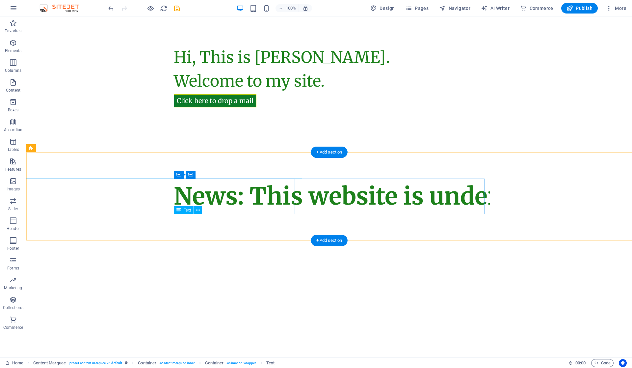
click at [480, 198] on div "News: This website is under maintenance" at bounding box center [482, 196] width 5 height 36
click at [482, 198] on div "News: This website is under maintenance" at bounding box center [483, 196] width 3 height 36
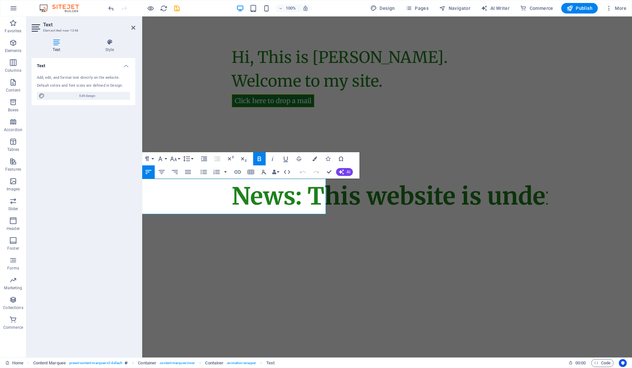
click at [108, 41] on icon at bounding box center [109, 42] width 51 height 7
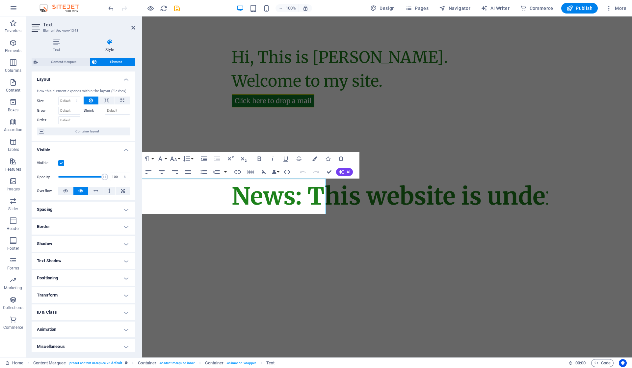
click at [111, 206] on h4 "Spacing" at bounding box center [84, 209] width 104 height 16
click at [111, 206] on h4 "Spacing" at bounding box center [84, 207] width 104 height 12
click at [106, 274] on h4 "Positioning" at bounding box center [84, 276] width 104 height 16
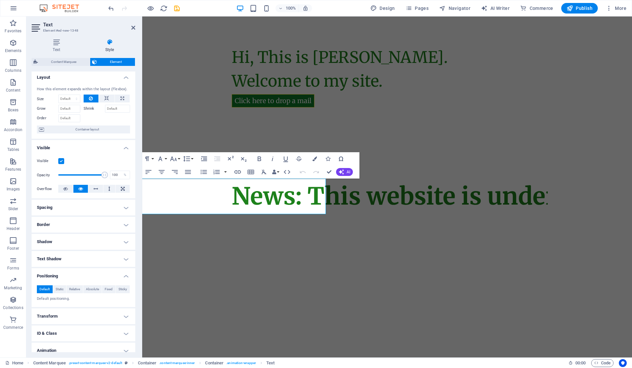
click at [218, 240] on html "Skip to main content Hi, This is Vijetha Kumar. Welcome to my site. Click here …" at bounding box center [387, 128] width 490 height 224
click at [134, 28] on icon at bounding box center [133, 27] width 4 height 5
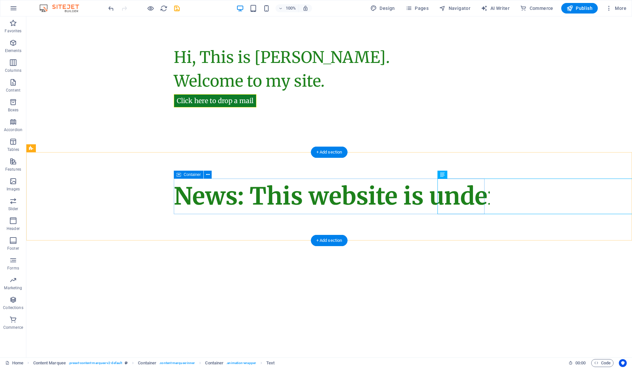
click at [333, 196] on div "News: This website is under maintenance" at bounding box center [329, 196] width 311 height 36
click at [482, 180] on div "News: This website is under maintenance" at bounding box center [483, 196] width 3 height 36
click at [344, 189] on div "News: This website is under maintenance" at bounding box center [329, 196] width 311 height 36
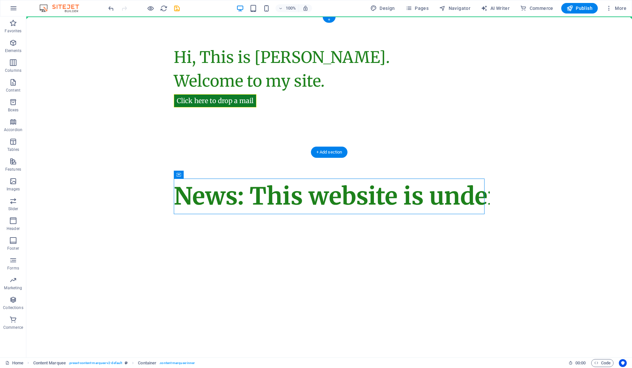
drag, startPoint x: 339, startPoint y: 196, endPoint x: 319, endPoint y: 32, distance: 165.9
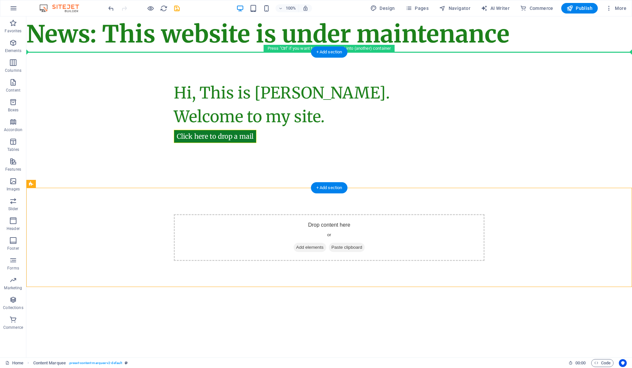
drag, startPoint x: 48, startPoint y: 202, endPoint x: 42, endPoint y: 64, distance: 138.4
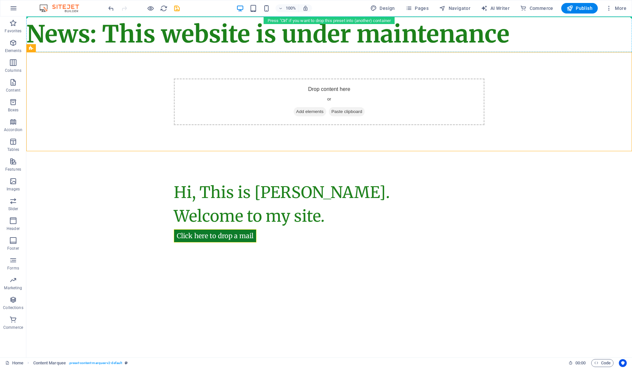
drag, startPoint x: 71, startPoint y: 94, endPoint x: 75, endPoint y: 31, distance: 63.0
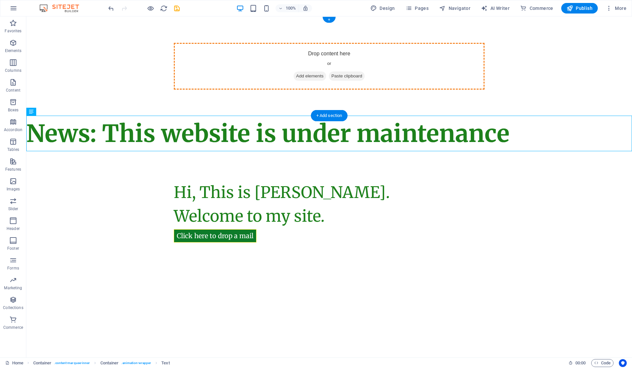
drag, startPoint x: 181, startPoint y: 140, endPoint x: 222, endPoint y: 67, distance: 83.4
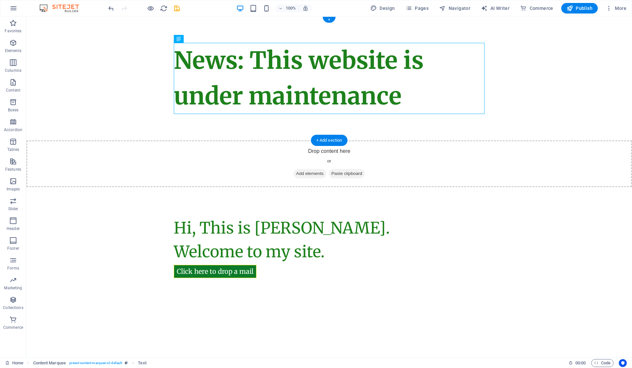
drag, startPoint x: 213, startPoint y: 82, endPoint x: 220, endPoint y: 39, distance: 43.3
click at [220, 39] on div "News: This website is under maintenance" at bounding box center [329, 78] width 606 height 124
click at [101, 58] on div "News: This website is under maintenance" at bounding box center [329, 78] width 606 height 124
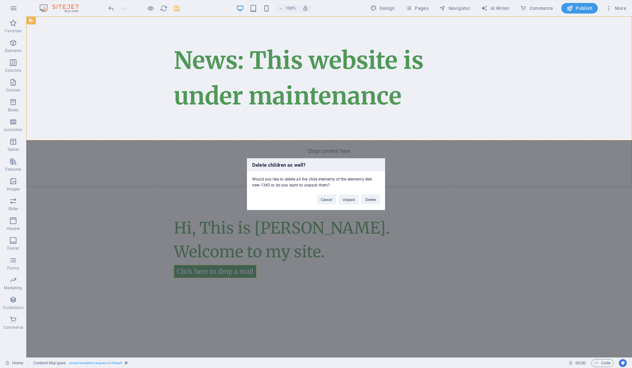
click at [370, 199] on button "Delete" at bounding box center [370, 199] width 18 height 10
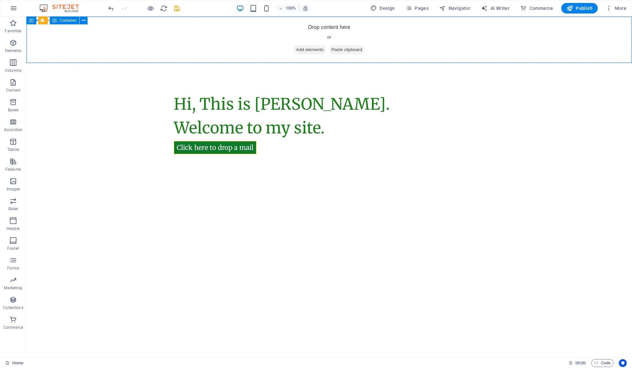
click at [86, 19] on button at bounding box center [84, 20] width 8 height 8
click at [53, 34] on div "Drop content here or Add elements Paste clipboard" at bounding box center [329, 39] width 606 height 47
click at [73, 20] on icon at bounding box center [72, 20] width 4 height 7
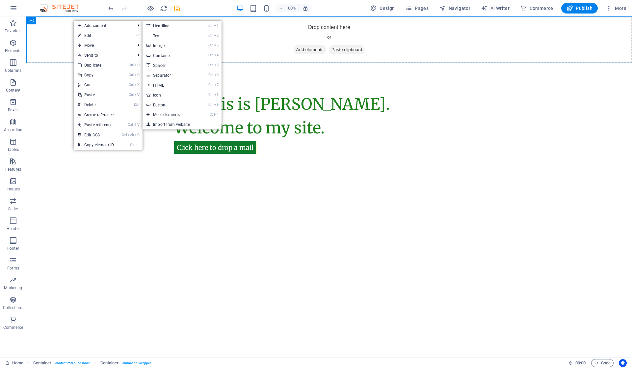
click at [180, 117] on link "Ctrl ⏎ More elements ..." at bounding box center [170, 115] width 54 height 10
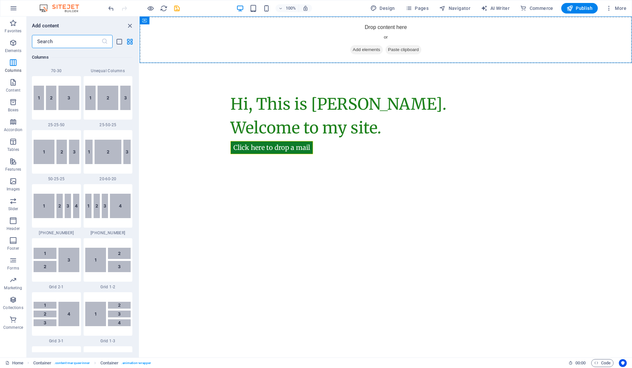
scroll to position [816, 0]
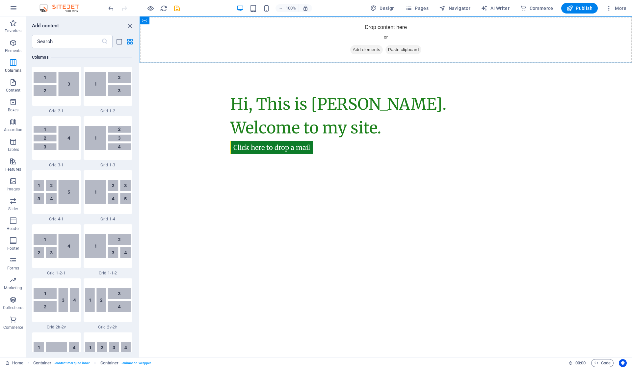
click at [17, 164] on span "Features" at bounding box center [13, 165] width 26 height 16
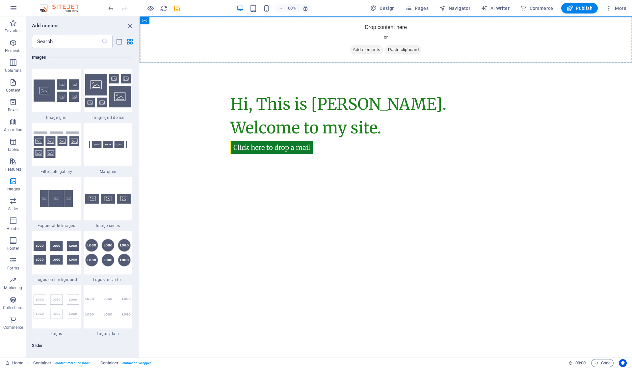
scroll to position [3488, 0]
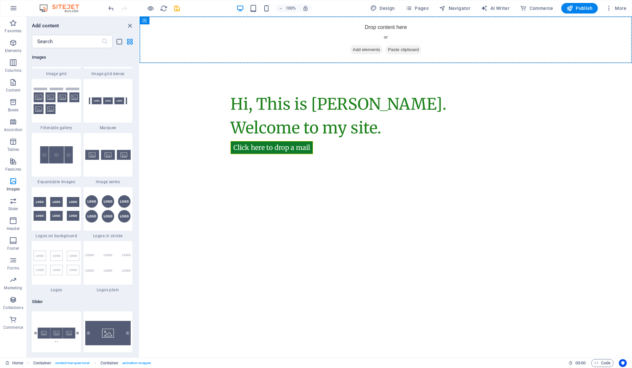
click at [107, 110] on div at bounding box center [108, 100] width 49 height 43
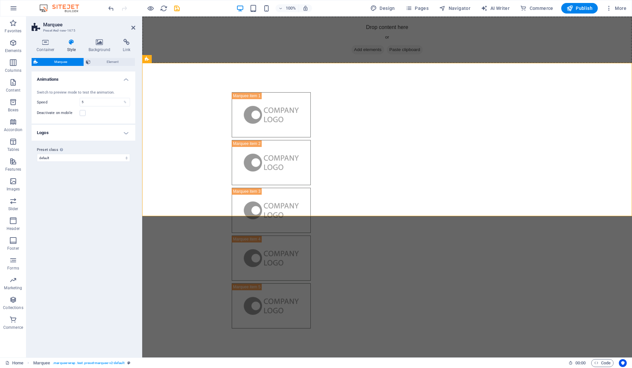
click at [135, 29] on icon at bounding box center [133, 27] width 4 height 5
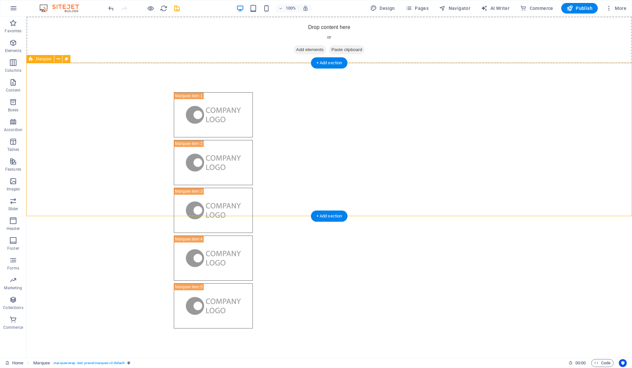
click at [123, 153] on div at bounding box center [329, 210] width 606 height 294
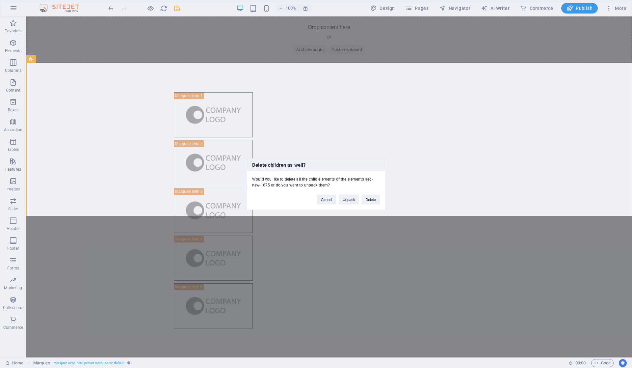
click at [367, 201] on button "Delete" at bounding box center [370, 199] width 18 height 10
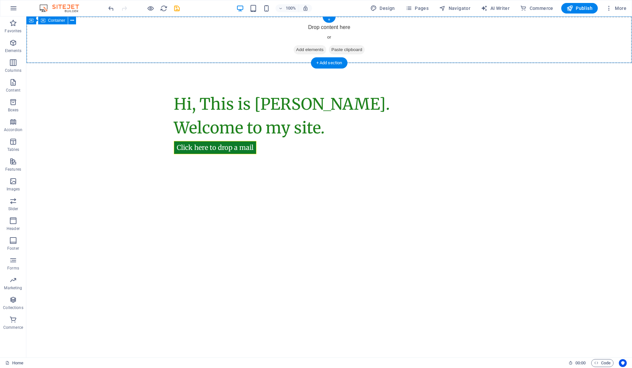
click at [129, 47] on div "Drop content here or Add elements Paste clipboard" at bounding box center [329, 39] width 606 height 47
click at [241, 40] on div "Drop content here or Add elements Paste clipboard" at bounding box center [329, 39] width 606 height 47
click at [60, 19] on icon at bounding box center [61, 20] width 4 height 7
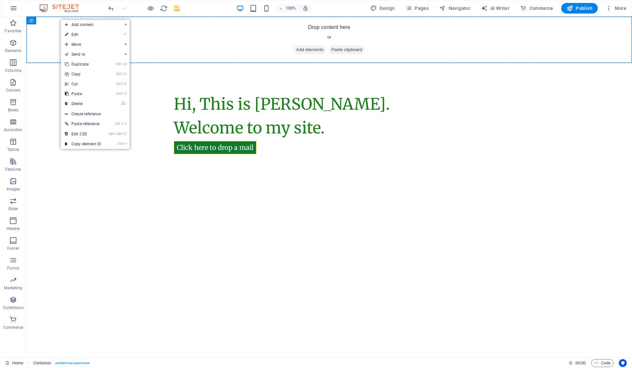
click at [89, 102] on link "⌦ Delete" at bounding box center [83, 104] width 44 height 10
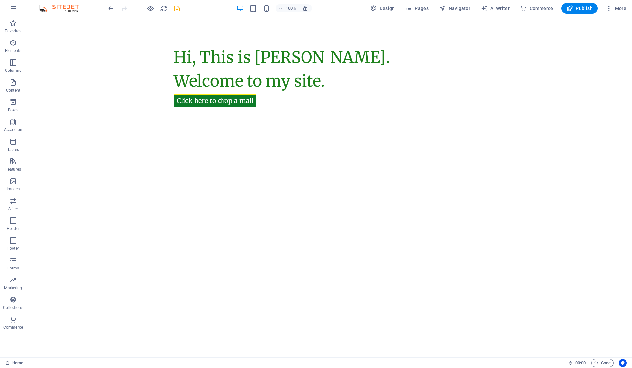
click at [234, 152] on html "Skip to main content Hi, This is [PERSON_NAME]. Welcome to my site. Click here …" at bounding box center [329, 84] width 606 height 136
click at [204, 130] on div "Hi, This is [PERSON_NAME]. Welcome to my site. Click here to drop a mail" at bounding box center [329, 84] width 606 height 136
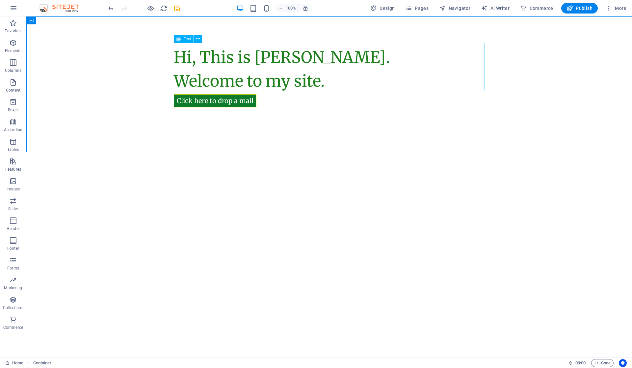
click at [198, 40] on icon at bounding box center [198, 39] width 4 height 7
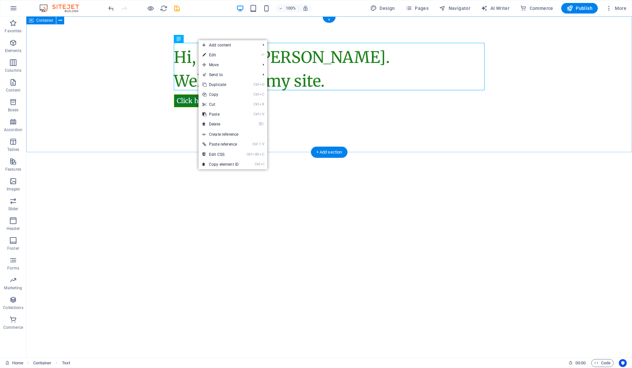
click at [188, 123] on div "Hi, This is [PERSON_NAME]. Welcome to my site. Click here to drop a mail" at bounding box center [329, 84] width 606 height 136
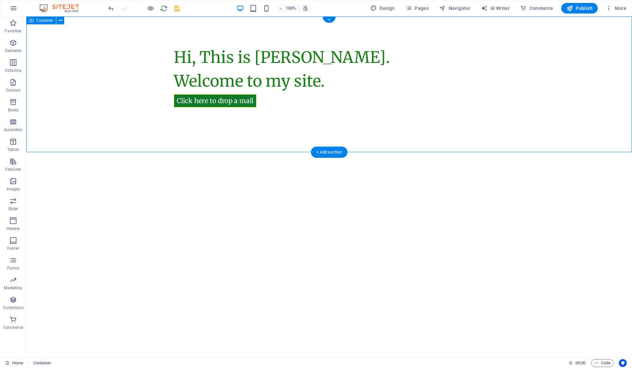
click at [188, 123] on div "Hi, This is [PERSON_NAME]. Welcome to my site. Click here to drop a mail" at bounding box center [329, 84] width 606 height 136
click at [207, 135] on div "Hi, This is [PERSON_NAME]. Welcome to my site. Click here to drop a mail" at bounding box center [329, 84] width 606 height 136
click at [234, 134] on div "Hi, This is [PERSON_NAME]. Welcome to my site. Click here to drop a mail" at bounding box center [329, 84] width 606 height 136
click at [246, 152] on html "Skip to main content Hi, This is [PERSON_NAME]. Welcome to my site. Click here …" at bounding box center [329, 84] width 606 height 136
click at [236, 129] on div "Hi, This is [PERSON_NAME]. Welcome to my site. Click here to drop a mail" at bounding box center [329, 84] width 606 height 136
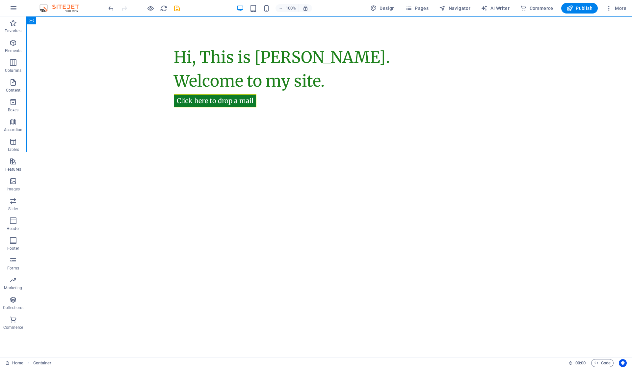
click at [15, 43] on icon "button" at bounding box center [13, 43] width 8 height 8
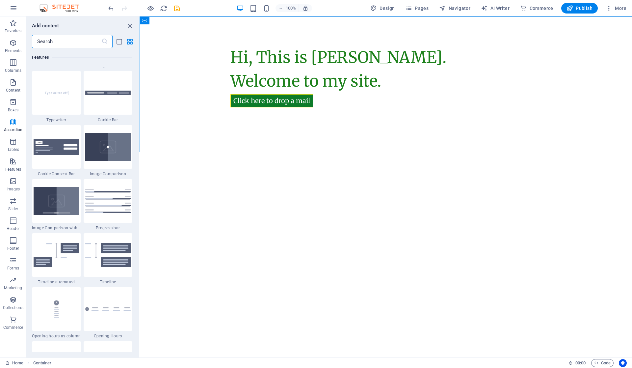
scroll to position [2924, 0]
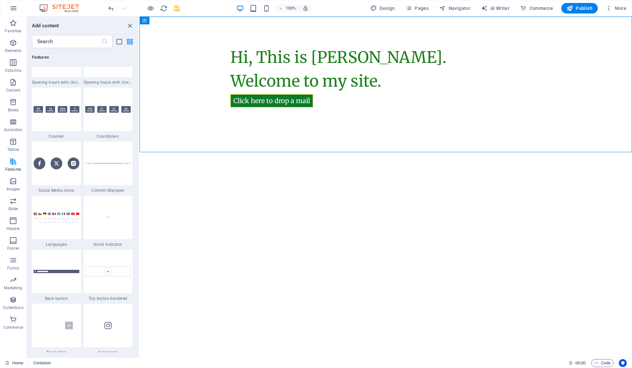
click at [108, 172] on div at bounding box center [108, 163] width 49 height 43
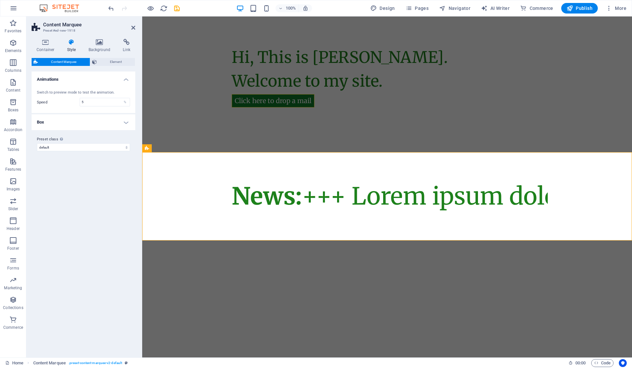
click at [82, 124] on h4 "Box" at bounding box center [84, 122] width 104 height 16
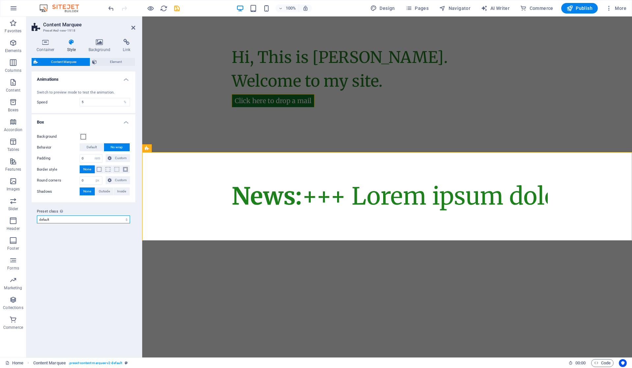
click at [74, 220] on select "default Add preset class" at bounding box center [83, 219] width 93 height 8
click at [78, 256] on div "Variants Default Animations Switch to preview mode to test the animation. Speed…" at bounding box center [84, 211] width 104 height 280
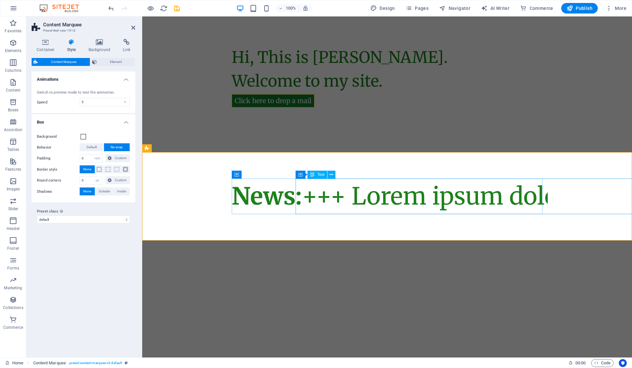
click at [501, 194] on div "News: +++ Lorem ipsum dolor sit amet consetetur sadipscing elitr, sed diam nonu…" at bounding box center [519, 196] width 37 height 36
click at [254, 194] on div "News: +++ Lorem ipsum dolor sit amet consetetur sadipscing elitr, sed diam nonu…" at bounding box center [387, 196] width 311 height 36
select select "marquee"
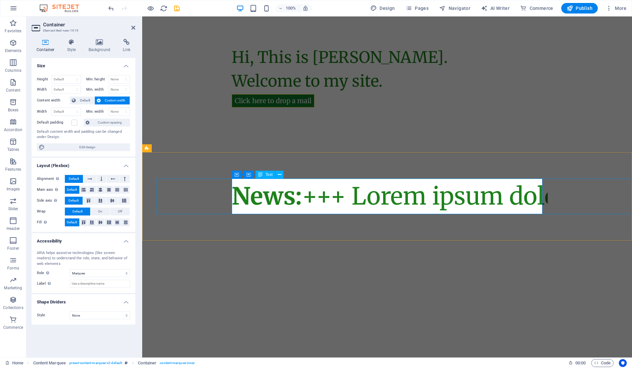
click at [490, 193] on div "News: +++ Lorem ipsum dolor sit amet consetetur sadipscing elitr, sed diam nonu…" at bounding box center [512, 196] width 45 height 36
click at [265, 174] on div "Text" at bounding box center [265, 175] width 20 height 8
click at [282, 174] on button at bounding box center [280, 175] width 8 height 8
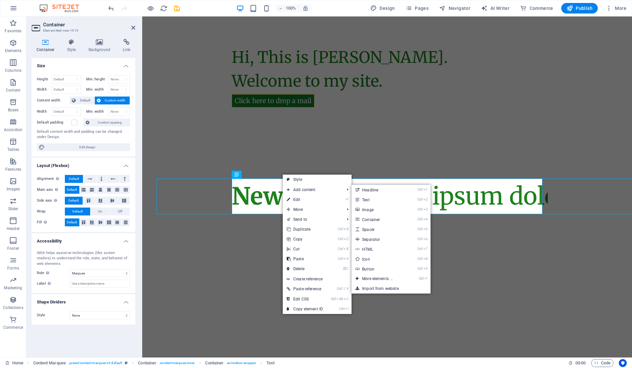
click at [304, 198] on link "⏎ Edit" at bounding box center [305, 200] width 44 height 10
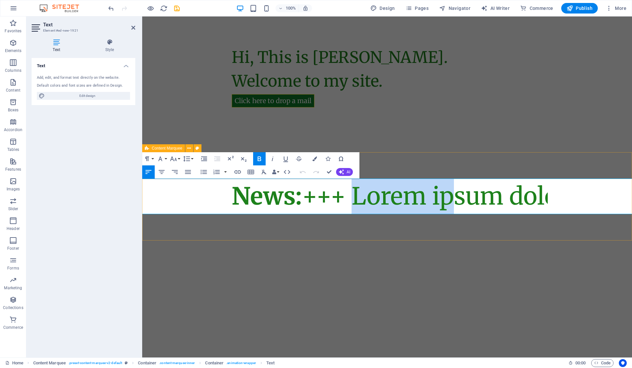
drag, startPoint x: 256, startPoint y: 195, endPoint x: 570, endPoint y: 196, distance: 313.8
click at [570, 196] on div "News: +++ Lorem ipsum dolor sit amet consetetur sadipscing elitr, sed diam nonu…" at bounding box center [387, 196] width 490 height 88
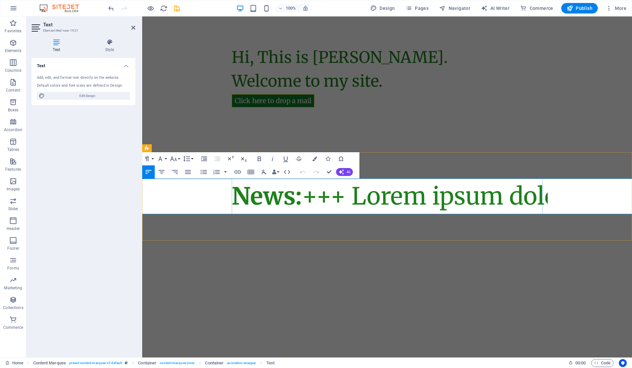
click at [509, 199] on p "News: +++ Lorem ipsum dolor sit amet consetetur sadipscing elitr, sed diam nonu…" at bounding box center [524, 196] width 30 height 36
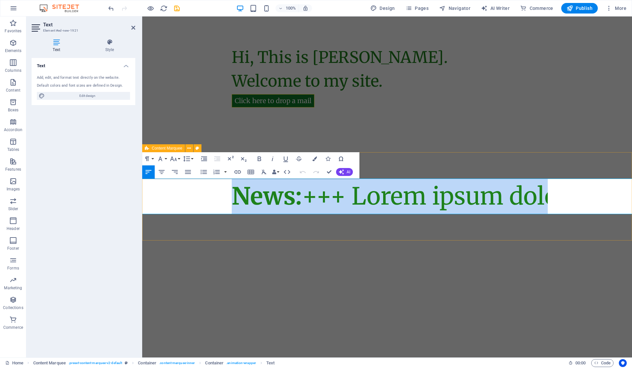
drag, startPoint x: 547, startPoint y: 200, endPoint x: 172, endPoint y: 204, distance: 375.0
click at [172, 204] on div "News: +++ Lorem ipsum dolor sit amet consetetur sadipscing elitr, sed diam nonu…" at bounding box center [387, 196] width 490 height 88
click at [512, 192] on p "News: +++ Lorem ipsum dolor sit amet consetetur sadipscing elitr, sed diam nonu…" at bounding box center [526, 196] width 28 height 36
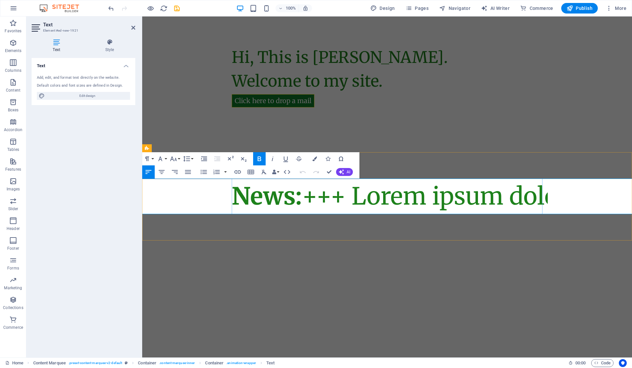
click at [507, 192] on p "News: +++ Lorem ipsum dolor sit amet consetetur sadipscing elitr, sed diam nonu…" at bounding box center [523, 196] width 33 height 36
click at [537, 193] on p "News: +++ Lorem ipsum dolor sit amet consetetur sadipscing elitr, sed diam nonu…" at bounding box center [539, 196] width 5 height 36
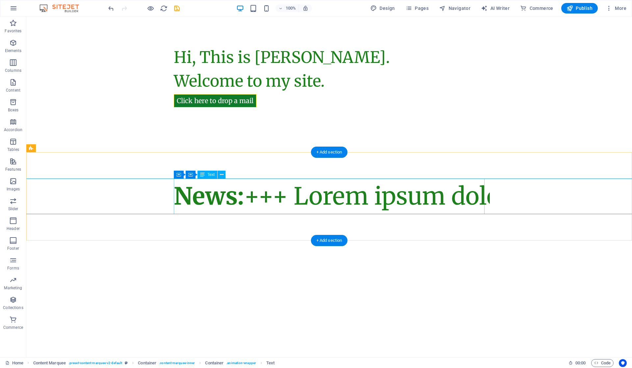
click at [484, 194] on div "News: +++ Lorem ipsum dolor sit amet consetetur sadipscing elitr, sed diam nonu…" at bounding box center [484, 196] width 1 height 36
click at [272, 362] on span "Text" at bounding box center [270, 363] width 8 height 8
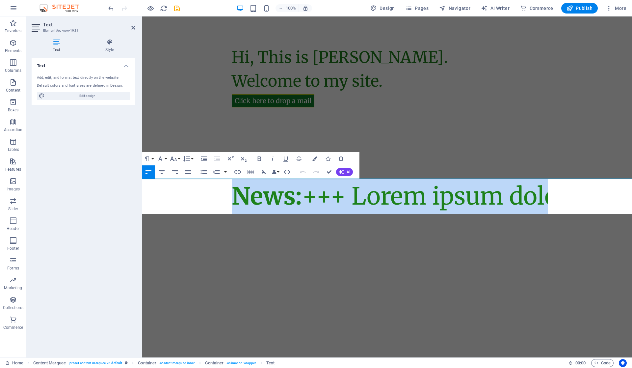
drag, startPoint x: 537, startPoint y: 205, endPoint x: 142, endPoint y: 249, distance: 396.8
click at [142, 232] on html "Skip to main content Hi, This is Vijetha Kumar. Welcome to my site. Click here …" at bounding box center [387, 128] width 490 height 224
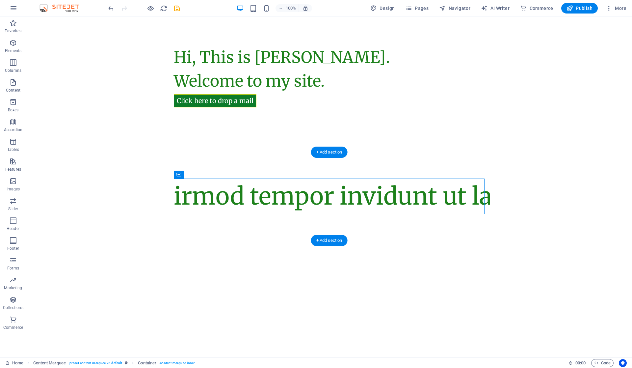
drag, startPoint x: 395, startPoint y: 204, endPoint x: 366, endPoint y: 208, distance: 29.2
click at [366, 208] on div "irmod tempor invidunt ut labore. +++" at bounding box center [329, 196] width 311 height 36
click at [446, 199] on div "irmod tempor invidunt ut labore. +++" at bounding box center [329, 196] width 311 height 36
select select "marquee"
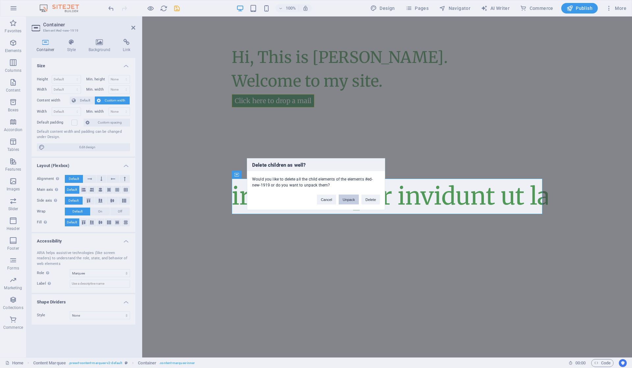
click at [352, 199] on button "Unpack" at bounding box center [349, 199] width 20 height 10
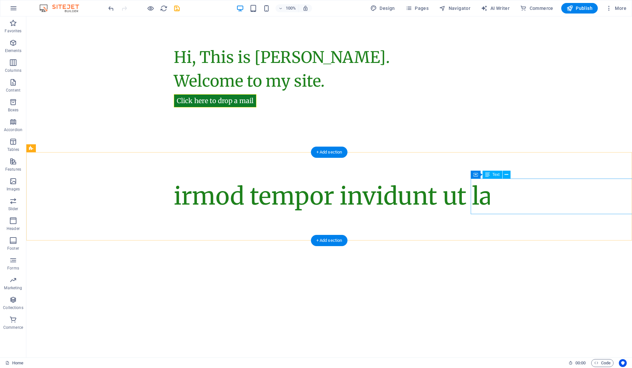
click at [480, 193] on div "irmod tempor invidunt ut labore. +++" at bounding box center [473, 196] width 21 height 36
click at [479, 199] on div "irmod tempor invidunt ut labore. +++" at bounding box center [469, 196] width 26 height 36
click at [483, 199] on div "irmod tempor invidunt ut labore. +++" at bounding box center [484, 196] width 2 height 36
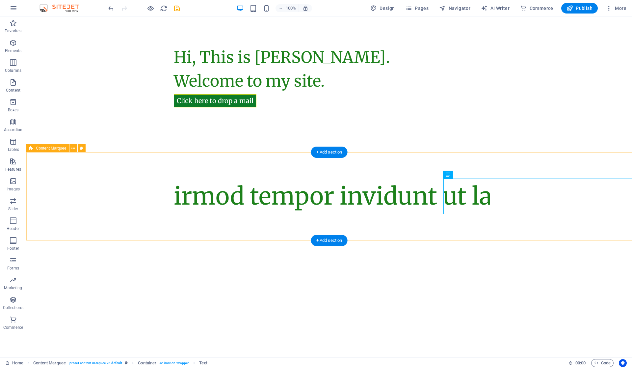
click at [228, 211] on div "irmod tempor invidunt ut labore. +++" at bounding box center [329, 196] width 606 height 88
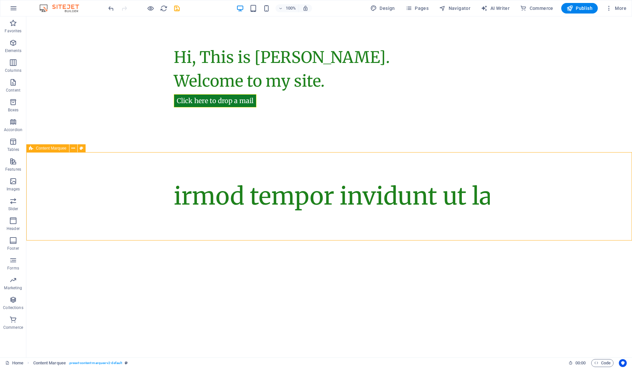
click at [72, 149] on icon at bounding box center [73, 148] width 4 height 7
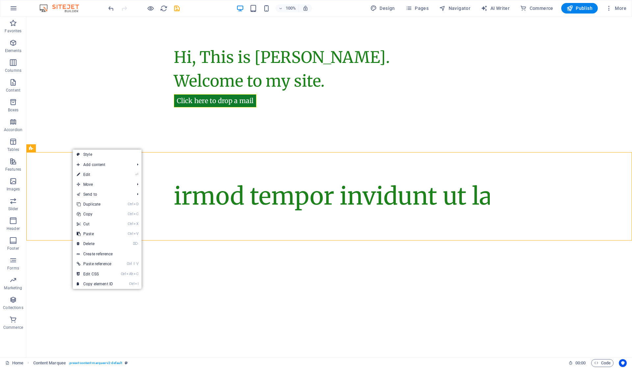
click at [105, 243] on link "⌦ Delete" at bounding box center [95, 244] width 44 height 10
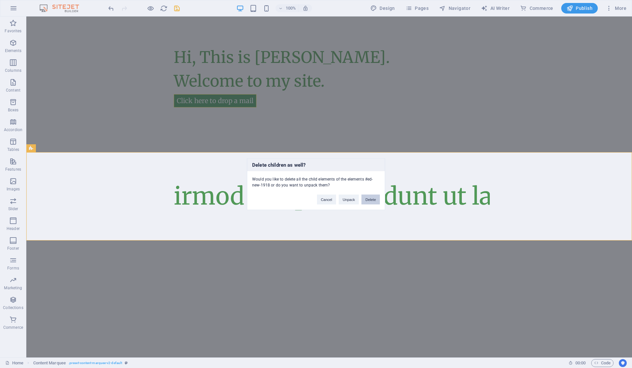
click at [369, 199] on button "Delete" at bounding box center [370, 199] width 18 height 10
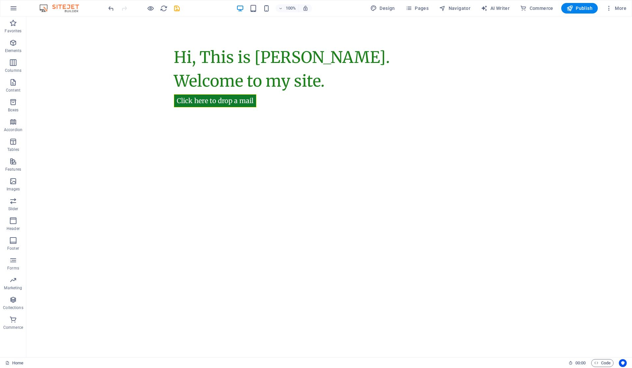
click at [235, 152] on html "Skip to main content Hi, This is [PERSON_NAME]. Welcome to my site. Click here …" at bounding box center [329, 84] width 606 height 136
click at [579, 9] on span "Publish" at bounding box center [580, 8] width 26 height 7
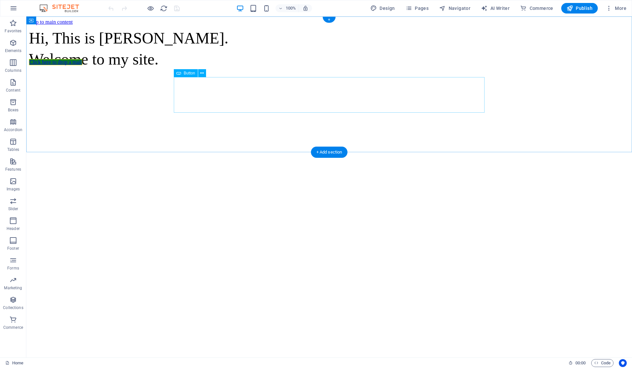
click at [300, 65] on div "Click here to drop a mail" at bounding box center [329, 62] width 601 height 6
click at [341, 60] on div "Hi, This is [PERSON_NAME]. Welcome to my site." at bounding box center [329, 48] width 601 height 37
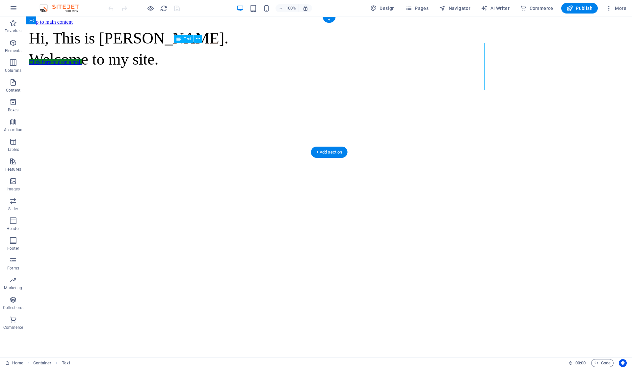
click at [330, 67] on div "Hi, This is [PERSON_NAME]. Welcome to my site." at bounding box center [329, 48] width 601 height 37
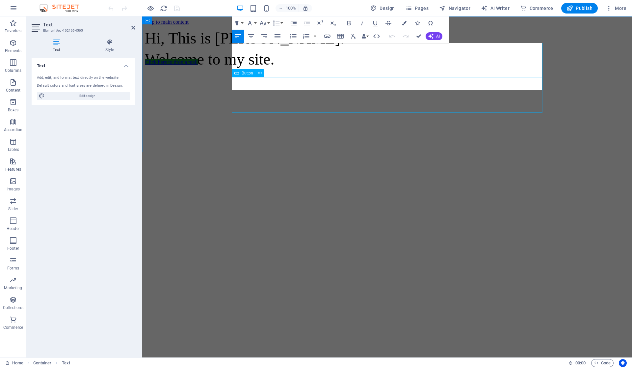
click at [404, 65] on div "Click here to drop a mail" at bounding box center [387, 62] width 485 height 6
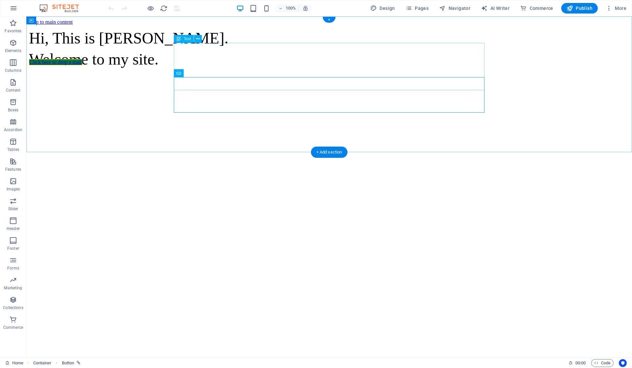
click at [399, 67] on div "Hi, This is [PERSON_NAME]. Welcome to my site." at bounding box center [329, 48] width 601 height 37
click at [325, 67] on div "Hi, This is [PERSON_NAME]. Welcome to my site." at bounding box center [329, 48] width 601 height 37
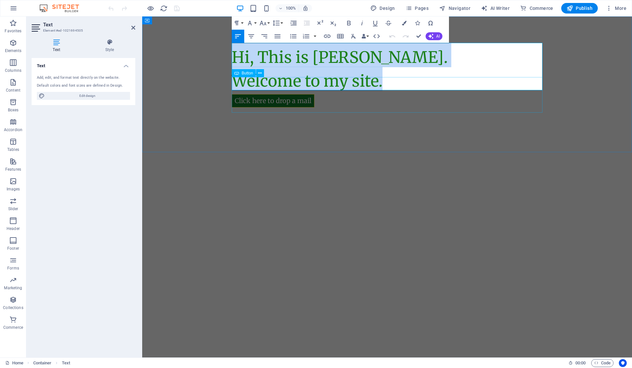
drag, startPoint x: 232, startPoint y: 56, endPoint x: 399, endPoint y: 91, distance: 171.2
click at [399, 91] on div "Hi, This is [PERSON_NAME]. Welcome to my site. Click here to drop a mail" at bounding box center [387, 84] width 321 height 136
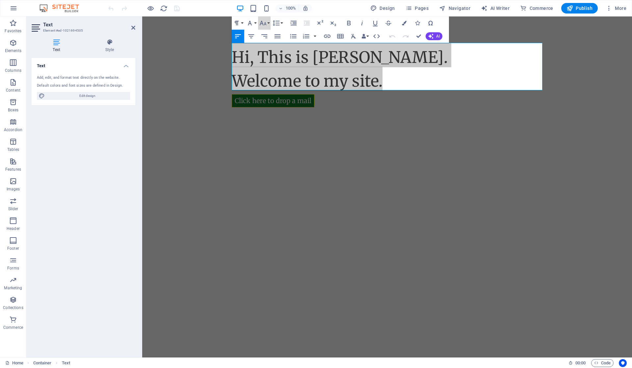
click at [266, 21] on icon "button" at bounding box center [263, 23] width 8 height 8
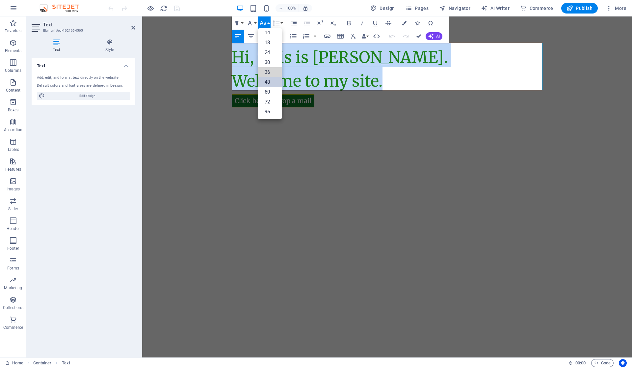
click at [272, 73] on link "36" at bounding box center [270, 72] width 24 height 10
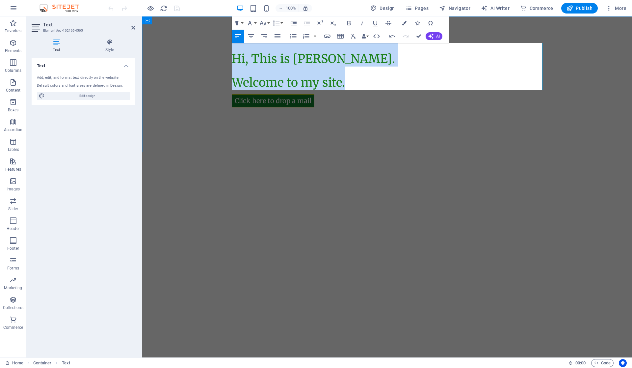
click at [401, 64] on p "Hi, This is [PERSON_NAME]." at bounding box center [387, 55] width 311 height 24
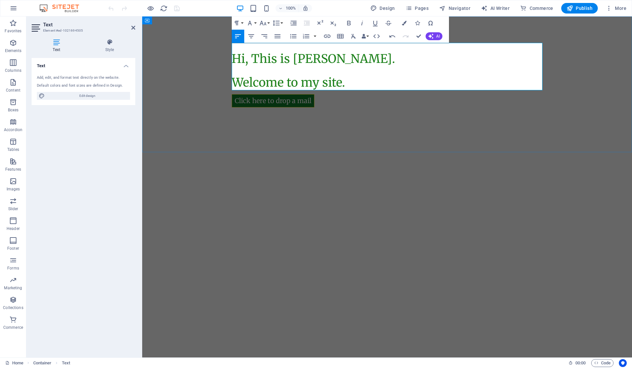
click at [270, 72] on p "Welcome to my site." at bounding box center [387, 79] width 311 height 24
click at [351, 81] on div "Click here to drop a mail" at bounding box center [387, 95] width 311 height 36
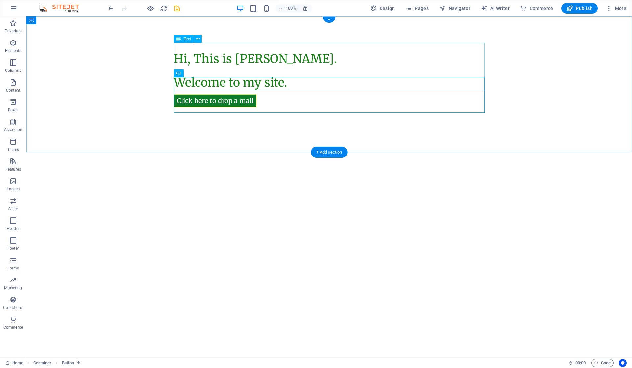
click at [317, 60] on div "Hi, This is [PERSON_NAME]. Welcome to my site." at bounding box center [329, 66] width 311 height 47
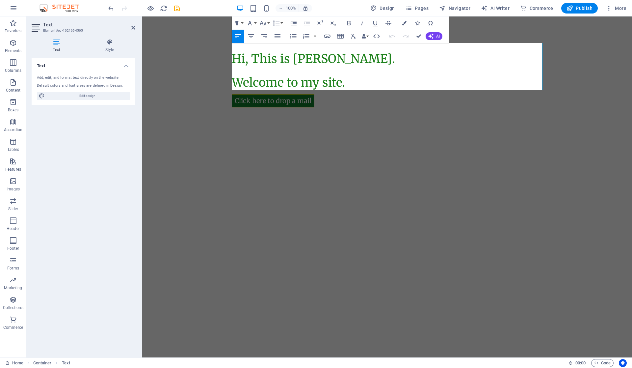
click at [281, 23] on button "Line Height" at bounding box center [277, 22] width 13 height 13
click at [287, 47] on link "Single" at bounding box center [285, 46] width 29 height 10
click at [276, 22] on icon "button" at bounding box center [276, 23] width 8 height 8
click at [285, 36] on link "Default" at bounding box center [285, 36] width 29 height 10
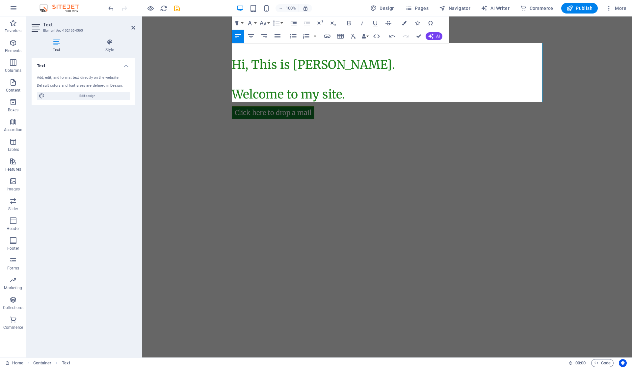
click at [277, 23] on icon "button" at bounding box center [276, 23] width 7 height 6
click at [286, 42] on link "Single" at bounding box center [285, 46] width 29 height 10
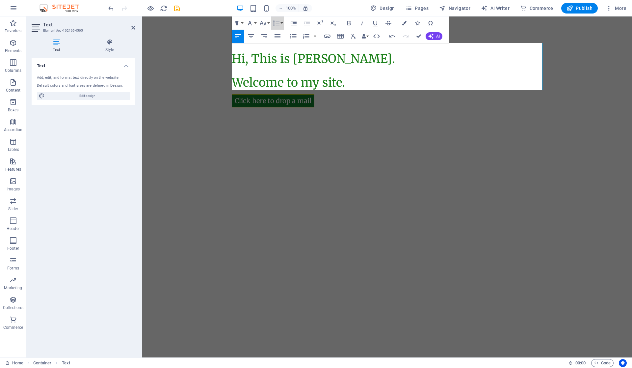
click at [280, 23] on button "Line Height" at bounding box center [277, 22] width 13 height 13
click at [286, 57] on link "1.15" at bounding box center [285, 56] width 29 height 10
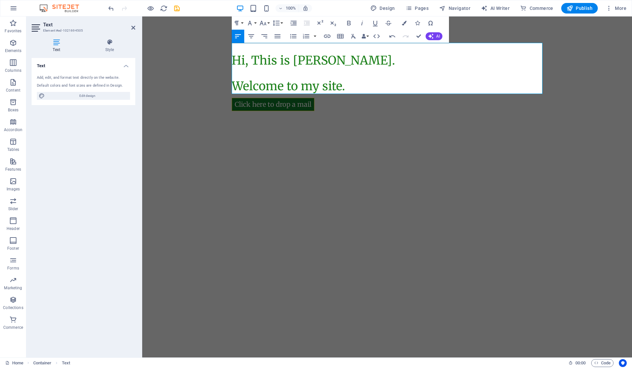
click at [279, 22] on icon "button" at bounding box center [276, 23] width 8 height 8
click at [284, 48] on link "Single" at bounding box center [285, 46] width 29 height 10
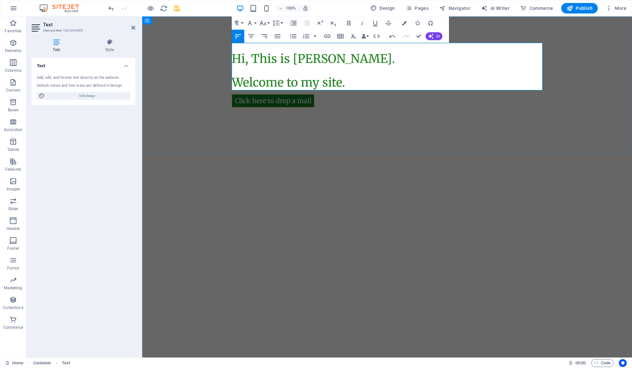
click at [353, 69] on p "Welcome to my site." at bounding box center [387, 79] width 311 height 24
click at [385, 152] on html "Skip to main content Hi, This is [PERSON_NAME]. Welcome to my site. Click here …" at bounding box center [387, 84] width 490 height 136
click at [342, 152] on html "Skip to main content Hi, This is [PERSON_NAME]. Welcome to my site. Click here …" at bounding box center [387, 84] width 490 height 136
click at [361, 116] on div "Hi, This is [PERSON_NAME]. Welcome to my site. Click here to drop a mail" at bounding box center [387, 84] width 490 height 136
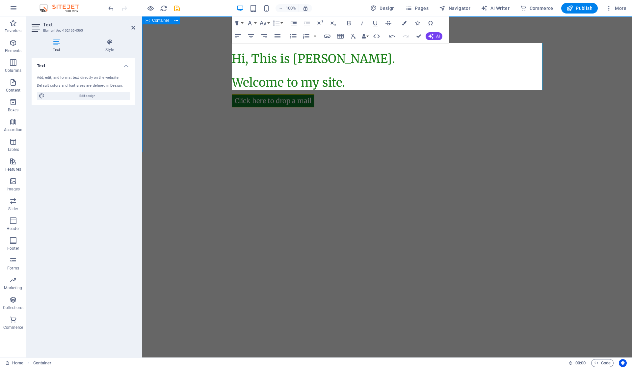
click at [361, 116] on div "Hi, This is [PERSON_NAME]. Welcome to my site. Click here to drop a mail" at bounding box center [387, 84] width 490 height 136
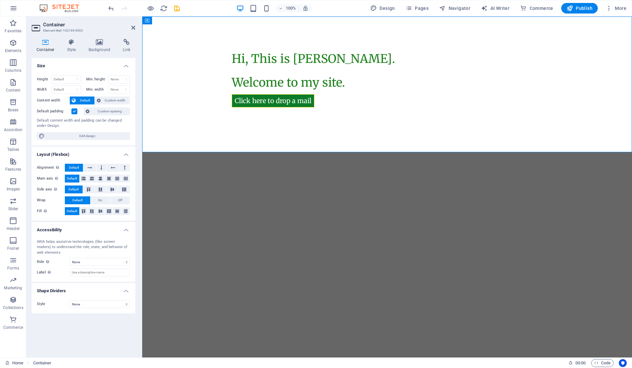
click at [345, 152] on html "Skip to main content Hi, This is [PERSON_NAME]. Welcome to my site. Click here …" at bounding box center [387, 84] width 490 height 136
click at [152, 9] on icon "button" at bounding box center [151, 9] width 8 height 8
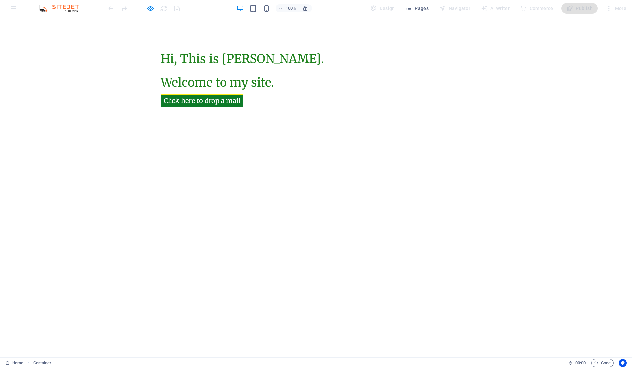
click at [327, 152] on html "Skip to main content Hi, This is [PERSON_NAME]. Welcome to my site. Click here …" at bounding box center [316, 84] width 632 height 136
click at [333, 152] on html "Skip to main content Hi, This is [PERSON_NAME]. Welcome to my site. Click here …" at bounding box center [316, 84] width 632 height 136
click at [332, 152] on html "Skip to main content Hi, This is [PERSON_NAME]. Welcome to my site. Click here …" at bounding box center [316, 84] width 632 height 136
click at [248, 87] on div "Click here to drop a mail" at bounding box center [316, 95] width 311 height 36
click at [267, 111] on div "Click here to drop a mail" at bounding box center [316, 95] width 311 height 36
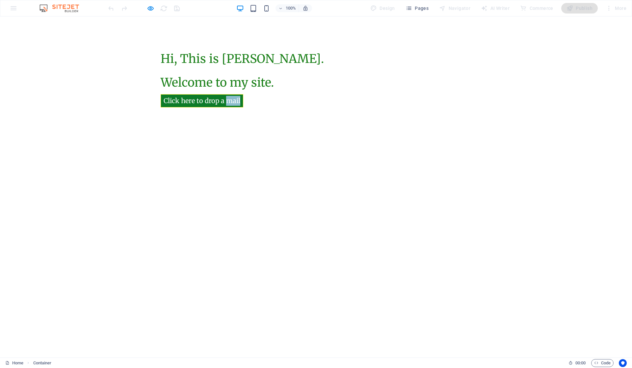
click at [267, 111] on div "Click here to drop a mail" at bounding box center [316, 95] width 311 height 36
click at [240, 38] on div "Hi, This is [PERSON_NAME]. Welcome to my site. Click here to drop a mail" at bounding box center [316, 84] width 632 height 136
click at [55, 63] on div "Hi, This is [PERSON_NAME]. Welcome to my site. Click here to drop a mail" at bounding box center [316, 84] width 632 height 136
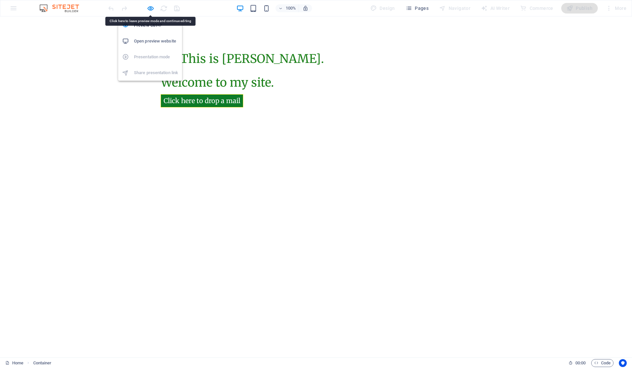
click at [150, 8] on icon "button" at bounding box center [151, 9] width 8 height 8
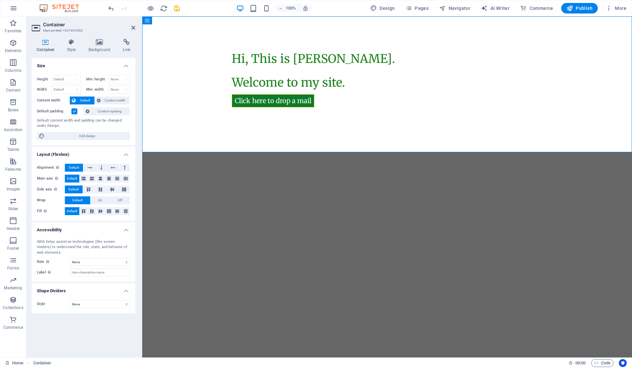
click at [441, 152] on html "Skip to main content Hi, This is [PERSON_NAME]. Welcome to my site. Click here …" at bounding box center [387, 84] width 490 height 136
click at [430, 104] on div "Click here to drop a mail" at bounding box center [387, 95] width 311 height 36
click at [432, 122] on div "Hi, This is [PERSON_NAME]. Welcome to my site. Click here to drop a mail" at bounding box center [387, 84] width 490 height 136
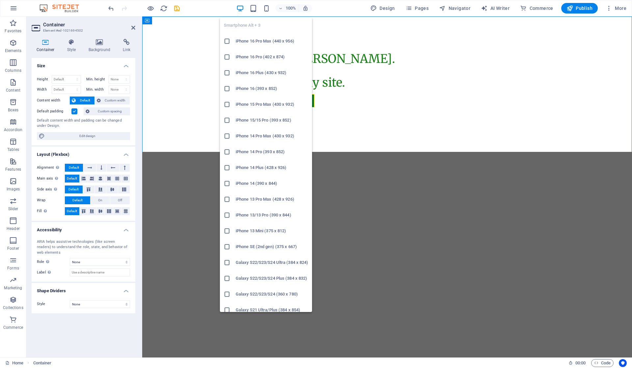
click at [270, 6] on icon "button" at bounding box center [267, 9] width 8 height 8
click at [227, 40] on icon at bounding box center [227, 41] width 7 height 7
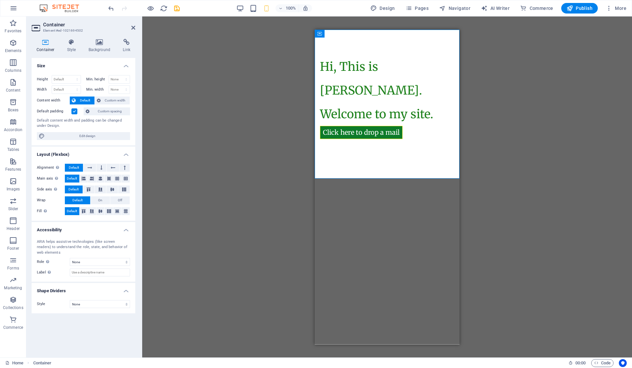
click at [283, 10] on icon "button" at bounding box center [280, 8] width 5 height 4
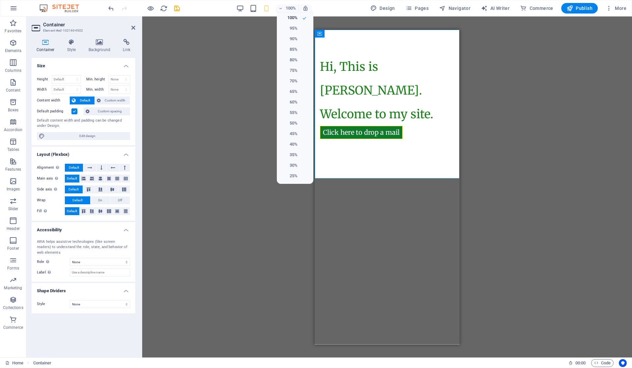
click at [292, 60] on h6 "80%" at bounding box center [289, 60] width 17 height 8
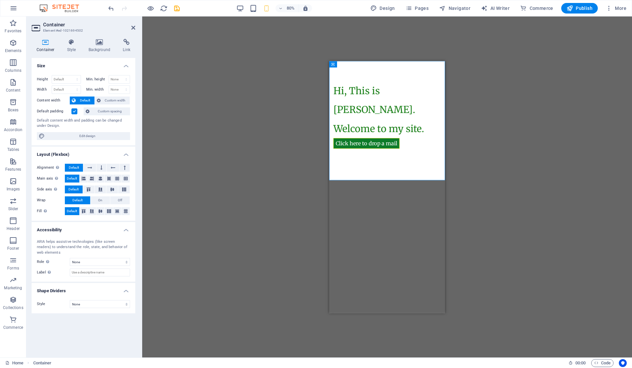
click at [291, 6] on h6 "80%" at bounding box center [290, 8] width 11 height 8
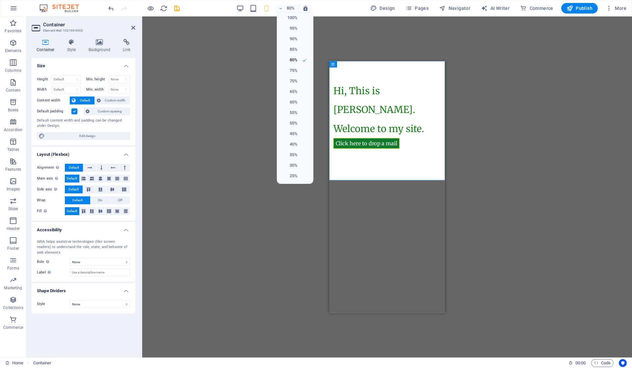
click at [296, 136] on h6 "45%" at bounding box center [289, 134] width 17 height 8
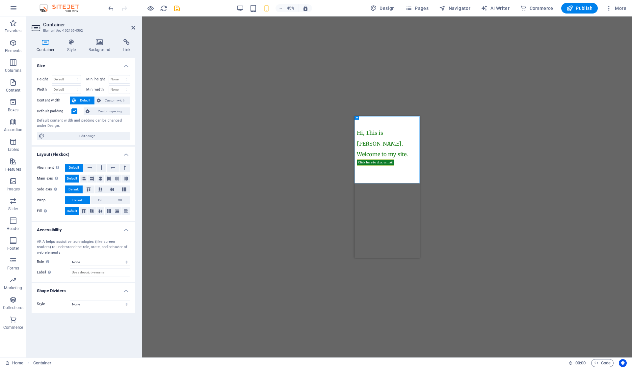
click at [285, 7] on span "45%" at bounding box center [287, 8] width 18 height 8
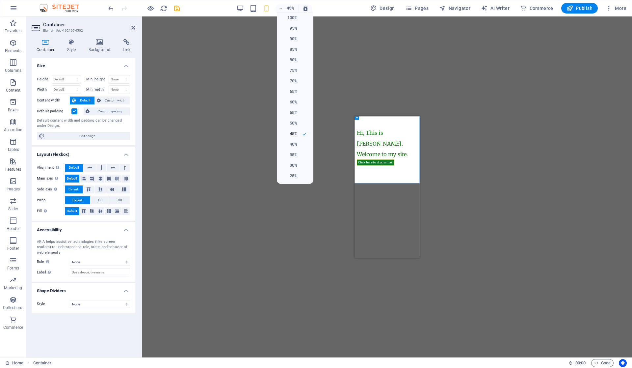
click at [243, 9] on div at bounding box center [316, 184] width 632 height 368
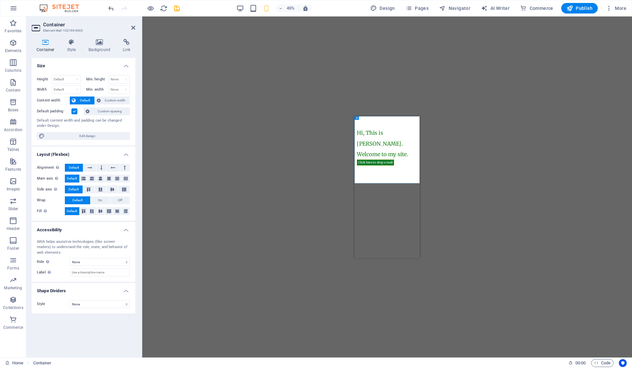
click at [289, 10] on h6 "45%" at bounding box center [290, 8] width 11 height 8
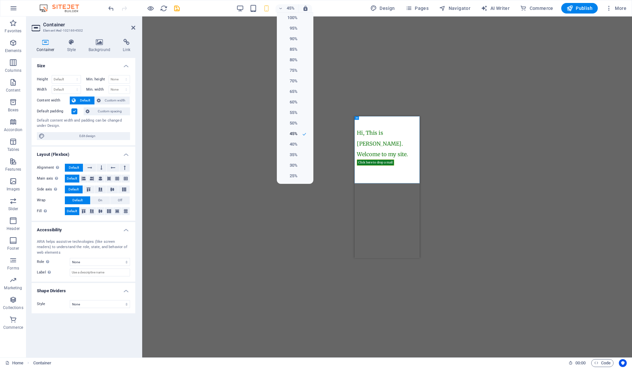
click at [294, 18] on h6 "100%" at bounding box center [289, 18] width 17 height 8
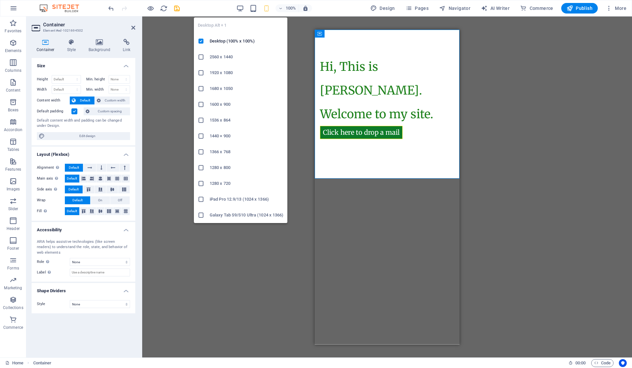
click at [241, 7] on icon "button" at bounding box center [240, 9] width 8 height 8
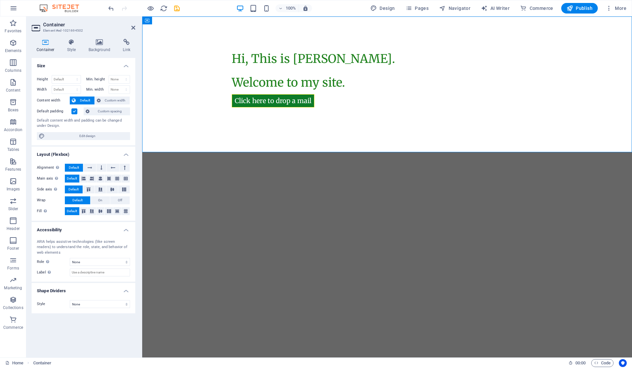
click at [341, 152] on html "Skip to main content Hi, This is [PERSON_NAME]. Welcome to my site. Click here …" at bounding box center [387, 84] width 490 height 136
click at [345, 152] on html "Skip to main content Hi, This is [PERSON_NAME]. Welcome to my site. Click here …" at bounding box center [387, 84] width 490 height 136
click at [135, 30] on icon at bounding box center [133, 27] width 4 height 5
